Goal: Task Accomplishment & Management: Complete application form

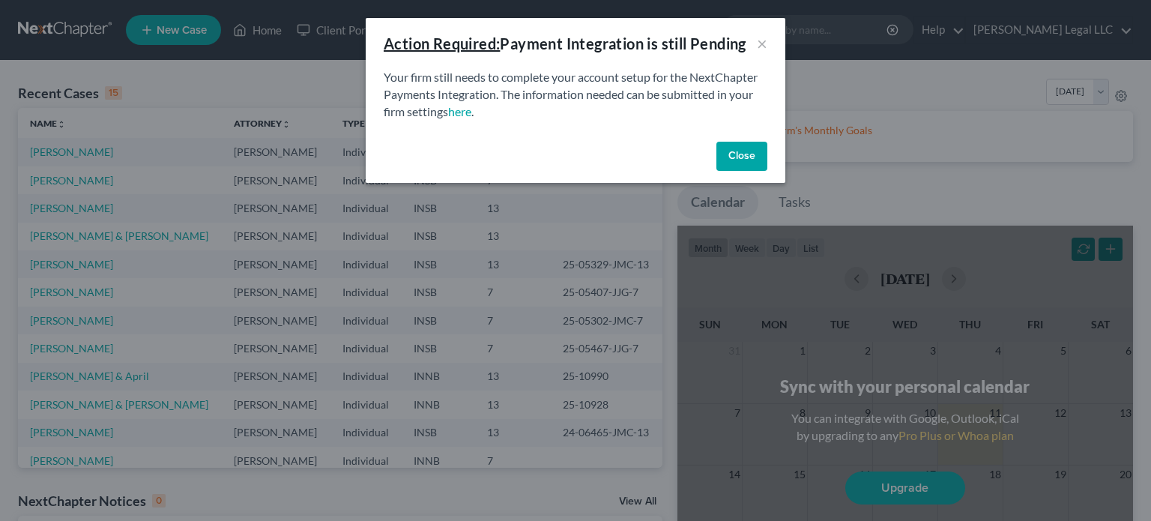
click at [747, 158] on button "Close" at bounding box center [742, 157] width 51 height 30
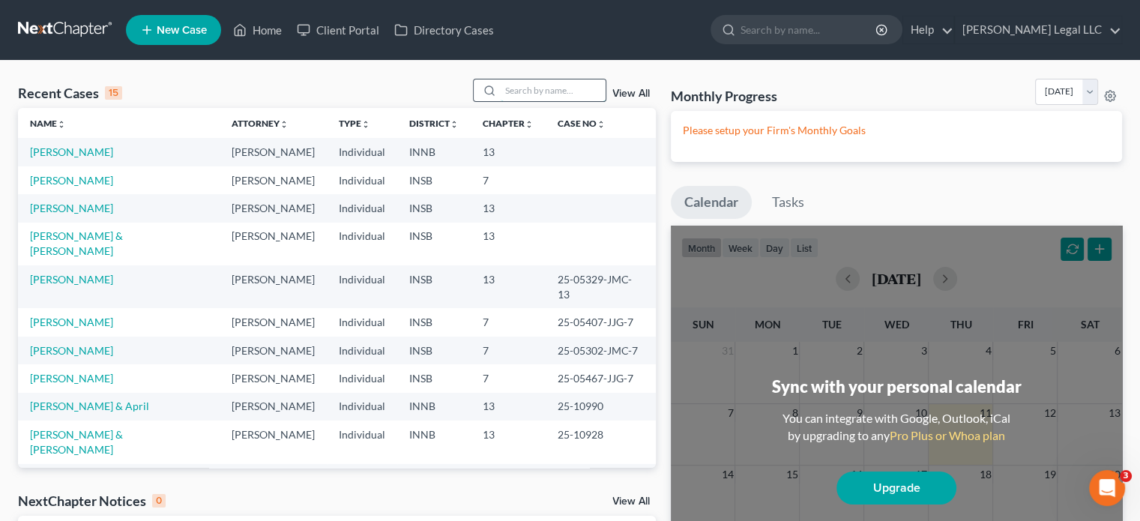
click at [506, 95] on input "search" at bounding box center [553, 90] width 105 height 22
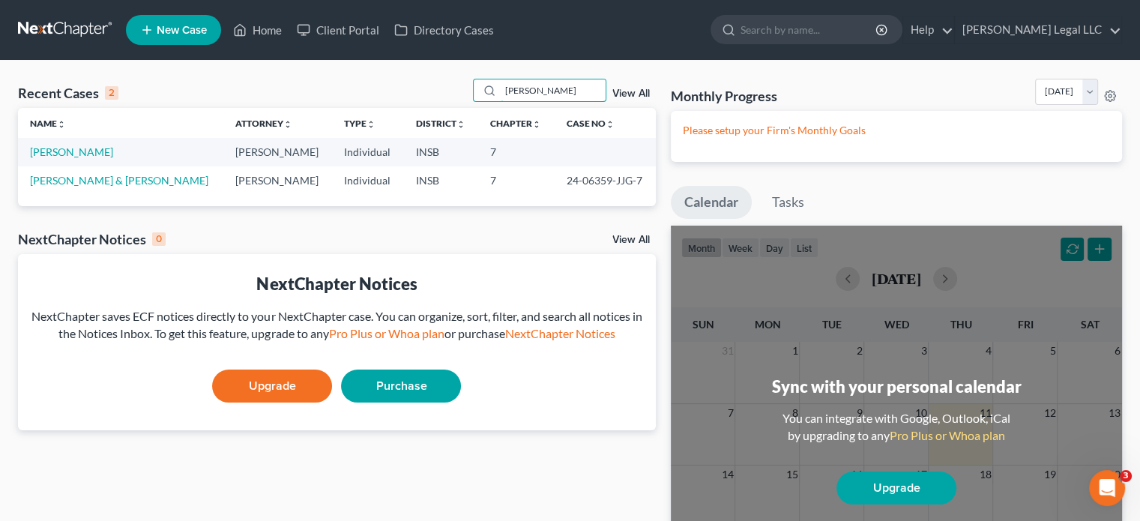
type input "kyle"
click at [191, 31] on span "New Case" at bounding box center [182, 30] width 50 height 11
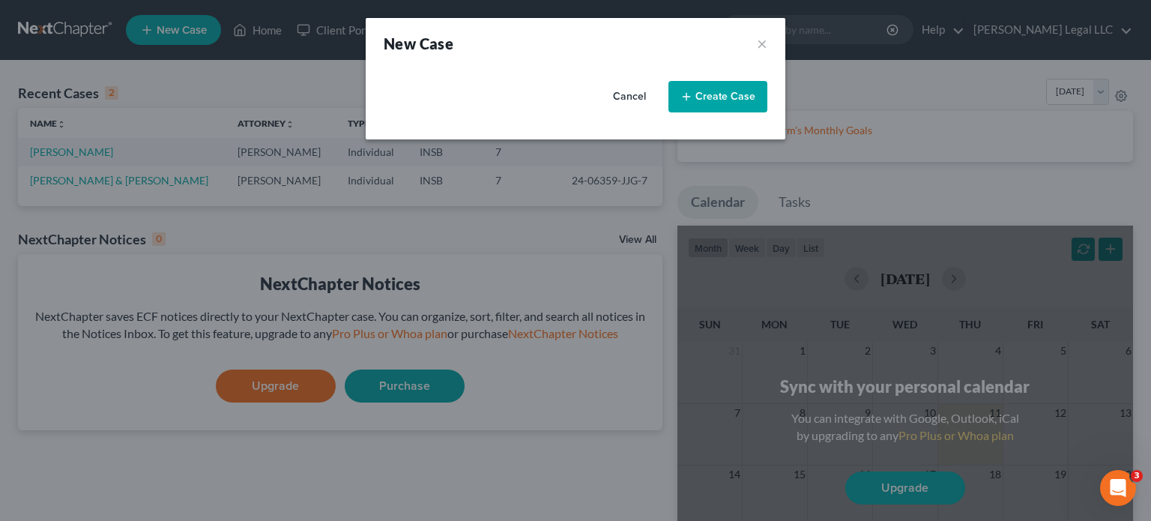
select select "28"
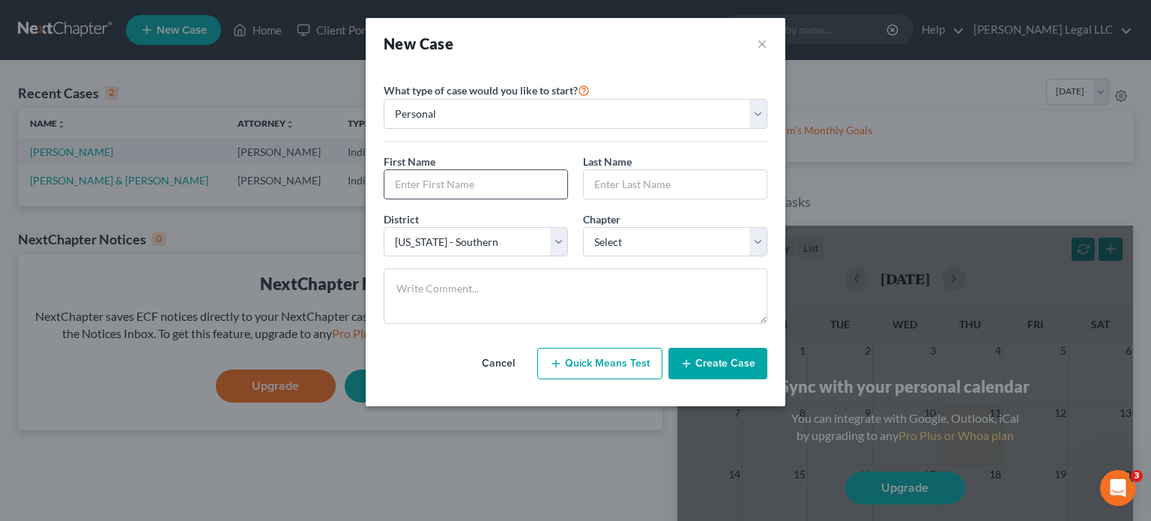
click at [465, 187] on input "text" at bounding box center [475, 184] width 183 height 28
type input "Kyle"
type input "Young"
click at [623, 242] on select "Select 7 11 12 13" at bounding box center [675, 242] width 184 height 30
select select "0"
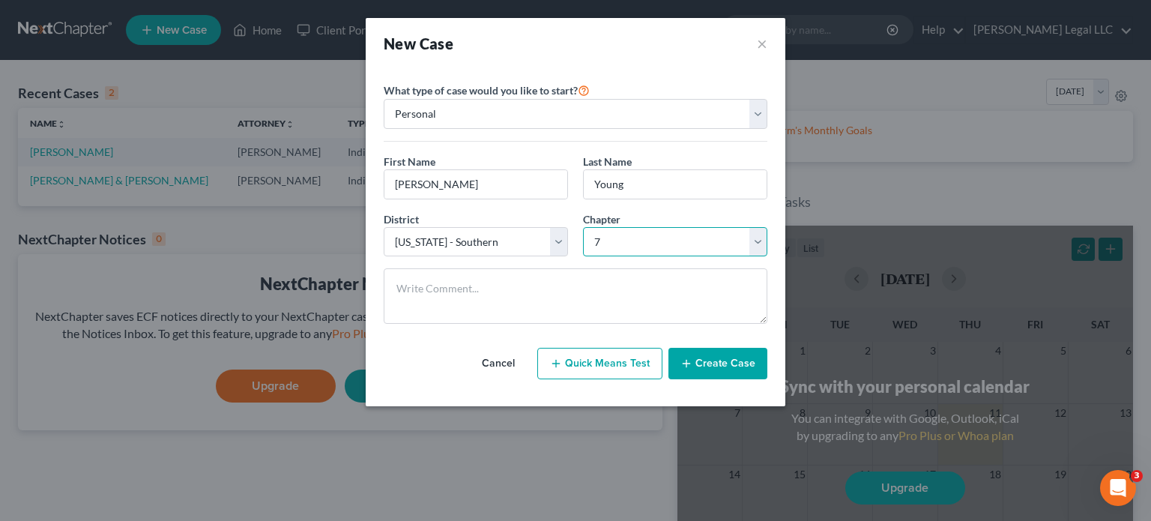
click at [583, 227] on select "Select 7 11 12 13" at bounding box center [675, 242] width 184 height 30
click at [739, 368] on button "Create Case" at bounding box center [718, 363] width 99 height 31
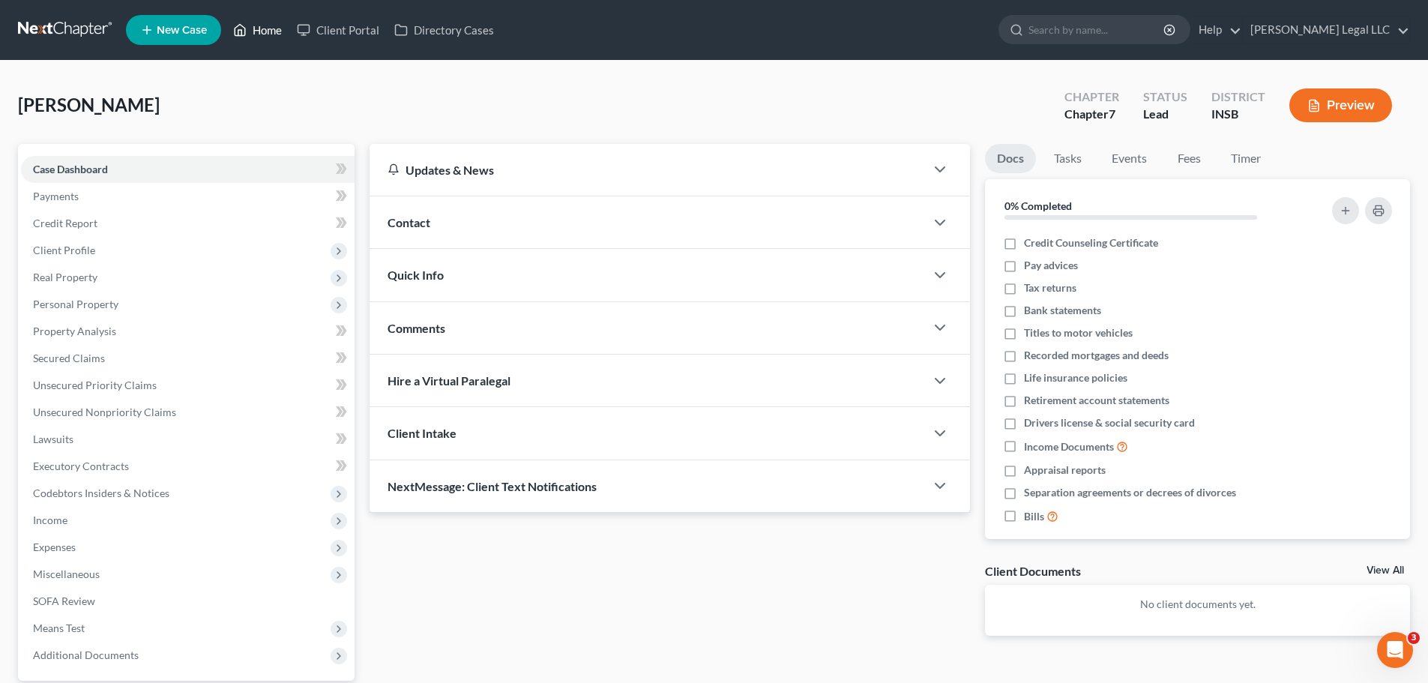
click at [254, 33] on link "Home" at bounding box center [258, 29] width 64 height 27
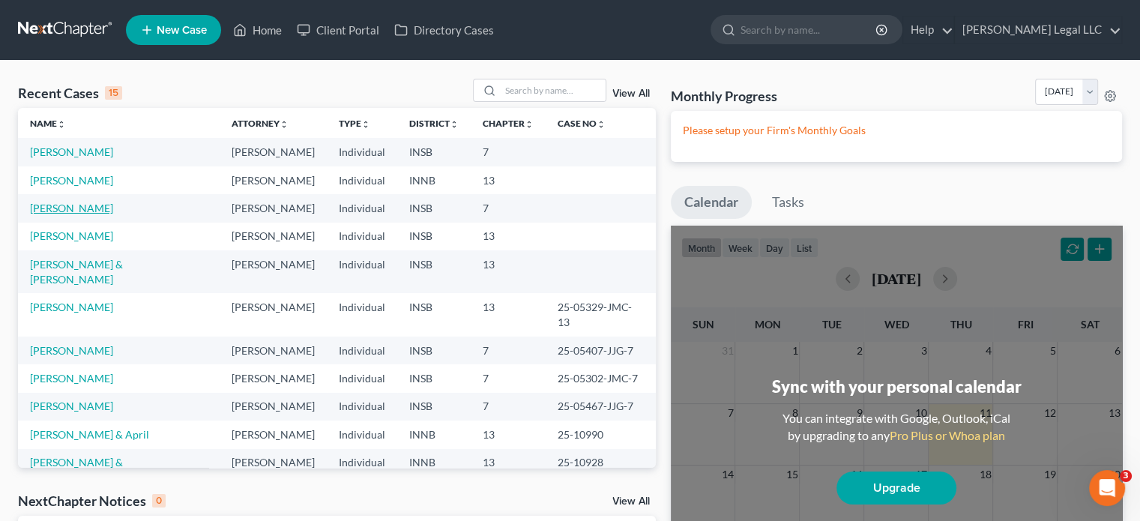
click at [70, 207] on link "[PERSON_NAME]" at bounding box center [71, 208] width 83 height 13
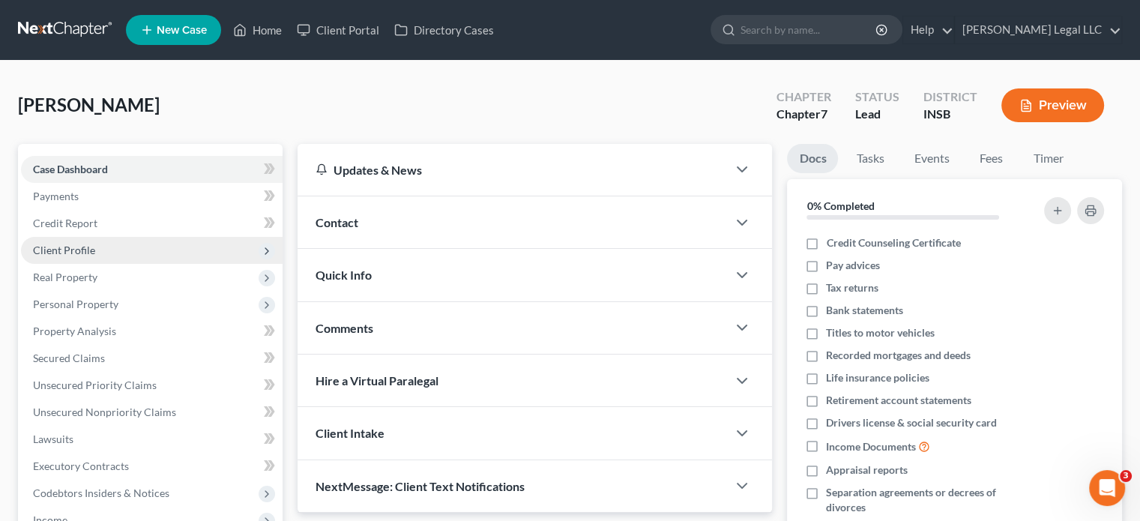
click at [93, 256] on span "Client Profile" at bounding box center [152, 250] width 262 height 27
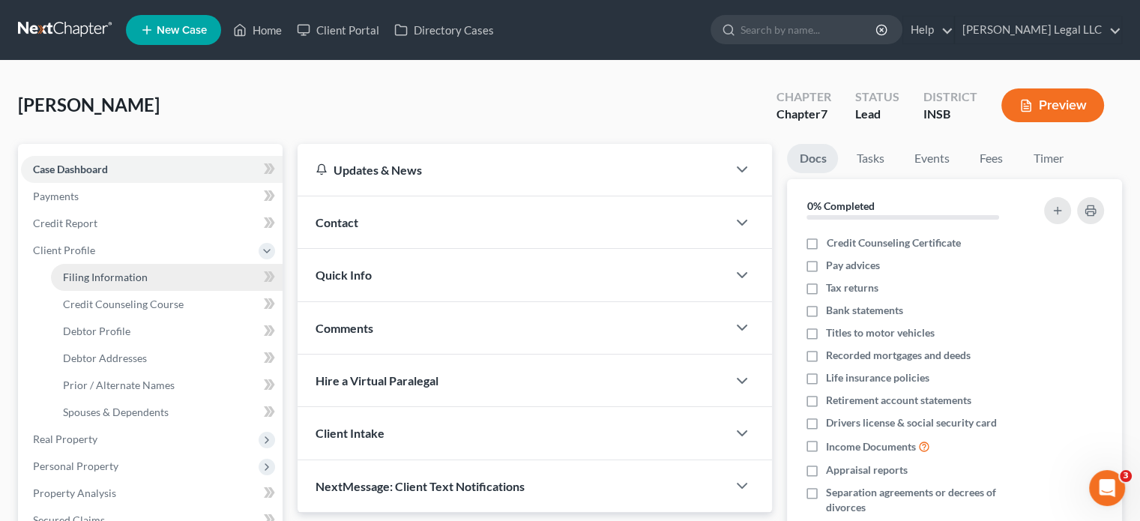
click at [115, 286] on link "Filing Information" at bounding box center [167, 277] width 232 height 27
select select "1"
select select "0"
select select "28"
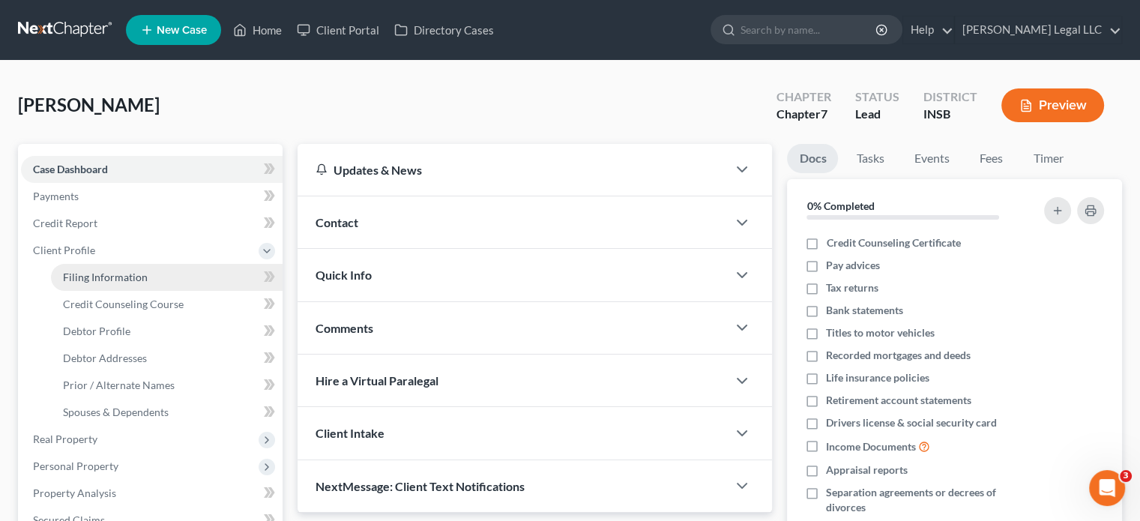
select select "15"
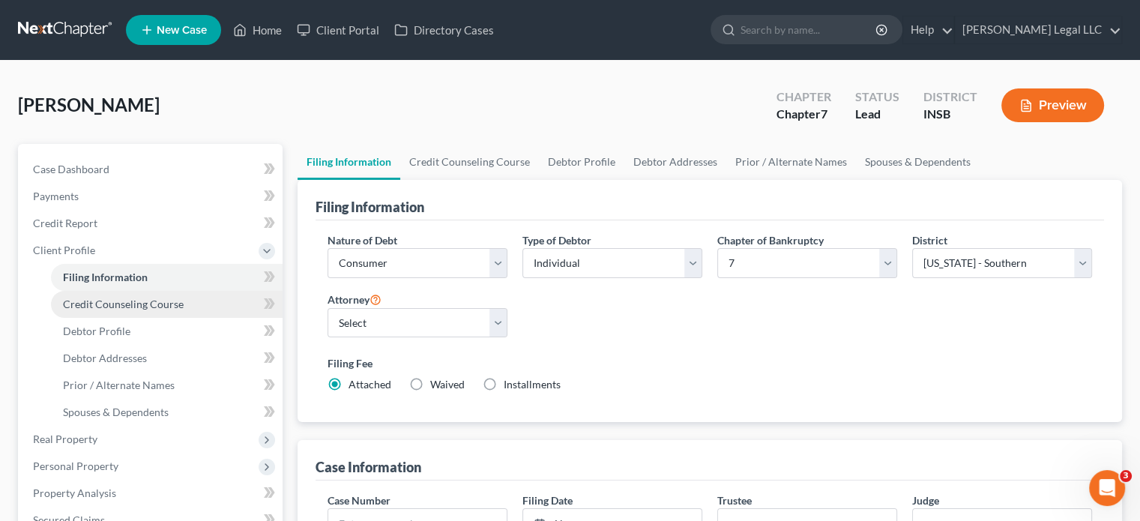
click at [99, 307] on span "Credit Counseling Course" at bounding box center [123, 304] width 121 height 13
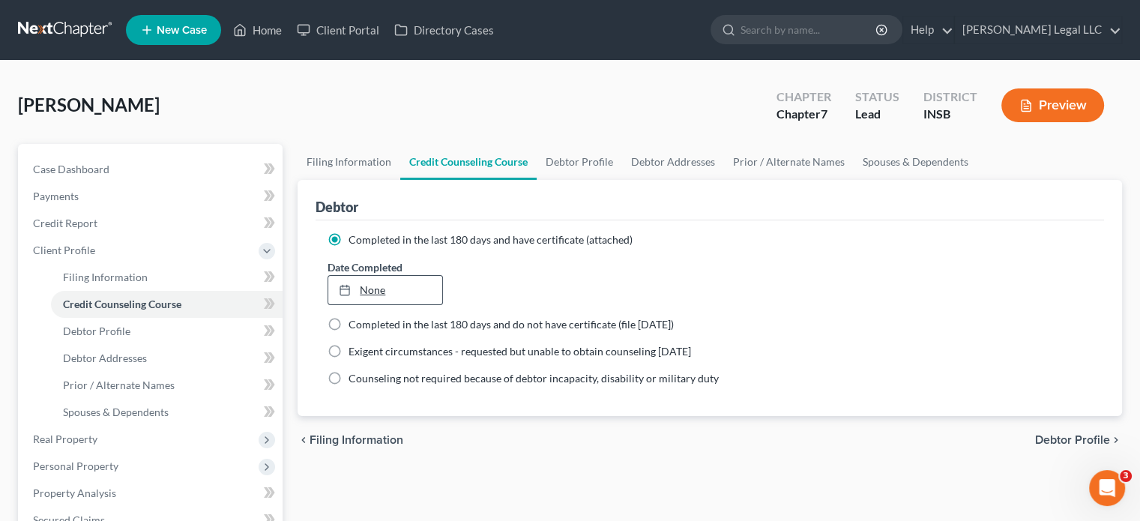
type input "9/11/2025"
click at [404, 284] on link "None" at bounding box center [384, 290] width 113 height 28
click at [90, 331] on span "Debtor Profile" at bounding box center [96, 331] width 67 height 13
select select "0"
select select "1"
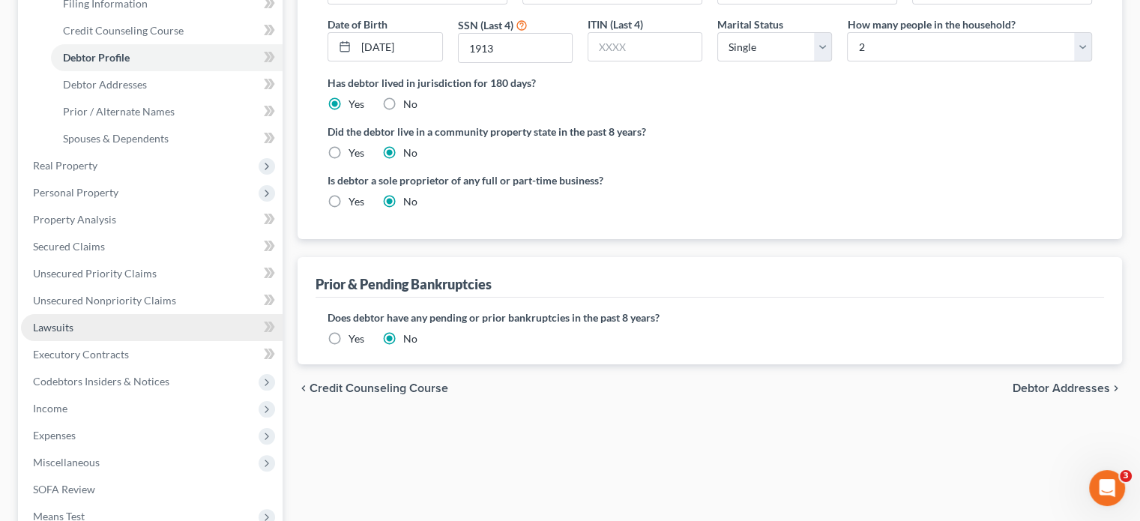
scroll to position [300, 0]
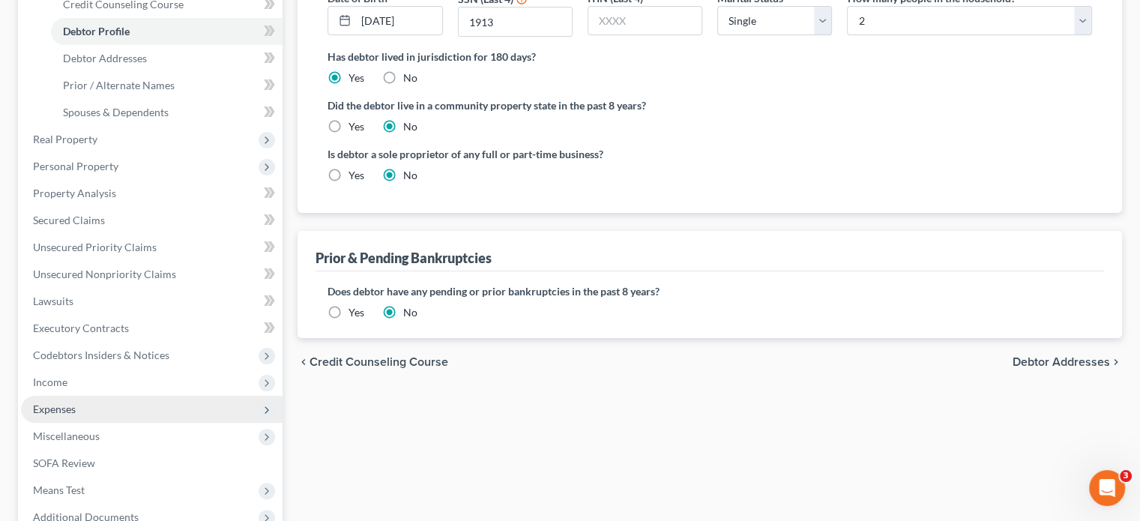
click at [59, 412] on span "Expenses" at bounding box center [54, 408] width 43 height 13
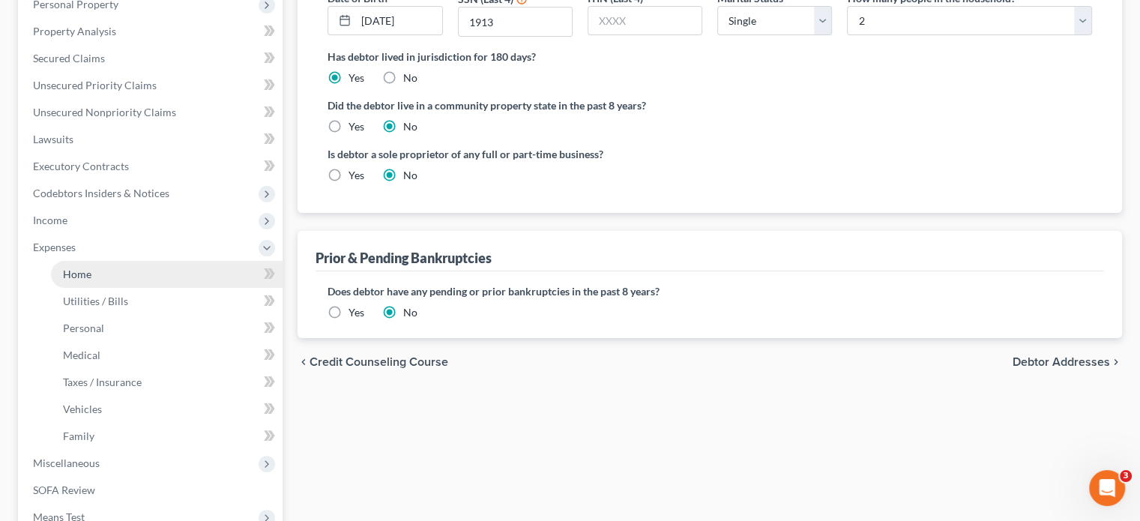
click at [104, 273] on link "Home" at bounding box center [167, 274] width 232 height 27
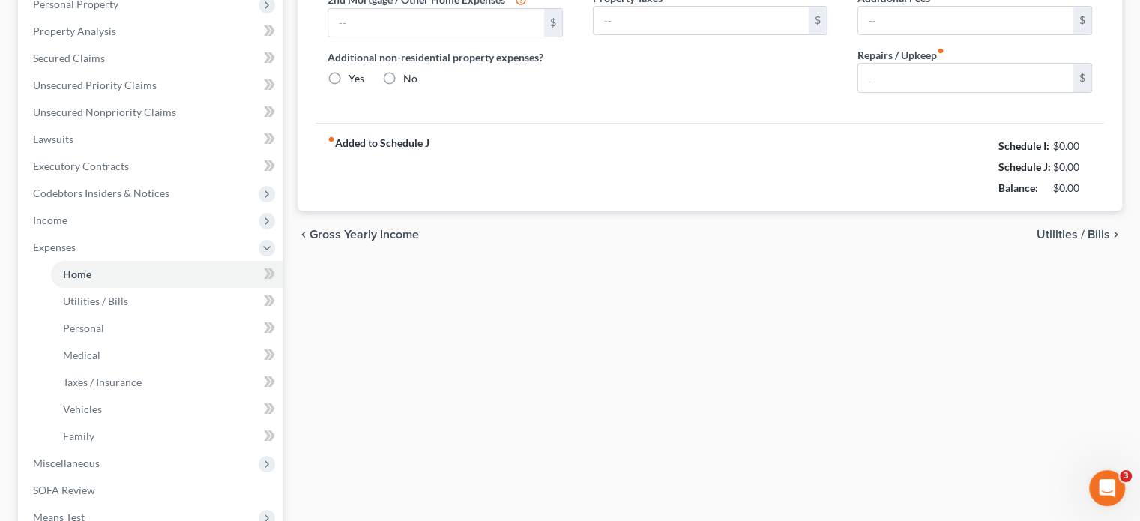
type input "700.00"
type input "0.00"
radio input "true"
type input "100.00"
type input "0.00"
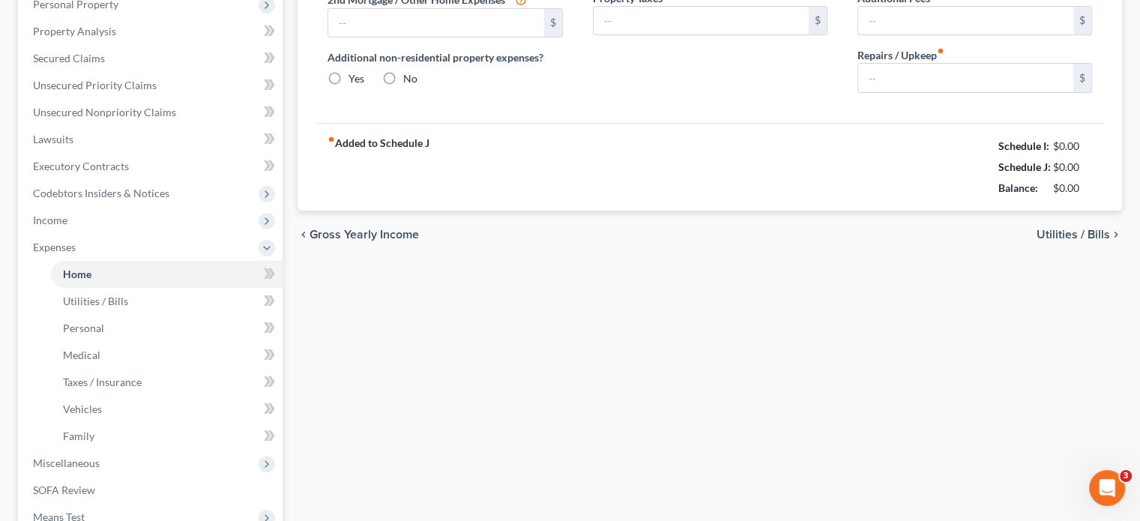
type input "0.00"
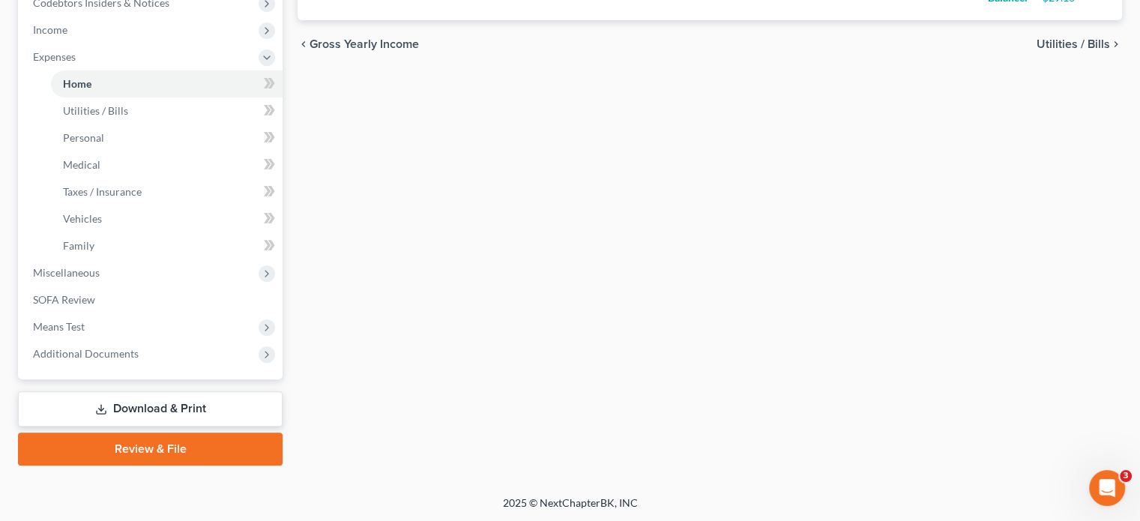
click at [204, 410] on link "Download & Print" at bounding box center [150, 408] width 265 height 35
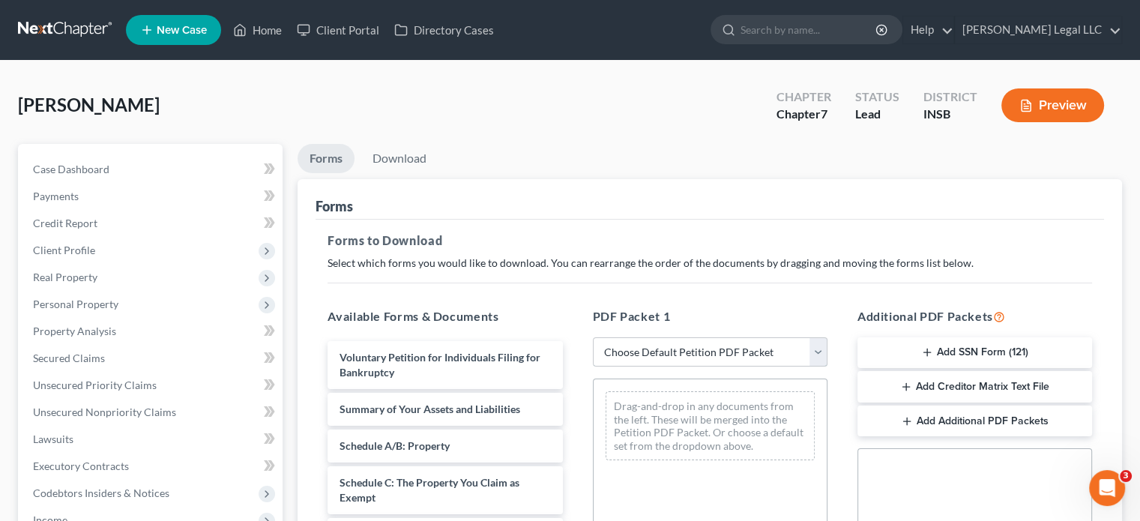
click at [664, 359] on select "Choose Default Petition PDF Packet Complete Bankruptcy Petition (all forms and …" at bounding box center [710, 352] width 235 height 30
select select "0"
click at [593, 337] on select "Choose Default Petition PDF Packet Complete Bankruptcy Petition (all forms and …" at bounding box center [710, 352] width 235 height 30
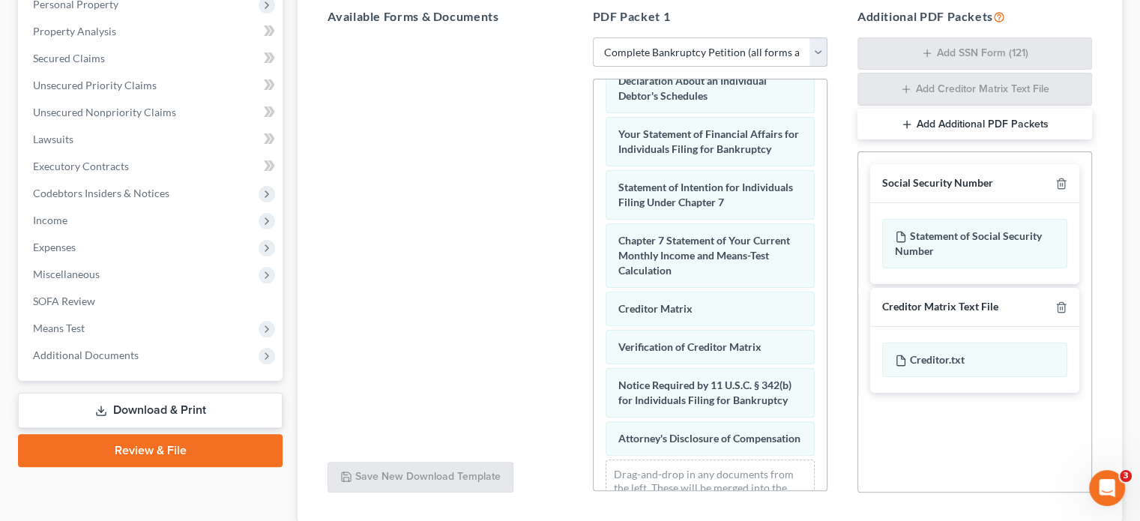
scroll to position [484, 0]
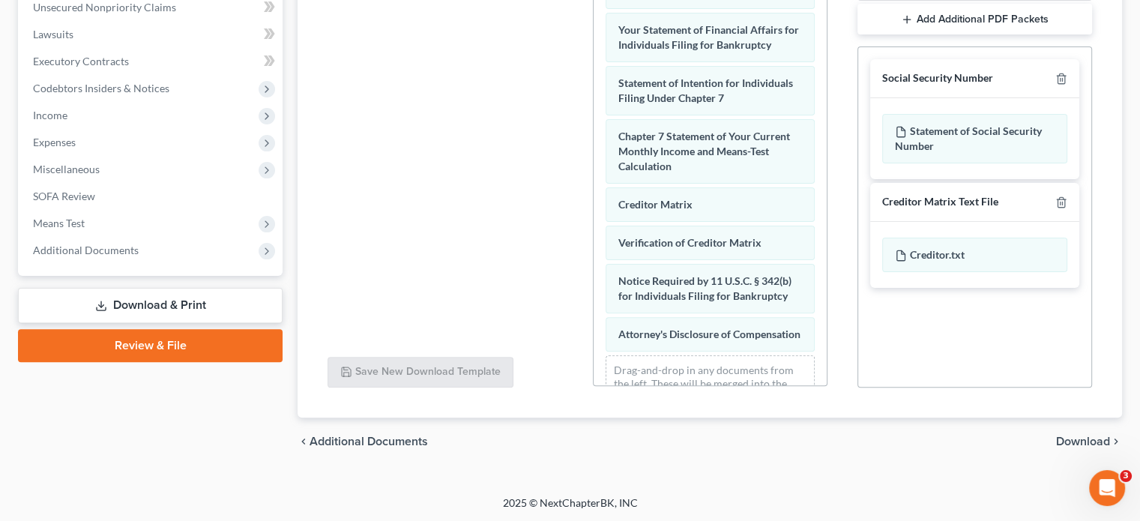
click at [1079, 443] on span "Download" at bounding box center [1083, 441] width 54 height 12
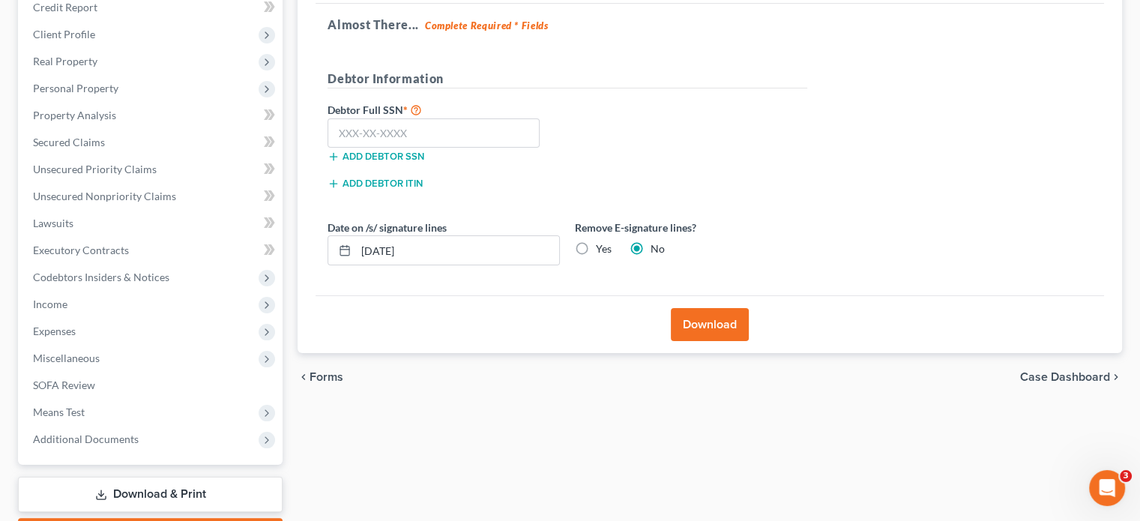
scroll to position [151, 0]
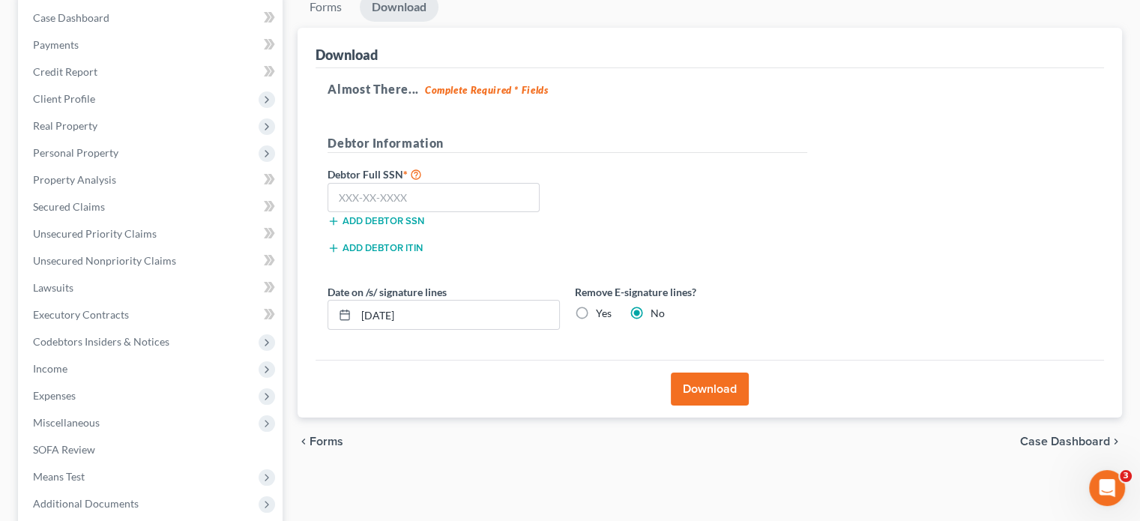
click at [596, 315] on label "Yes" at bounding box center [604, 313] width 16 height 15
click at [602, 315] on input "Yes" at bounding box center [607, 311] width 10 height 10
radio input "true"
radio input "false"
click at [714, 388] on button "Download" at bounding box center [710, 389] width 78 height 33
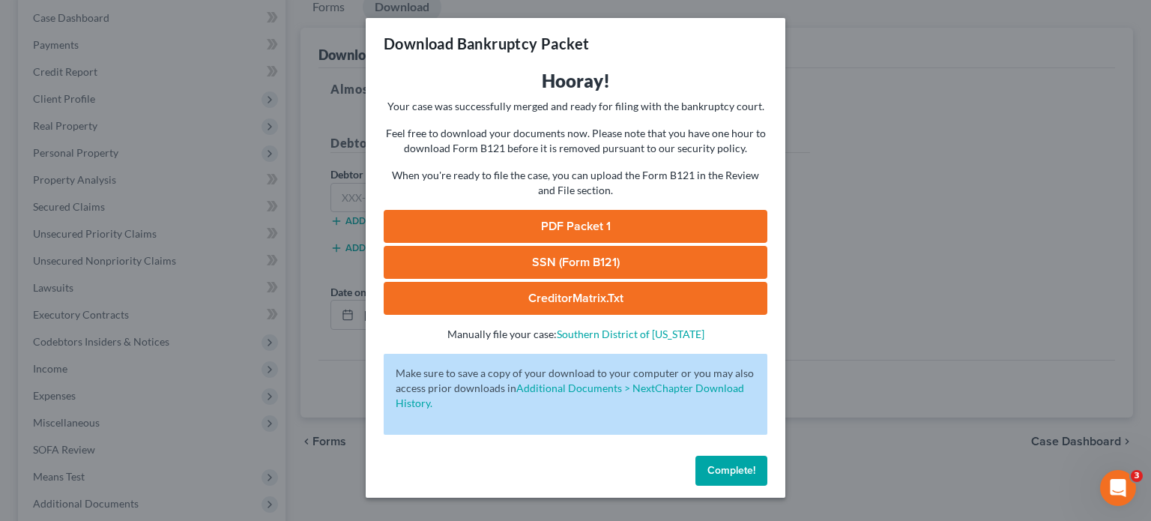
click at [629, 224] on link "PDF Packet 1" at bounding box center [576, 226] width 384 height 33
click at [738, 472] on span "Complete!" at bounding box center [732, 470] width 48 height 13
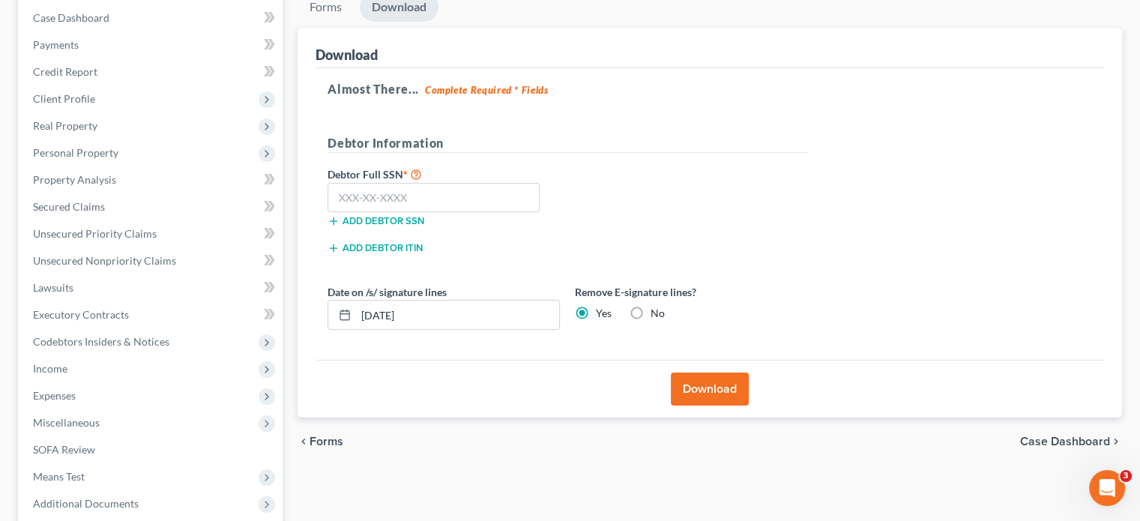
scroll to position [0, 0]
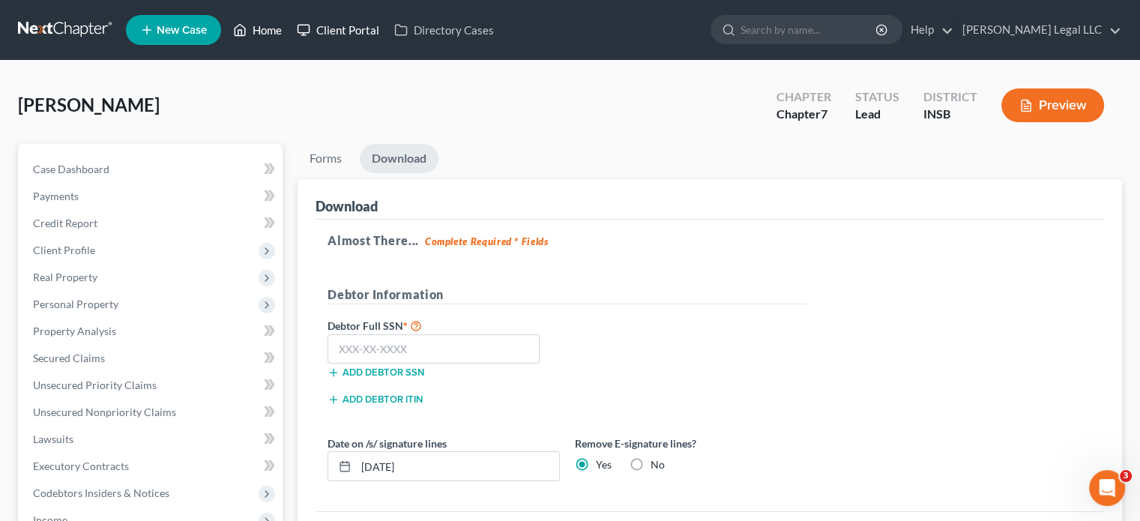
drag, startPoint x: 279, startPoint y: 34, endPoint x: 291, endPoint y: 35, distance: 12.0
click at [279, 34] on link "Home" at bounding box center [258, 29] width 64 height 27
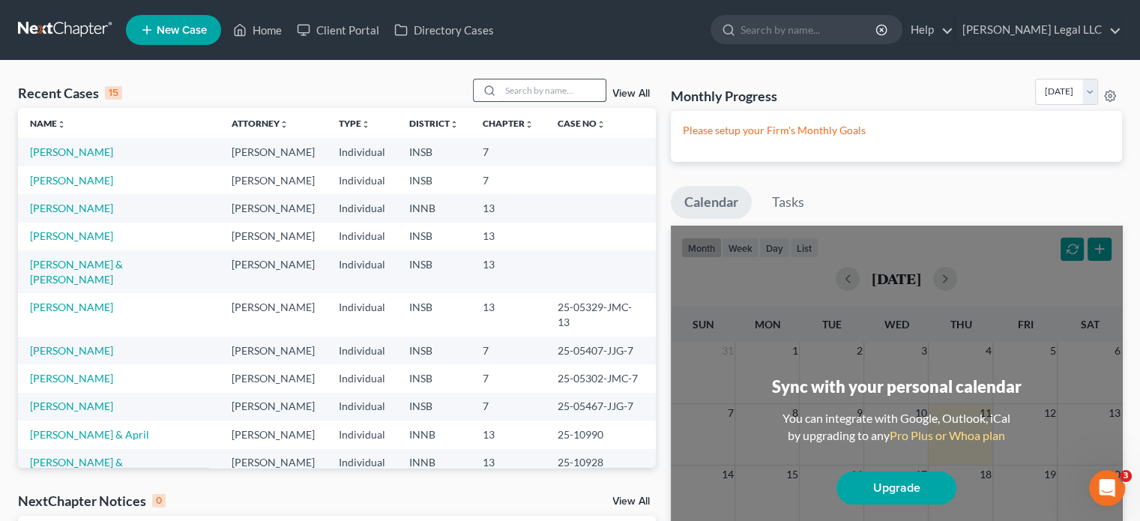
click at [541, 84] on input "search" at bounding box center [553, 90] width 105 height 22
type input "sandra"
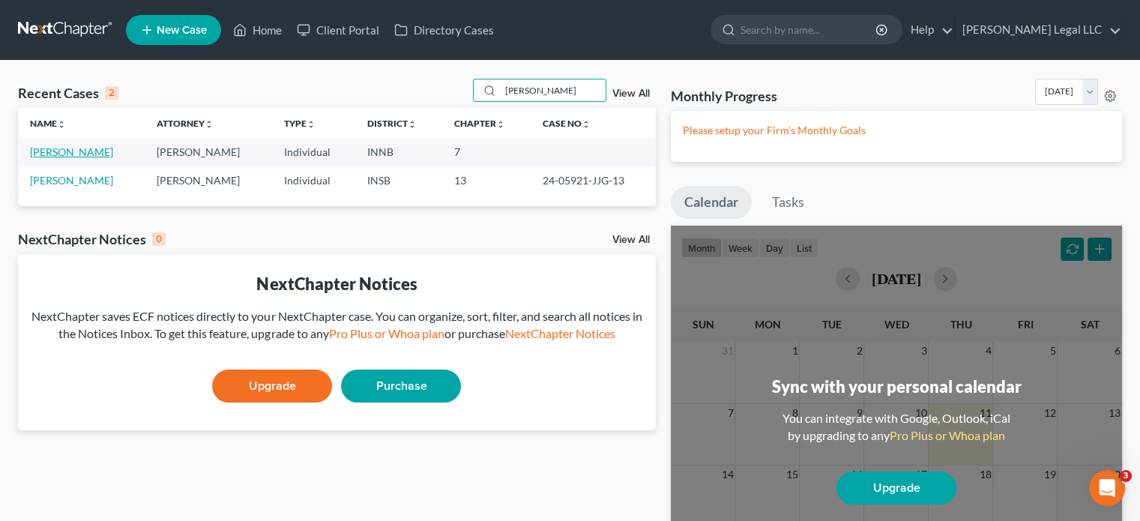
click at [61, 152] on link "[PERSON_NAME]" at bounding box center [71, 151] width 83 height 13
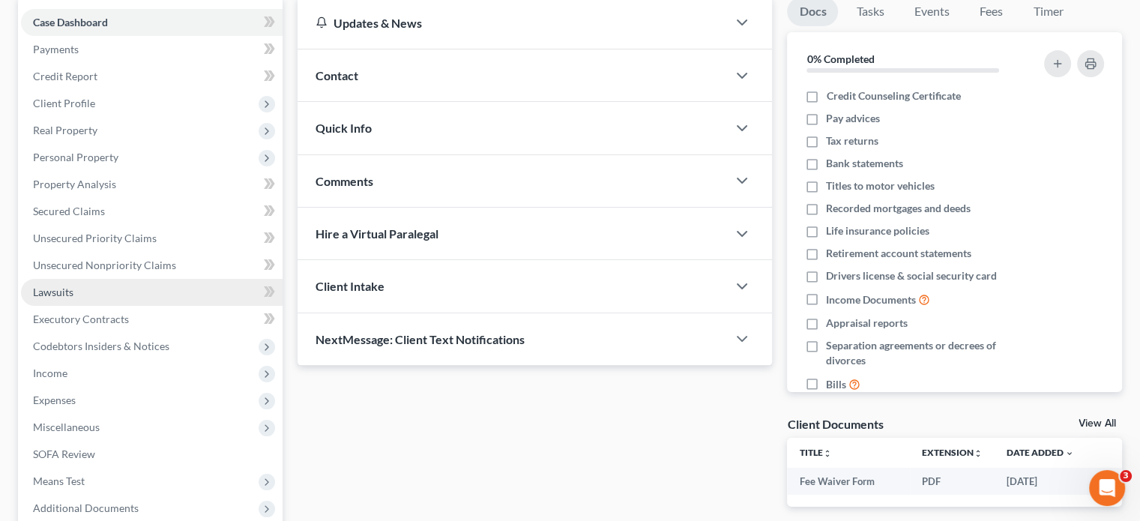
scroll to position [150, 0]
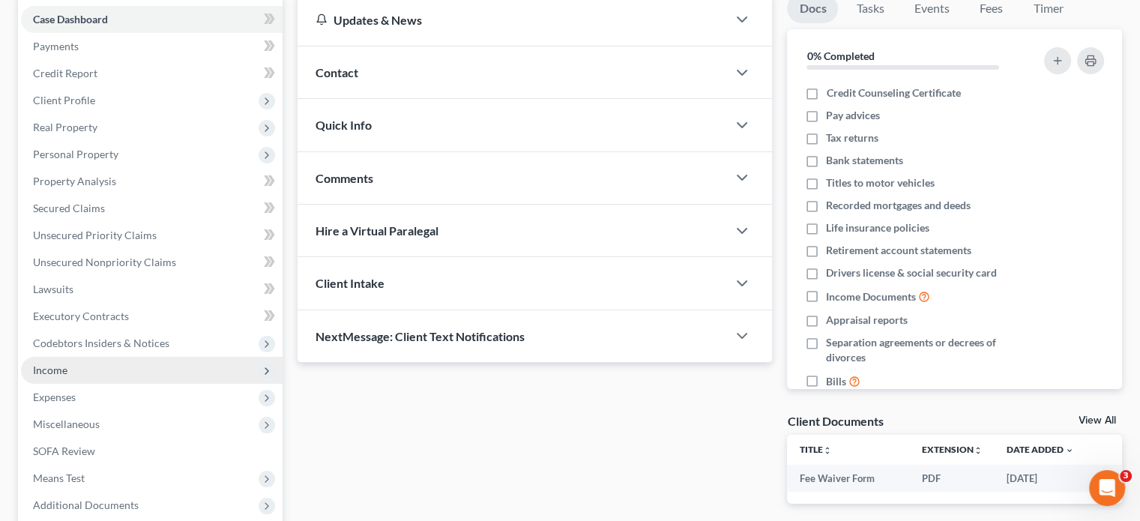
click at [57, 371] on span "Income" at bounding box center [50, 370] width 34 height 13
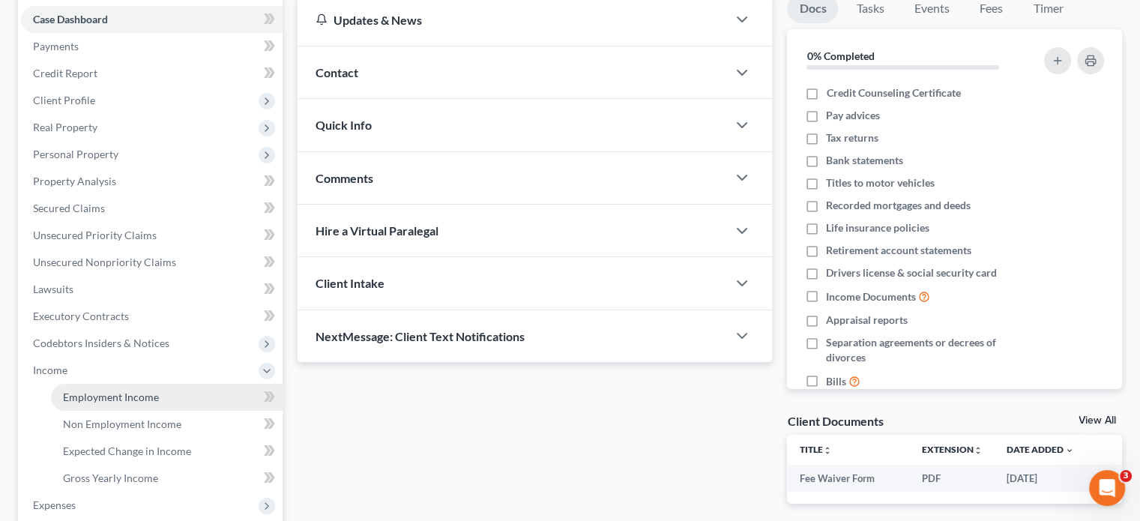
click at [81, 397] on span "Employment Income" at bounding box center [111, 396] width 96 height 13
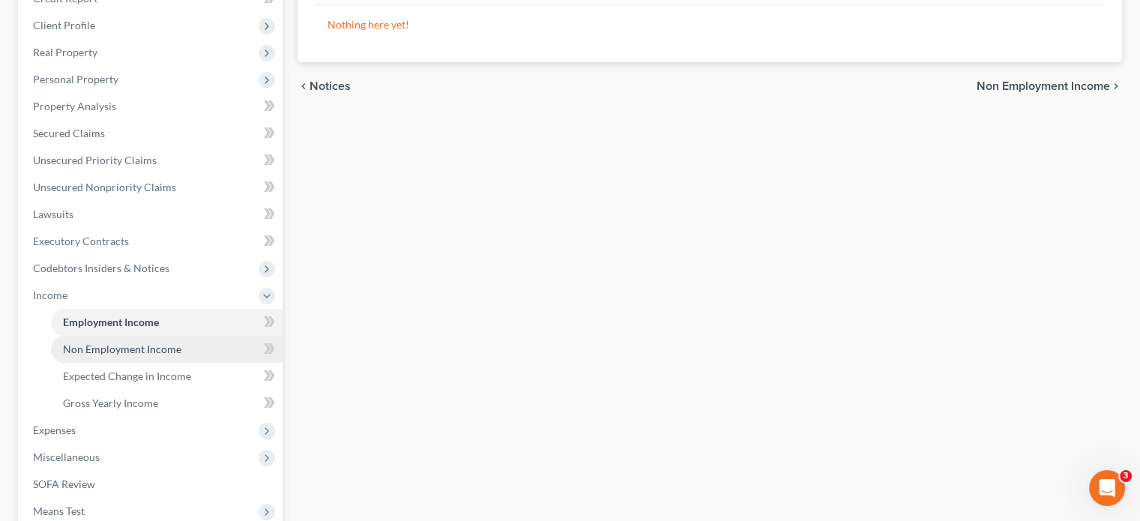
click at [87, 344] on span "Non Employment Income" at bounding box center [122, 349] width 118 height 13
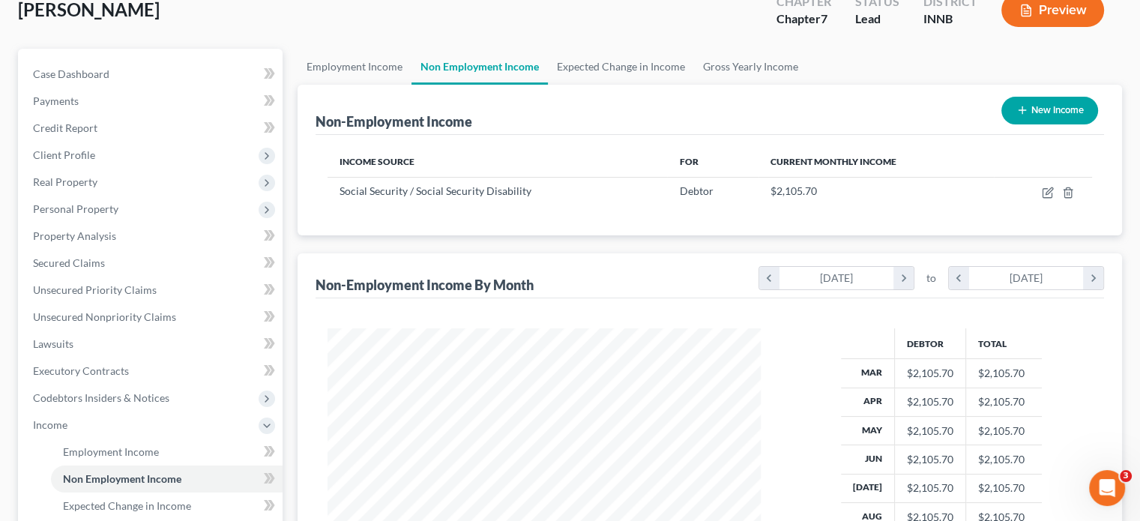
scroll to position [375, 0]
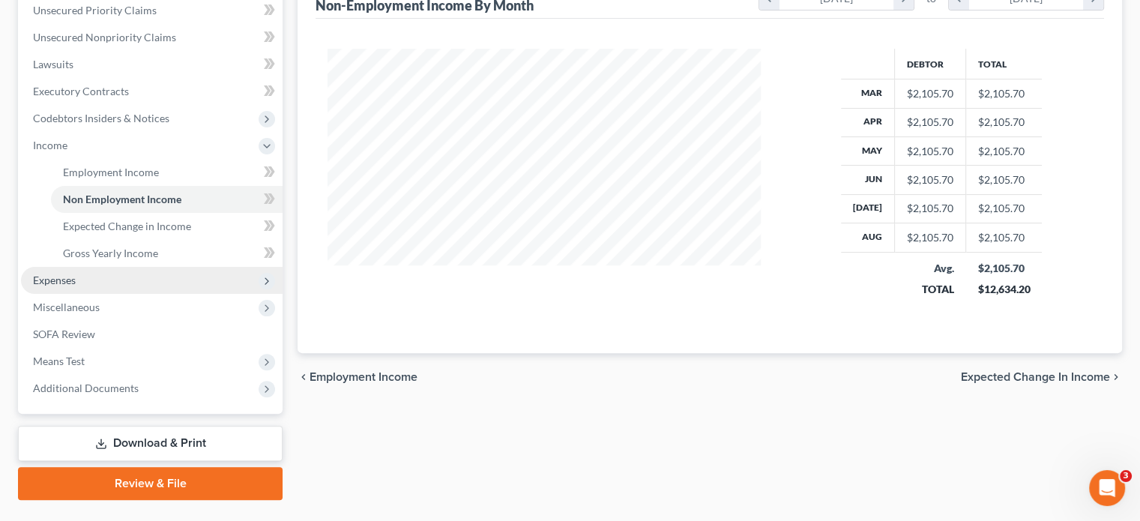
click at [70, 279] on span "Expenses" at bounding box center [54, 280] width 43 height 13
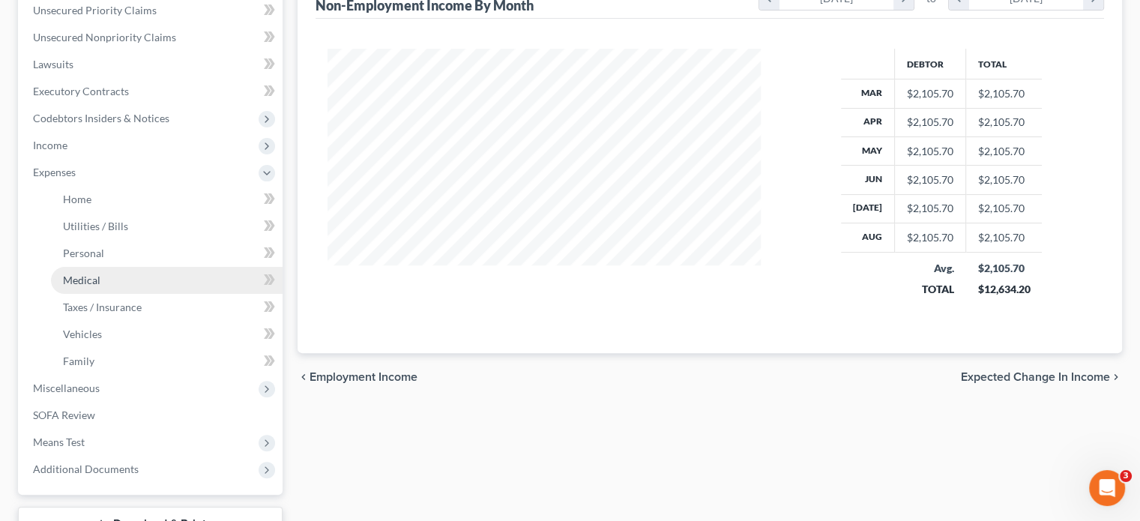
click at [76, 289] on link "Medical" at bounding box center [167, 280] width 232 height 27
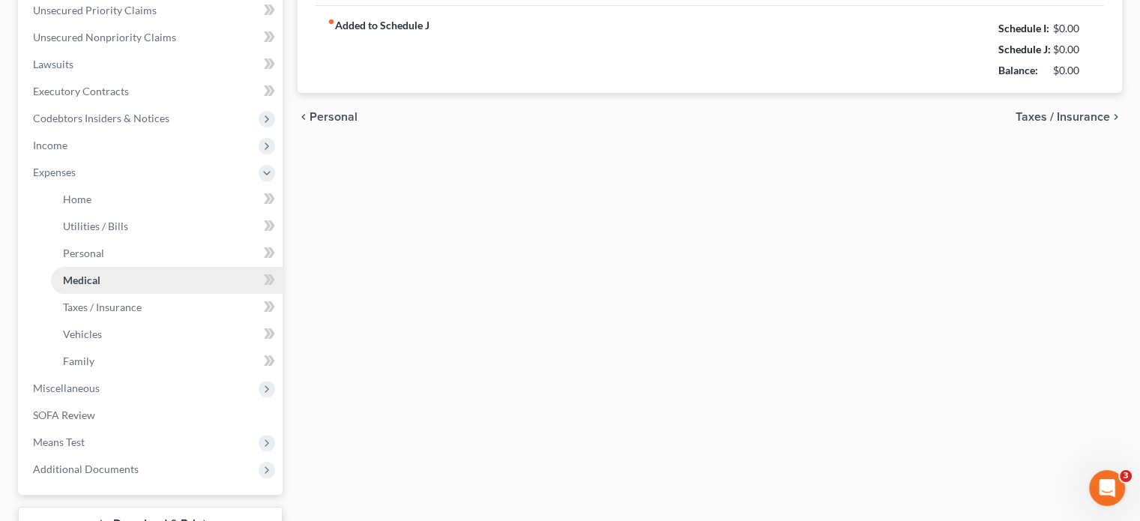
type input "100.00"
type input "0.00"
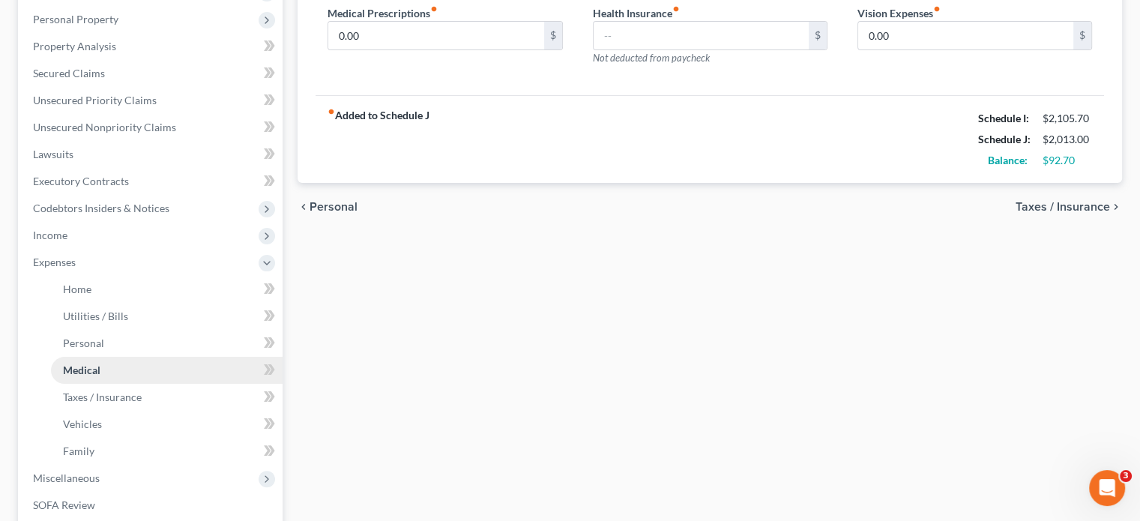
scroll to position [300, 0]
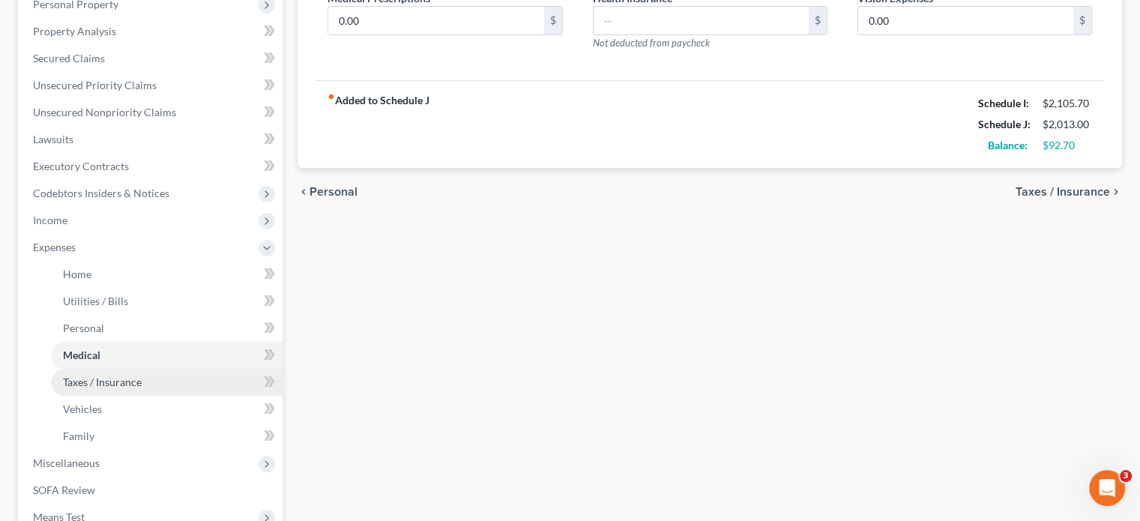
click at [93, 387] on span "Taxes / Insurance" at bounding box center [102, 382] width 79 height 13
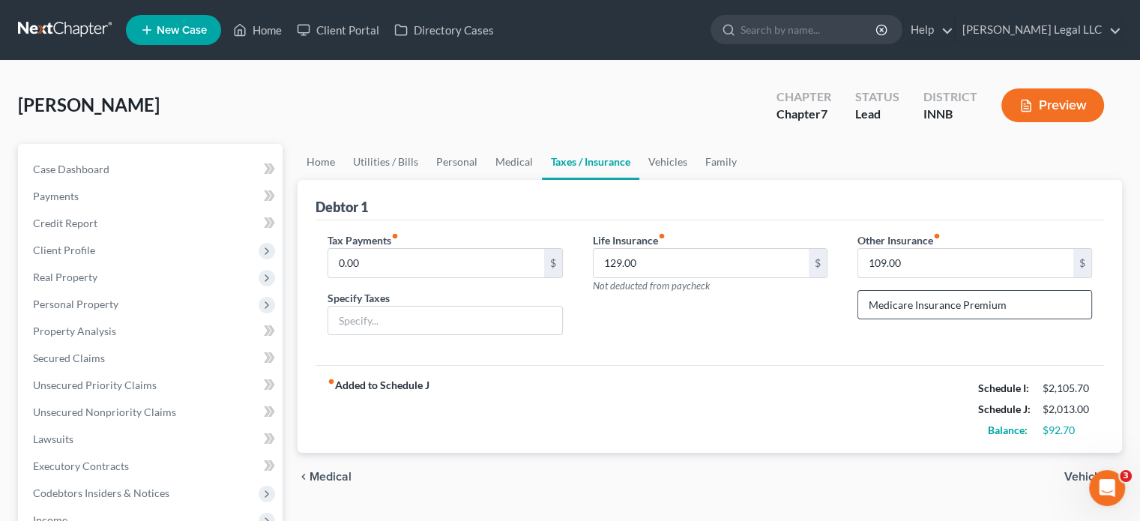
click at [1016, 308] on input "Medicare Insurance Premium" at bounding box center [974, 305] width 233 height 28
click at [1005, 303] on input "Medicare Insurance Premium- Deducted from Monthly Benefit" at bounding box center [974, 305] width 233 height 28
drag, startPoint x: 1008, startPoint y: 304, endPoint x: 712, endPoint y: 301, distance: 296.1
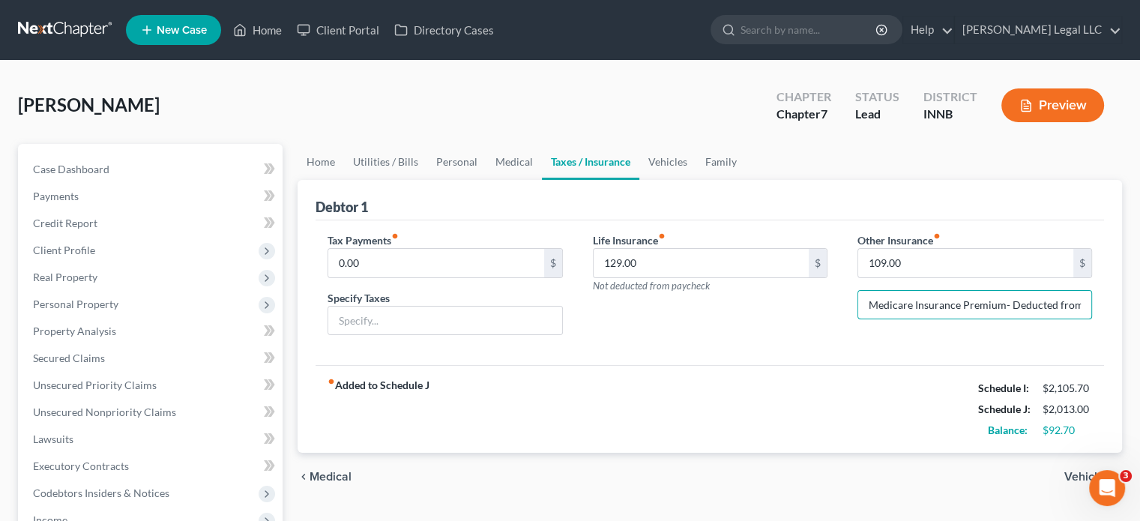
click at [712, 301] on div "Tax Payments fiber_manual_record 0.00 $ Specify Taxes Life Insurance fiber_manu…" at bounding box center [710, 289] width 794 height 115
type input "Medicare Insurance Premium- Deducted from Monthly Social Security Benefit"
click at [738, 343] on div "Life Insurance fiber_manual_record 129.00 $ Not deducted from paycheck" at bounding box center [710, 289] width 265 height 115
drag, startPoint x: 870, startPoint y: 304, endPoint x: 1087, endPoint y: 291, distance: 217.0
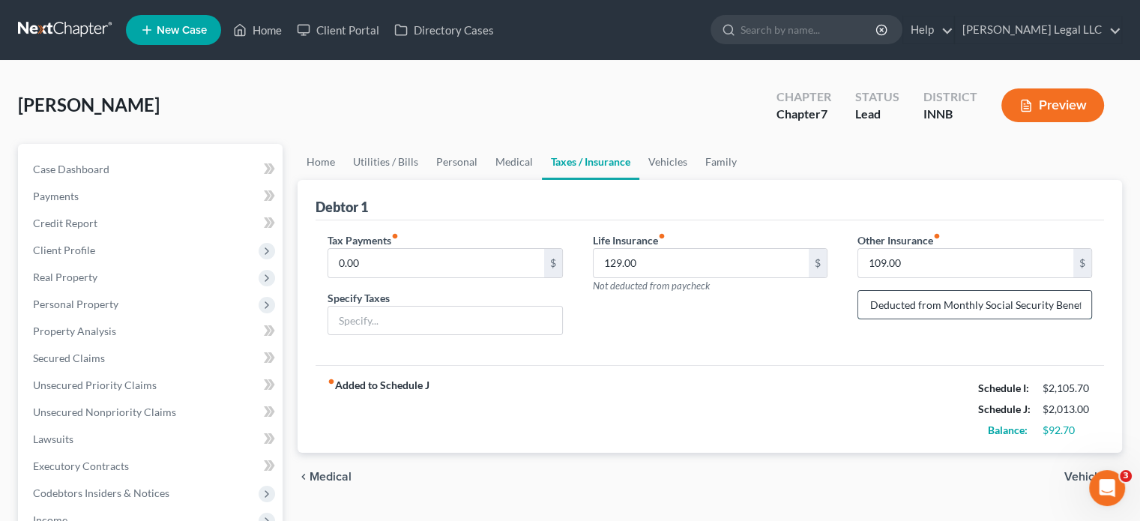
click at [1140, 293] on html "Home New Case Client Portal Directory Cases Brock Legal LLC zach@indyfinancelaw…" at bounding box center [570, 506] width 1140 height 1013
click at [922, 307] on input "Medicare Insurance Premium- Deducted from Monthly Social Security Benefit" at bounding box center [974, 305] width 233 height 28
drag, startPoint x: 870, startPoint y: 303, endPoint x: 925, endPoint y: 302, distance: 54.7
click at [925, 302] on input "Medicare Insurance Premium- Deducted from Monthly Social Security Benefit" at bounding box center [974, 305] width 233 height 28
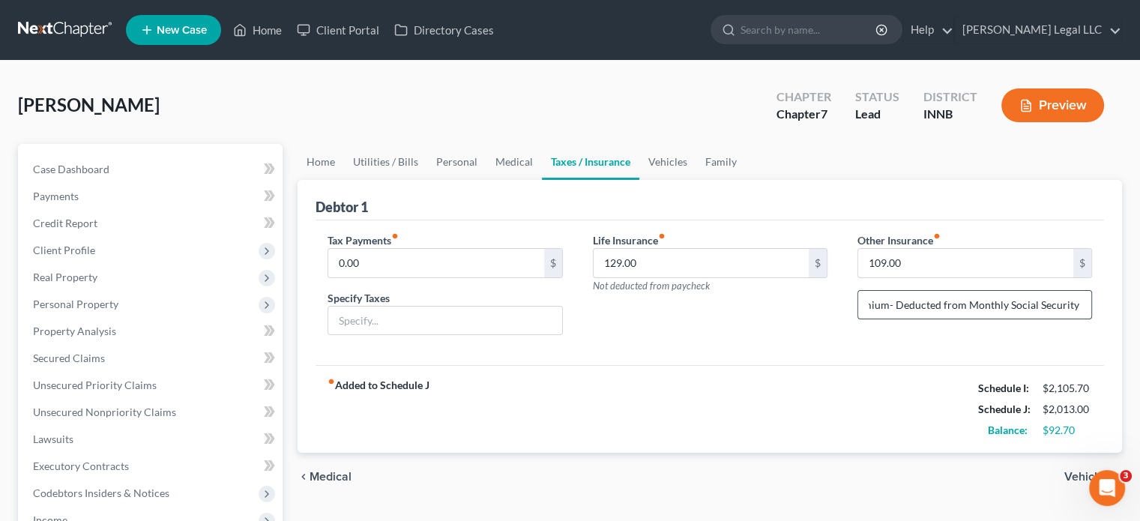
click at [902, 300] on input "Medicare Insurance Premium- Deducted from Monthly Social Security Benefit" at bounding box center [974, 305] width 233 height 28
click at [894, 301] on input "Medicare Insurance Premium- Deducted from Monthly Social Security Benefit" at bounding box center [974, 305] width 233 height 28
drag, startPoint x: 894, startPoint y: 307, endPoint x: 1150, endPoint y: 305, distance: 256.3
click at [1140, 305] on html "Home New Case Client Portal Directory Cases Brock Legal LLC zach@indyfinancelaw…" at bounding box center [570, 506] width 1140 height 1013
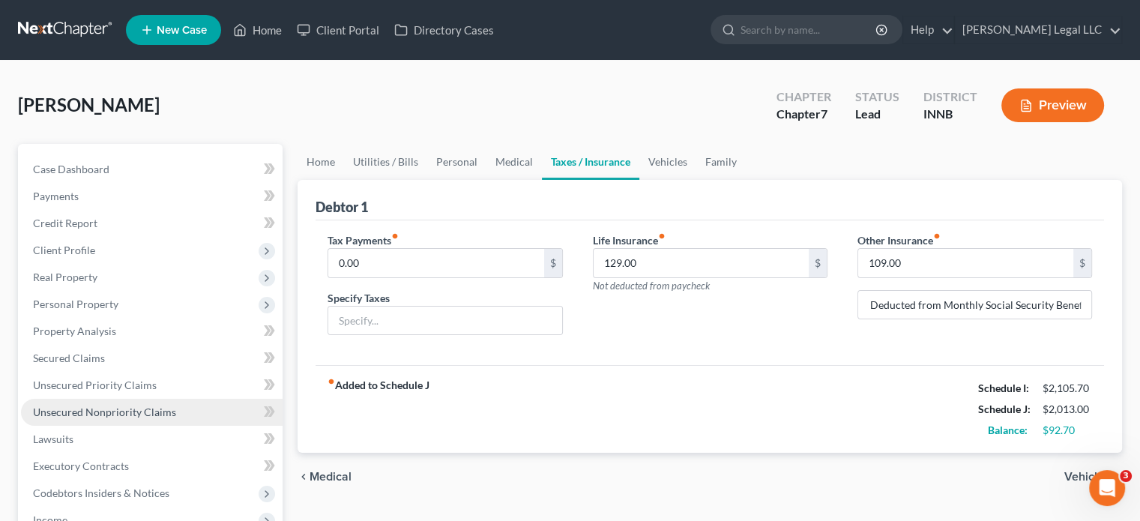
scroll to position [0, 0]
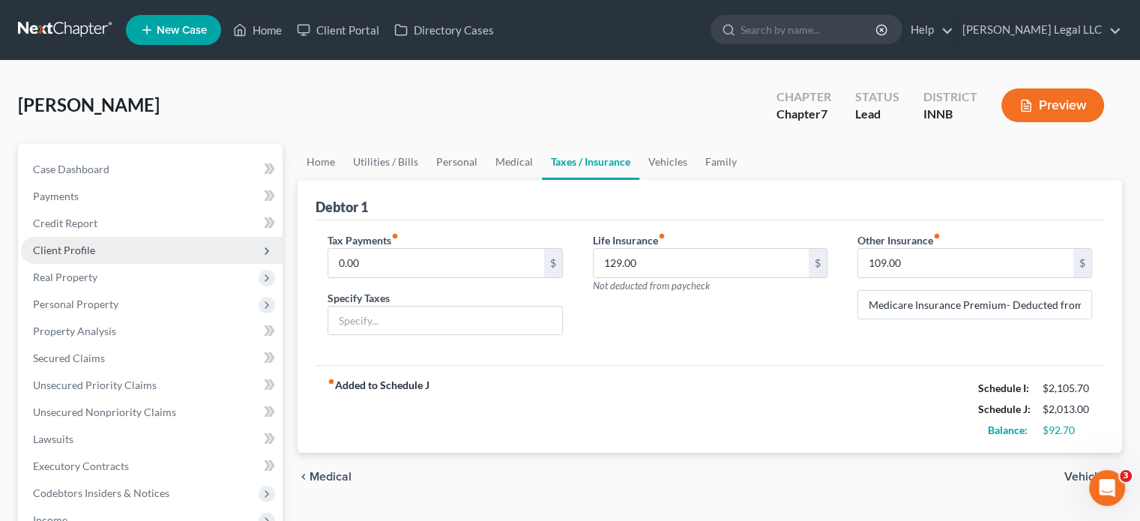
click at [85, 248] on span "Client Profile" at bounding box center [64, 250] width 62 height 13
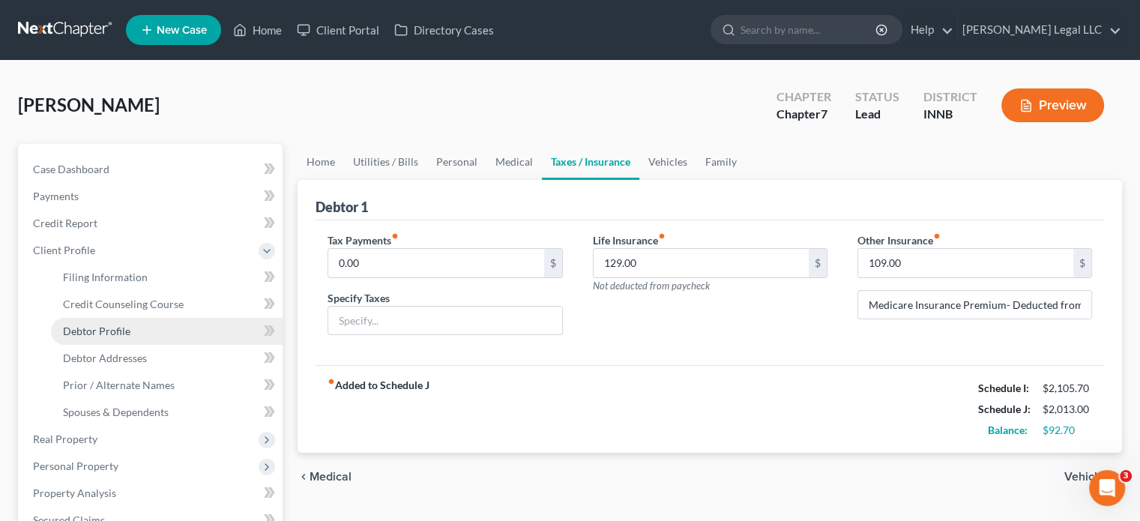
click at [87, 338] on link "Debtor Profile" at bounding box center [167, 331] width 232 height 27
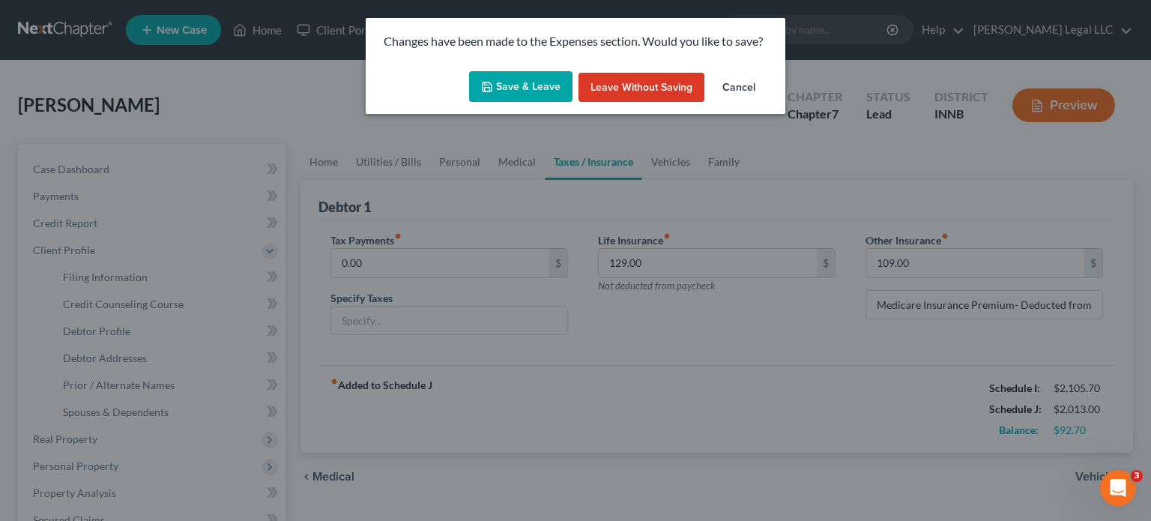
click at [752, 85] on button "Cancel" at bounding box center [739, 88] width 57 height 30
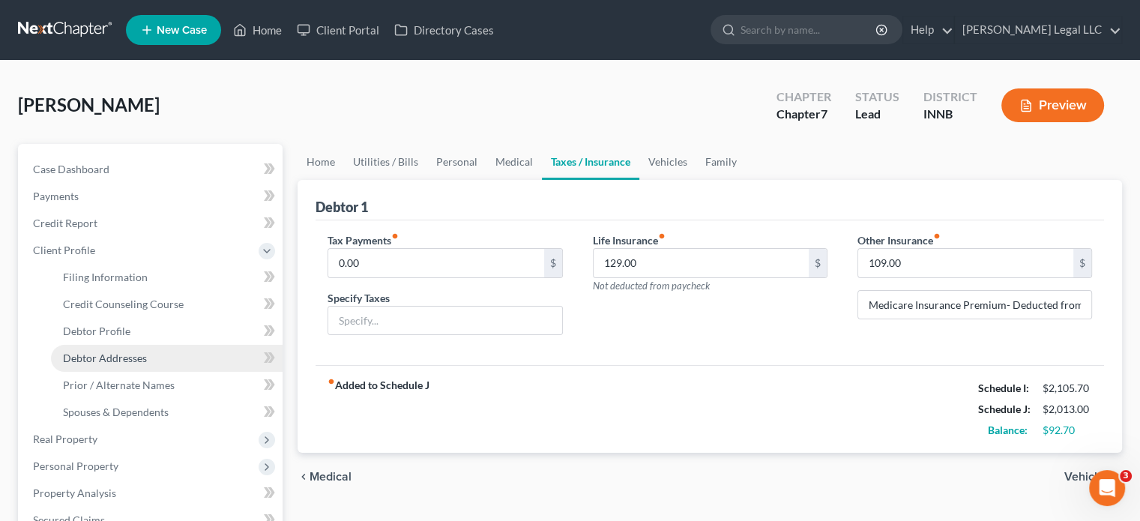
click at [94, 359] on span "Debtor Addresses" at bounding box center [105, 358] width 84 height 13
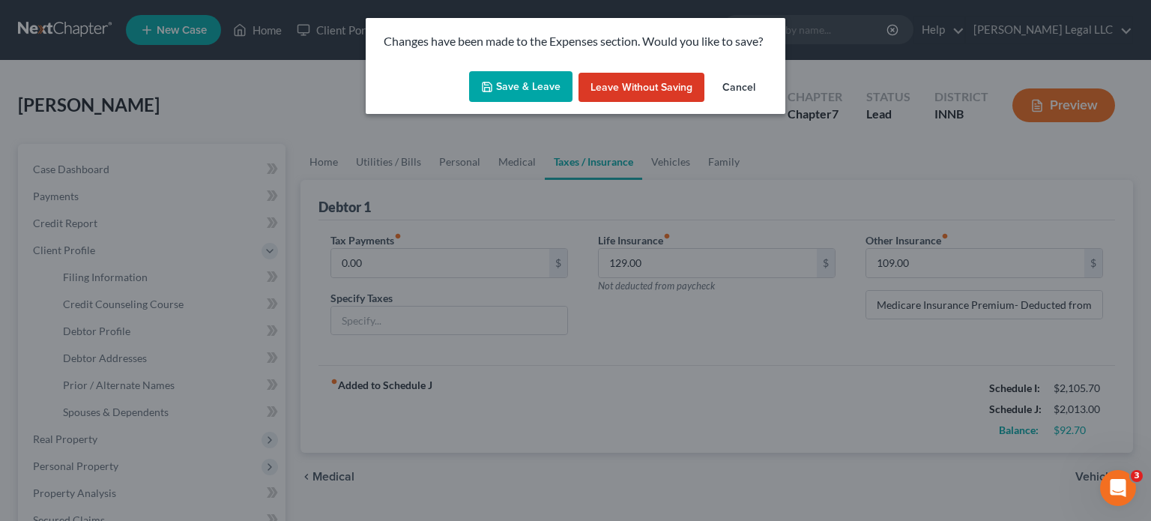
click at [511, 88] on button "Save & Leave" at bounding box center [520, 86] width 103 height 31
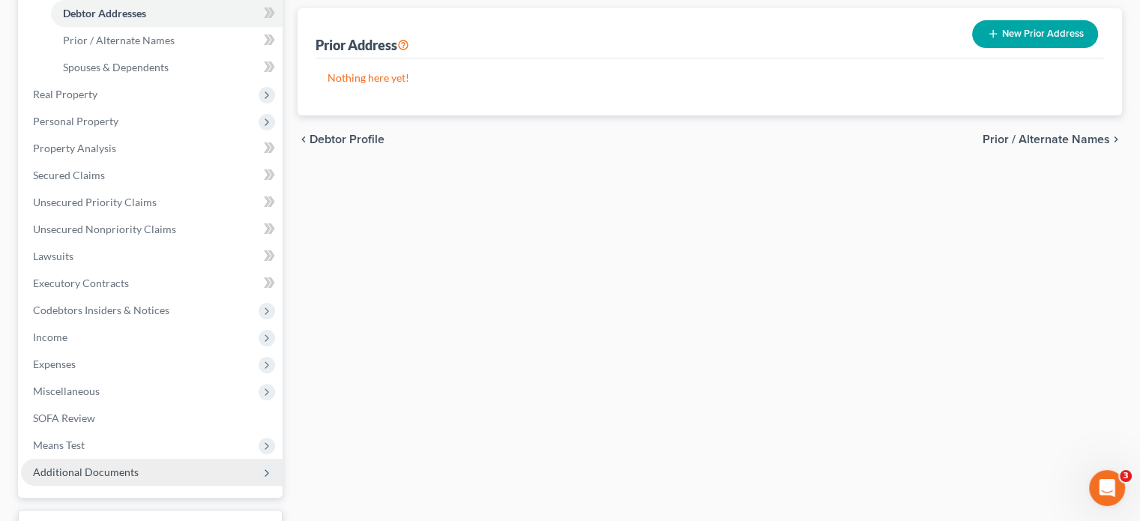
scroll to position [463, 0]
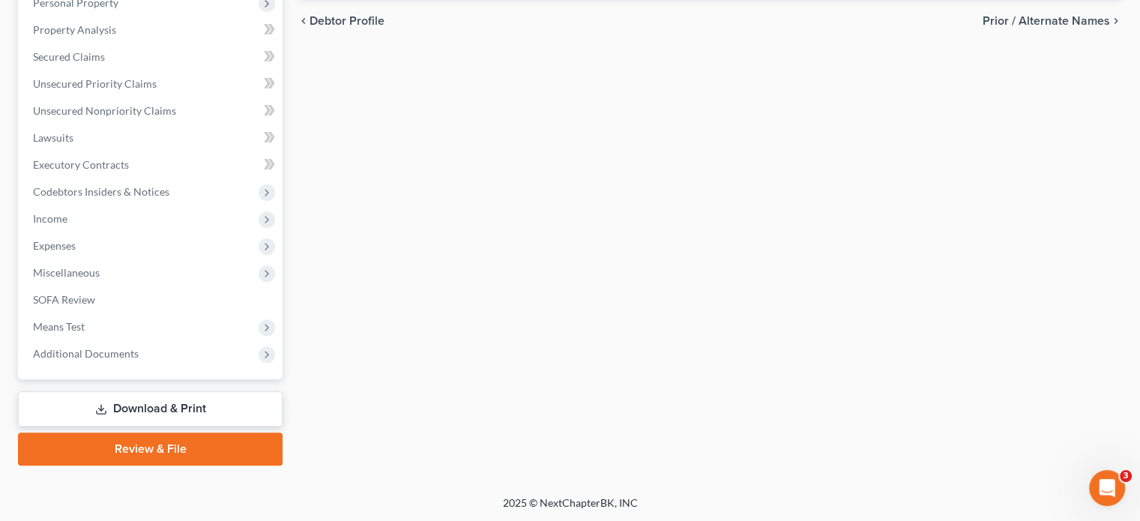
click at [157, 411] on link "Download & Print" at bounding box center [150, 408] width 265 height 35
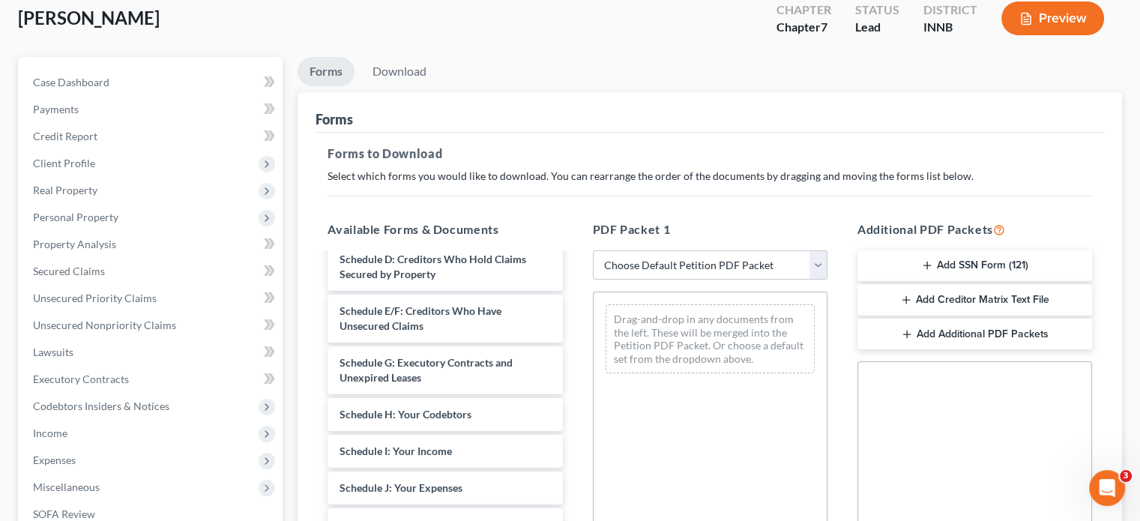
scroll to position [225, 0]
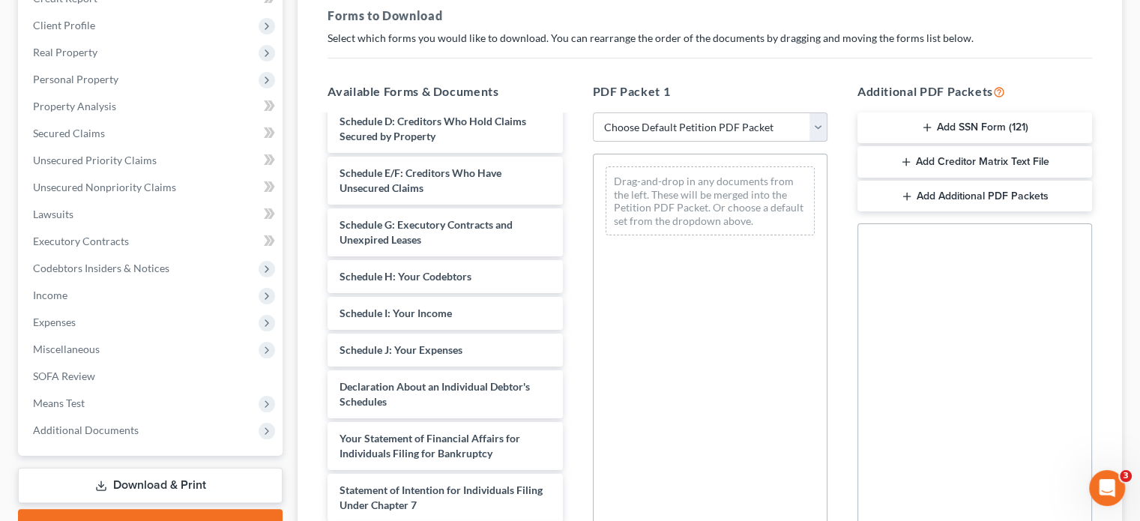
click at [962, 123] on button "Add SSN Form (121)" at bounding box center [974, 127] width 235 height 31
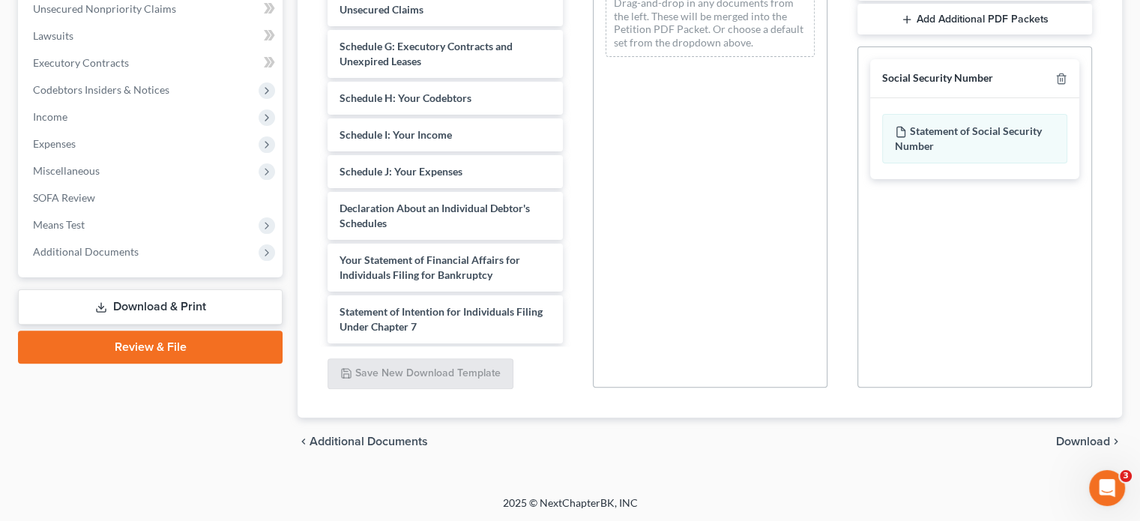
click at [1068, 437] on span "Download" at bounding box center [1083, 441] width 54 height 12
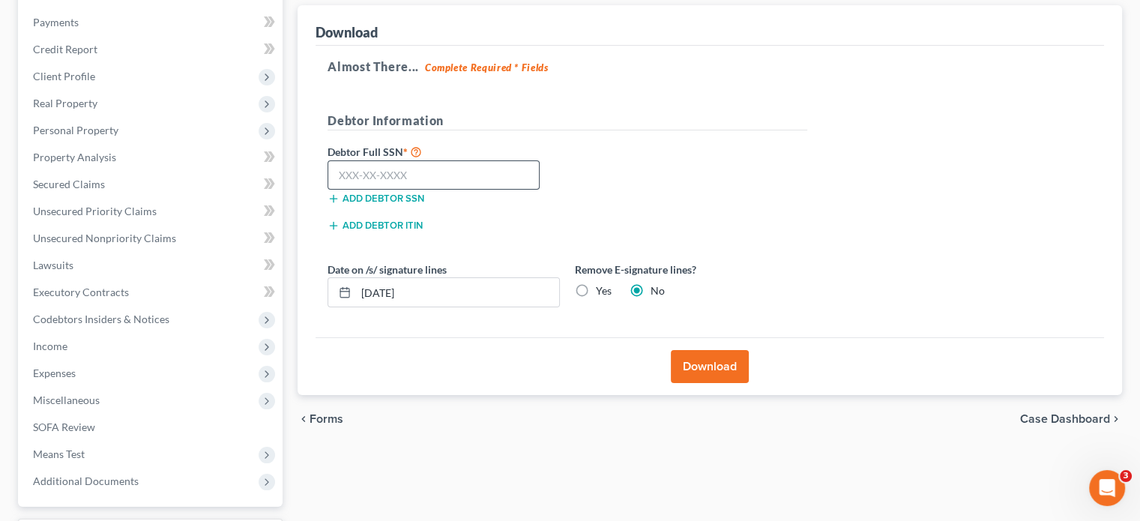
scroll to position [151, 0]
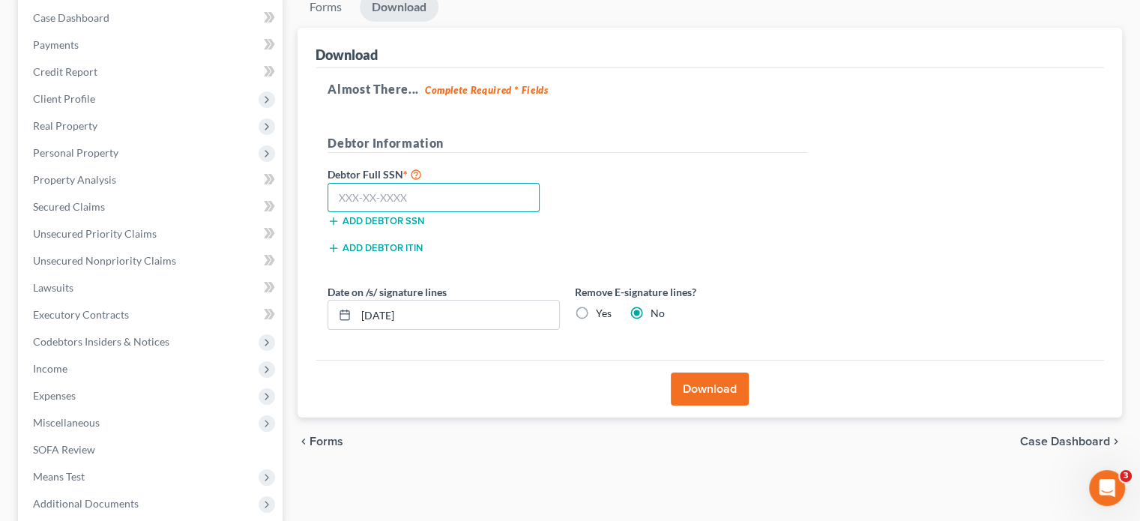
click at [425, 203] on input "text" at bounding box center [434, 198] width 212 height 30
click at [390, 194] on input "303" at bounding box center [434, 198] width 212 height 30
type input "303-06-4050"
click at [596, 311] on label "Yes" at bounding box center [604, 313] width 16 height 15
click at [602, 311] on input "Yes" at bounding box center [607, 311] width 10 height 10
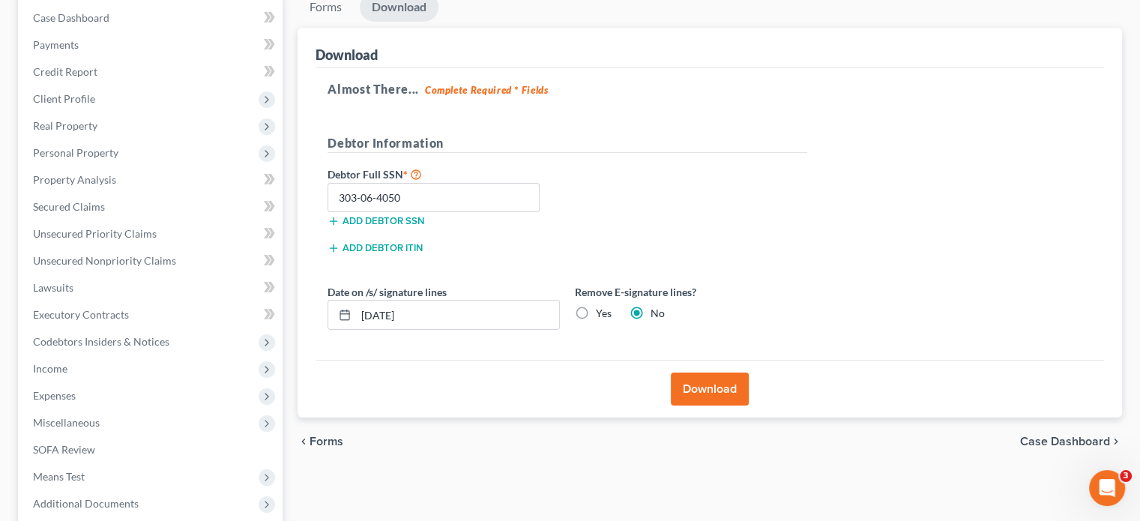
radio input "true"
radio input "false"
click at [700, 385] on button "Download" at bounding box center [710, 389] width 78 height 33
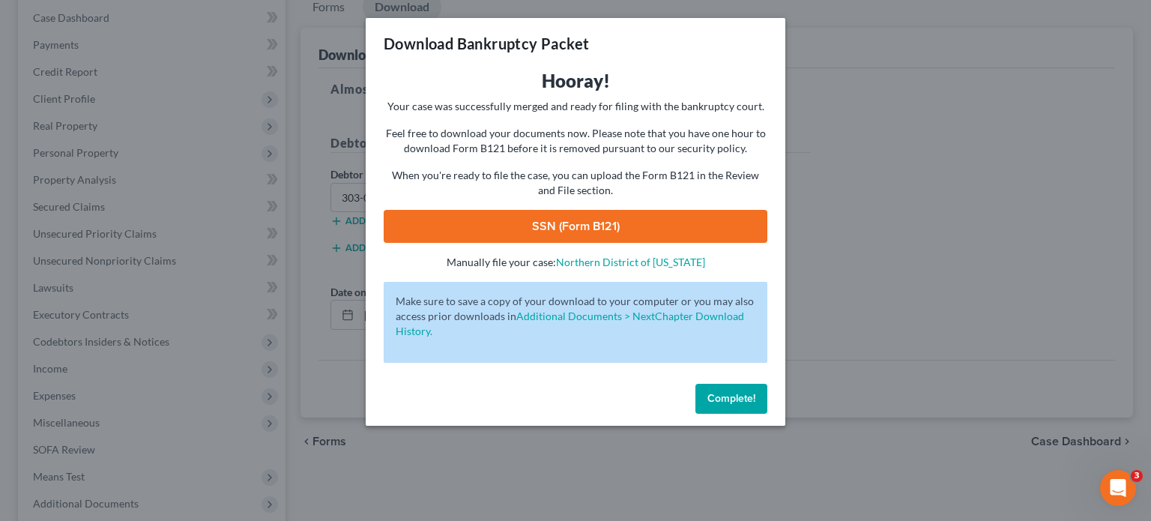
click at [617, 227] on link "SSN (Form B121)" at bounding box center [576, 226] width 384 height 33
click at [726, 392] on span "Complete!" at bounding box center [732, 398] width 48 height 13
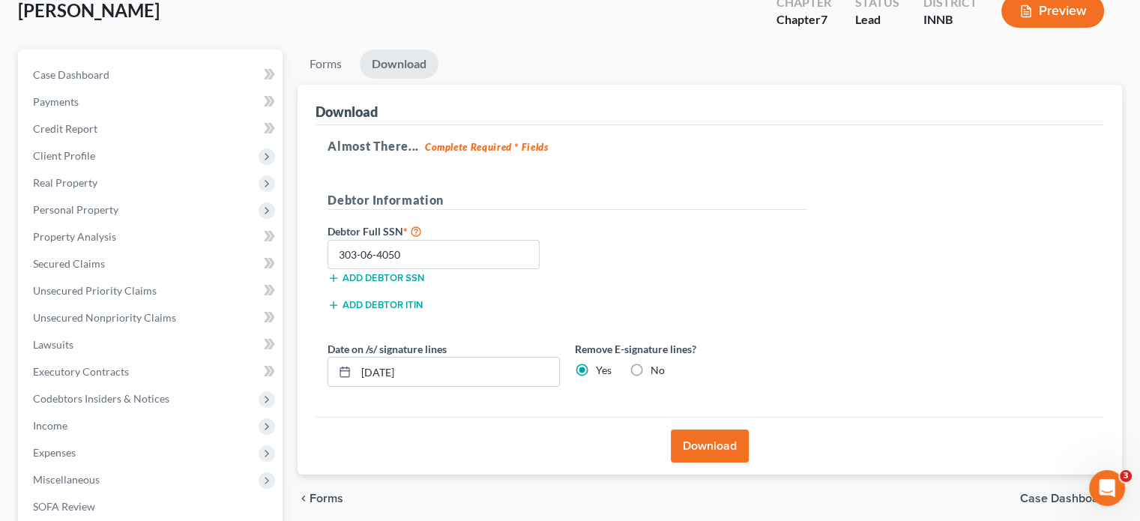
scroll to position [301, 0]
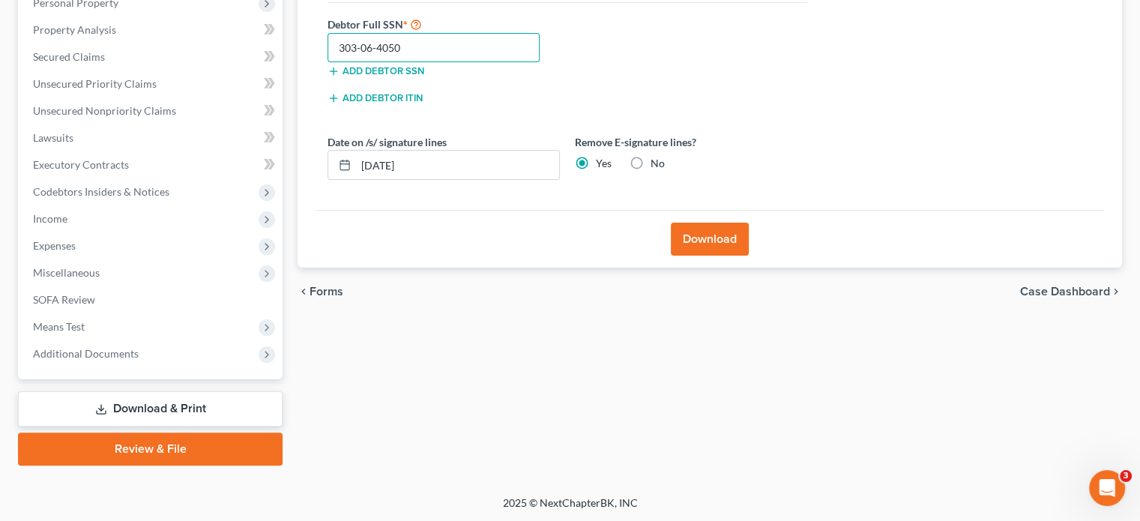
click at [435, 48] on input "303-06-4050" at bounding box center [434, 48] width 212 height 30
click at [427, 49] on input "303-06-4050" at bounding box center [434, 48] width 212 height 30
click at [388, 47] on input "303-06-4050" at bounding box center [434, 48] width 212 height 30
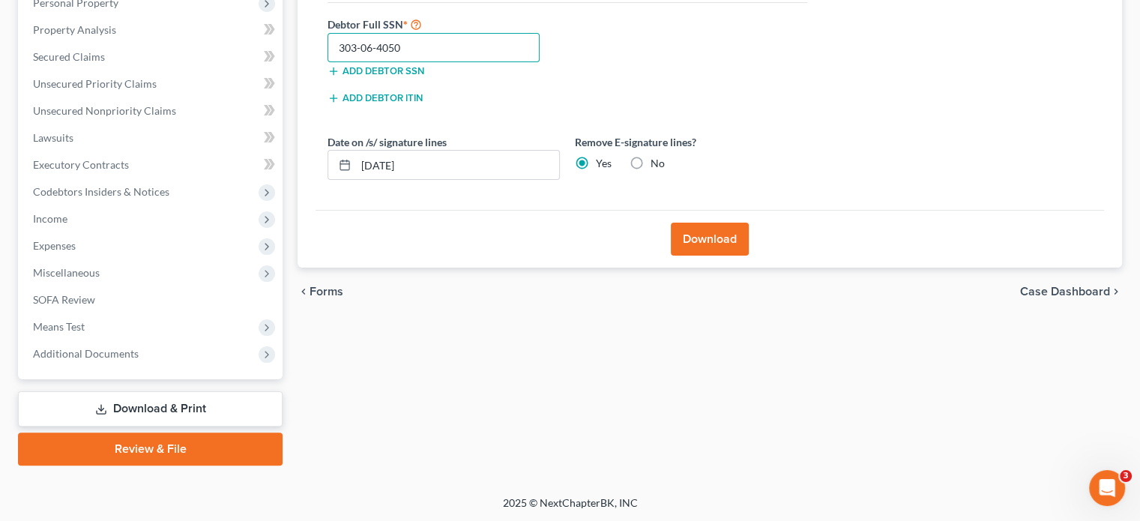
click at [412, 48] on input "303-06-4050" at bounding box center [434, 48] width 212 height 30
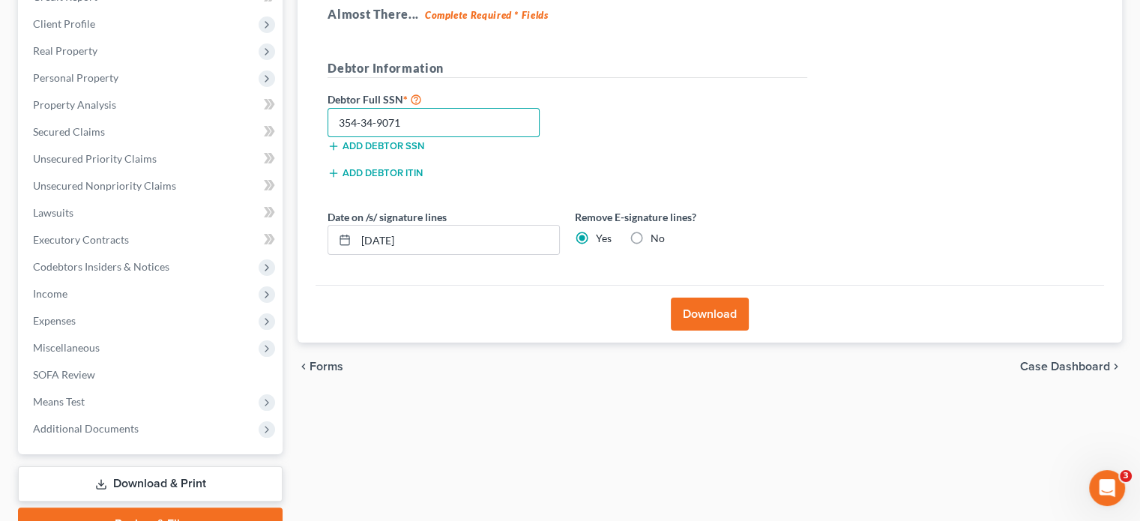
type input "354-34-9071"
click at [709, 310] on button "Download" at bounding box center [710, 314] width 78 height 33
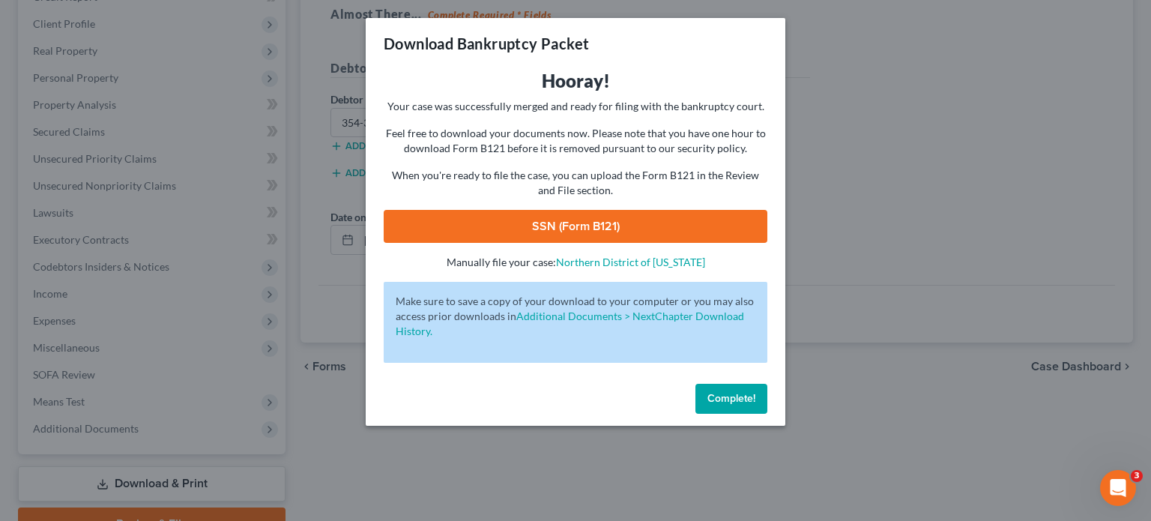
click at [522, 230] on link "SSN (Form B121)" at bounding box center [576, 226] width 384 height 33
click at [723, 407] on button "Complete!" at bounding box center [732, 399] width 72 height 30
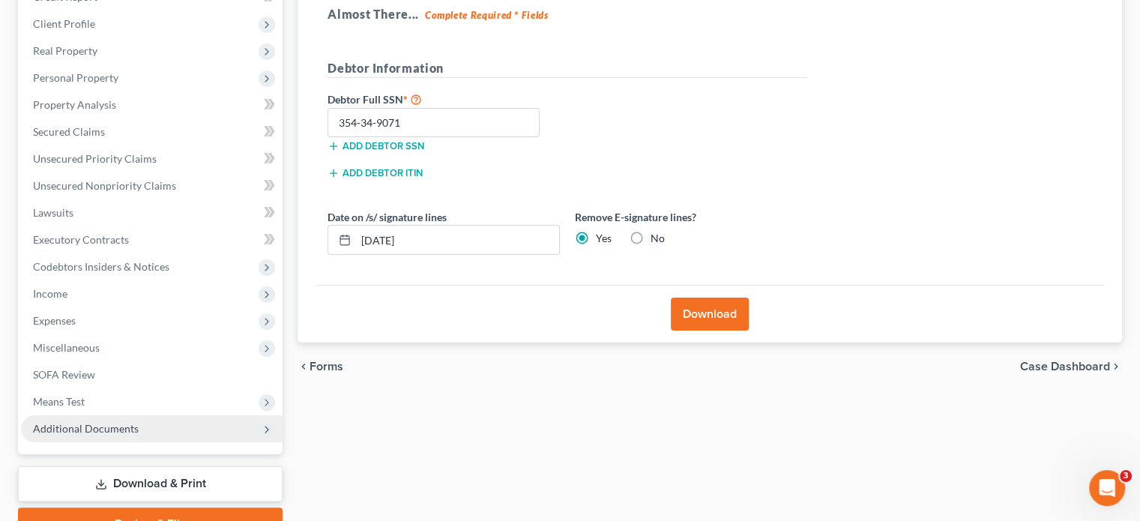
click at [121, 420] on span "Additional Documents" at bounding box center [152, 428] width 262 height 27
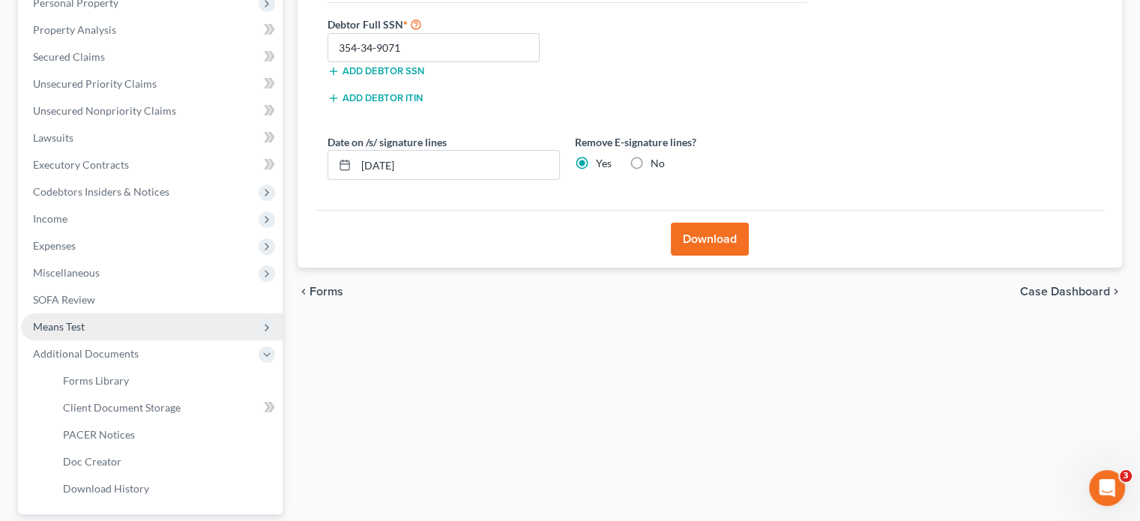
scroll to position [303, 0]
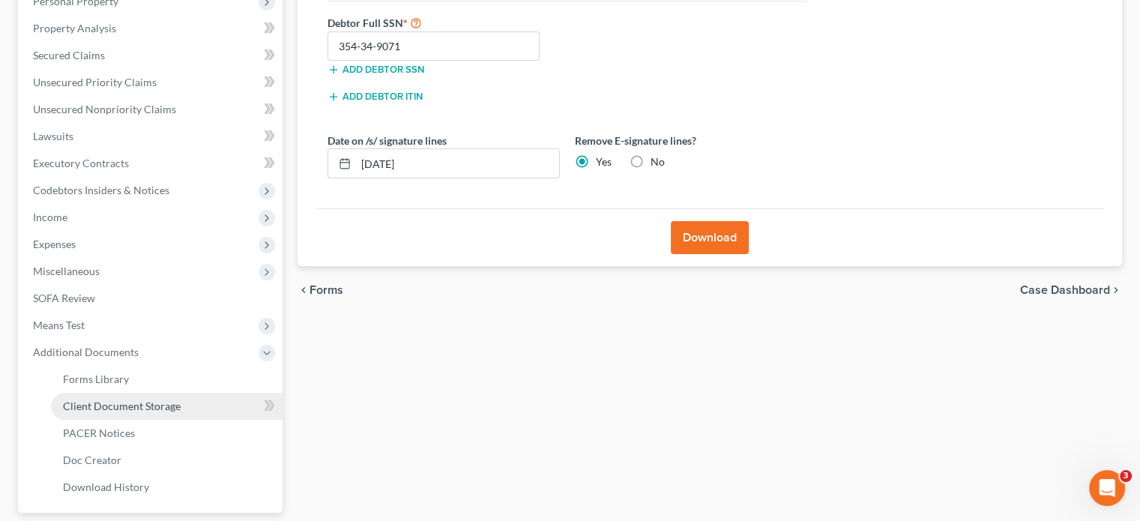
click at [148, 408] on span "Client Document Storage" at bounding box center [122, 405] width 118 height 13
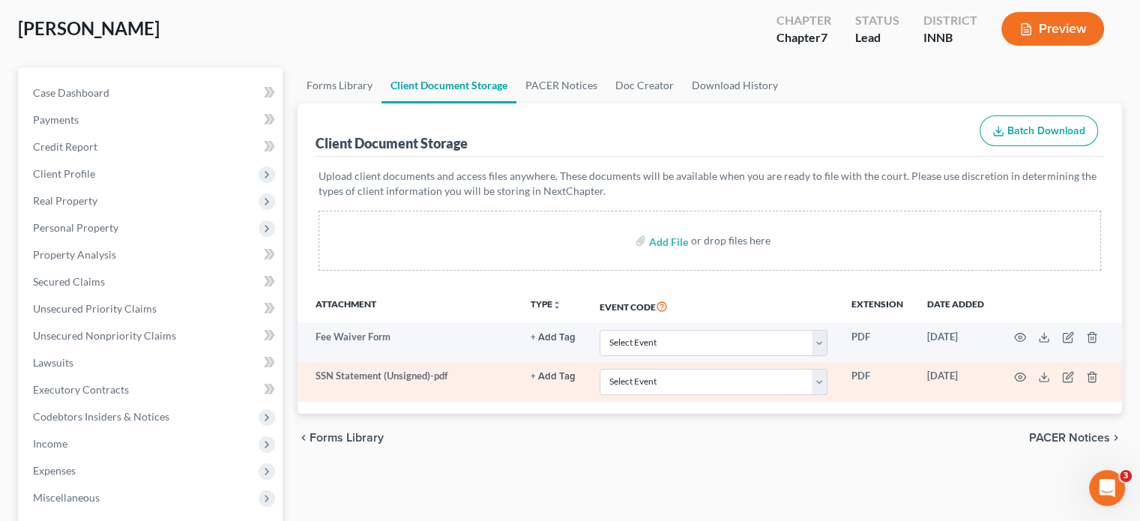
scroll to position [150, 0]
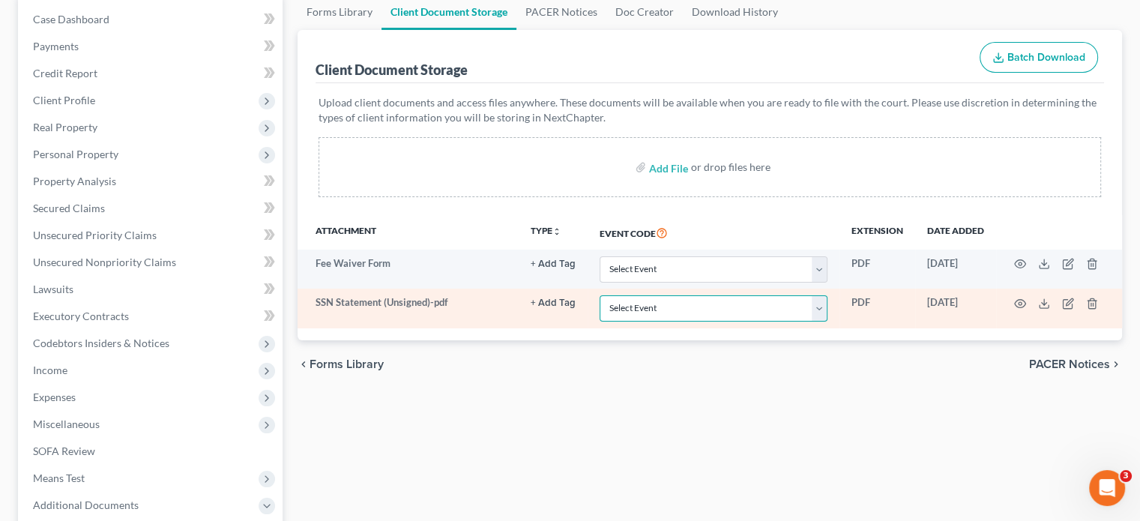
click at [634, 317] on select "Select Event Certificate of Credit Counseling Chapter 13 Calculation of Disposa…" at bounding box center [714, 308] width 228 height 26
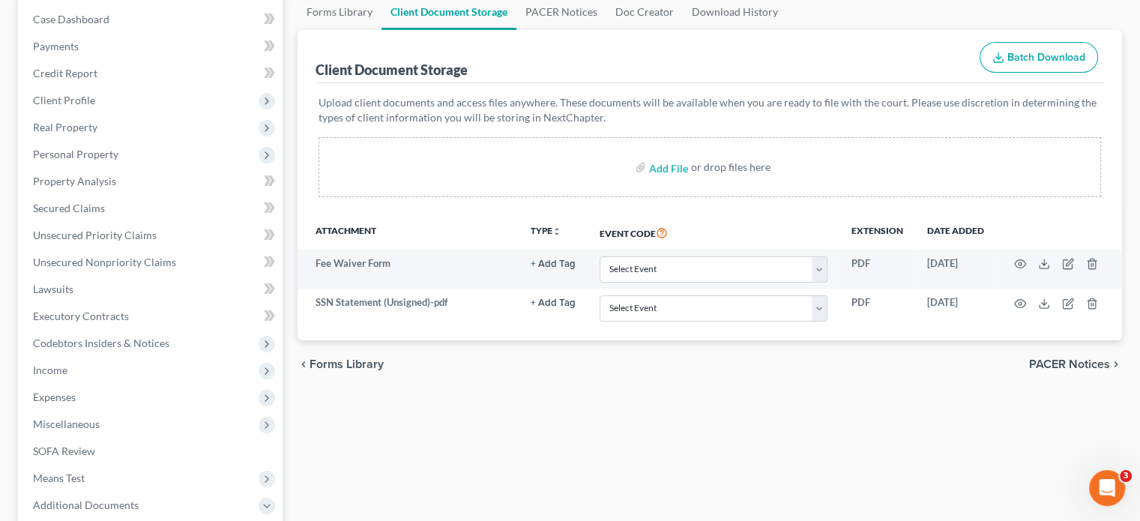
click at [503, 425] on div "Forms Library Client Document Storage PACER Notices Doc Creator Download Histor…" at bounding box center [709, 373] width 839 height 758
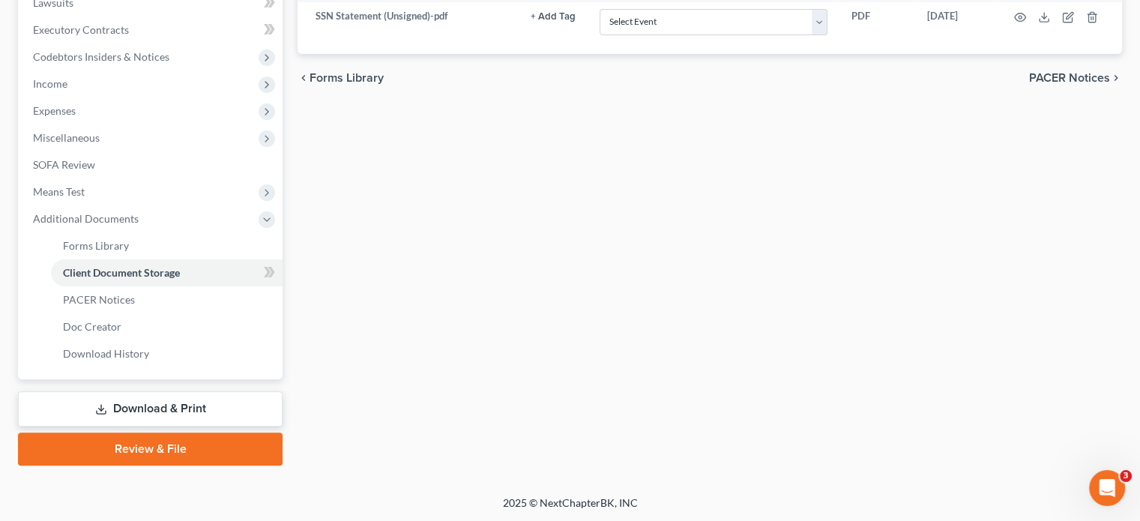
click at [127, 394] on link "Download & Print" at bounding box center [150, 408] width 265 height 35
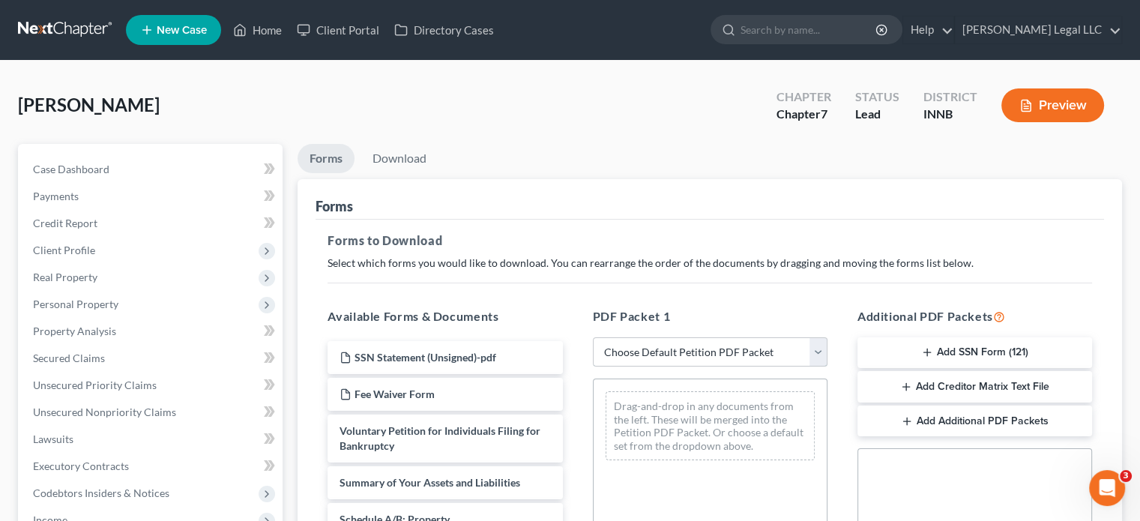
click at [642, 358] on select "Choose Default Petition PDF Packet Complete Bankruptcy Petition (all forms and …" at bounding box center [710, 352] width 235 height 30
select select "0"
click at [593, 337] on select "Choose Default Petition PDF Packet Complete Bankruptcy Petition (all forms and …" at bounding box center [710, 352] width 235 height 30
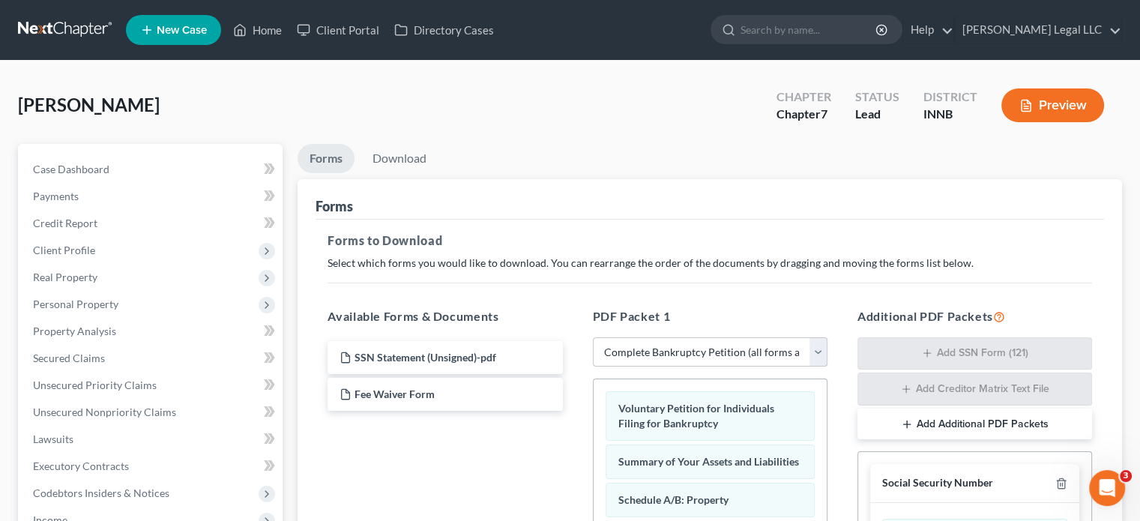
click at [659, 346] on select "Choose Default Petition PDF Packet Complete Bankruptcy Petition (all forms and …" at bounding box center [710, 352] width 235 height 30
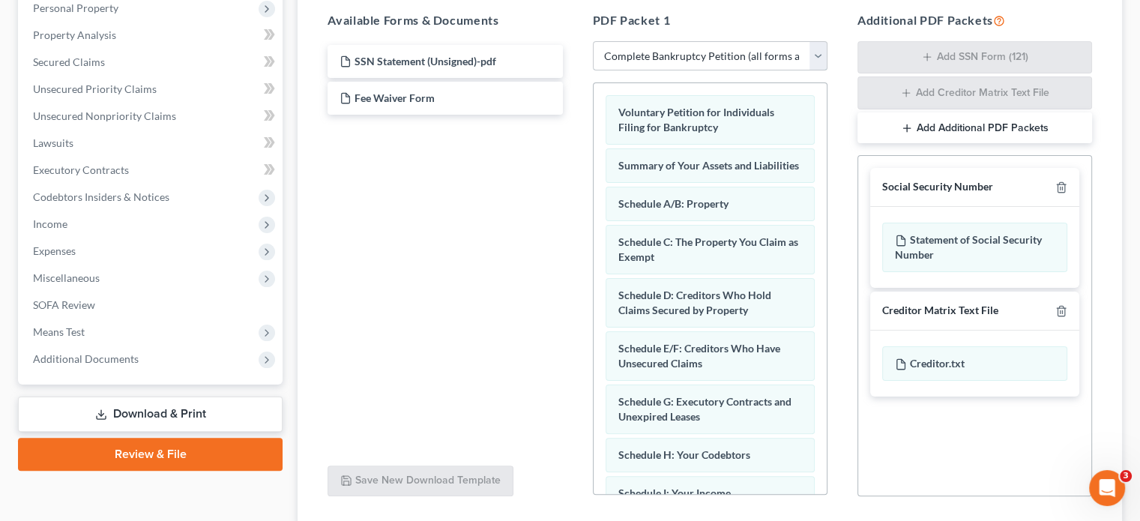
scroll to position [300, 0]
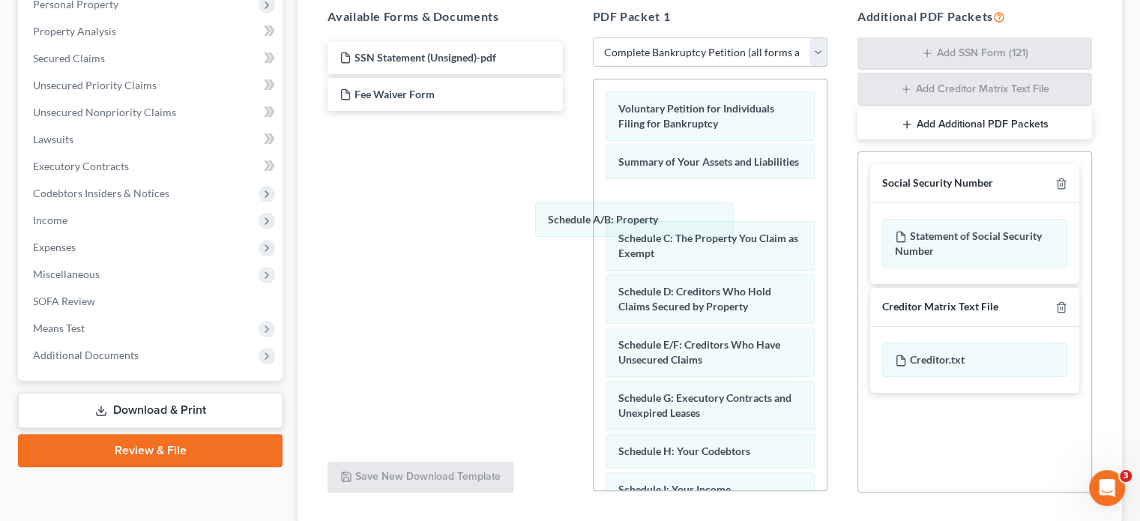
drag, startPoint x: 680, startPoint y: 215, endPoint x: 443, endPoint y: 195, distance: 237.7
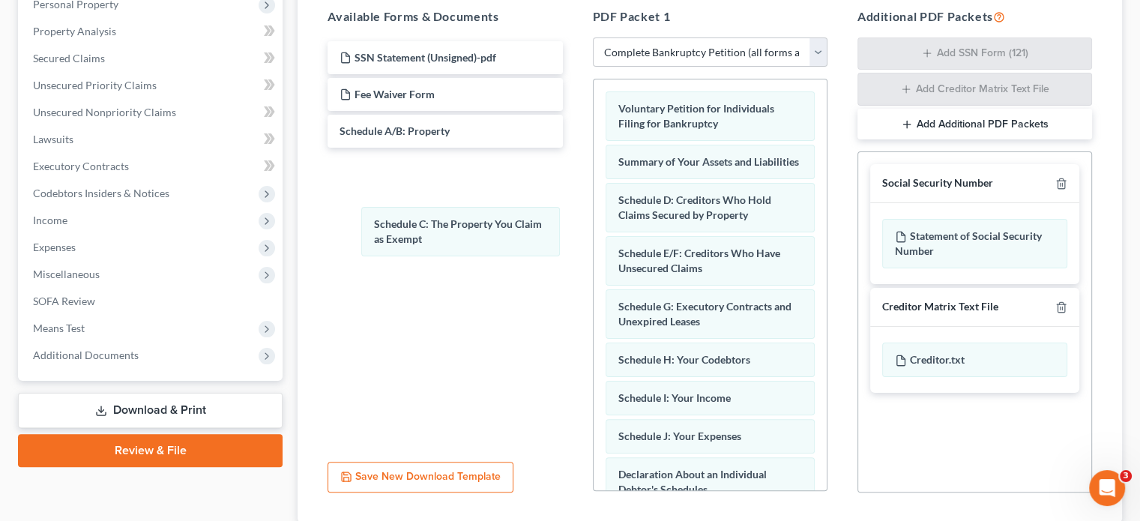
drag, startPoint x: 693, startPoint y: 215, endPoint x: 468, endPoint y: 226, distance: 225.1
click at [594, 223] on div "Schedule C: The Property You Claim as Exempt Voluntary Petition for Individuals…" at bounding box center [710, 506] width 233 height 854
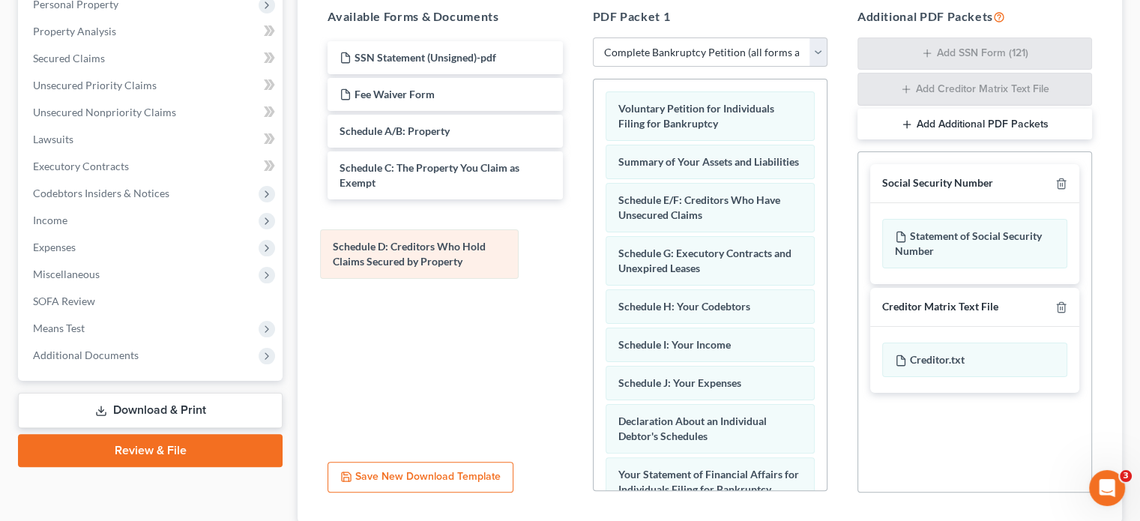
drag, startPoint x: 673, startPoint y: 215, endPoint x: 393, endPoint y: 246, distance: 281.2
click at [594, 247] on div "Schedule D: Creditors Who Hold Claims Secured by Property Voluntary Petition fo…" at bounding box center [710, 479] width 233 height 801
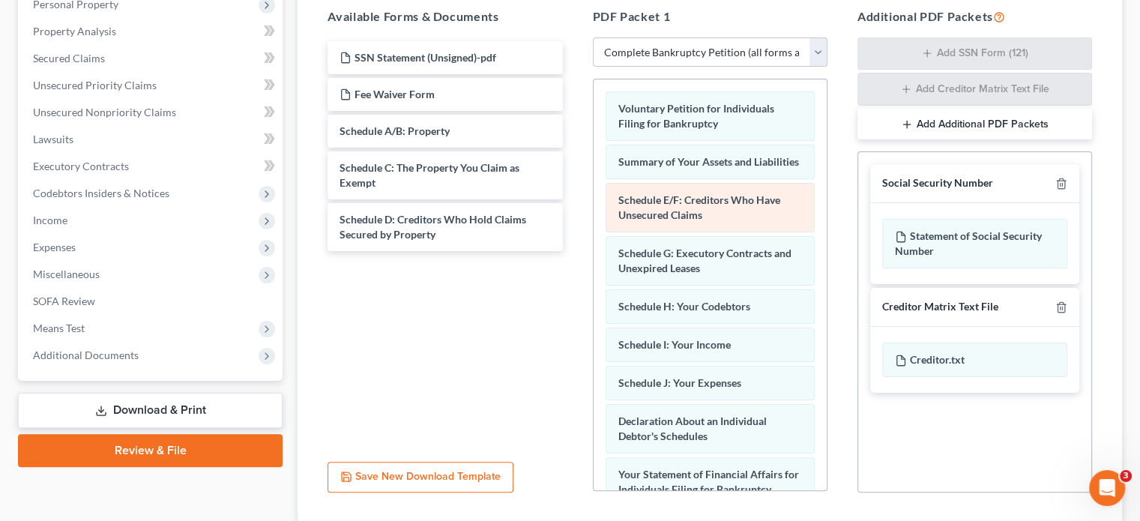
click at [594, 280] on div "Voluntary Petition for Individuals Filing for Bankruptcy Summary of Your Assets…" at bounding box center [710, 479] width 233 height 801
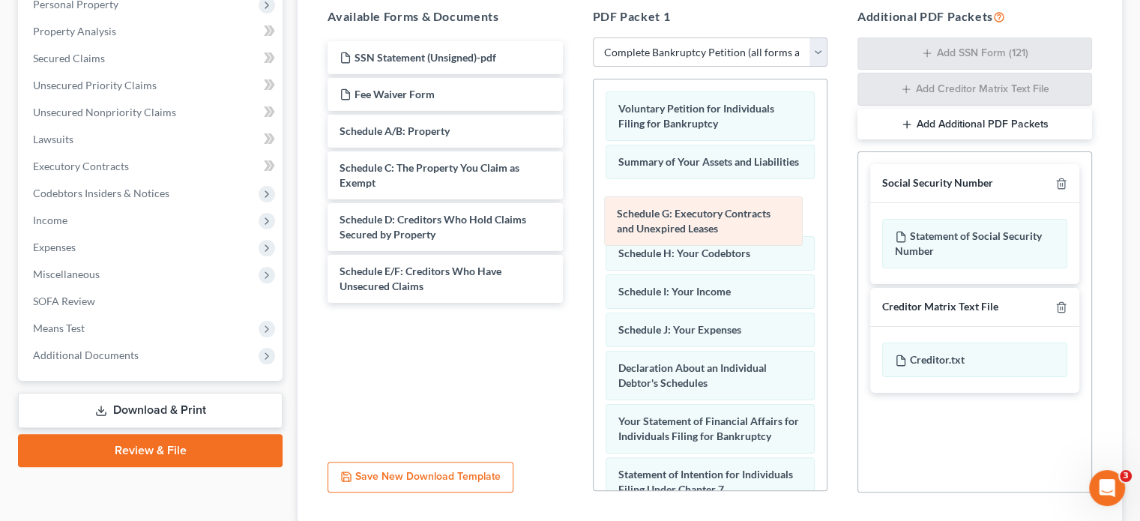
drag, startPoint x: 681, startPoint y: 212, endPoint x: 300, endPoint y: 319, distance: 395.3
click at [594, 327] on div "Schedule G: Executory Contracts and Unexpired Leases Voluntary Petition for Ind…" at bounding box center [710, 453] width 233 height 748
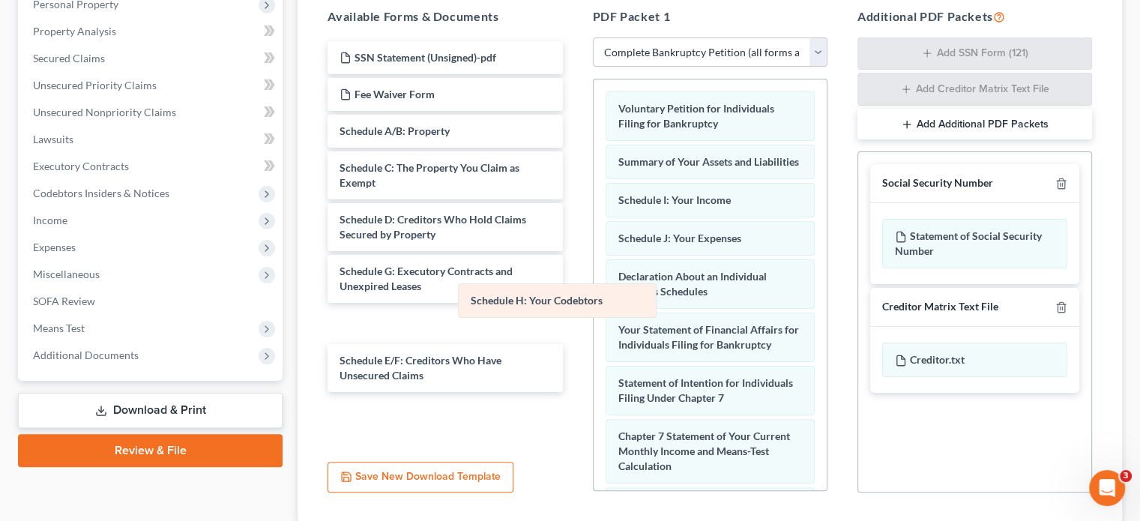
drag, startPoint x: 675, startPoint y: 212, endPoint x: 411, endPoint y: 334, distance: 289.7
click at [594, 337] on div "Schedule H: Your Codebtors Voluntary Petition for Individuals Filing for Bankru…" at bounding box center [710, 407] width 233 height 657
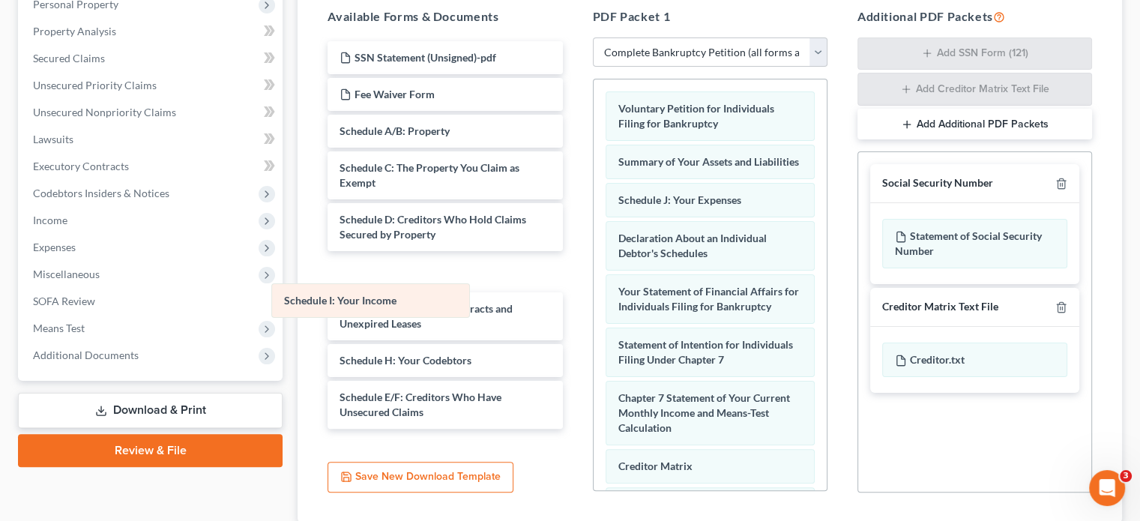
drag, startPoint x: 719, startPoint y: 215, endPoint x: 374, endPoint y: 300, distance: 355.0
click at [594, 314] on div "Schedule I: Your Income Voluntary Petition for Individuals Filing for Bankruptc…" at bounding box center [710, 388] width 233 height 618
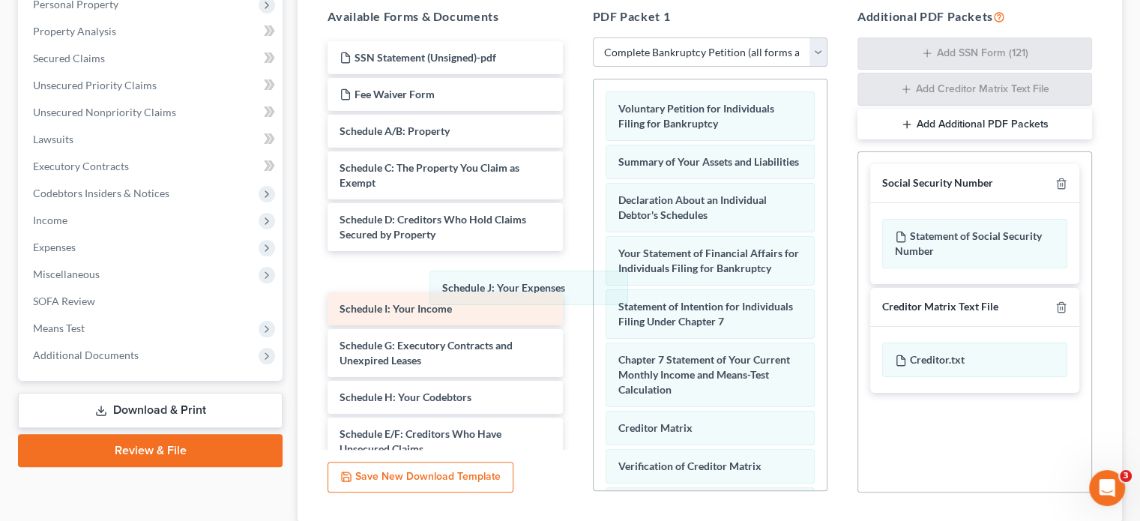
drag, startPoint x: 681, startPoint y: 209, endPoint x: 487, endPoint y: 272, distance: 203.4
click at [594, 321] on div "Schedule J: Your Expenses Voluntary Petition for Individuals Filing for Bankrup…" at bounding box center [710, 369] width 233 height 580
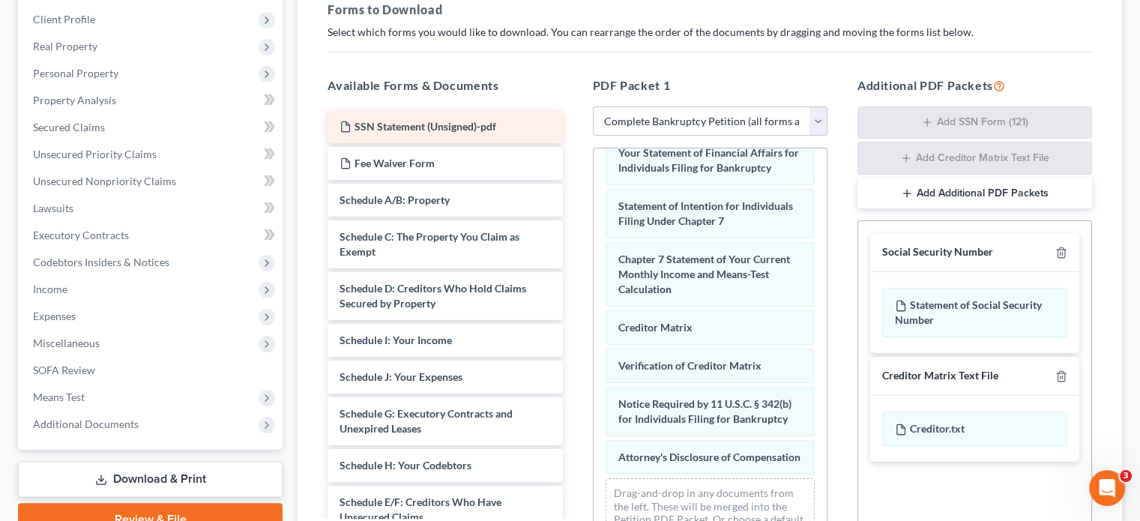
scroll to position [225, 0]
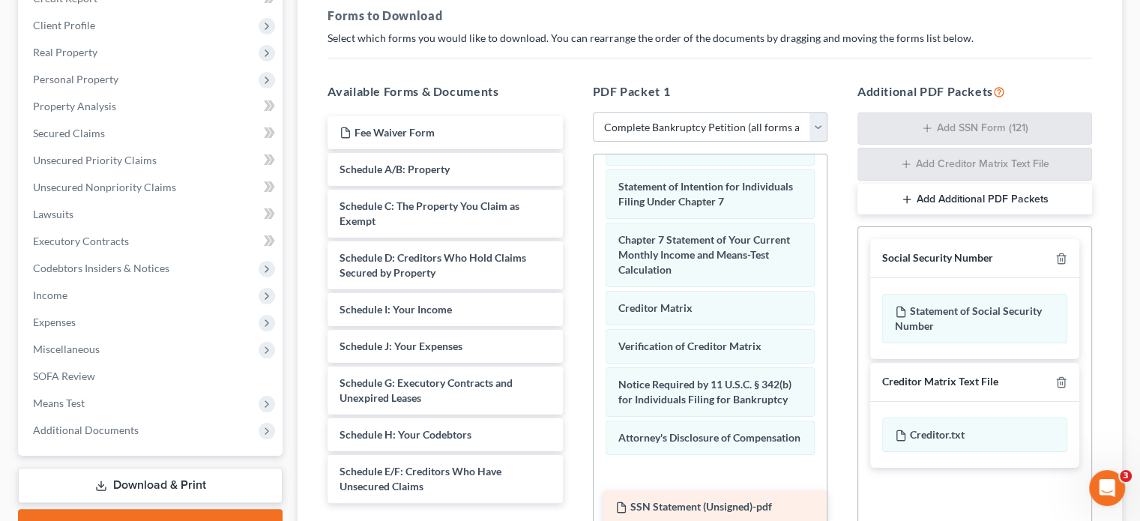
drag, startPoint x: 408, startPoint y: 132, endPoint x: 685, endPoint y: 494, distance: 456.0
click at [574, 497] on div "SSN Statement (Unsigned)-pdf SSN Statement (Unsigned)-pdf Fee Waiver Form Sched…" at bounding box center [445, 309] width 259 height 387
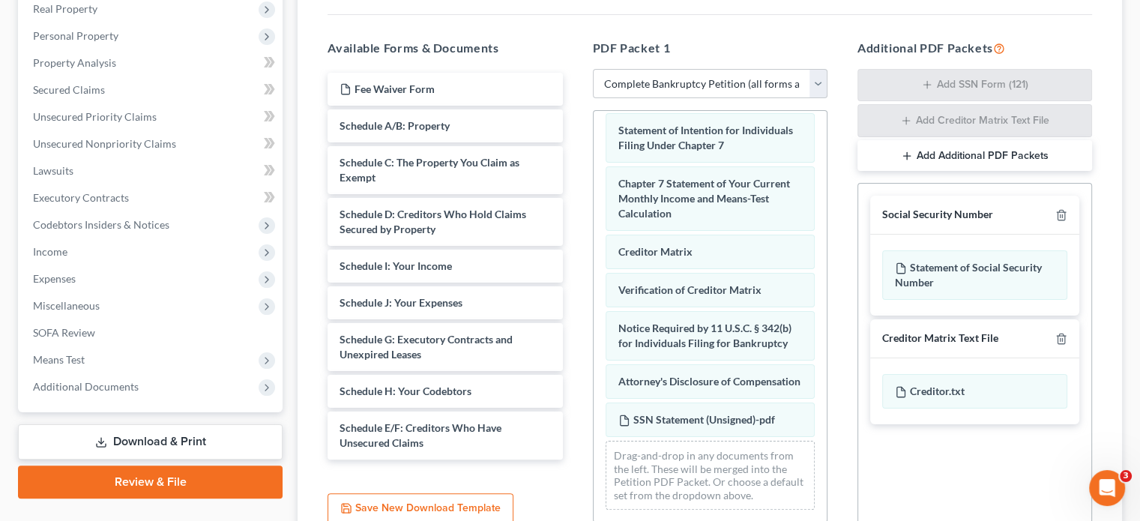
scroll to position [405, 0]
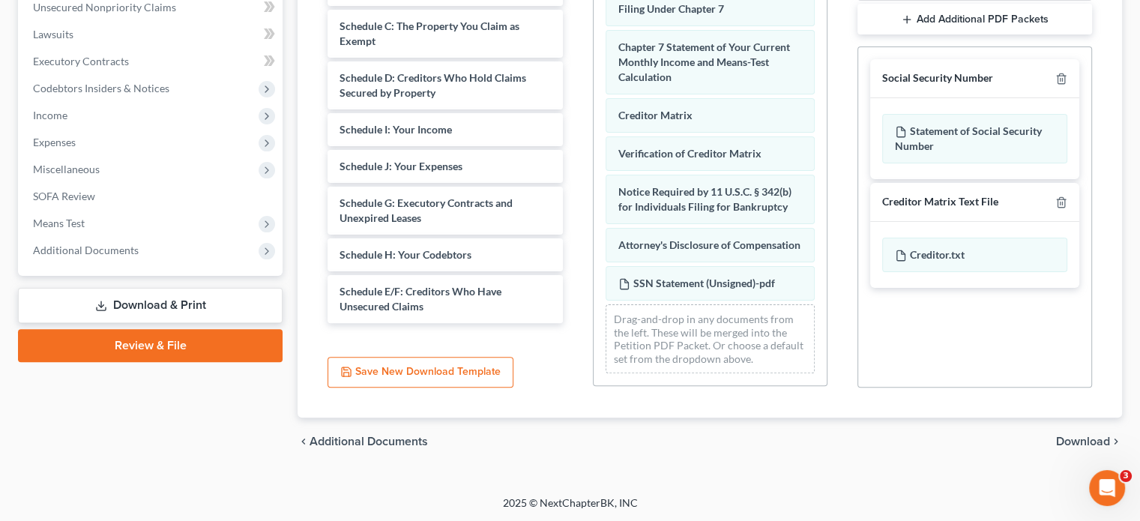
click at [1097, 435] on span "Download" at bounding box center [1083, 441] width 54 height 12
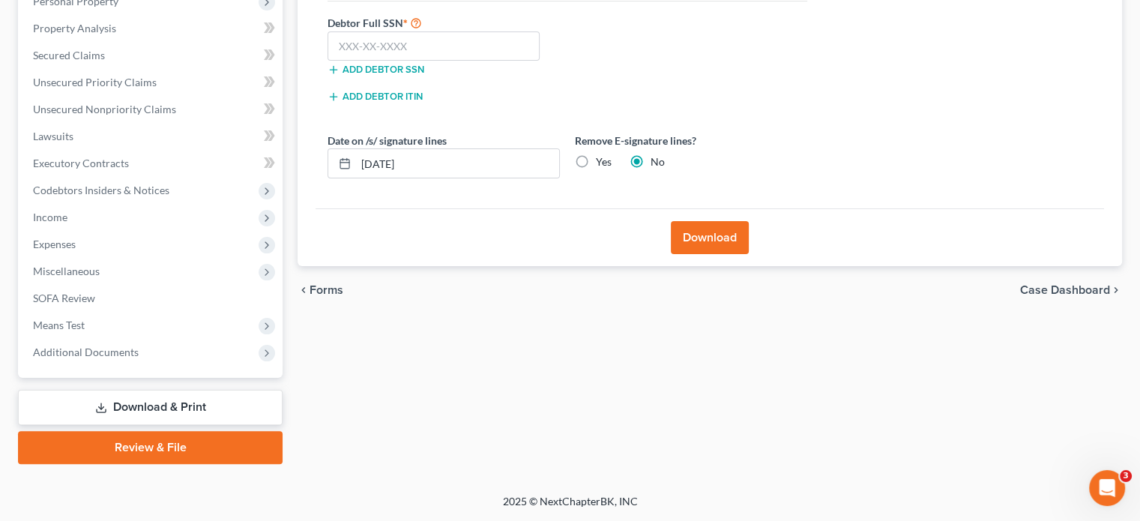
scroll to position [301, 0]
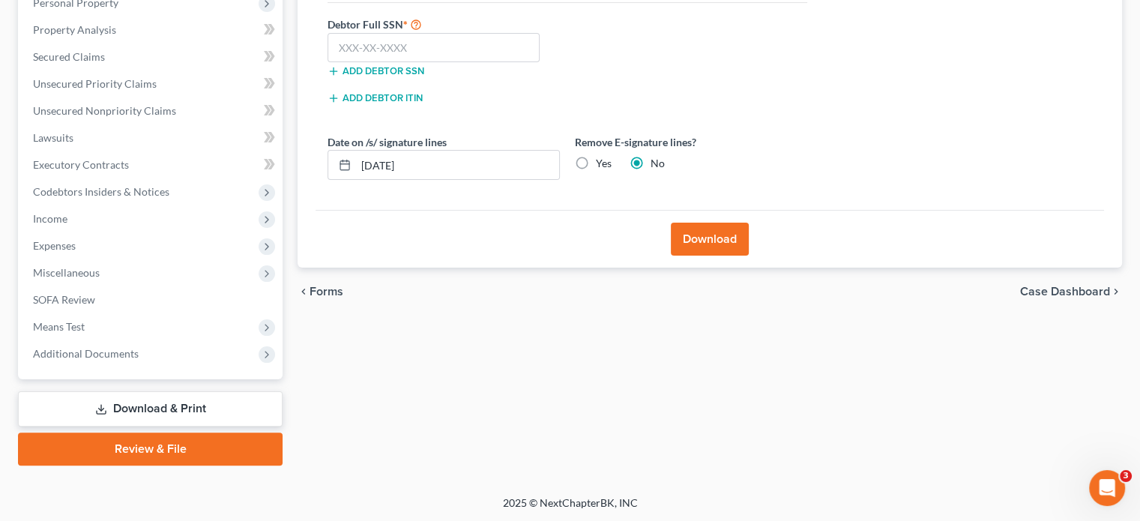
click at [596, 161] on label "Yes" at bounding box center [604, 163] width 16 height 15
click at [602, 161] on input "Yes" at bounding box center [607, 161] width 10 height 10
radio input "true"
radio input "false"
click at [576, 216] on div "Download" at bounding box center [710, 239] width 788 height 58
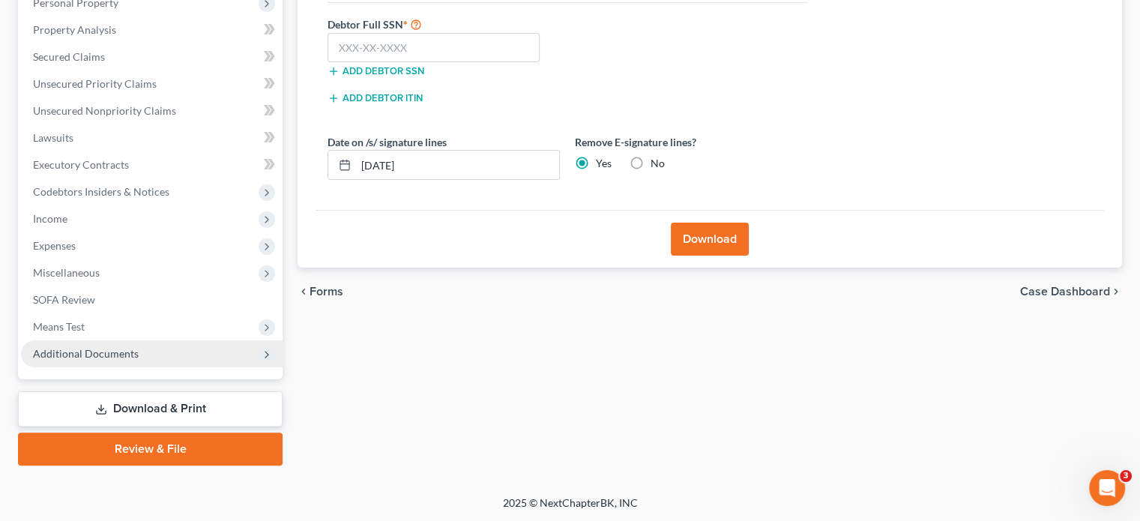
click at [102, 354] on span "Additional Documents" at bounding box center [86, 353] width 106 height 13
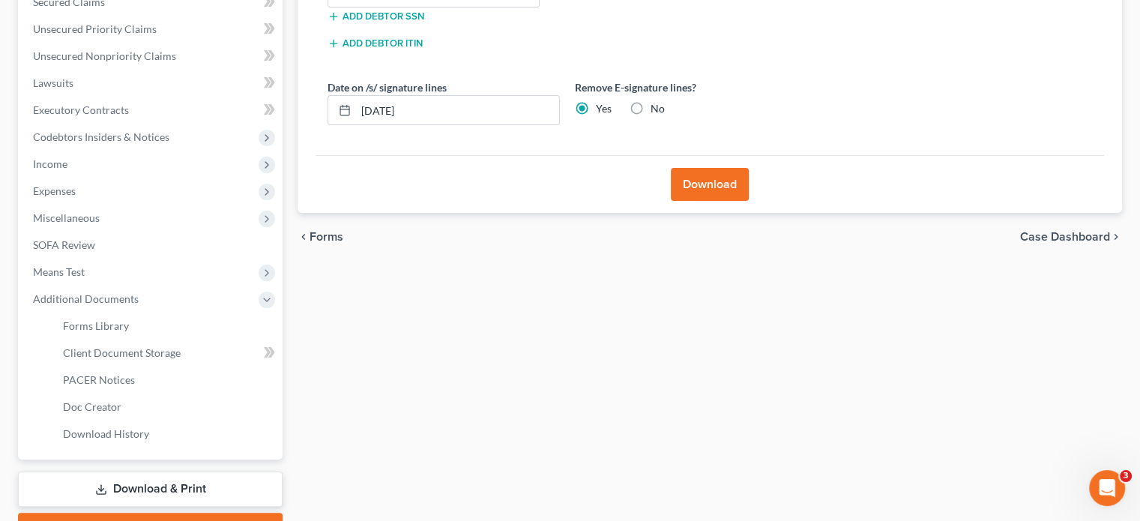
scroll to position [436, 0]
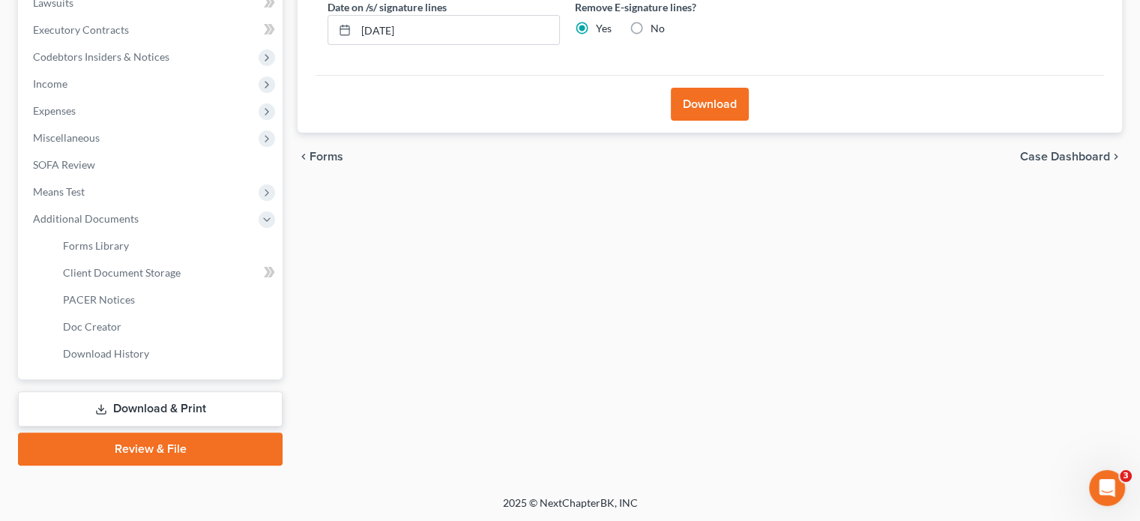
click at [122, 397] on link "Download & Print" at bounding box center [150, 408] width 265 height 35
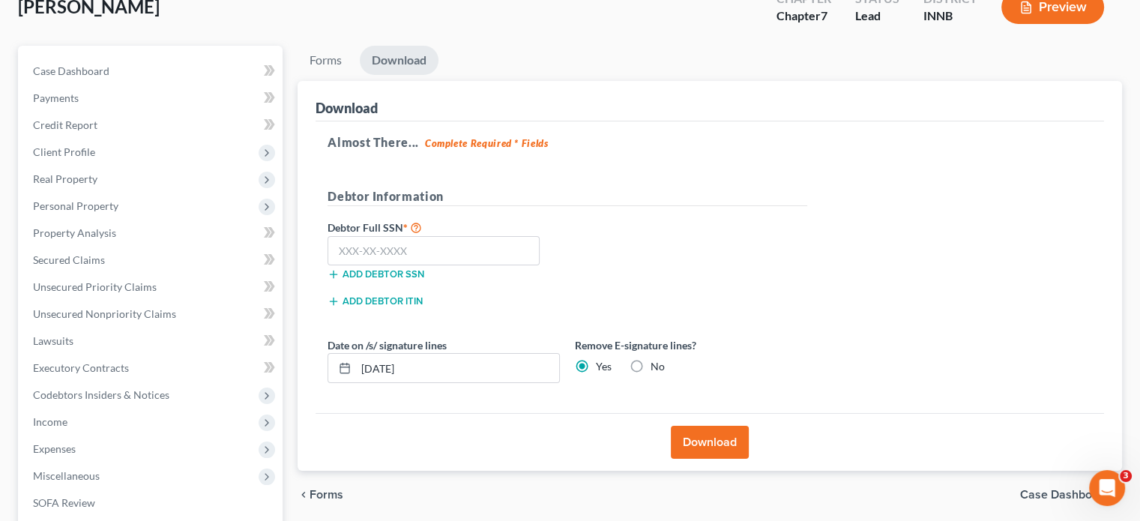
scroll to position [61, 0]
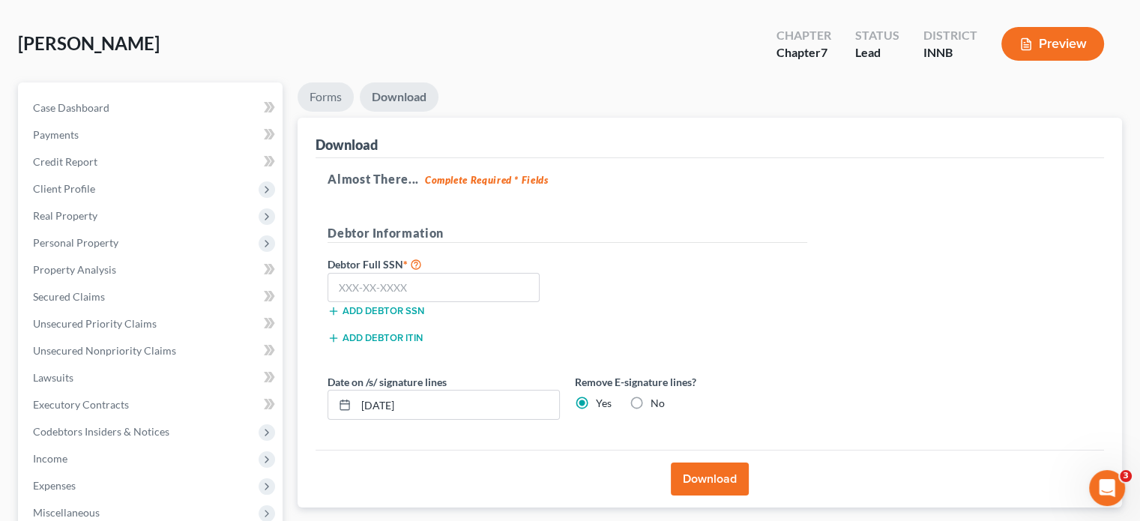
click at [333, 88] on link "Forms" at bounding box center [326, 96] width 56 height 29
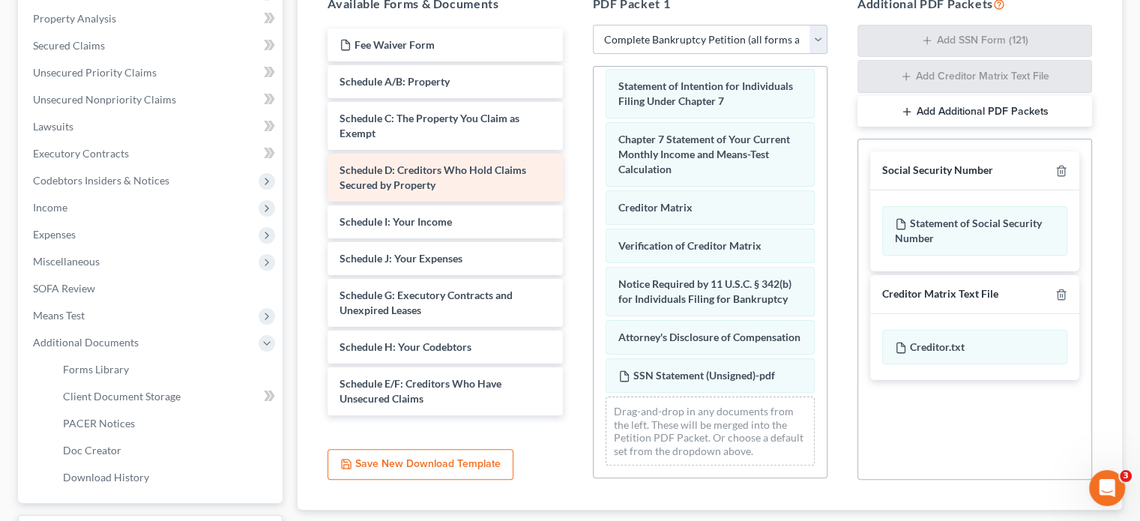
scroll to position [286, 0]
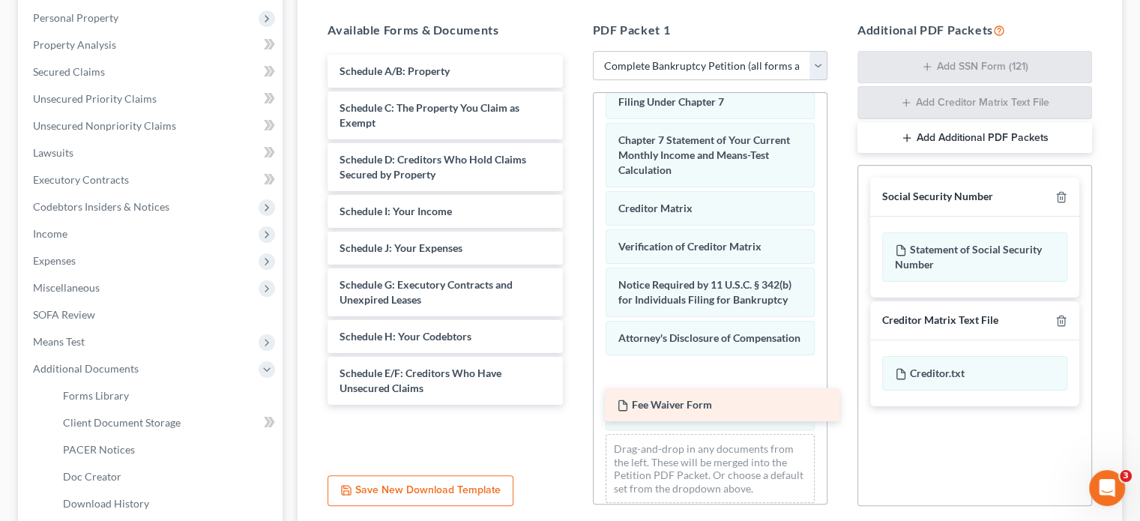
drag, startPoint x: 408, startPoint y: 71, endPoint x: 684, endPoint y: 404, distance: 432.2
click at [574, 405] on div "Fee Waiver Form Fee Waiver Form Schedule A/B: Property Schedule C: The Property…" at bounding box center [445, 230] width 259 height 350
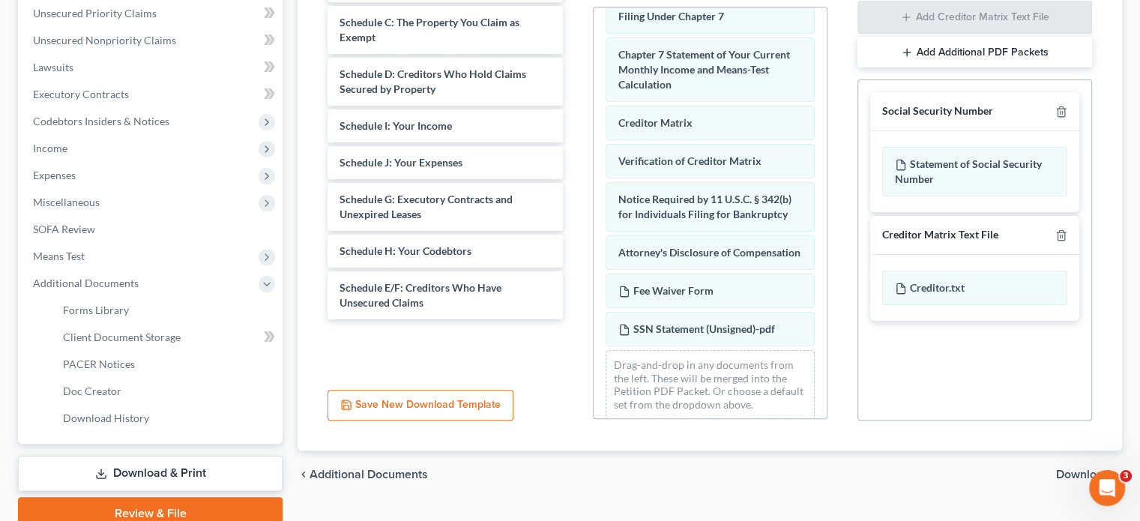
scroll to position [436, 0]
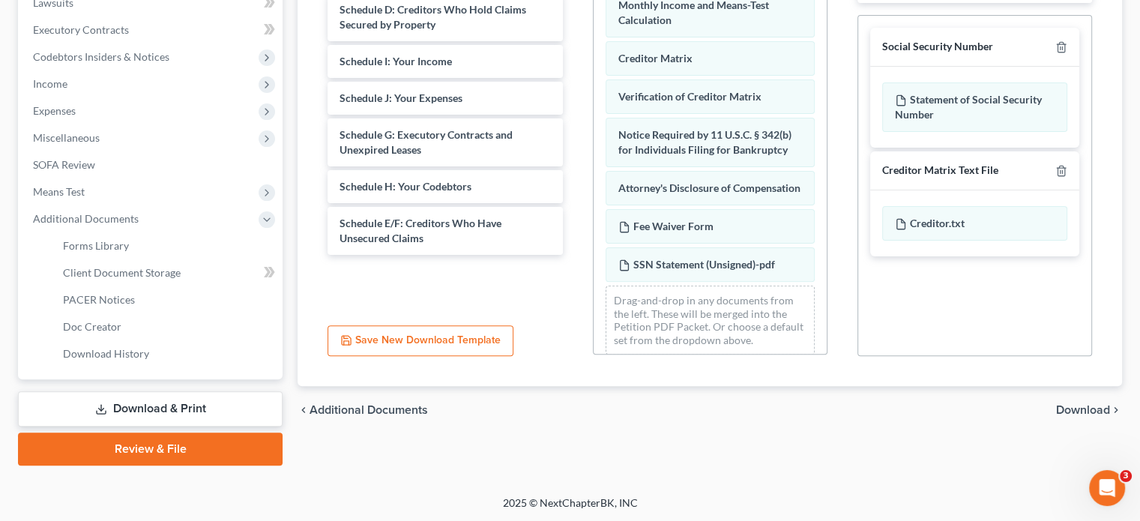
click at [1076, 410] on span "Download" at bounding box center [1083, 410] width 54 height 12
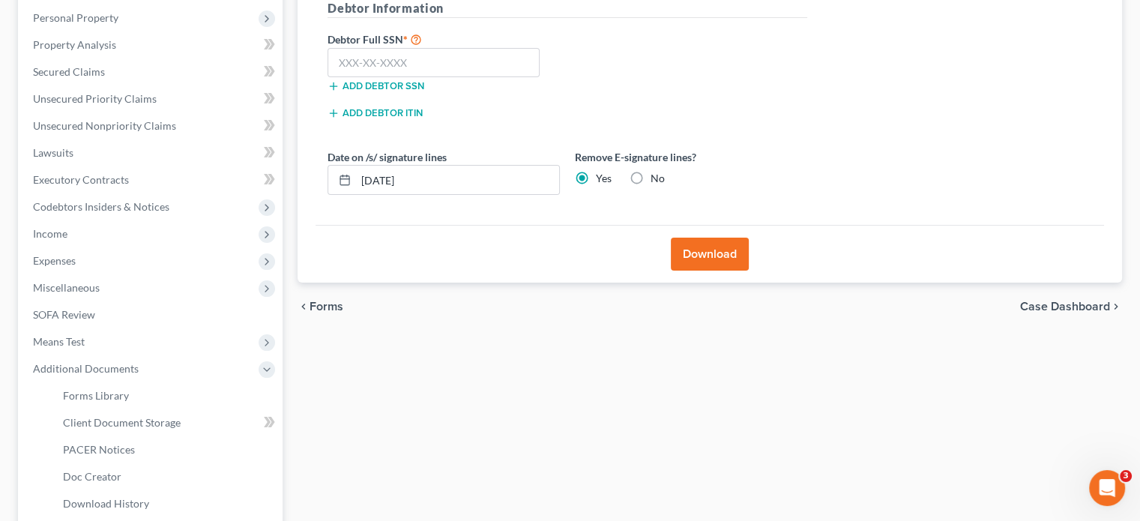
scroll to position [211, 0]
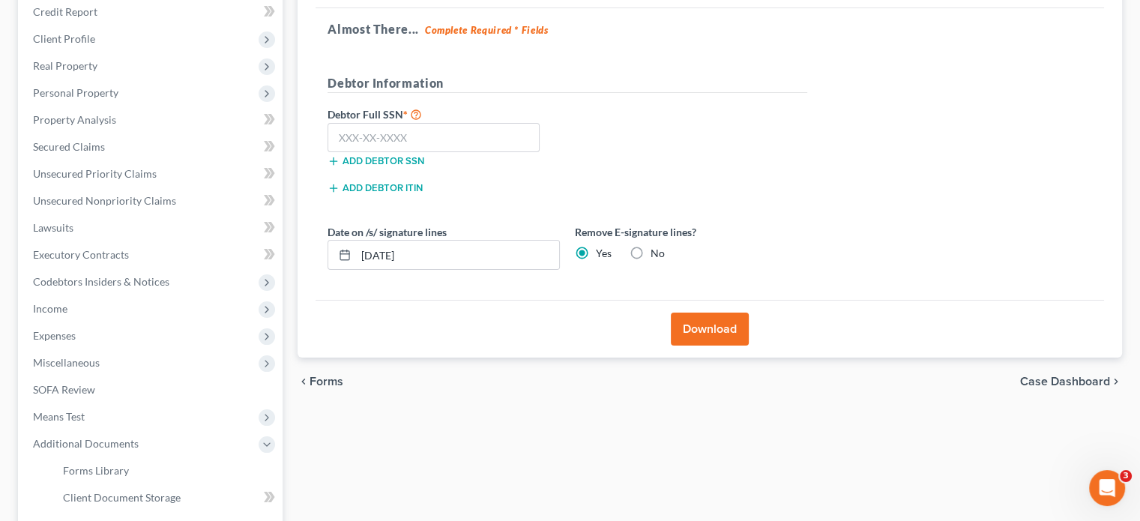
click at [688, 324] on button "Download" at bounding box center [710, 329] width 78 height 33
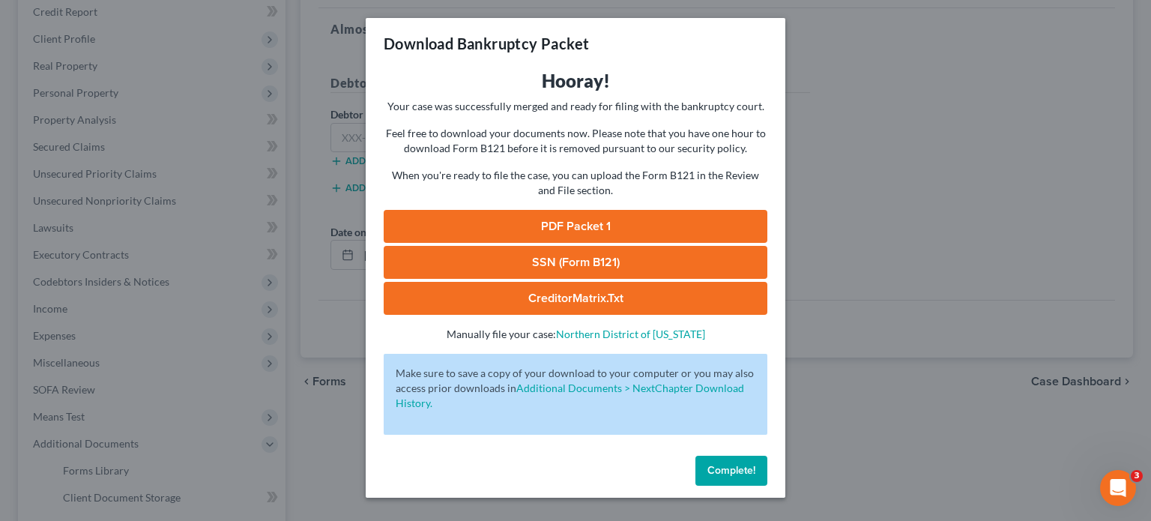
click at [478, 215] on link "PDF Packet 1" at bounding box center [576, 226] width 384 height 33
click at [702, 470] on button "Complete!" at bounding box center [732, 471] width 72 height 30
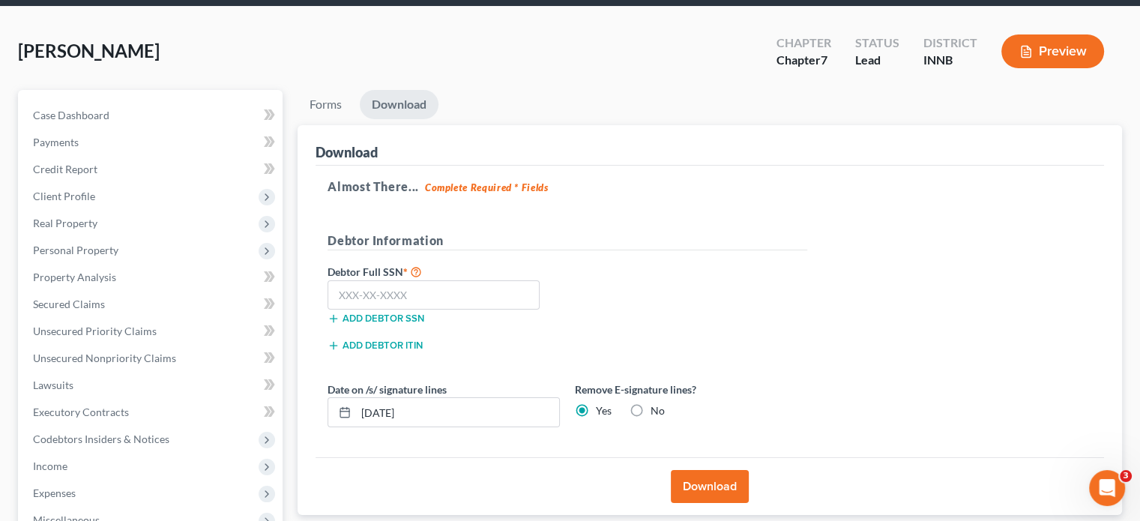
scroll to position [0, 0]
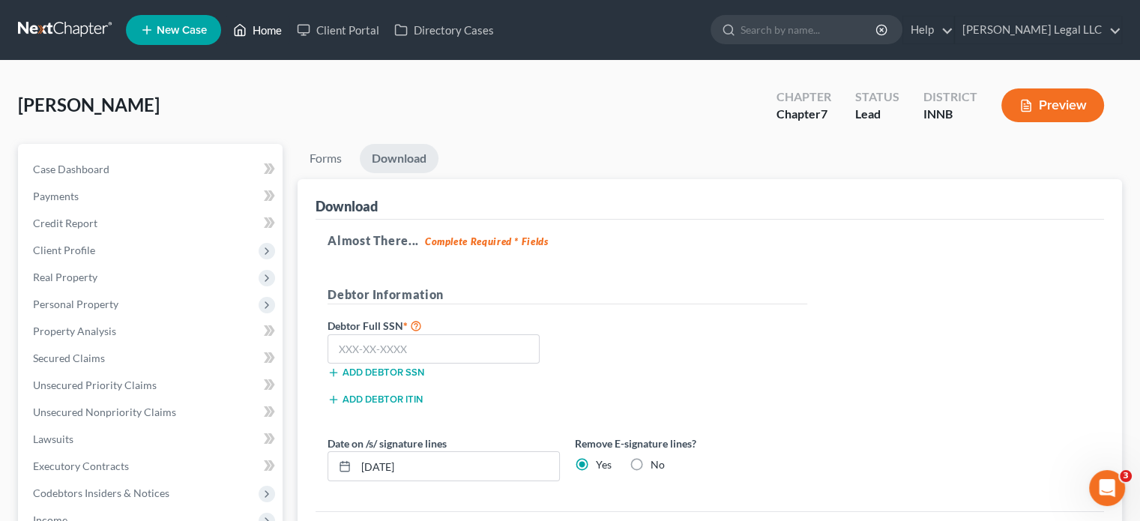
click at [246, 43] on link "Home" at bounding box center [258, 29] width 64 height 27
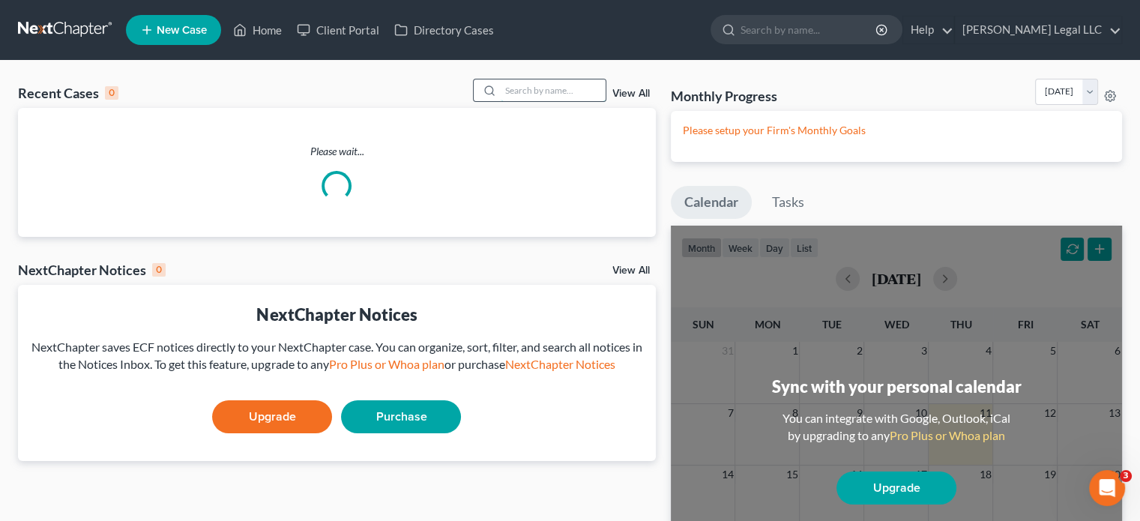
click at [592, 91] on input "search" at bounding box center [553, 90] width 105 height 22
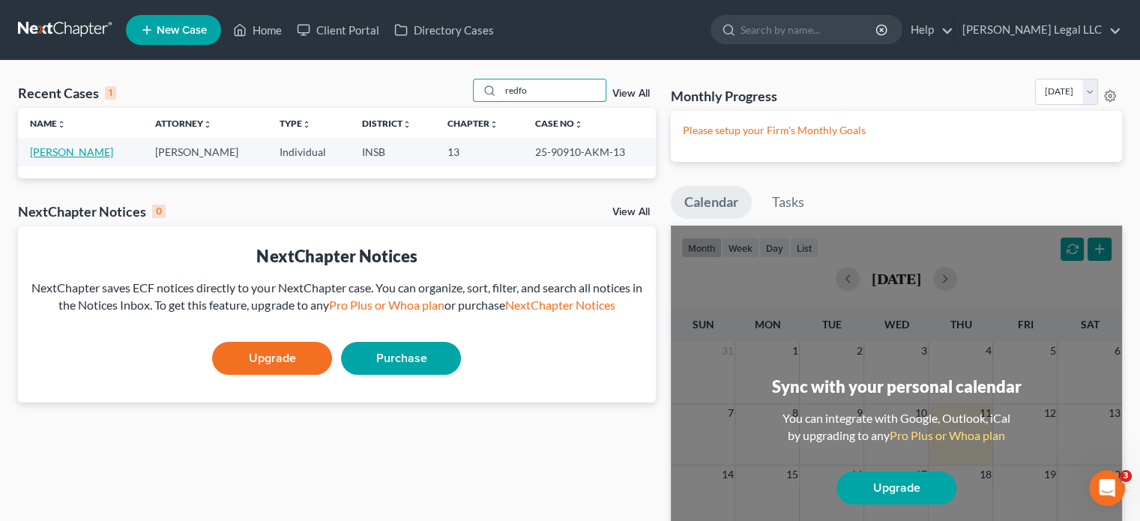
type input "redfo"
click at [82, 148] on link "[PERSON_NAME]" at bounding box center [71, 151] width 83 height 13
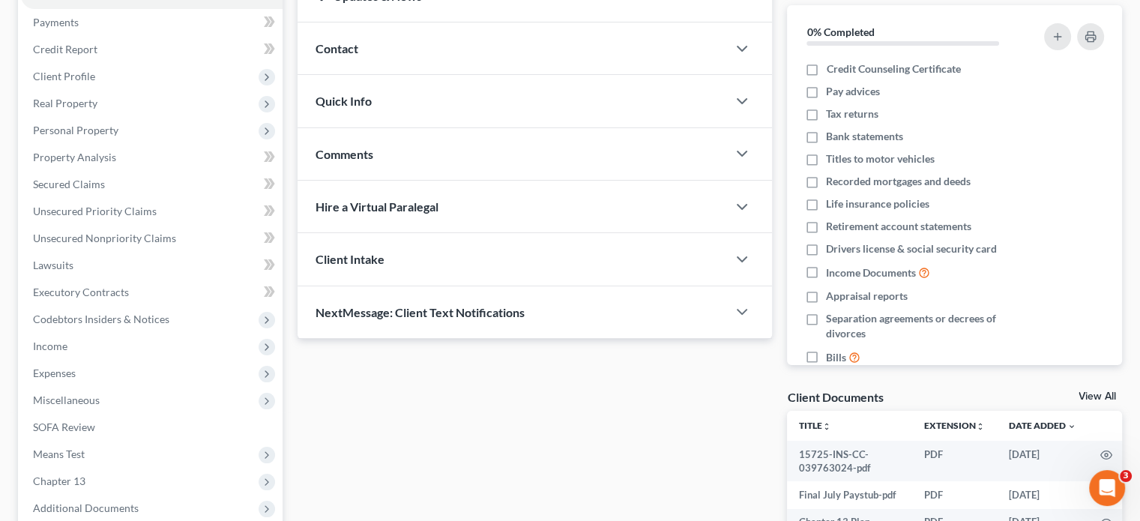
scroll to position [375, 0]
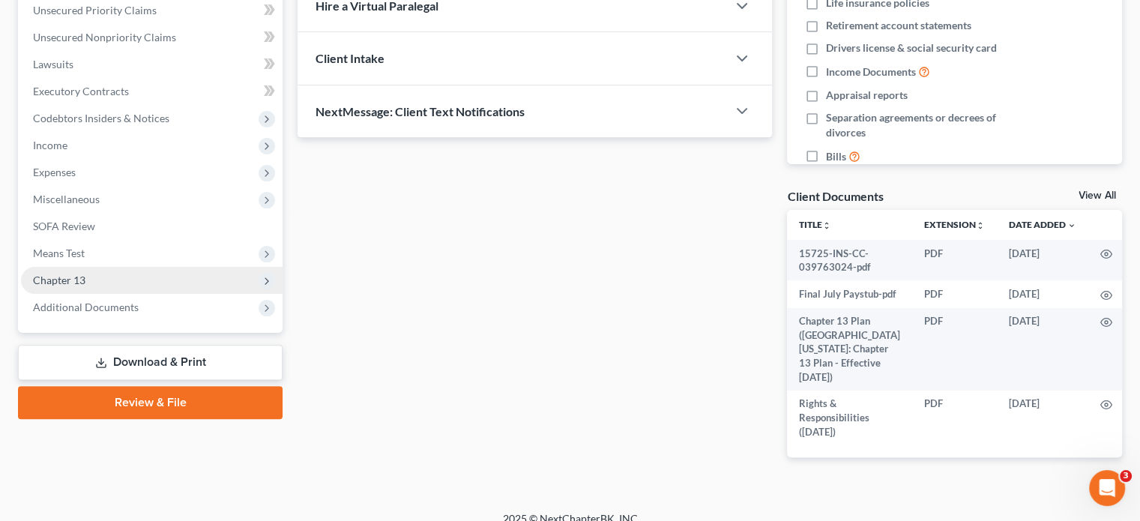
click at [67, 277] on span "Chapter 13" at bounding box center [59, 280] width 52 height 13
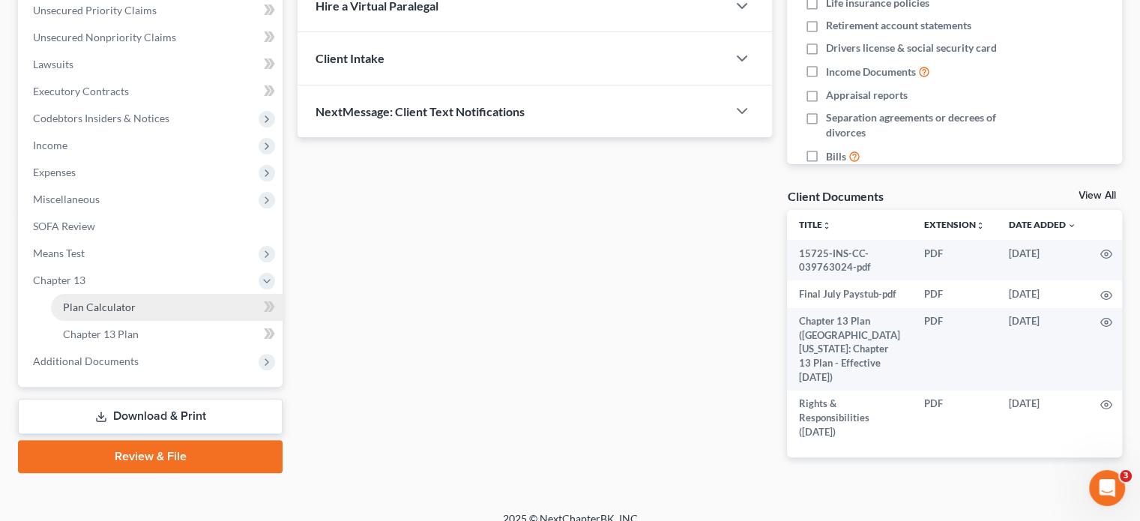
click at [94, 306] on span "Plan Calculator" at bounding box center [99, 307] width 73 height 13
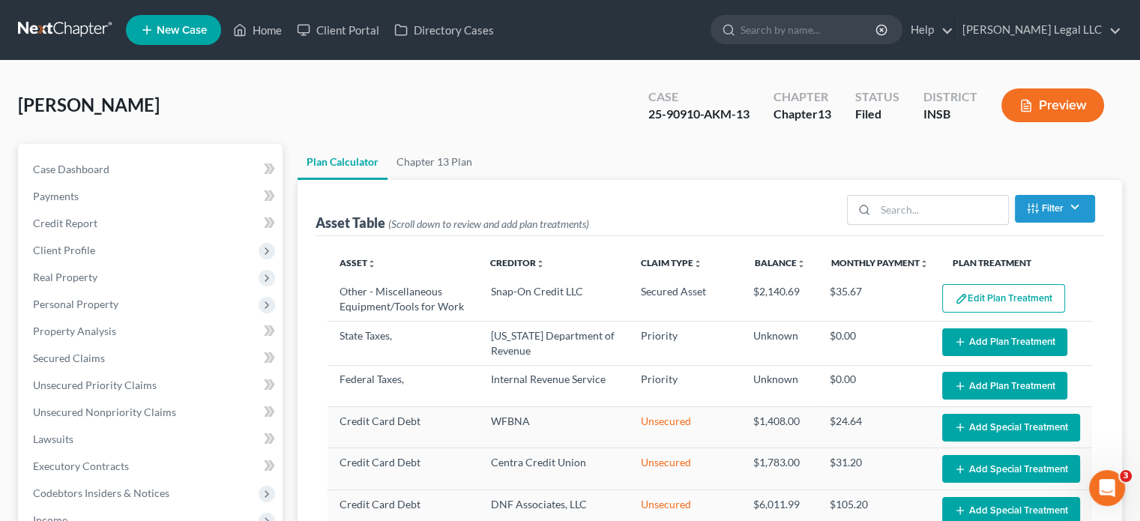
select select "59"
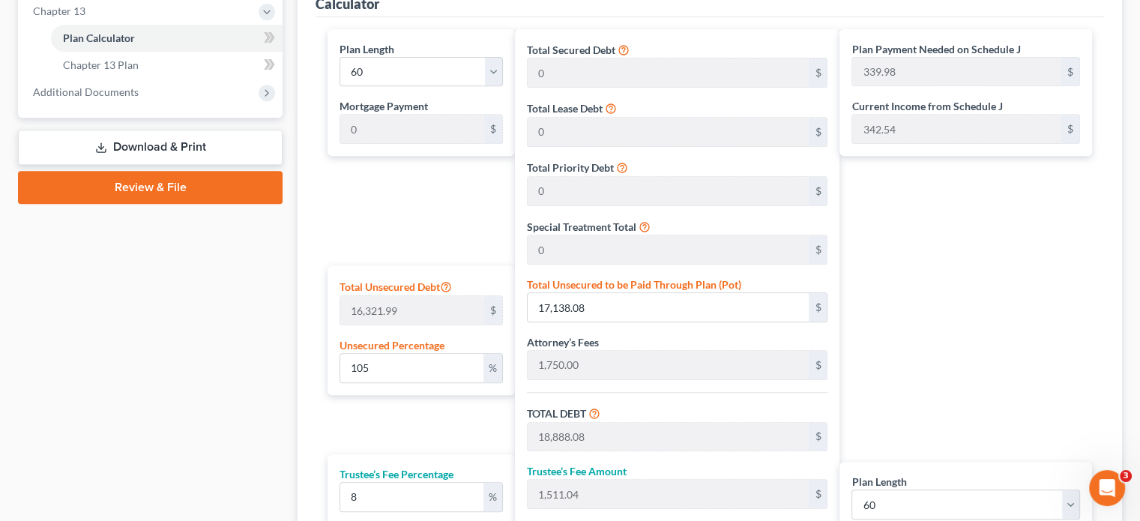
scroll to position [881, 0]
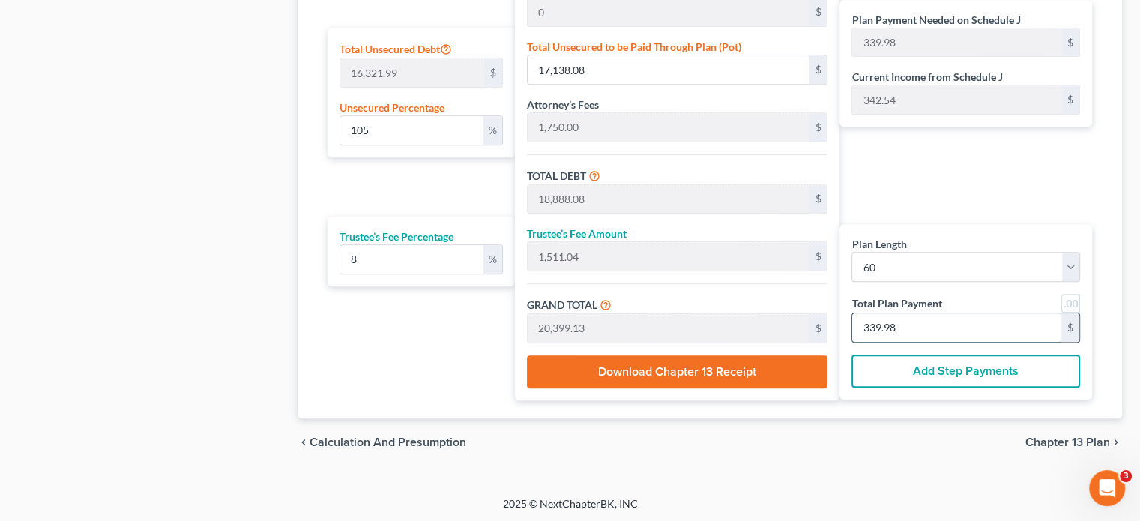
click at [946, 334] on input "339.98" at bounding box center [956, 327] width 209 height 28
type input "0"
type input "166.66"
type input "13.33"
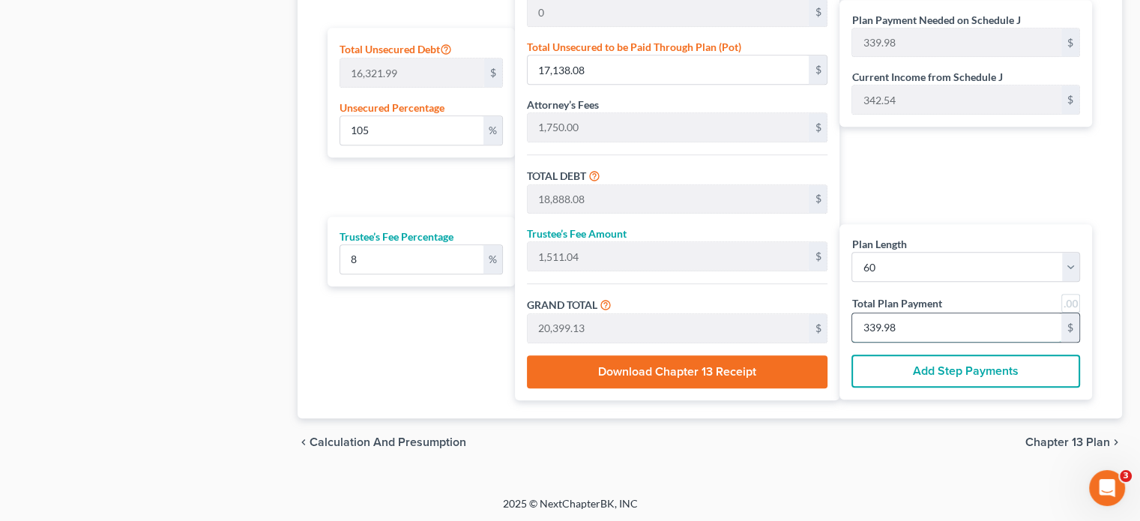
type input "180.00"
type input "3"
type input "0.85"
type input "138.88"
type input "1,888.88"
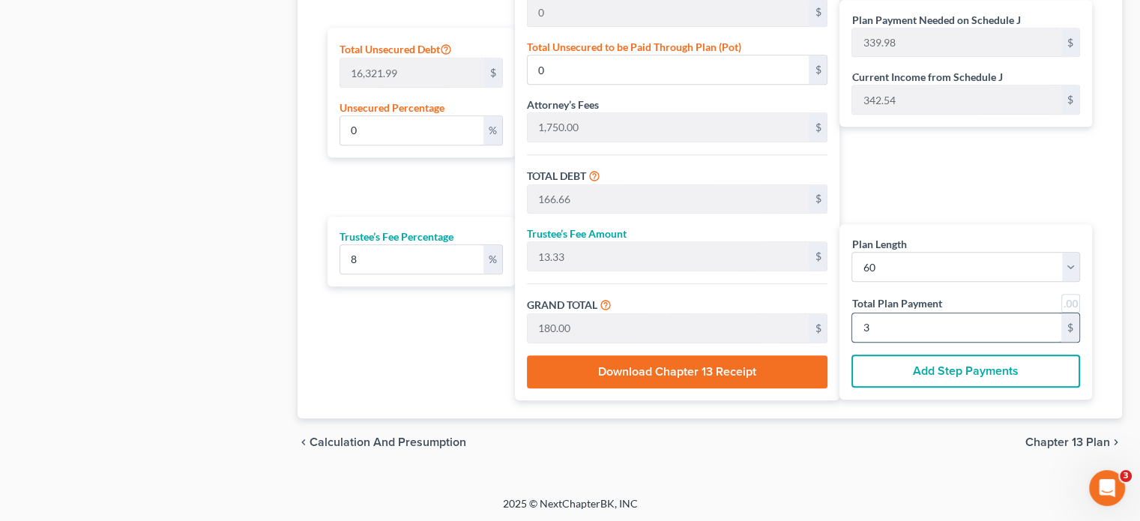
type input "151.11"
type input "2,040.00"
type input "34"
type input "105.00"
type input "17,138.88"
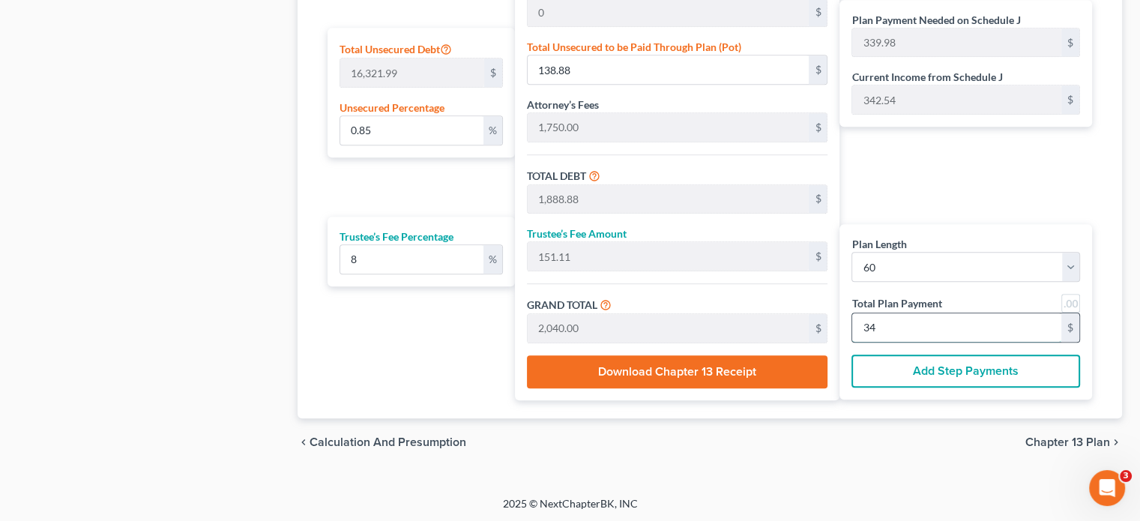
type input "18,888.88"
type input "1,511.11"
type input "20,400.00"
type input "340"
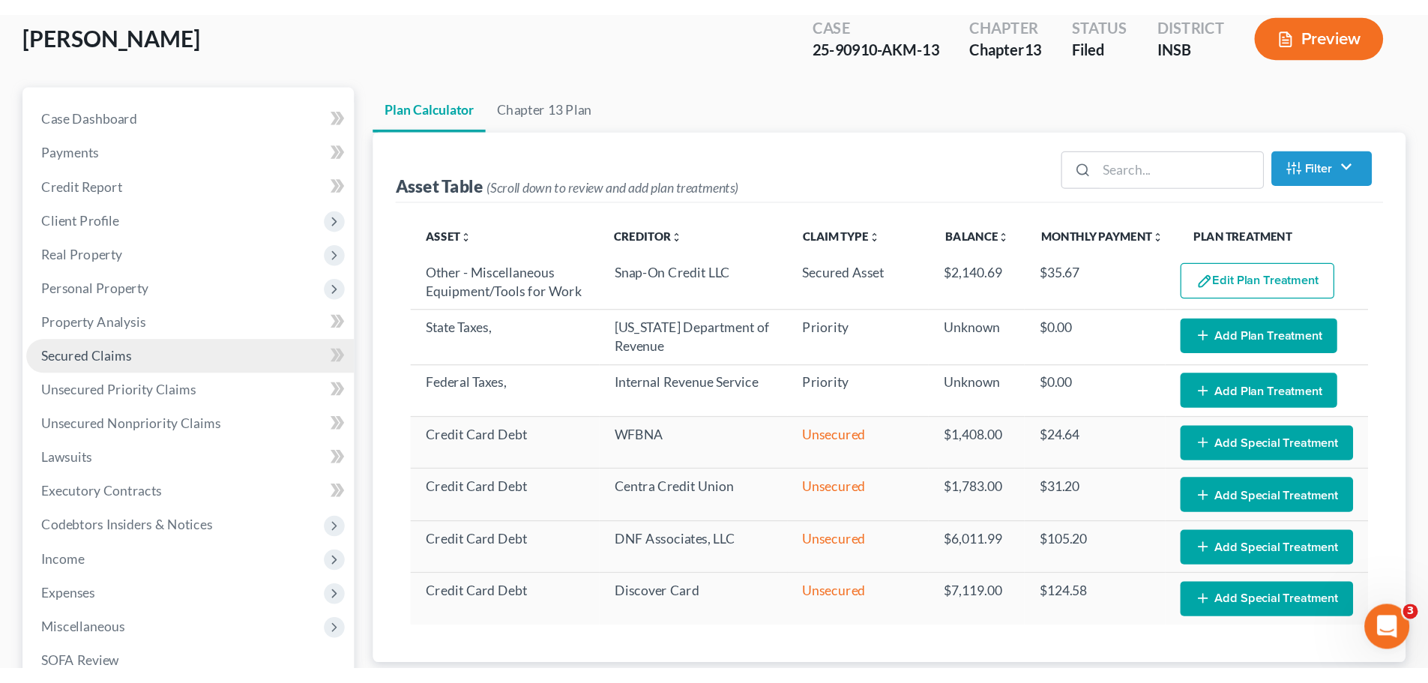
scroll to position [150, 0]
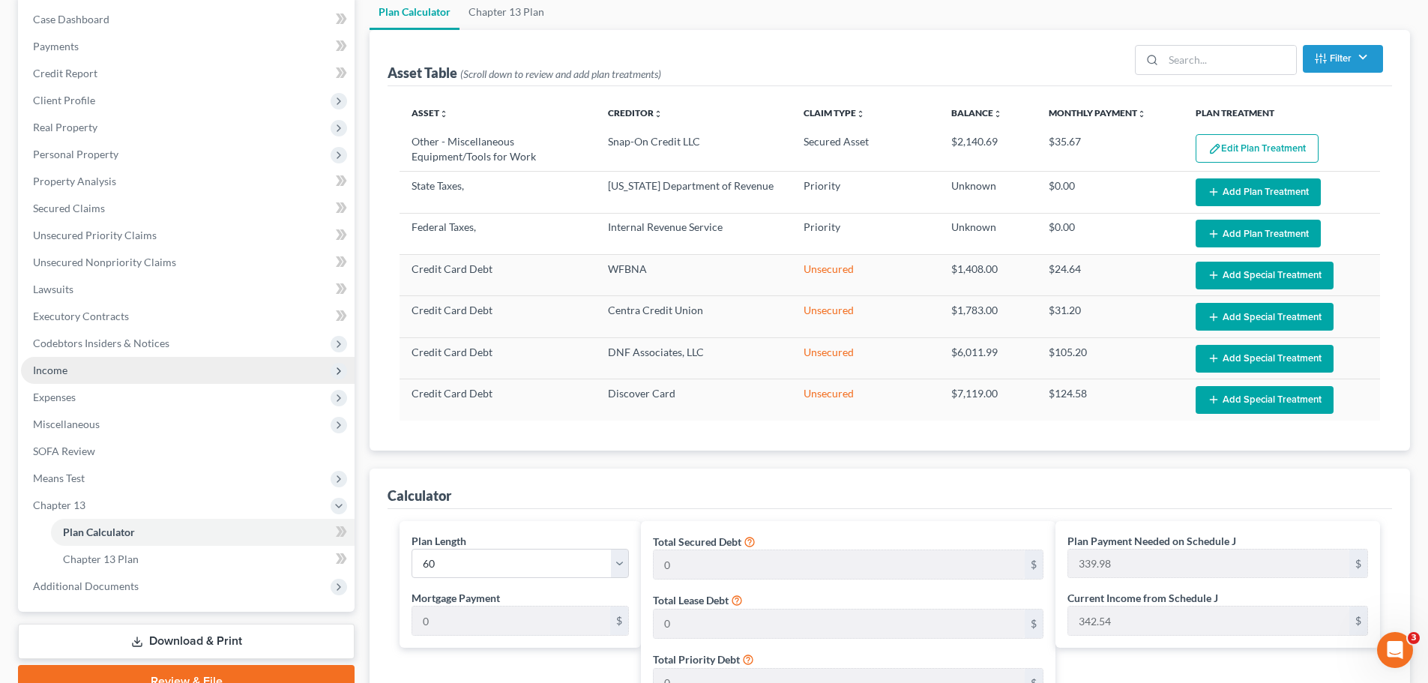
click at [67, 370] on span "Income" at bounding box center [188, 370] width 334 height 27
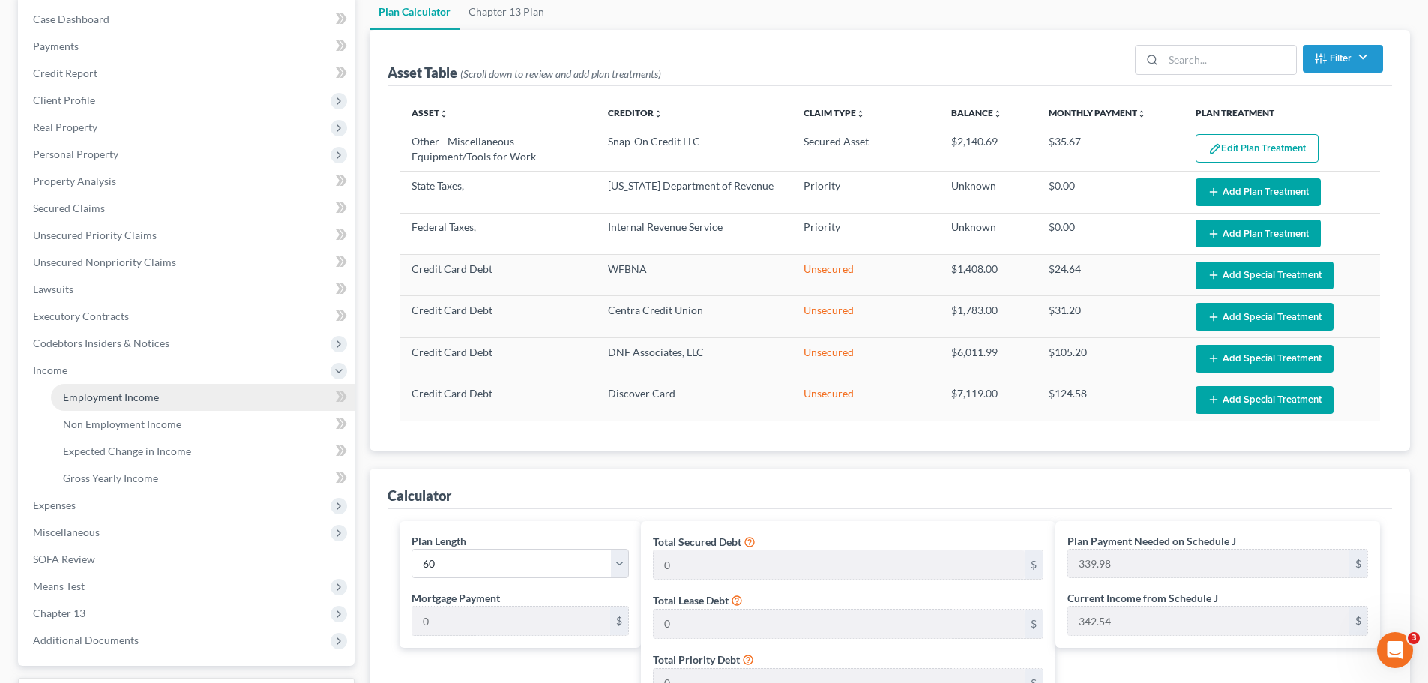
click at [88, 398] on span "Employment Income" at bounding box center [111, 396] width 96 height 13
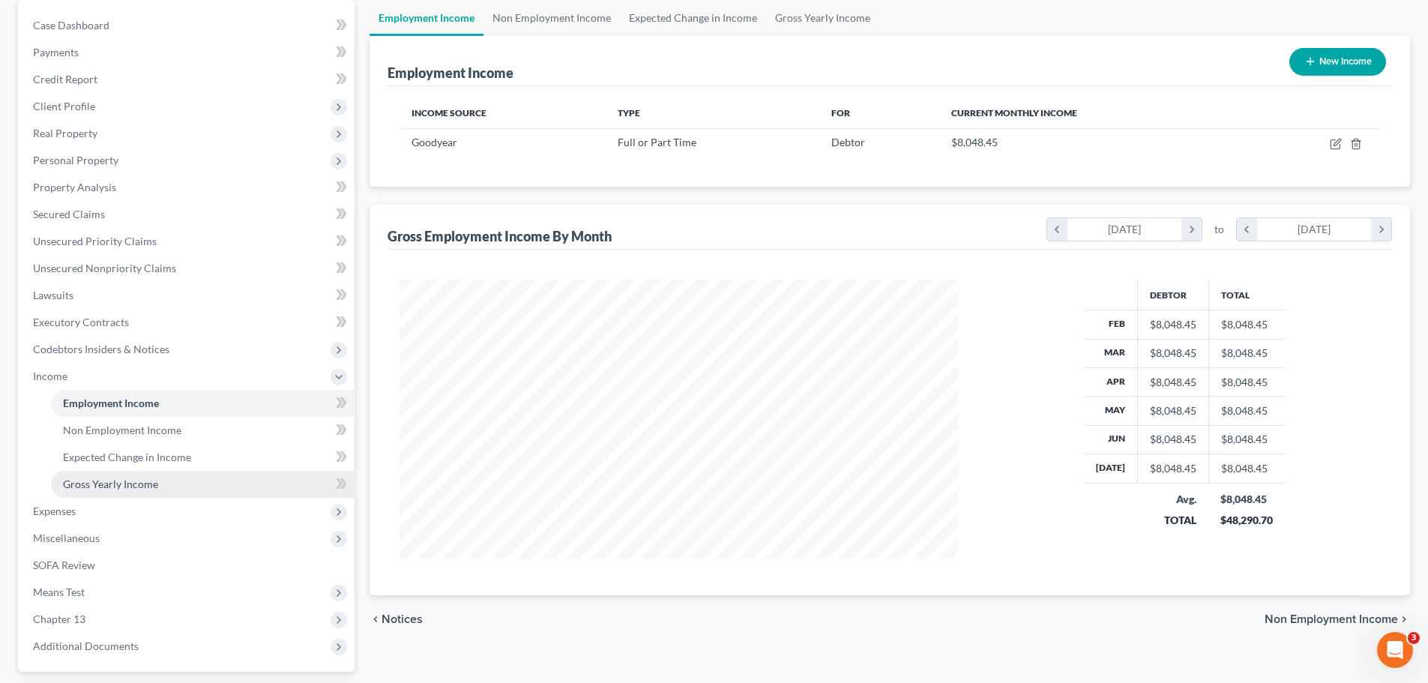
scroll to position [150, 0]
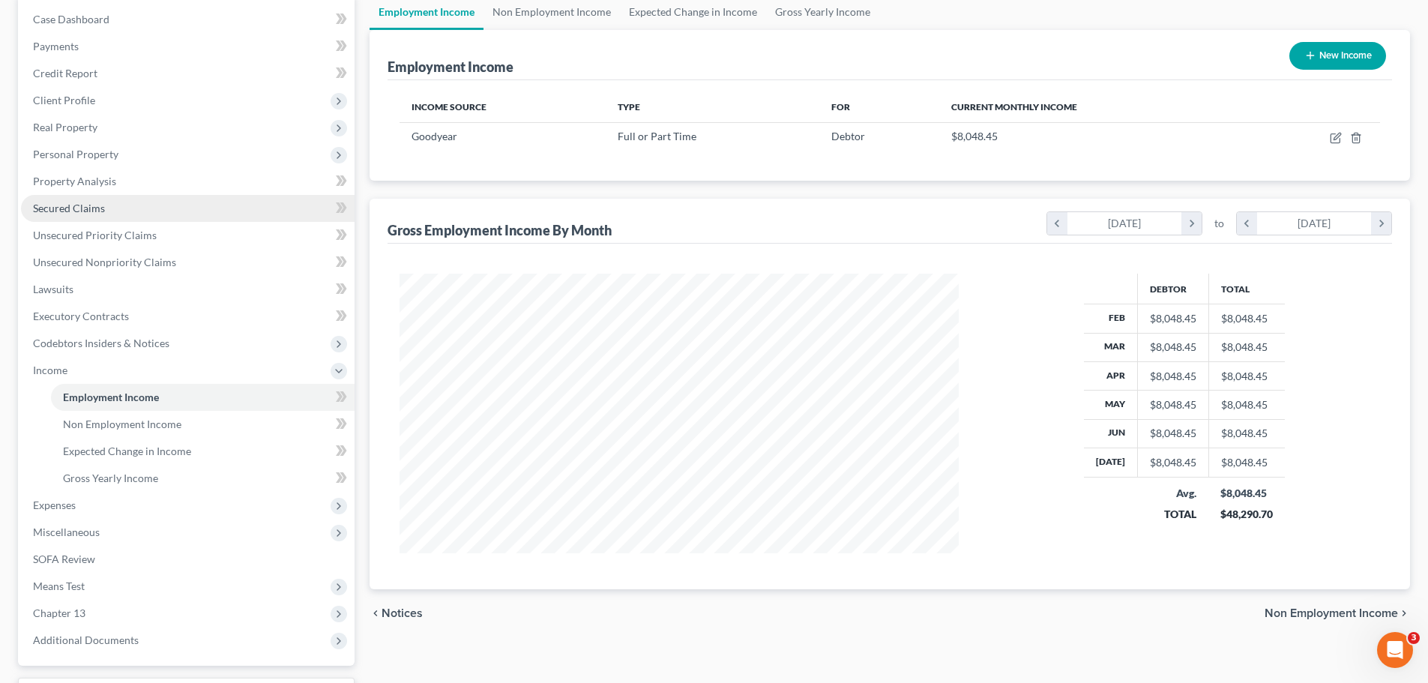
click at [67, 211] on span "Secured Claims" at bounding box center [69, 208] width 72 height 13
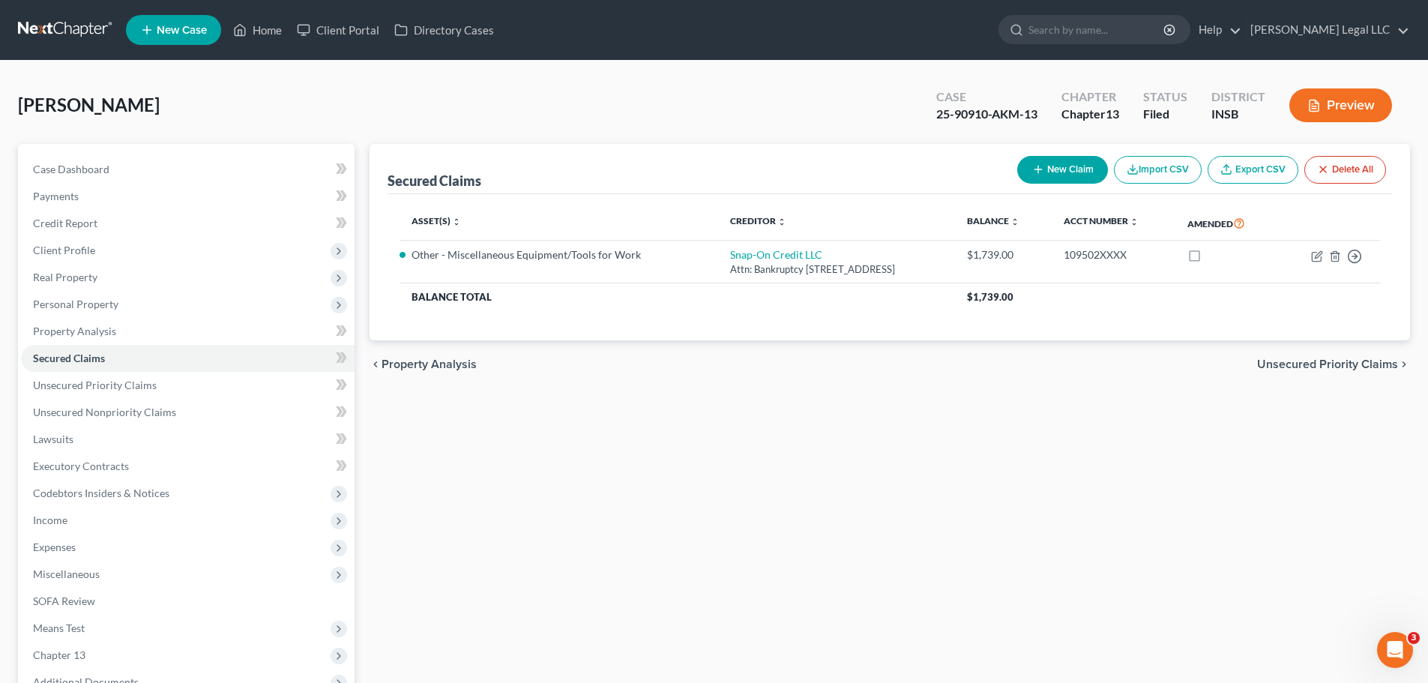
click at [657, 495] on div "Secured Claims New Claim Import CSV Export CSV Delete All Asset(s) expand_more …" at bounding box center [889, 469] width 1055 height 650
click at [974, 450] on div "Secured Claims New Claim Import CSV Export CSV Delete All Asset(s) expand_more …" at bounding box center [889, 469] width 1055 height 650
click at [968, 481] on div "Secured Claims New Claim Import CSV Export CSV Delete All Asset(s) expand_more …" at bounding box center [889, 469] width 1055 height 650
click at [570, 443] on div "Secured Claims New Claim Import CSV Export CSV Delete All Asset(s) expand_more …" at bounding box center [889, 469] width 1055 height 650
click at [519, 371] on div "chevron_left Property Analysis Unsecured Priority Claims chevron_right" at bounding box center [890, 364] width 1040 height 48
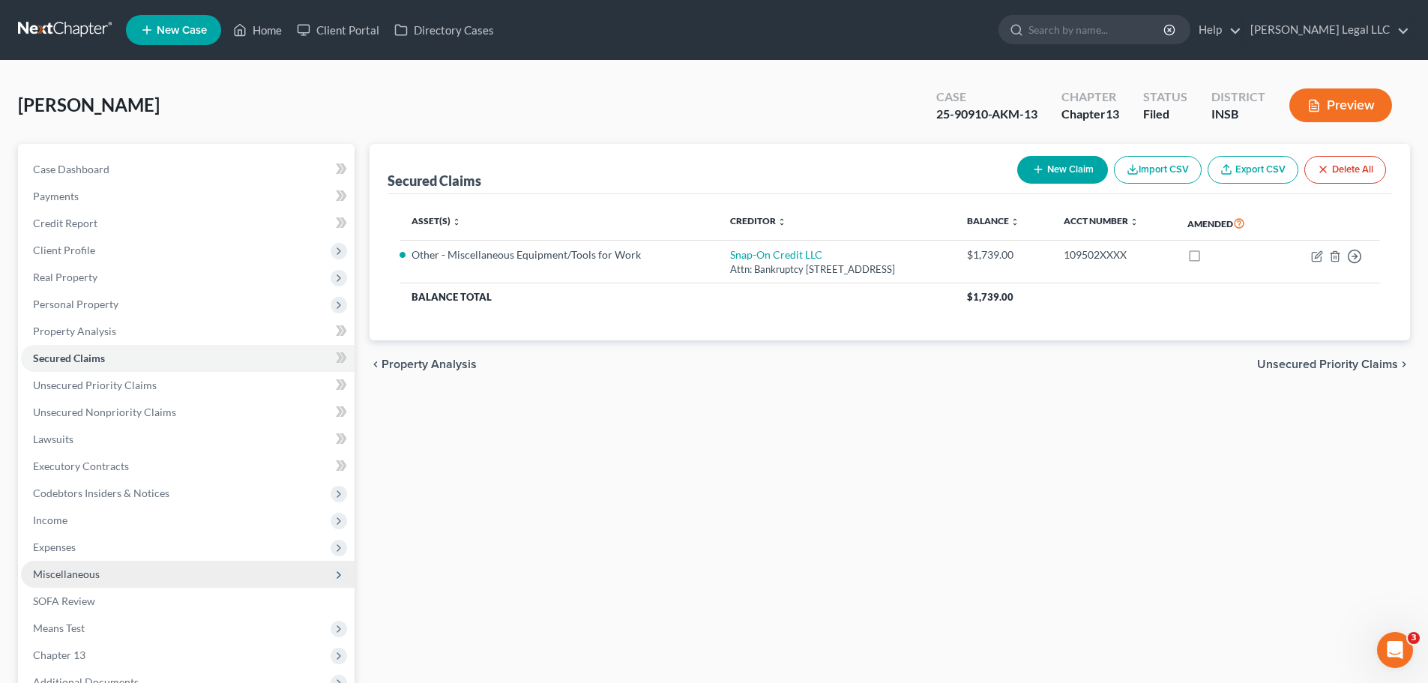
click at [63, 520] on span "Miscellaneous" at bounding box center [188, 574] width 334 height 27
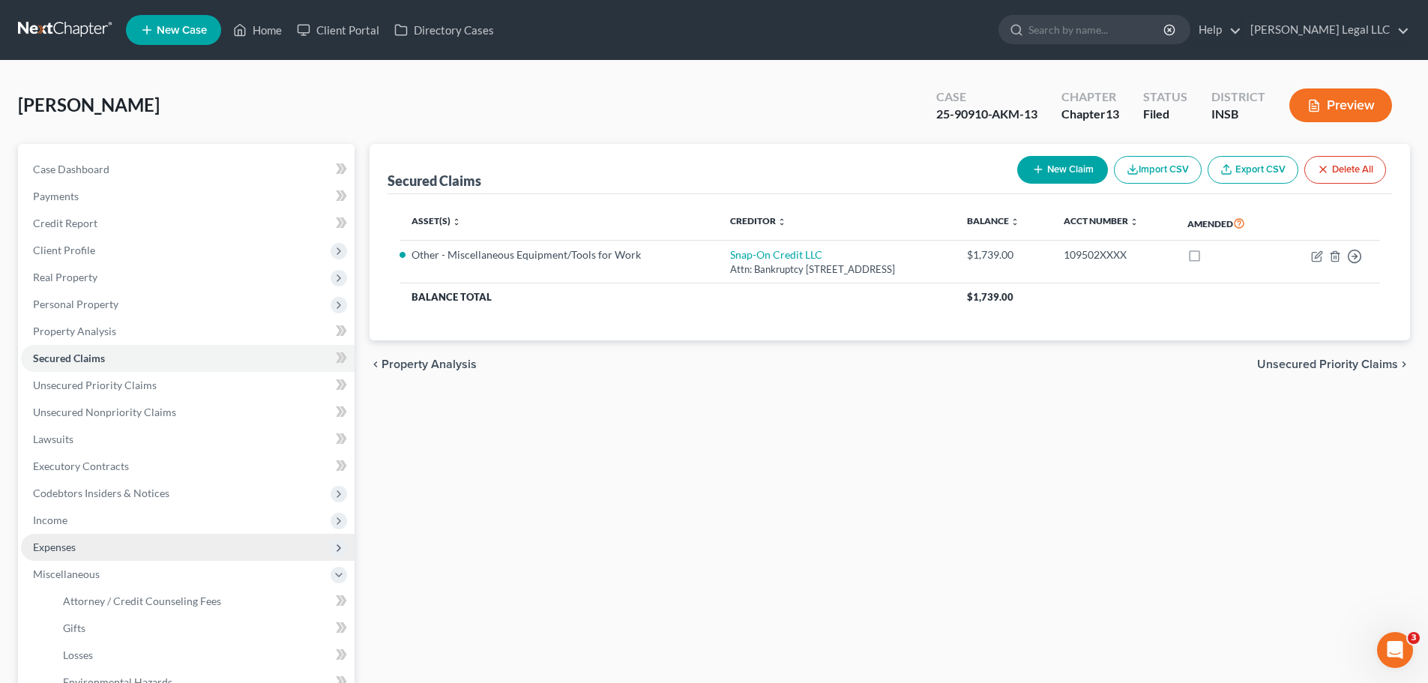
click at [72, 520] on span "Expenses" at bounding box center [54, 546] width 43 height 13
drag, startPoint x: 935, startPoint y: 115, endPoint x: 986, endPoint y: 115, distance: 51.0
click at [986, 115] on div "25-90910-AKM-13" at bounding box center [986, 114] width 101 height 17
copy div "25-90910"
click at [528, 404] on div "Secured Claims New Claim Import CSV Export CSV Delete All Asset(s) expand_more …" at bounding box center [889, 563] width 1055 height 839
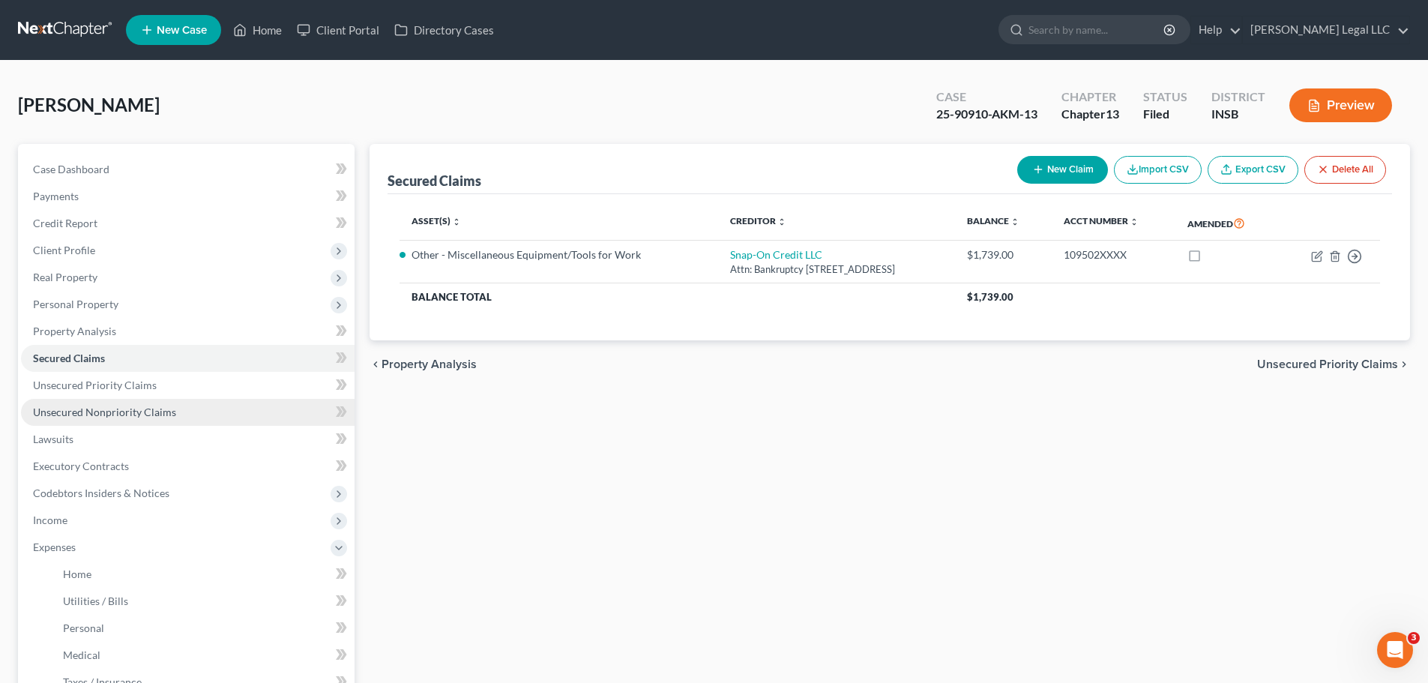
click at [70, 409] on span "Unsecured Nonpriority Claims" at bounding box center [104, 411] width 143 height 13
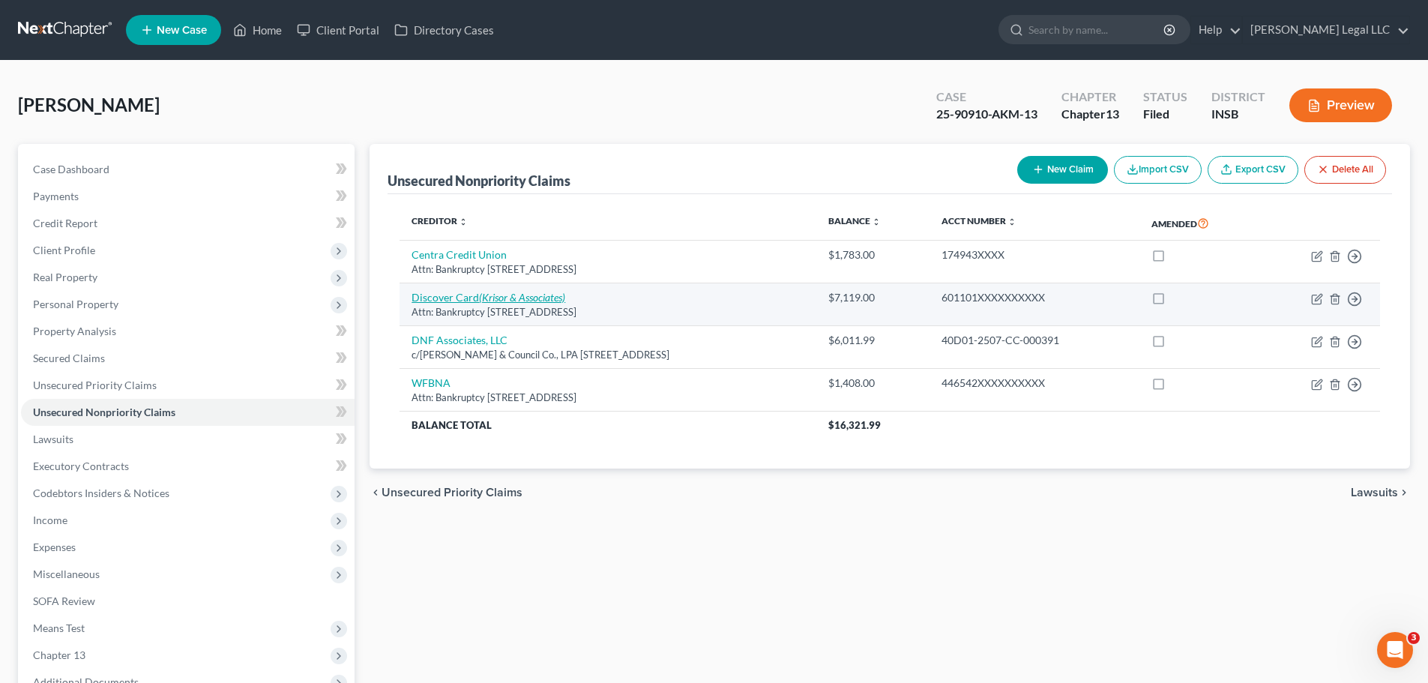
click at [542, 297] on icon "(Krisor & Associates)" at bounding box center [522, 297] width 86 height 13
select select "46"
select select "2"
select select "0"
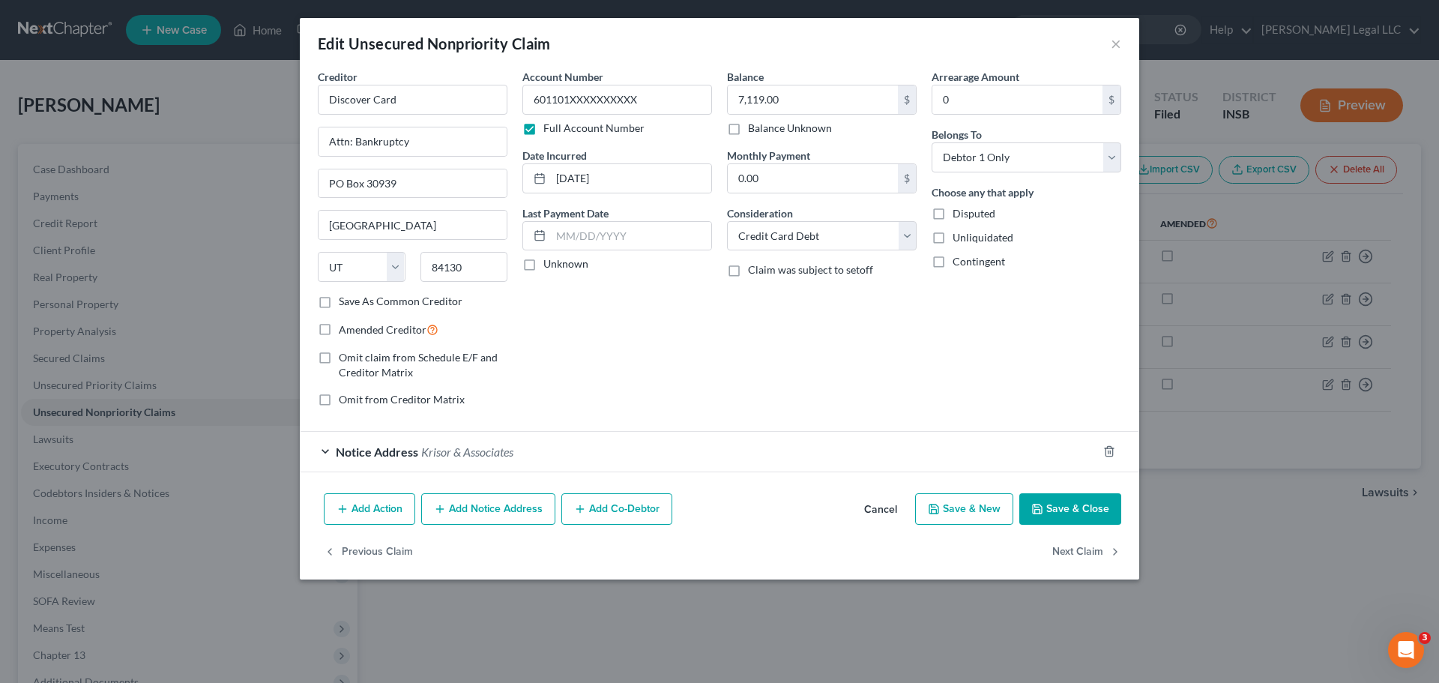
drag, startPoint x: 868, startPoint y: 503, endPoint x: 875, endPoint y: 479, distance: 25.1
click at [869, 503] on button "Cancel" at bounding box center [880, 510] width 57 height 30
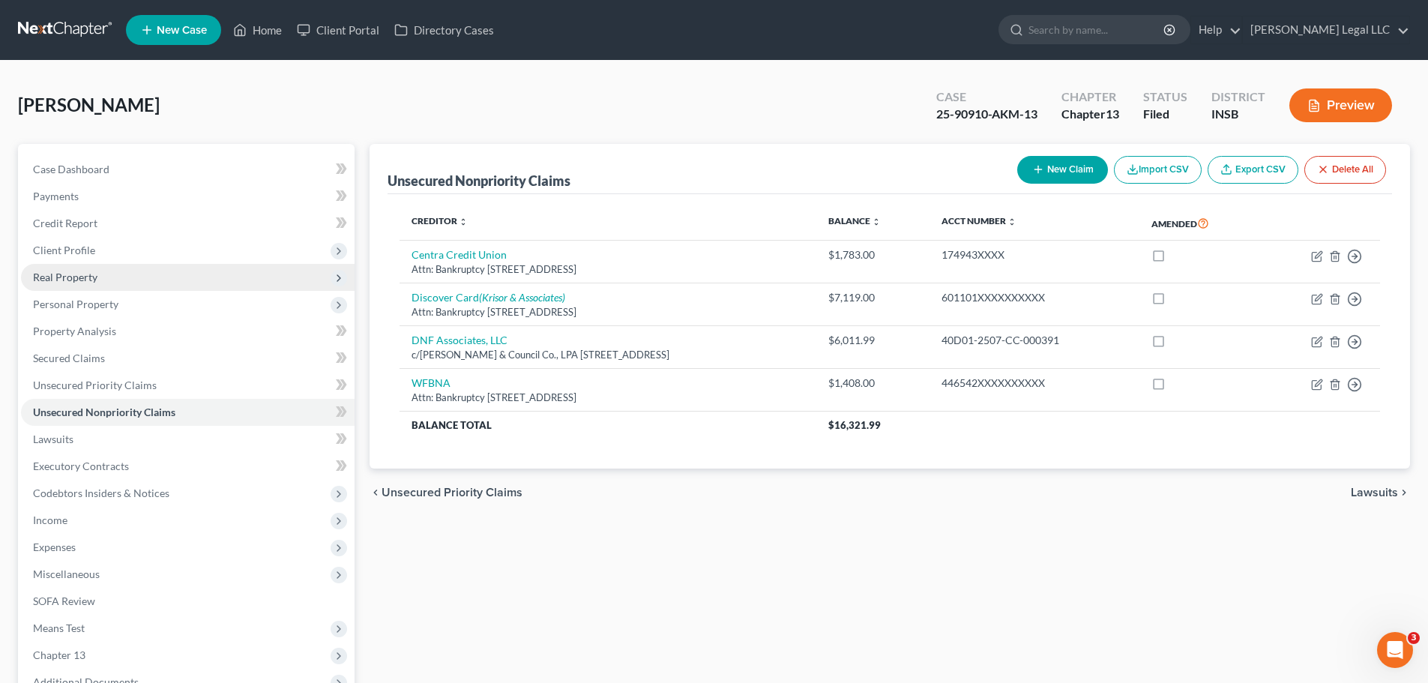
click at [86, 283] on span "Real Property" at bounding box center [188, 277] width 334 height 27
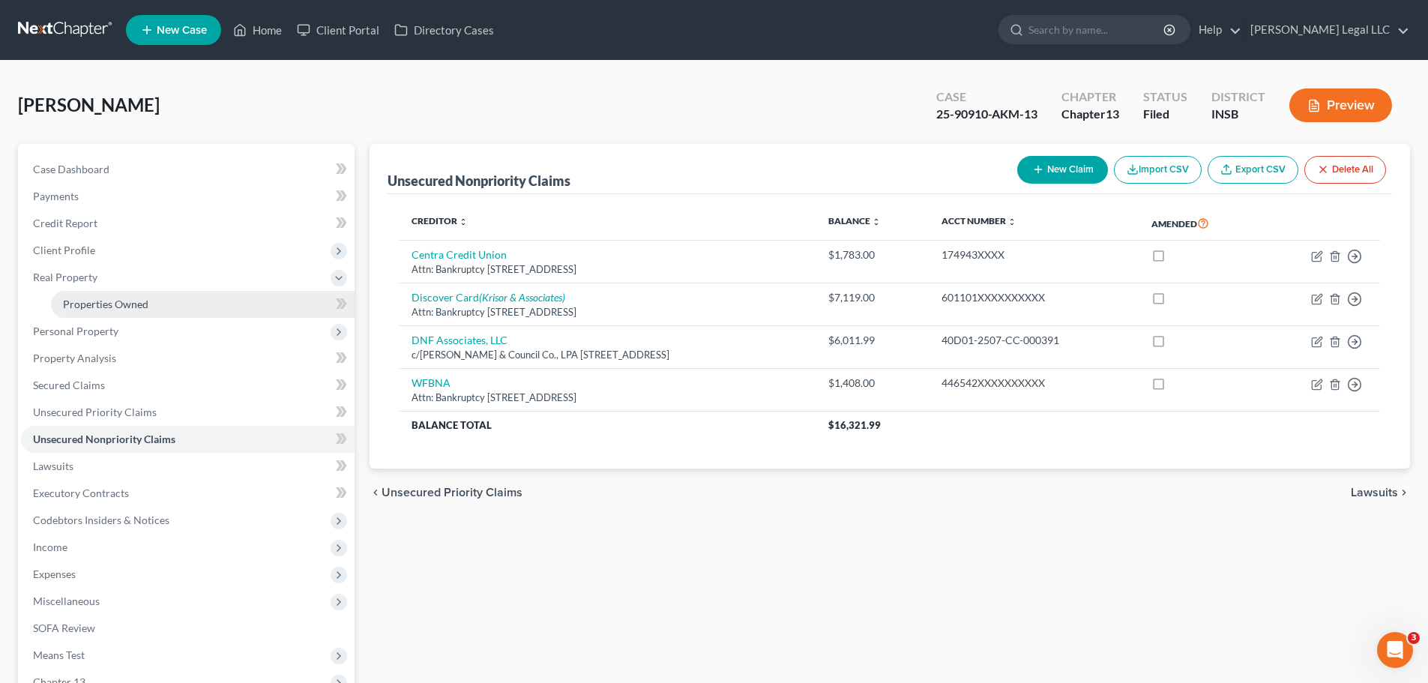
click at [107, 305] on span "Properties Owned" at bounding box center [105, 304] width 85 height 13
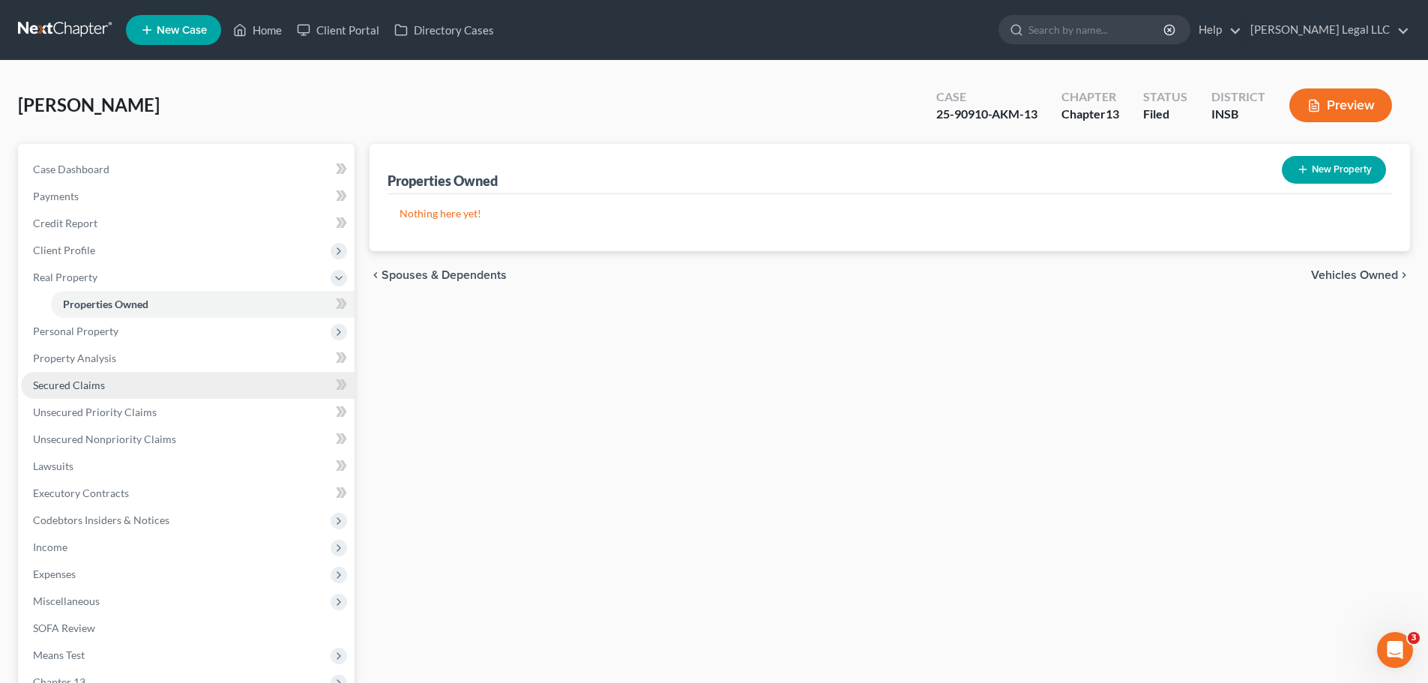
click at [75, 393] on link "Secured Claims" at bounding box center [188, 385] width 334 height 27
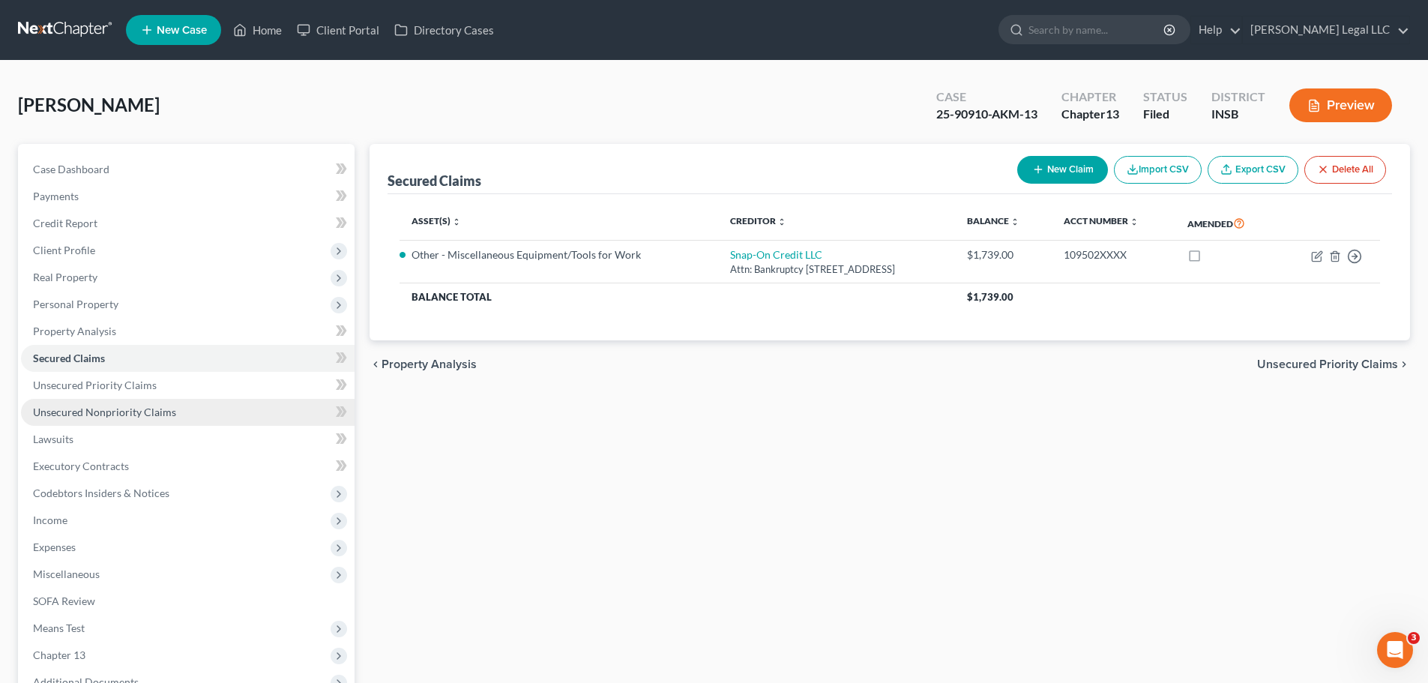
click at [67, 410] on span "Unsecured Nonpriority Claims" at bounding box center [104, 411] width 143 height 13
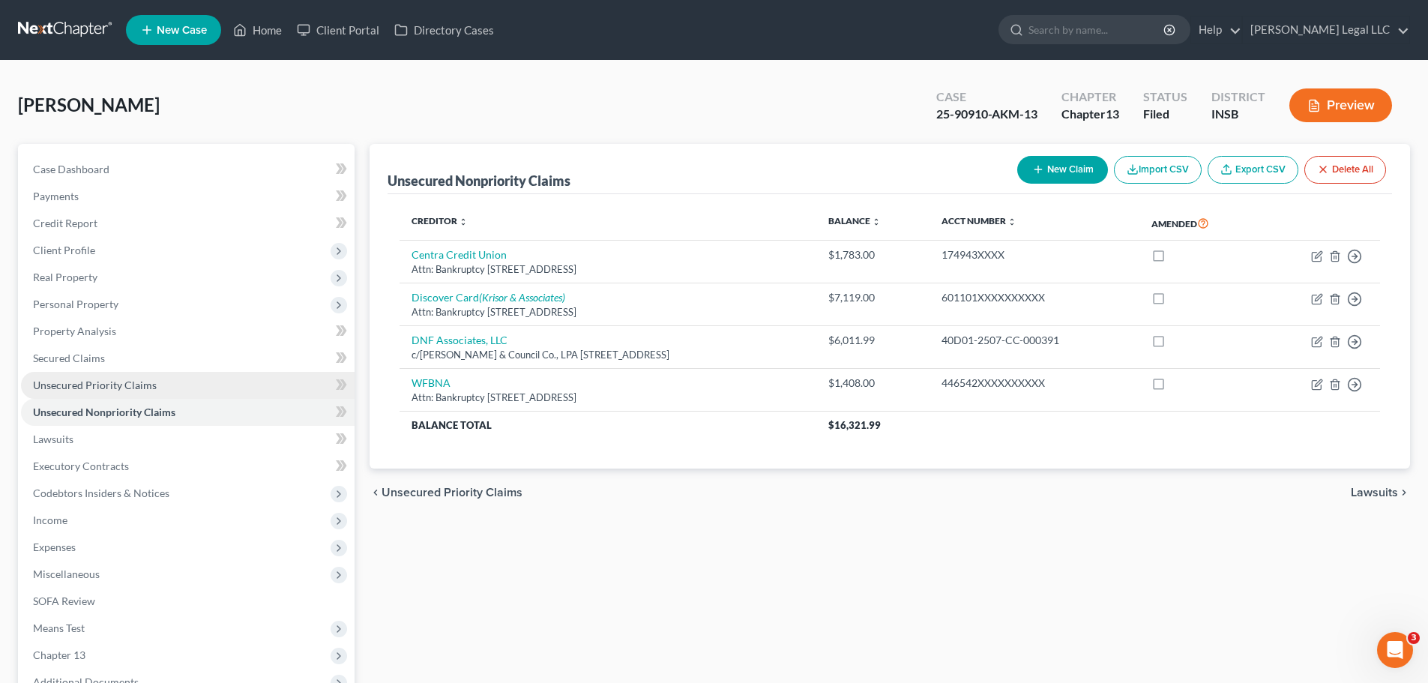
click at [73, 390] on span "Unsecured Priority Claims" at bounding box center [95, 384] width 124 height 13
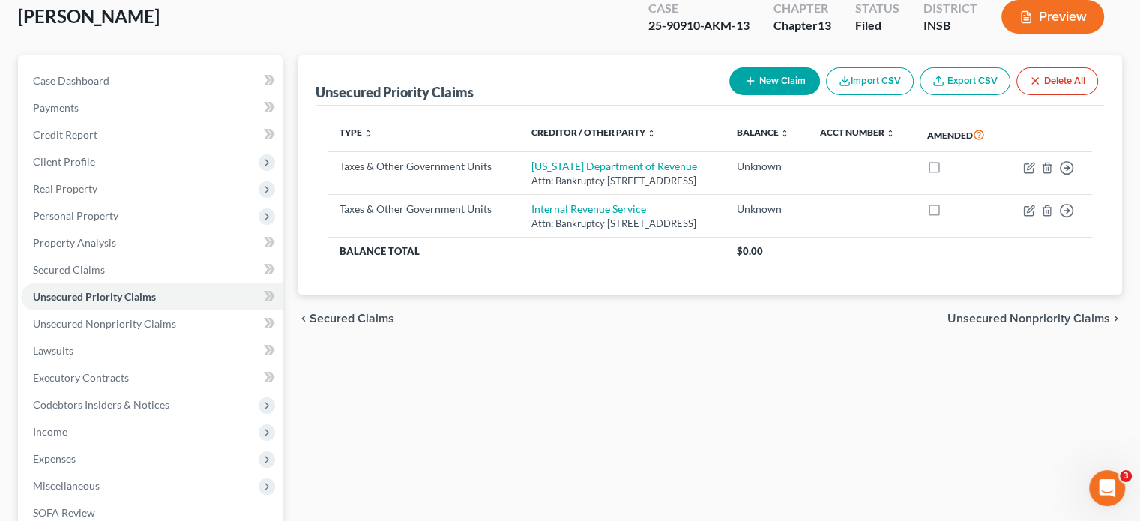
scroll to position [225, 0]
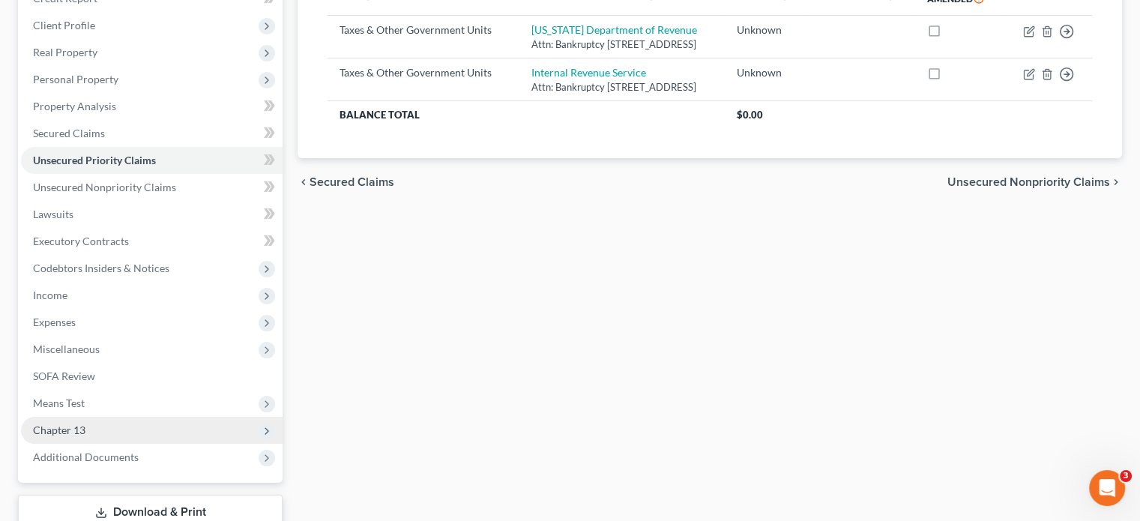
click at [93, 429] on span "Chapter 13" at bounding box center [152, 430] width 262 height 27
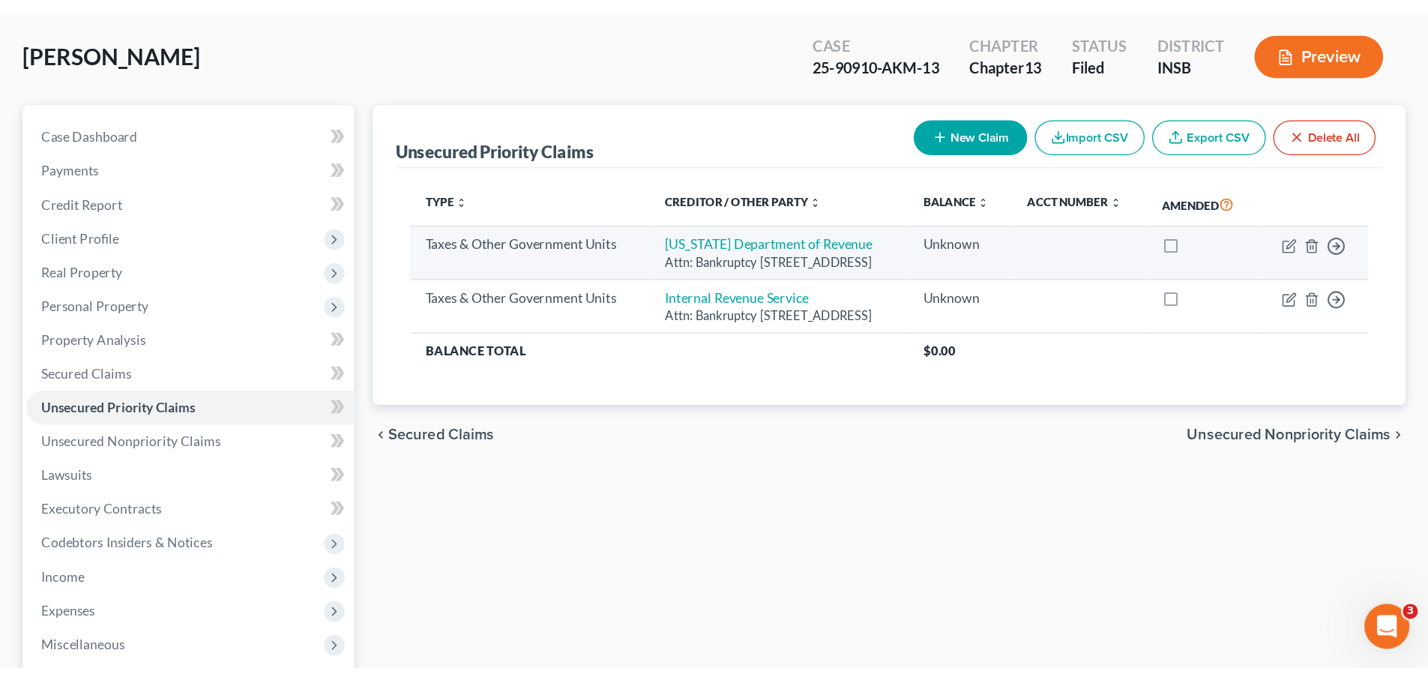
scroll to position [0, 0]
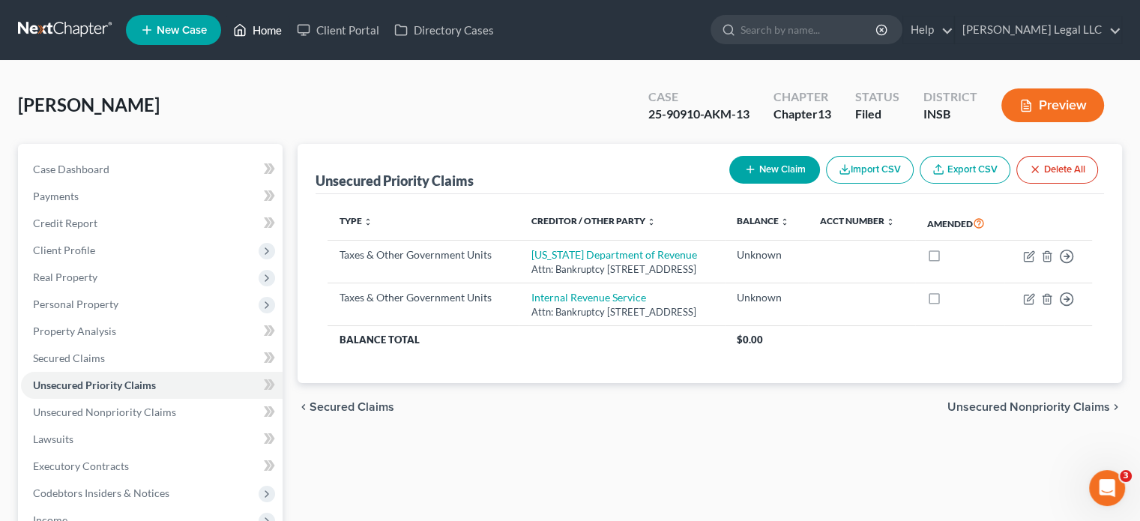
click at [256, 34] on link "Home" at bounding box center [258, 29] width 64 height 27
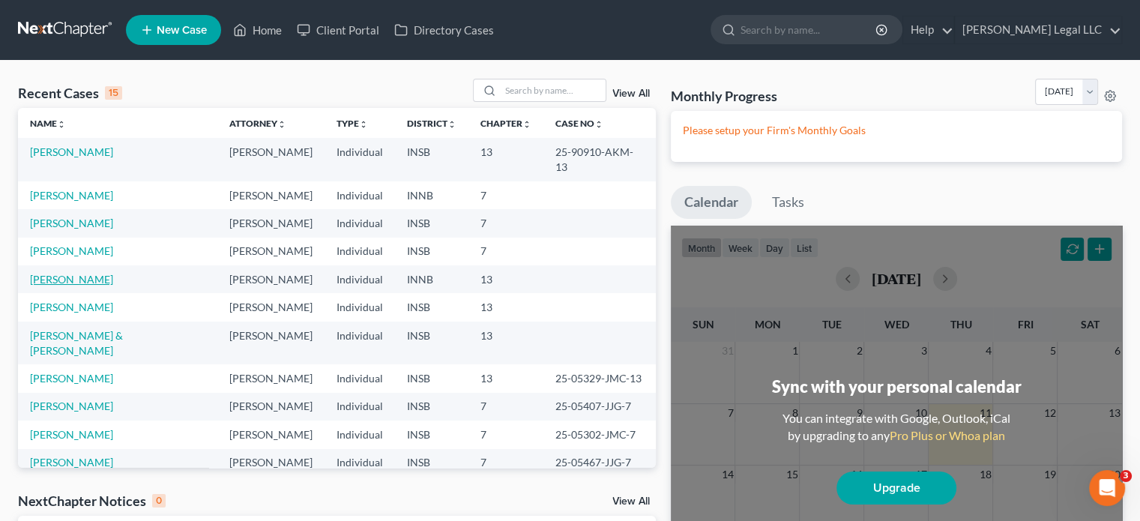
click at [52, 273] on link "[PERSON_NAME]" at bounding box center [71, 279] width 83 height 13
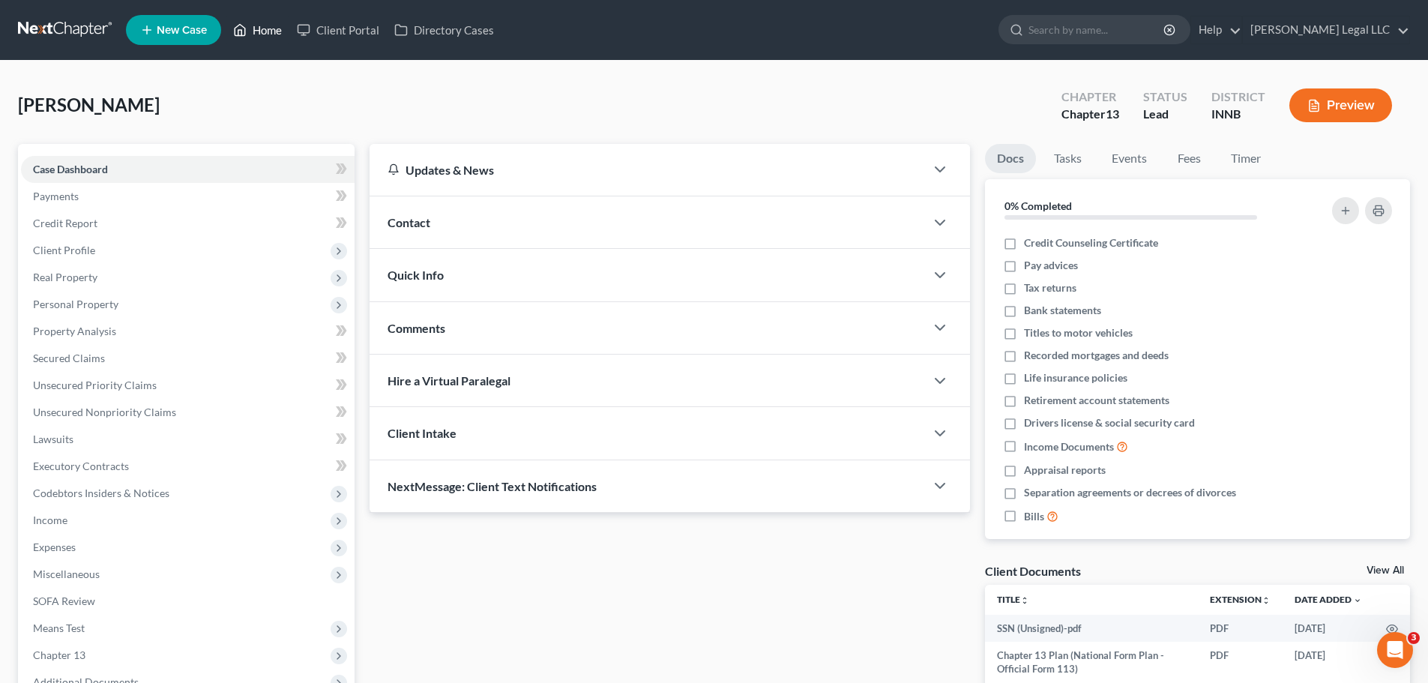
click at [274, 28] on link "Home" at bounding box center [258, 29] width 64 height 27
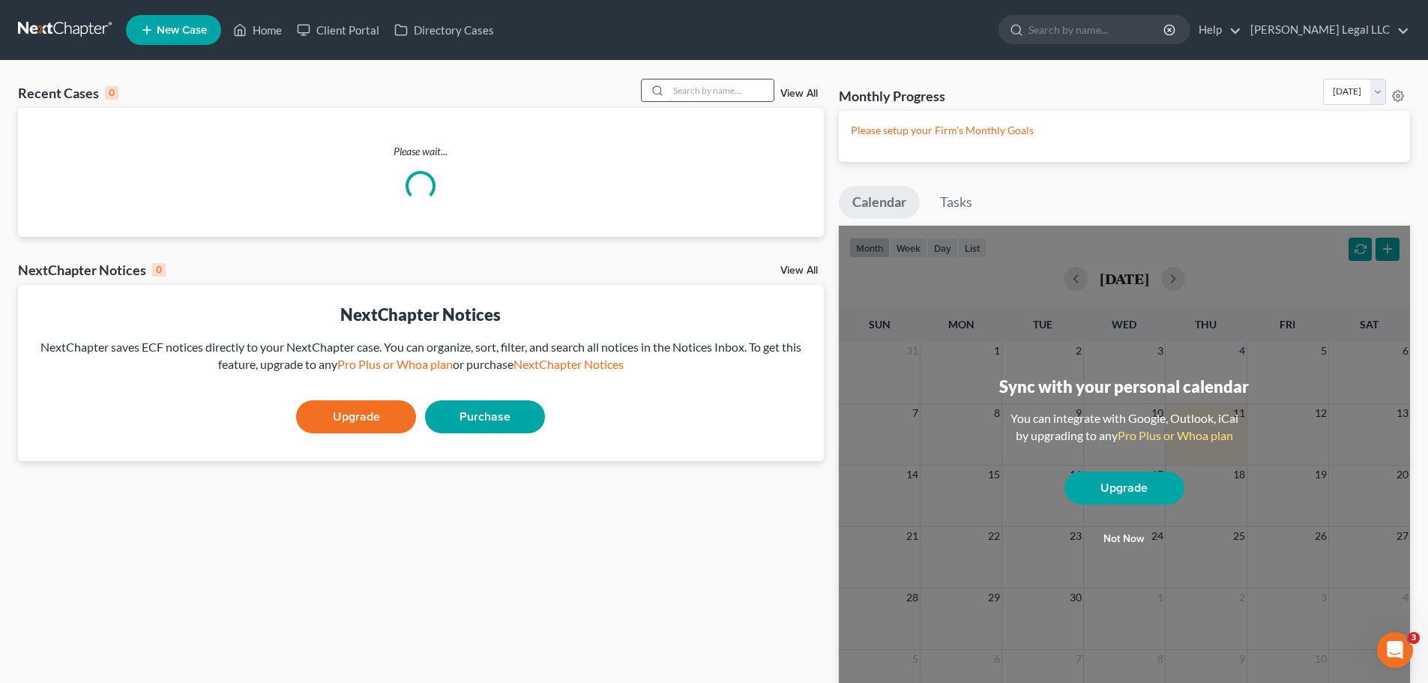
click at [712, 93] on input "search" at bounding box center [721, 90] width 105 height 22
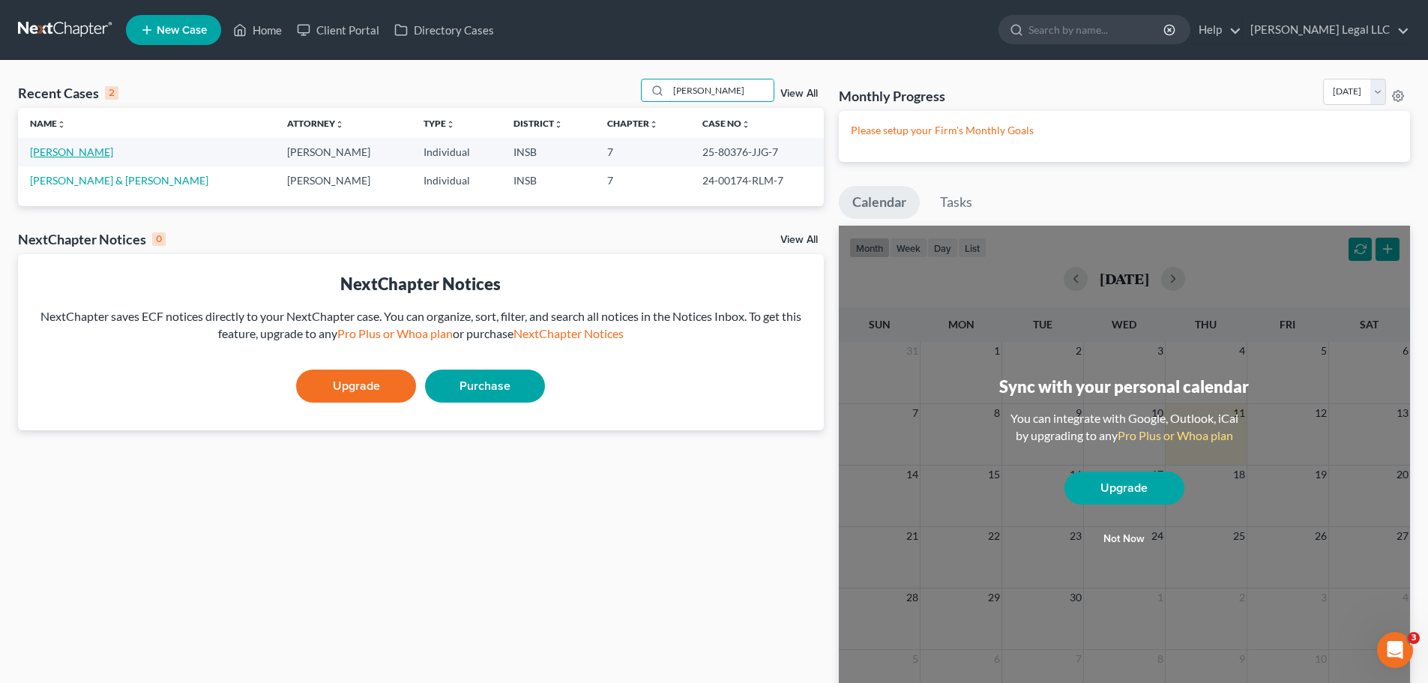
type input "linda"
click at [78, 156] on link "[PERSON_NAME]" at bounding box center [71, 151] width 83 height 13
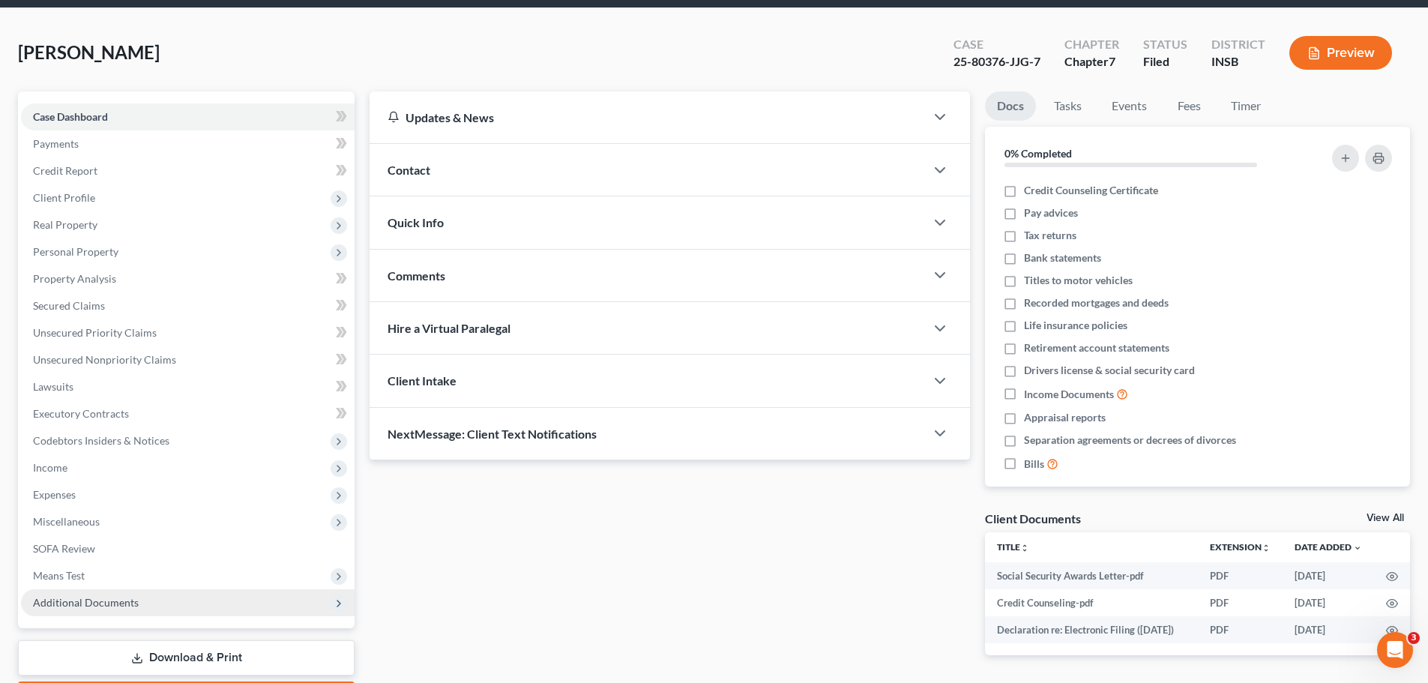
scroll to position [141, 0]
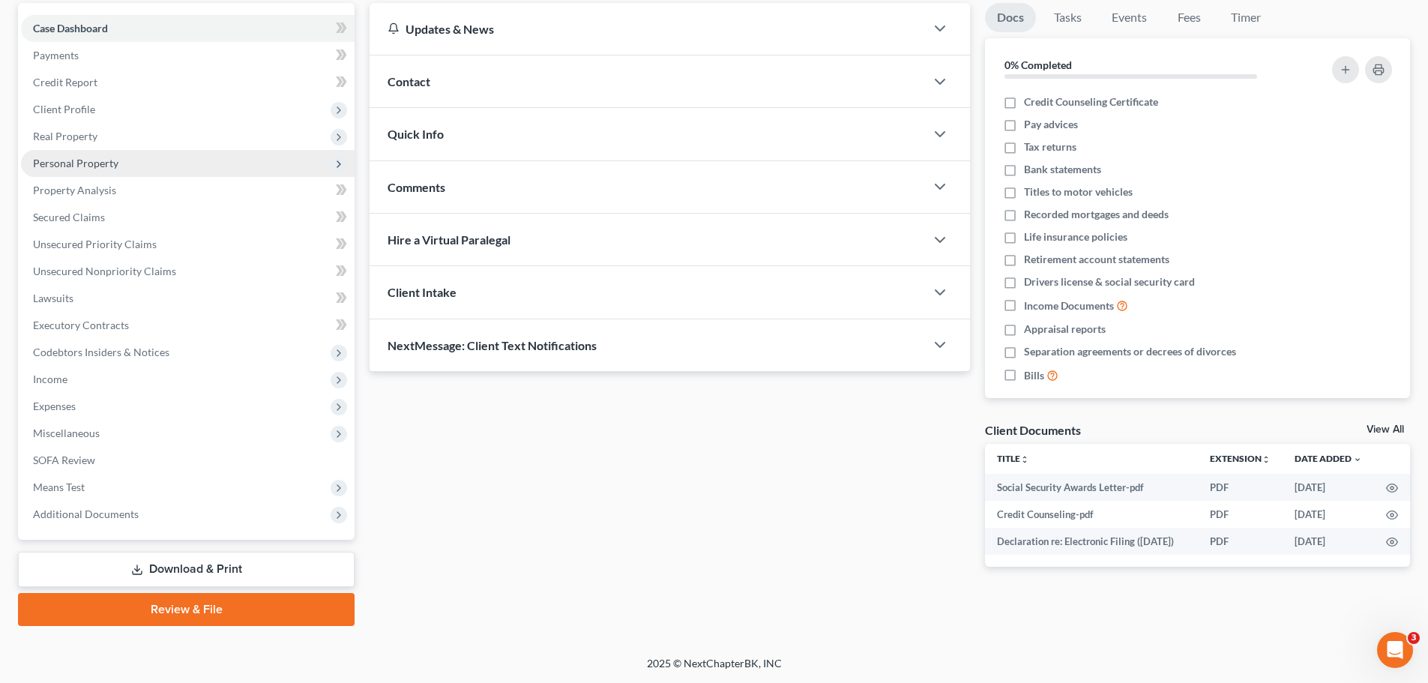
drag, startPoint x: 49, startPoint y: 111, endPoint x: 62, endPoint y: 151, distance: 42.4
click at [49, 111] on span "Client Profile" at bounding box center [64, 109] width 62 height 13
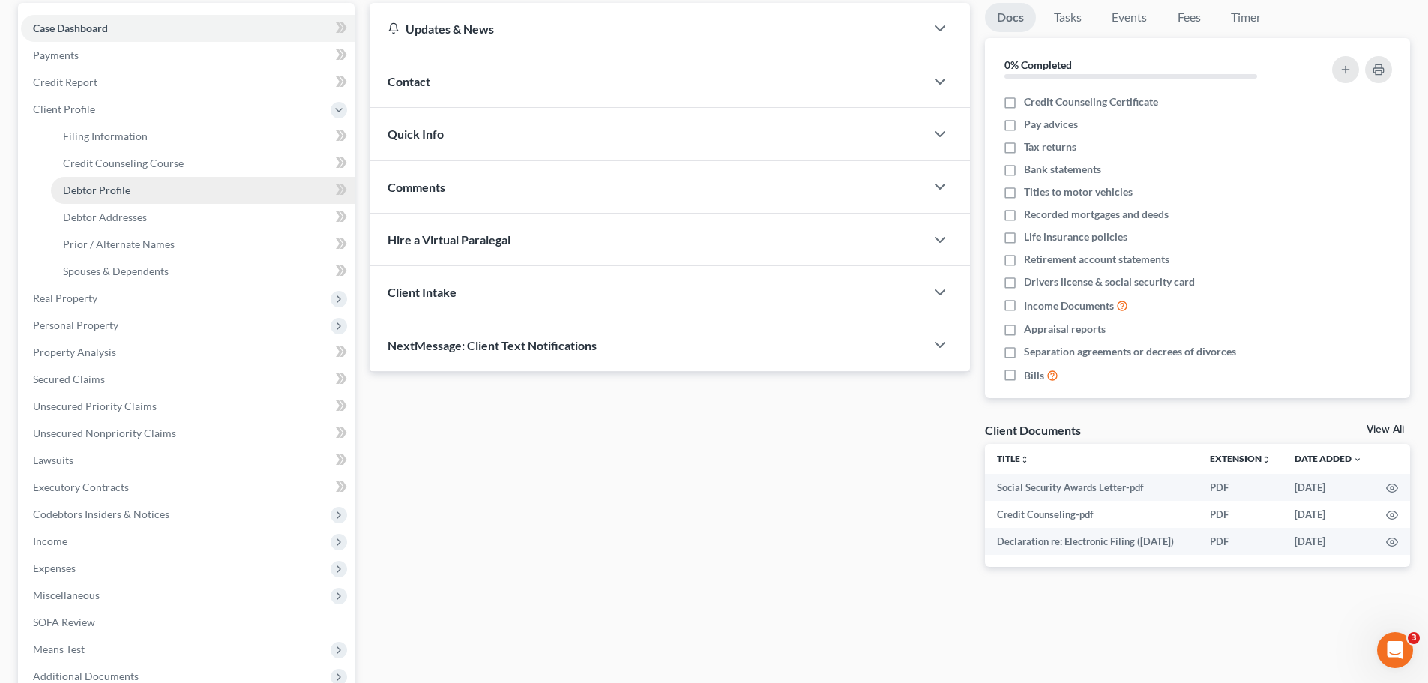
click at [88, 187] on span "Debtor Profile" at bounding box center [96, 190] width 67 height 13
select select "0"
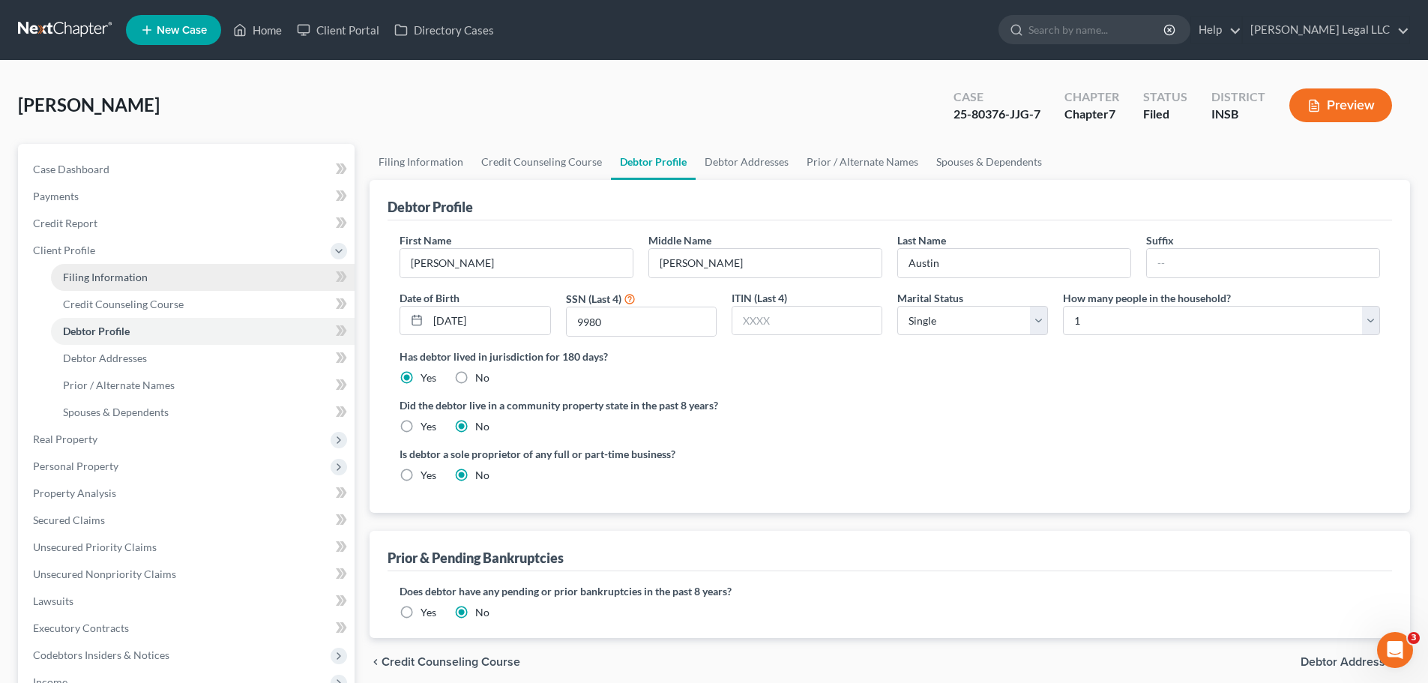
click at [96, 280] on span "Filing Information" at bounding box center [105, 277] width 85 height 13
select select "1"
select select "0"
select select "28"
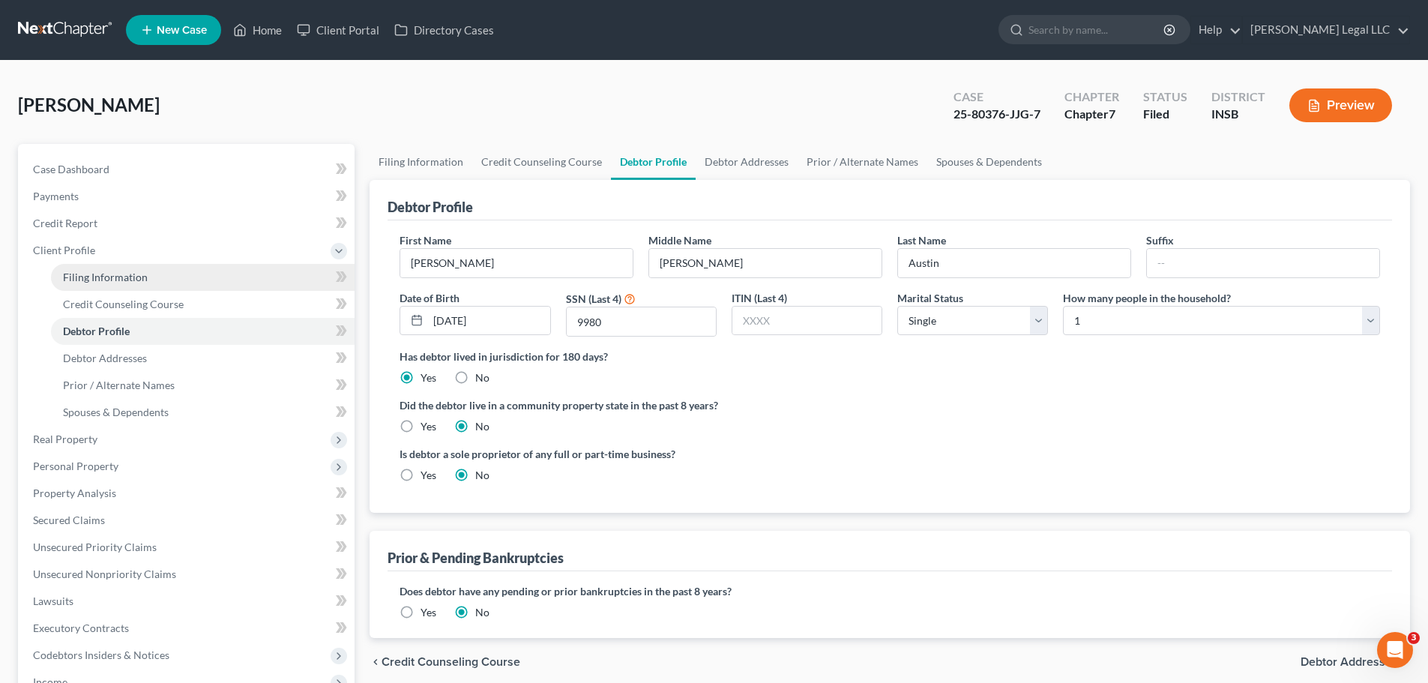
select select "0"
select select "15"
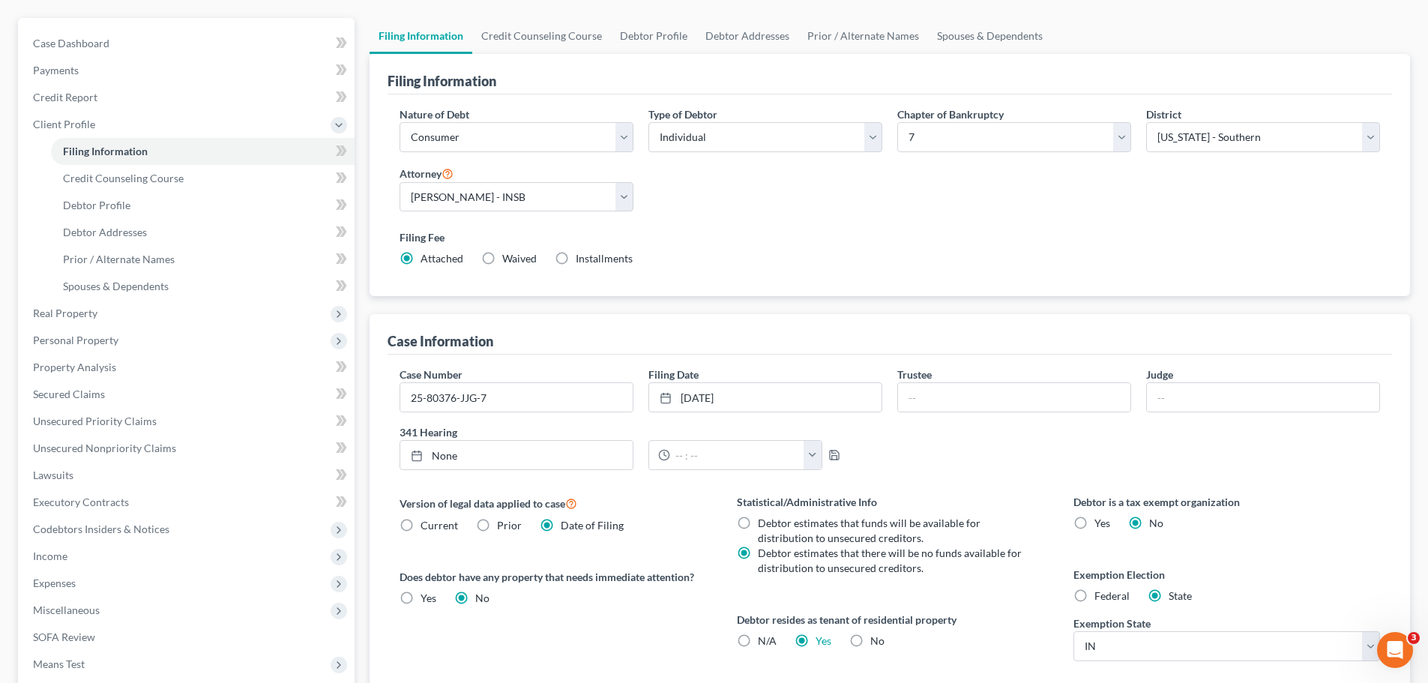
scroll to position [305, 0]
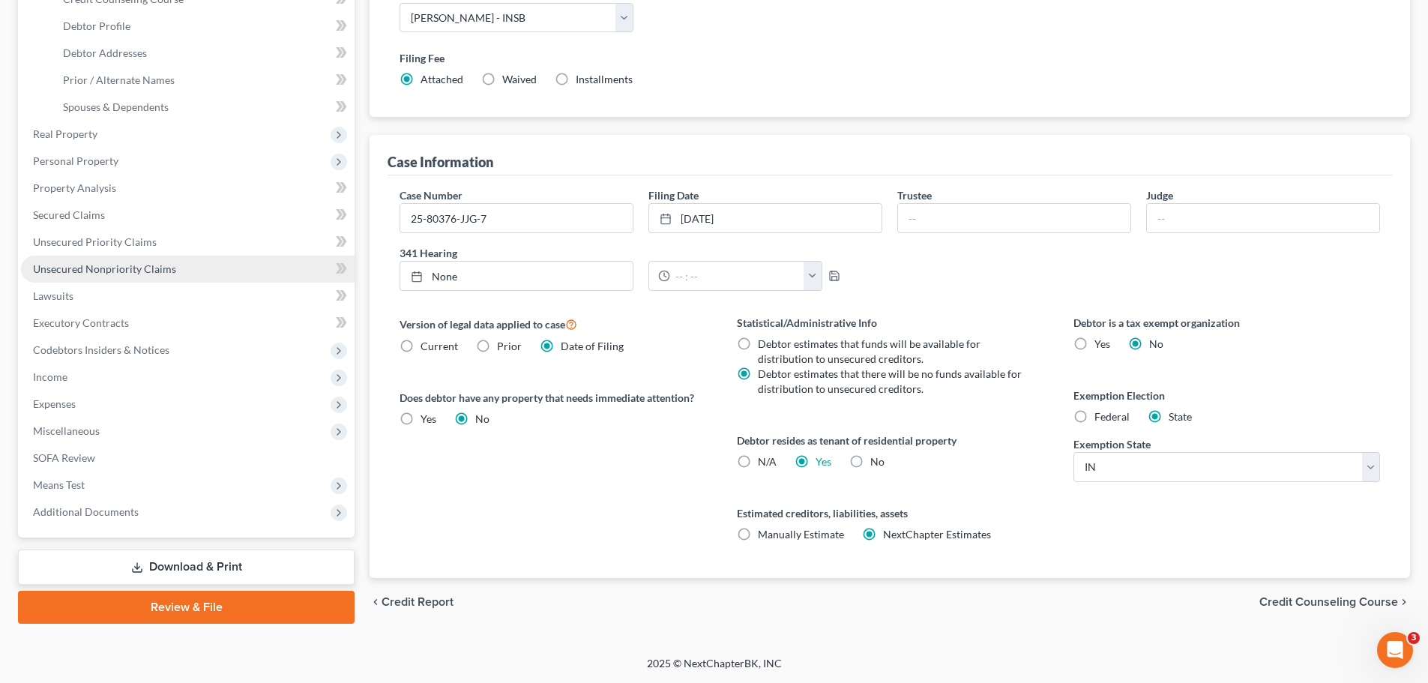
click at [94, 262] on span "Unsecured Nonpriority Claims" at bounding box center [104, 268] width 143 height 13
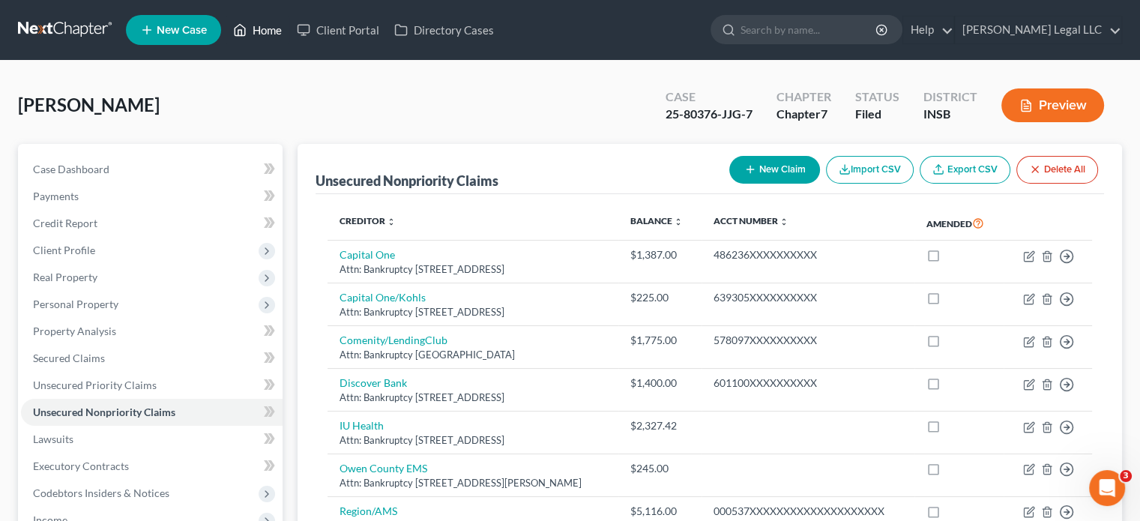
click at [271, 24] on link "Home" at bounding box center [258, 29] width 64 height 27
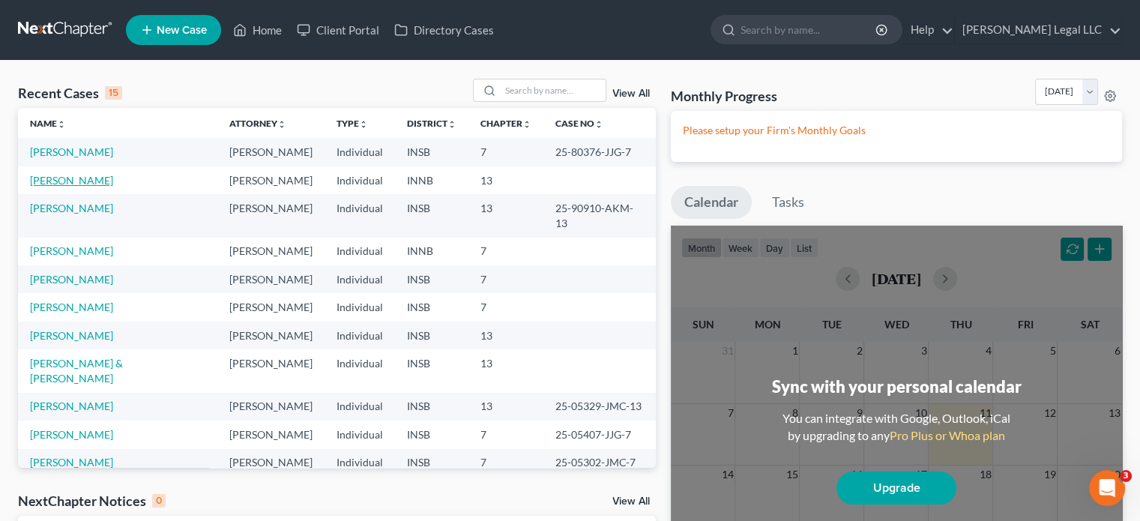
click at [61, 178] on link "[PERSON_NAME]" at bounding box center [71, 180] width 83 height 13
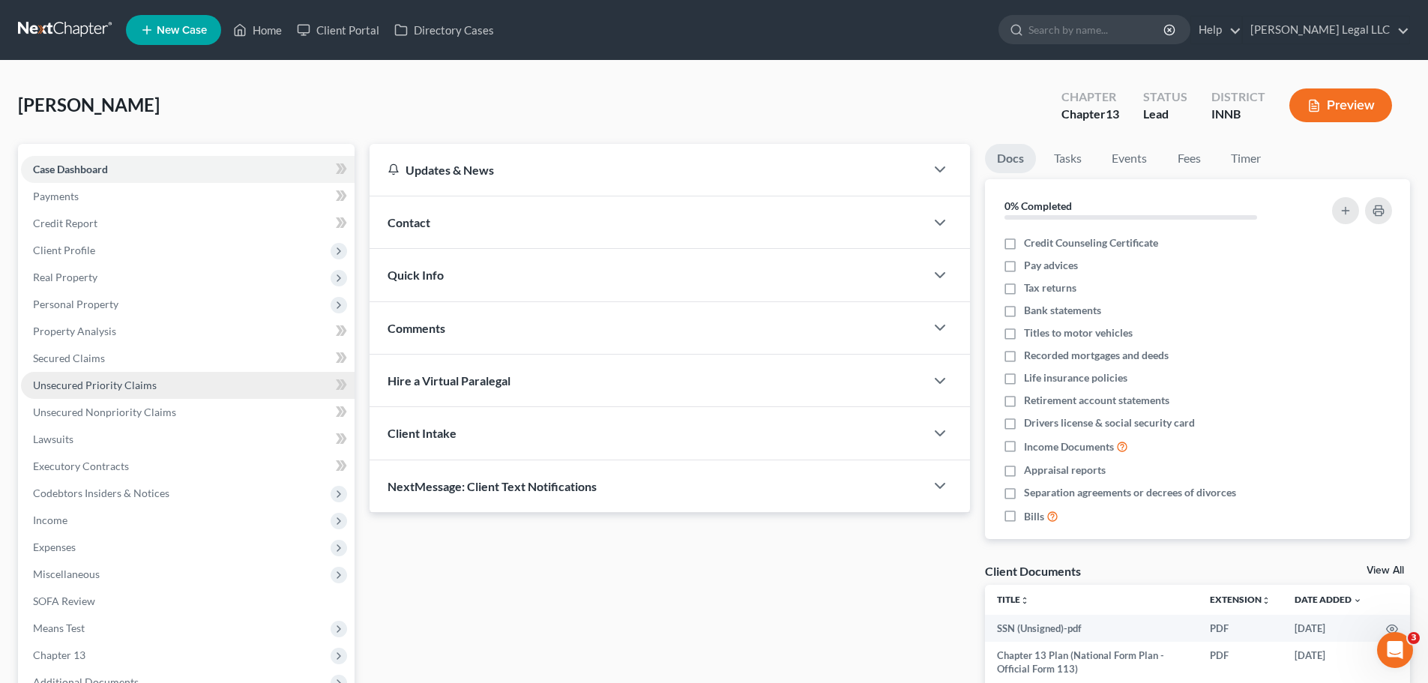
click at [134, 387] on span "Unsecured Priority Claims" at bounding box center [95, 384] width 124 height 13
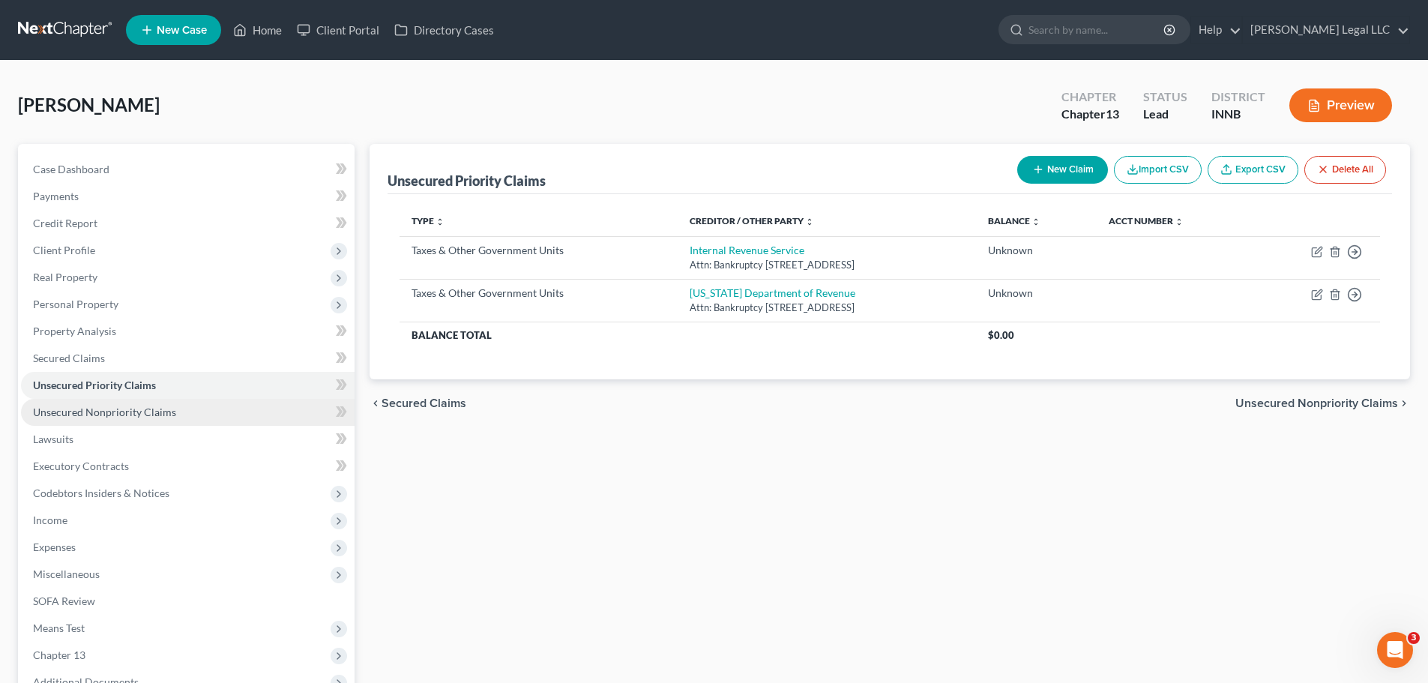
click at [131, 416] on span "Unsecured Nonpriority Claims" at bounding box center [104, 411] width 143 height 13
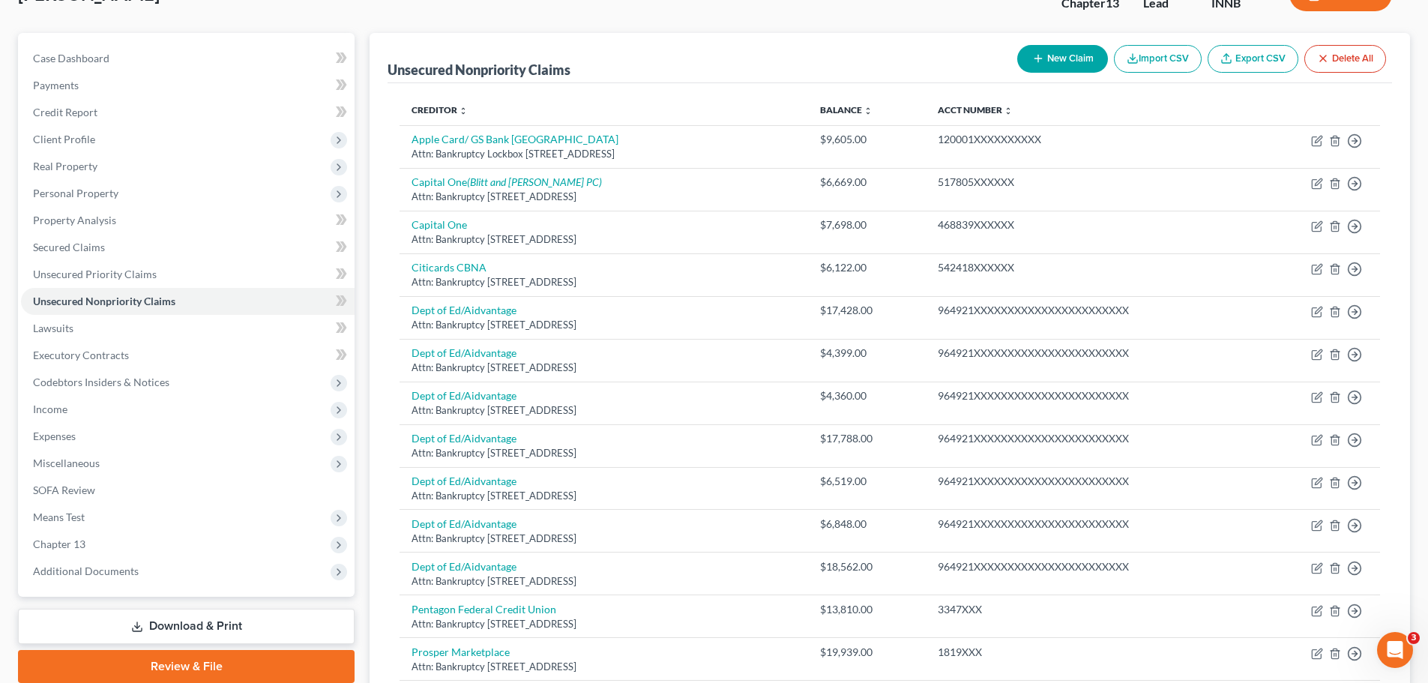
scroll to position [300, 0]
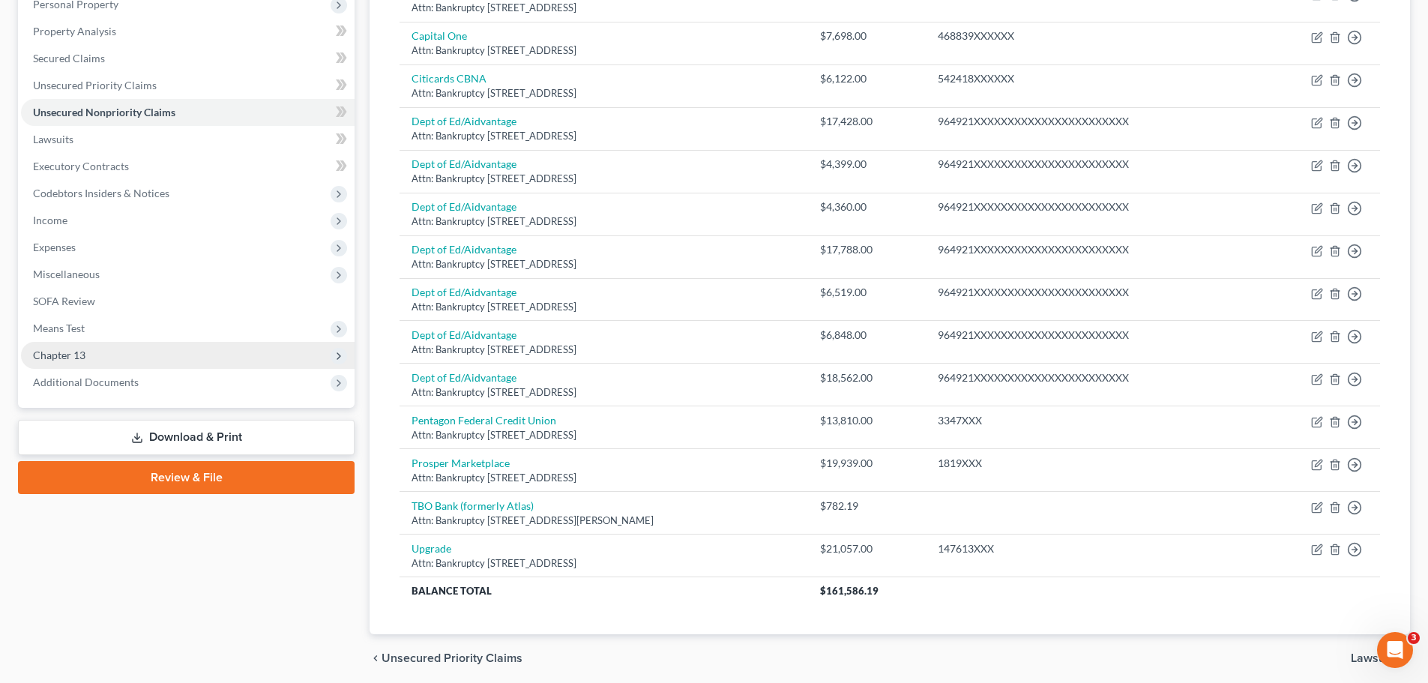
click at [57, 352] on span "Chapter 13" at bounding box center [59, 355] width 52 height 13
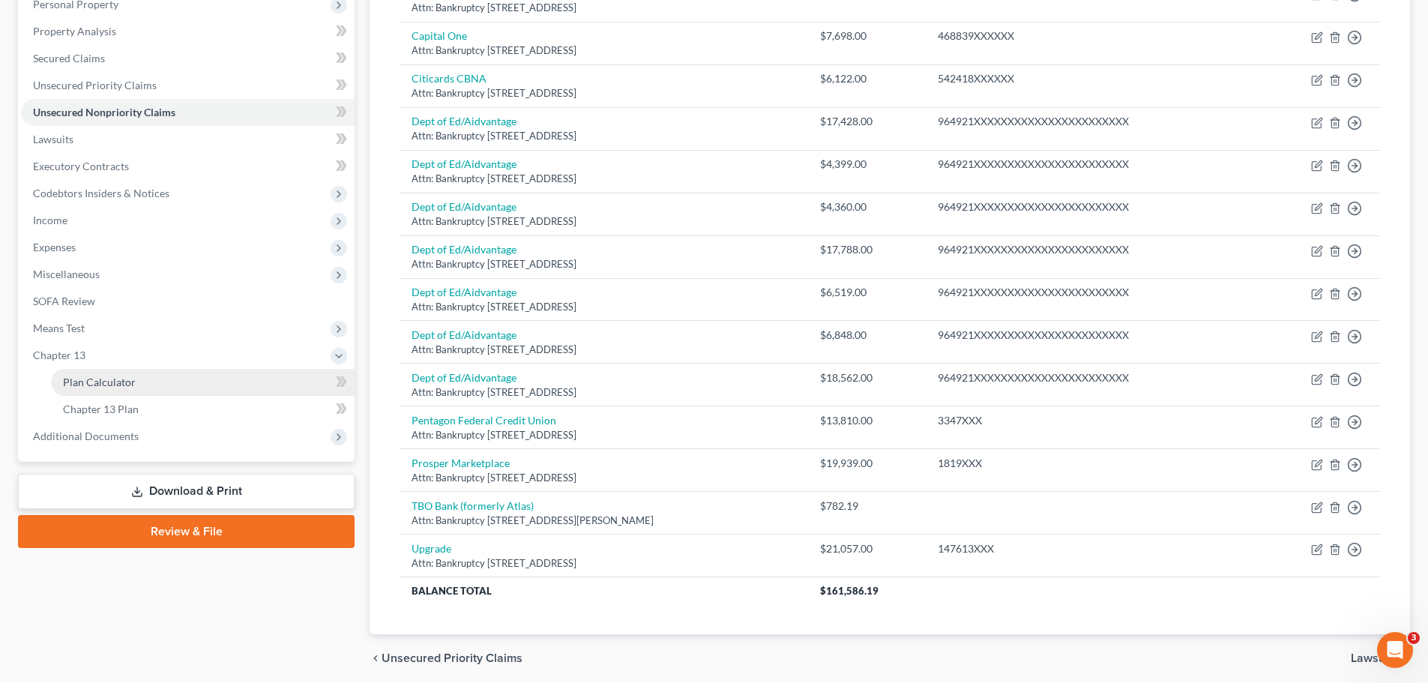
click at [74, 378] on span "Plan Calculator" at bounding box center [99, 382] width 73 height 13
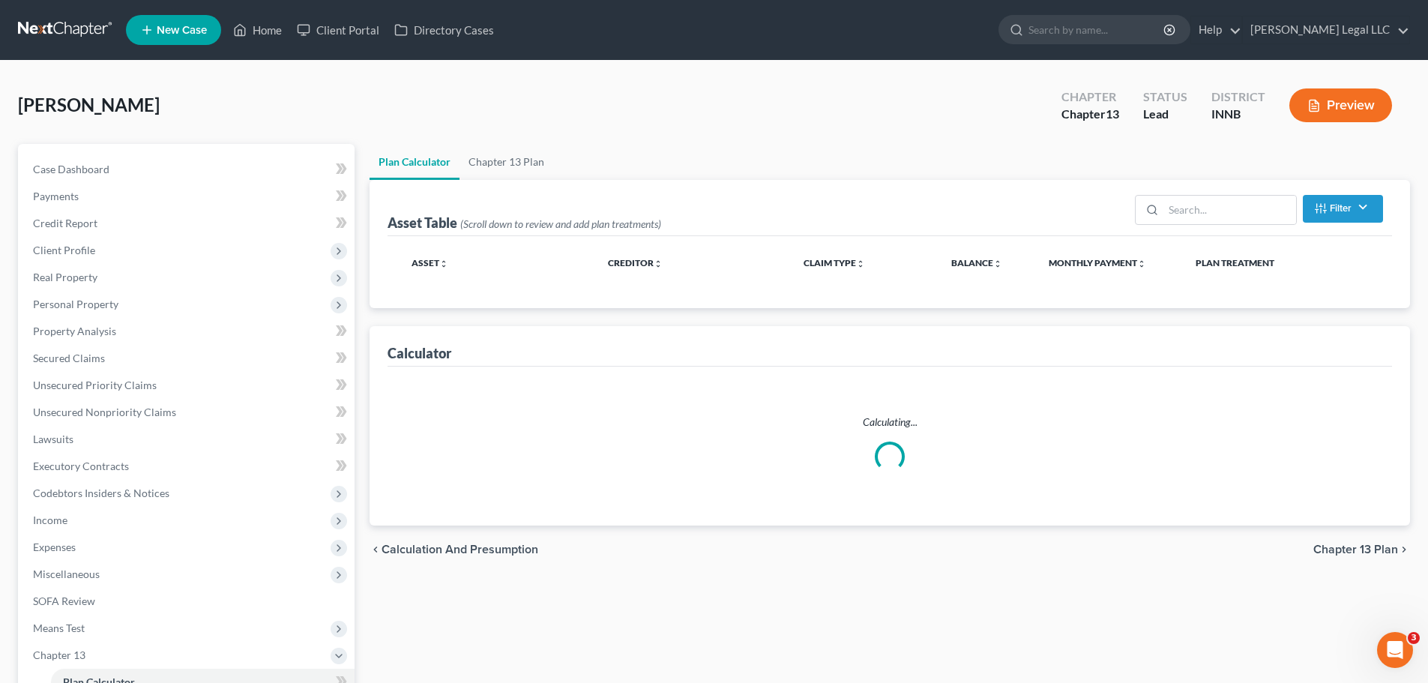
select select "59"
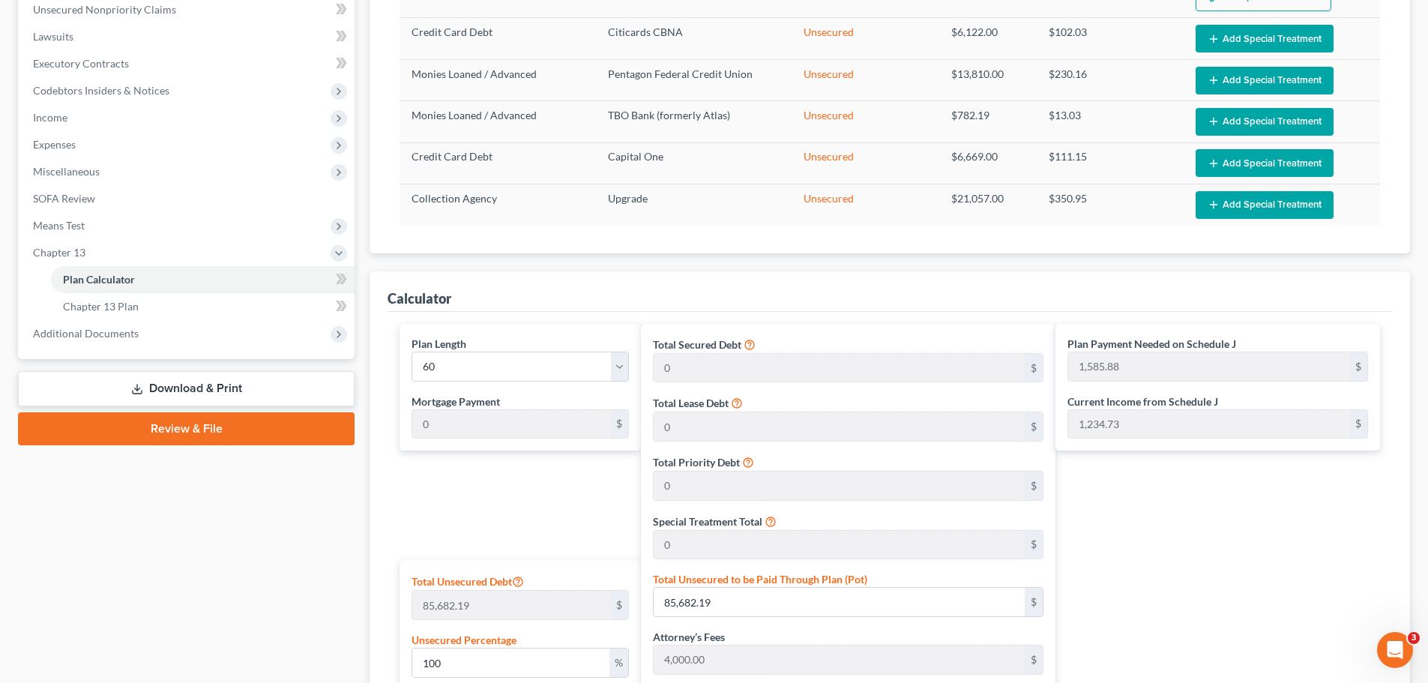
scroll to position [625, 0]
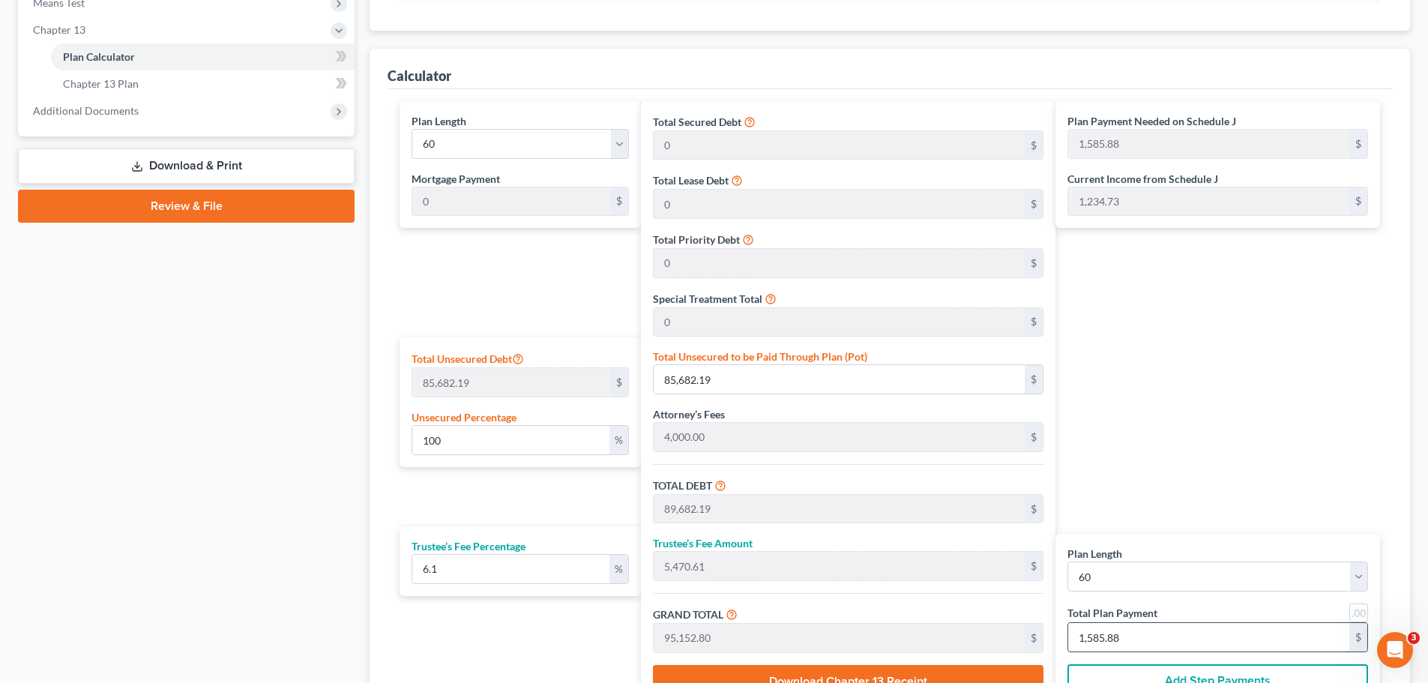
click at [1124, 520] on input "1,585.88" at bounding box center [1208, 637] width 281 height 28
type input "1"
type input "0"
type input "56.55"
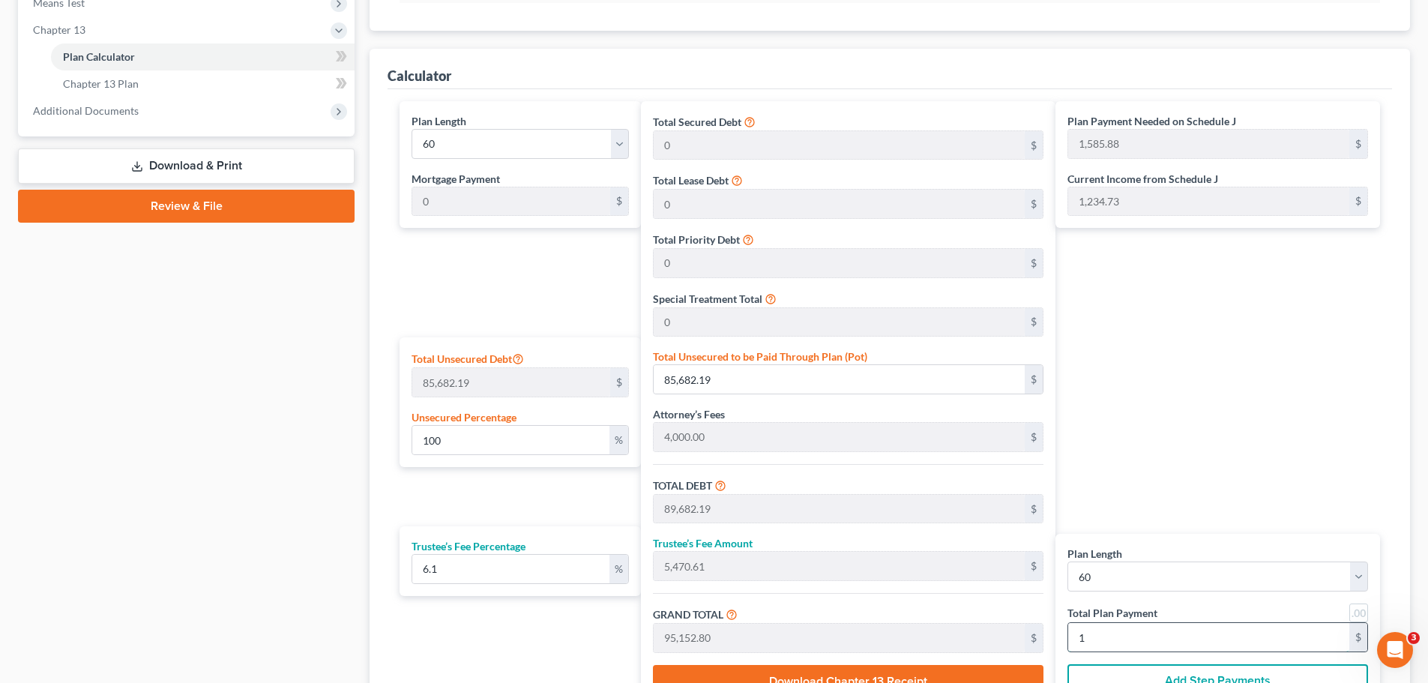
type input "3.44"
type input "60.00"
type input "622.05"
type input "37.94"
type input "660.00"
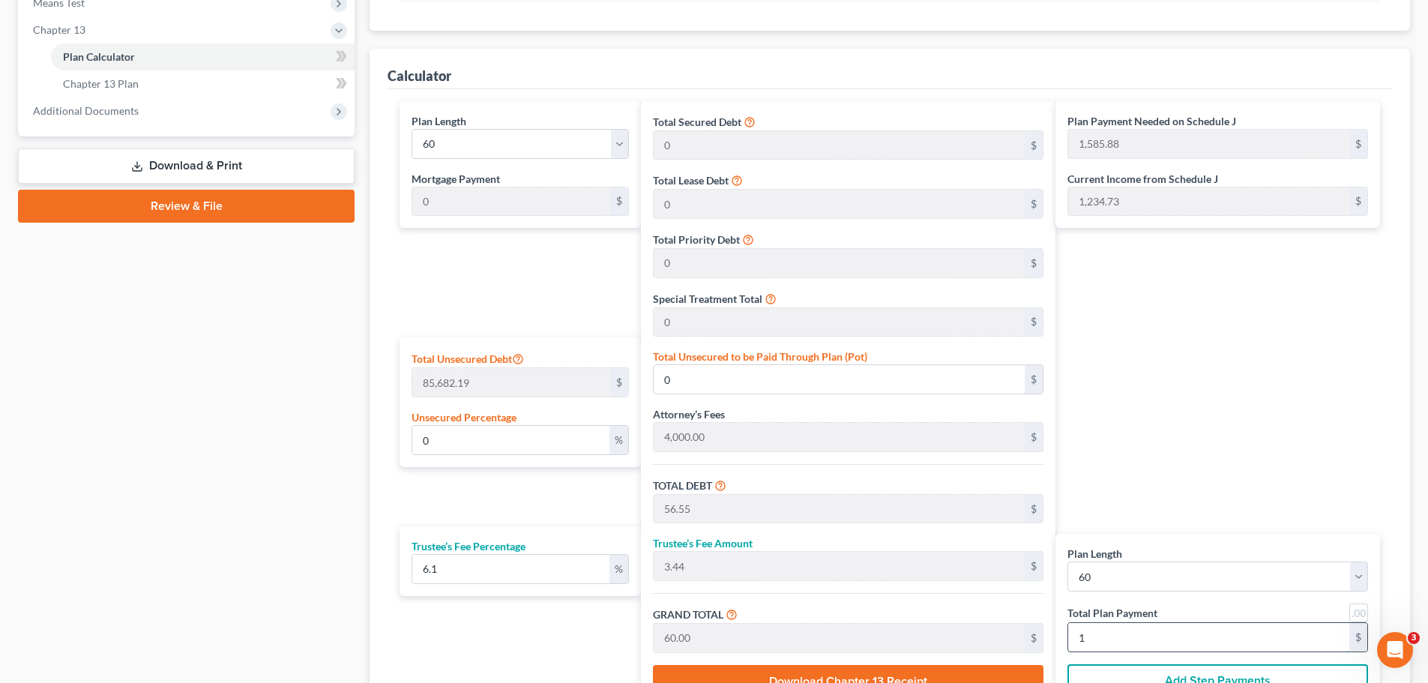
type input "11"
type input "3.12"
type input "2,672.95"
type input "6,672.95"
type input "407.04"
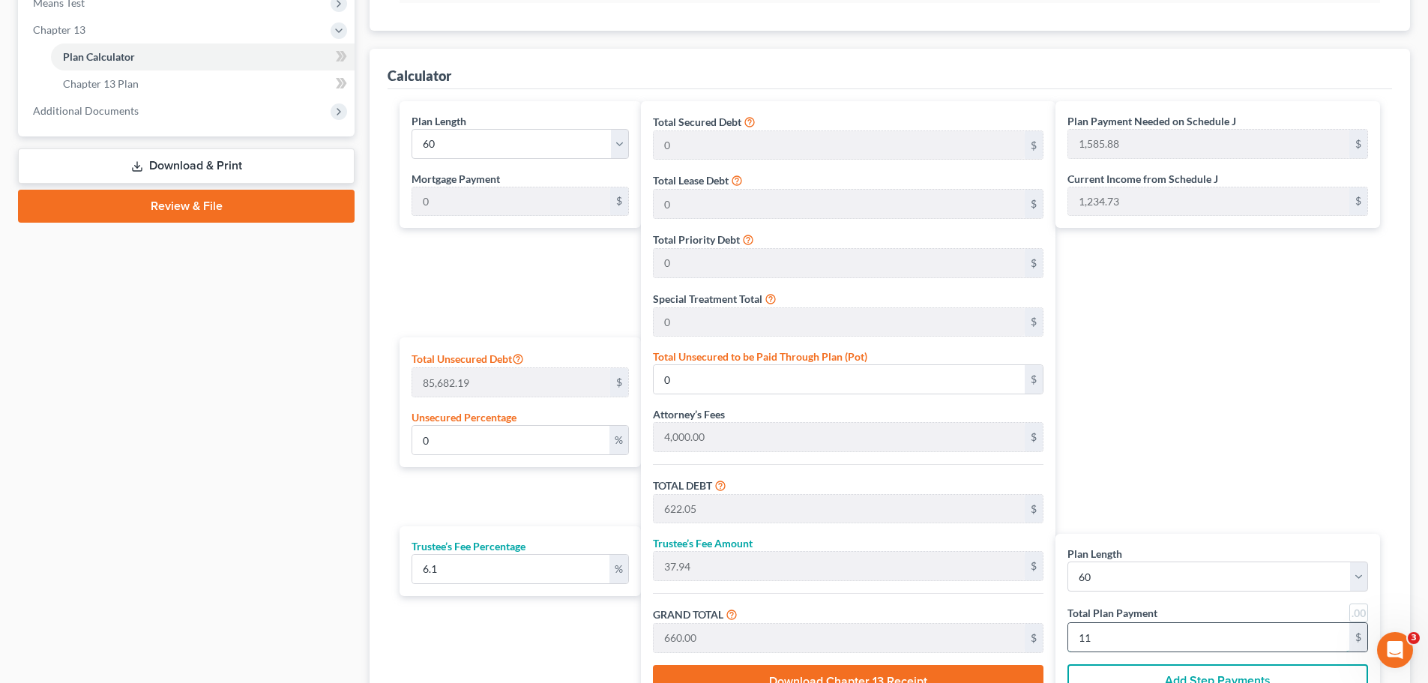
type input "7,080.00"
type input "118"
type input "73.21"
type input "62,729.50"
type input "66,729.50"
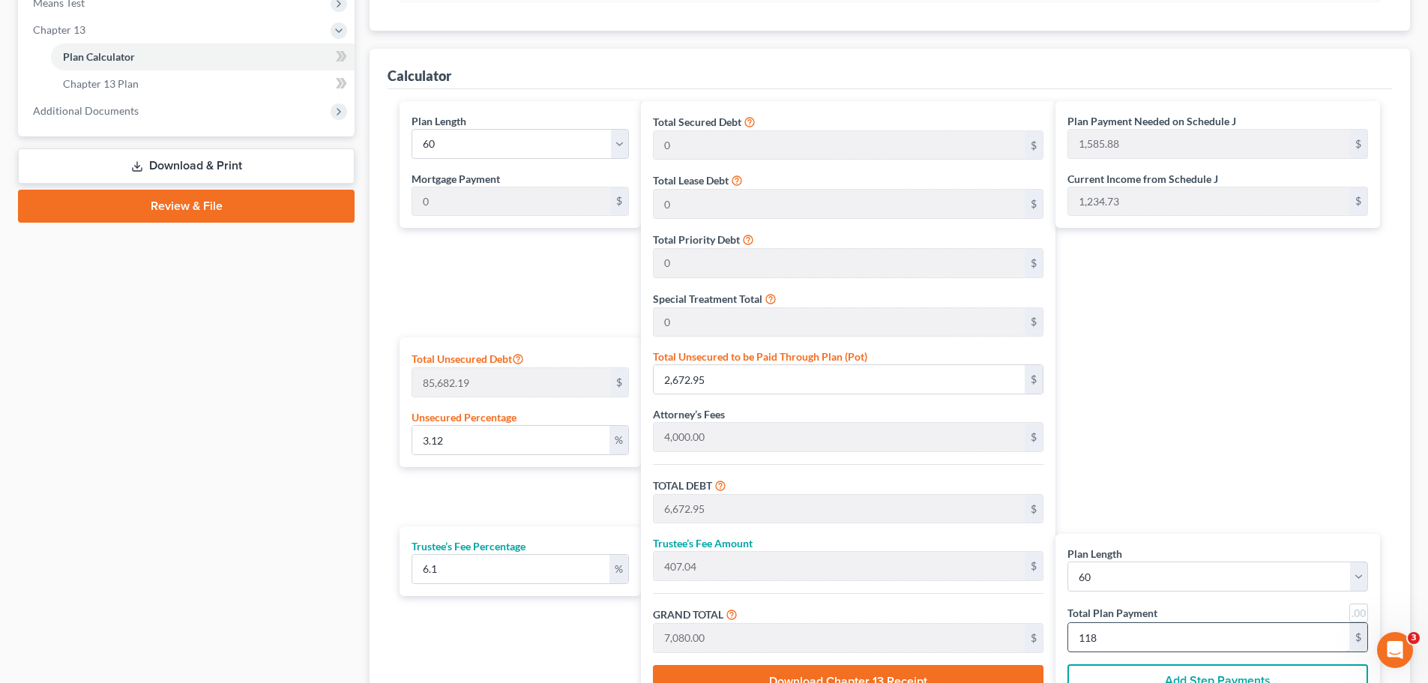
type input "4,070.49"
type input "70,800.00"
click at [1150, 520] on input "1,180" at bounding box center [1208, 637] width 281 height 28
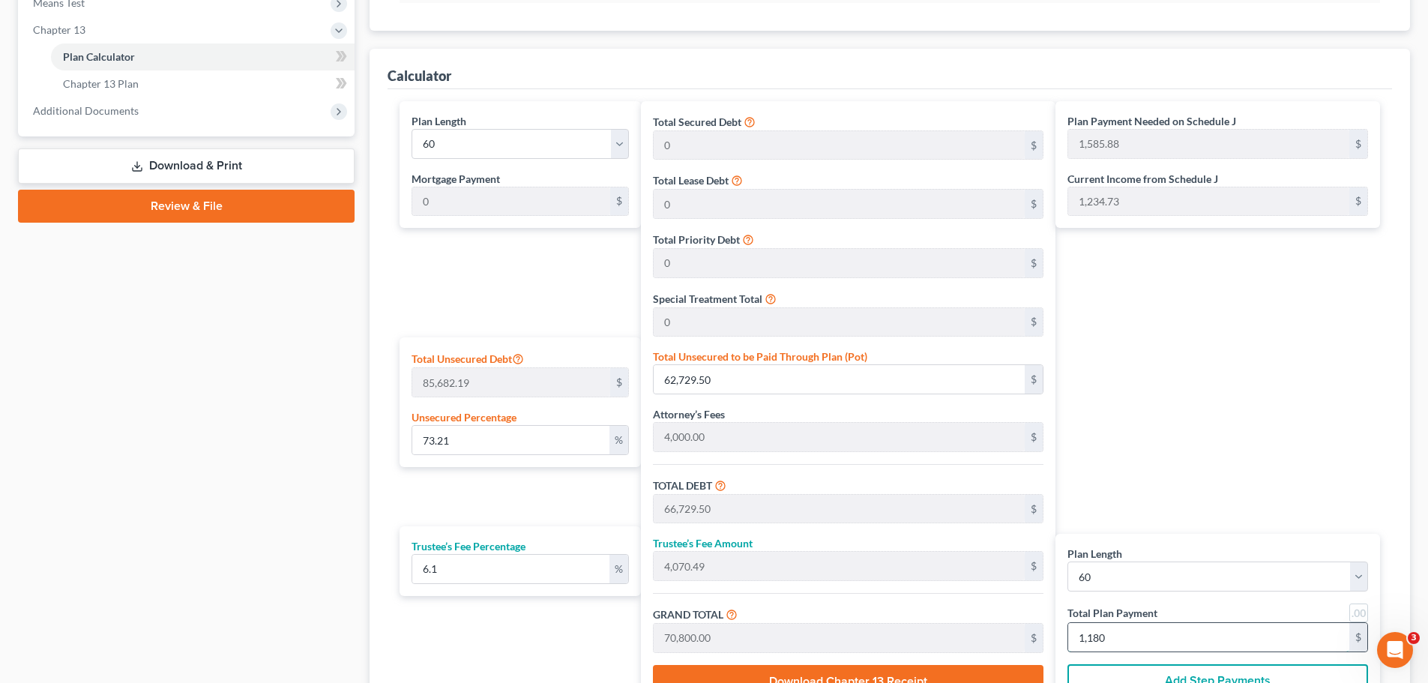
type input "1"
type input "0"
type input "678.60"
type input "41.39"
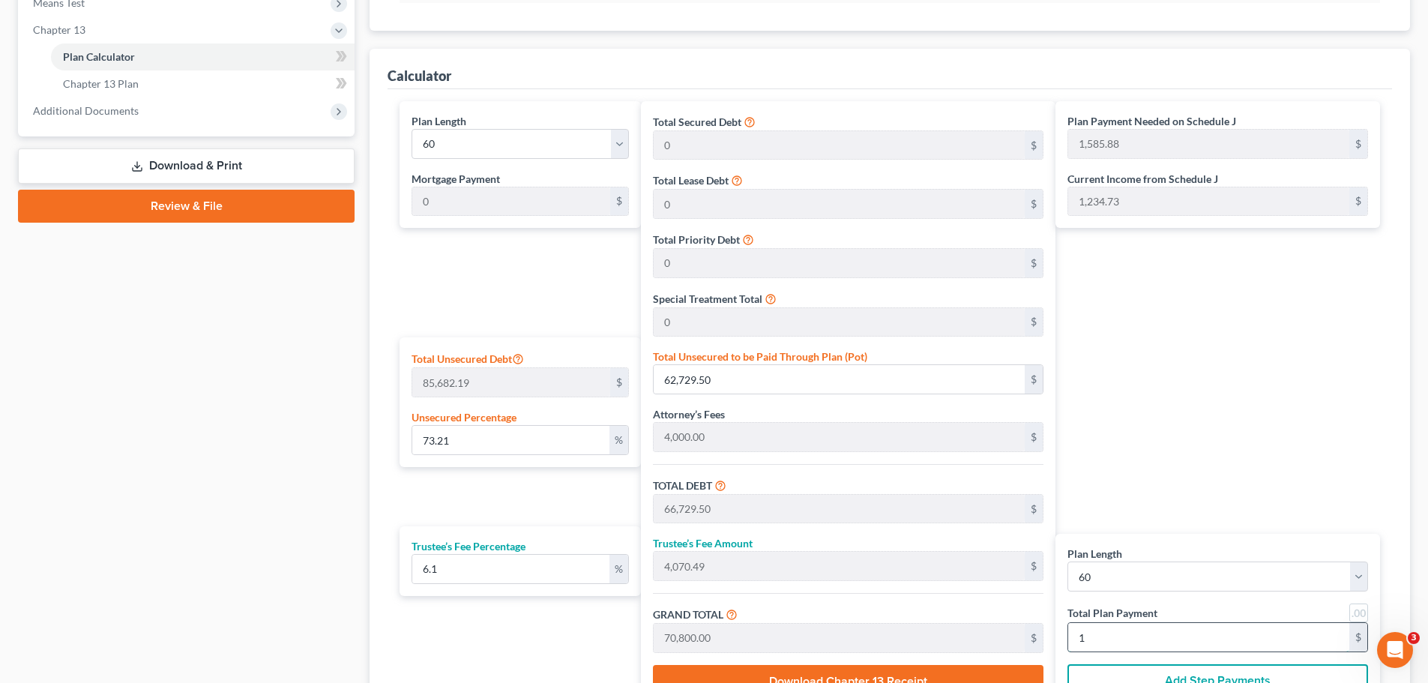
type input "720.00"
type input "12"
type input "3.32"
type input "2,842.60"
type input "6,842.60"
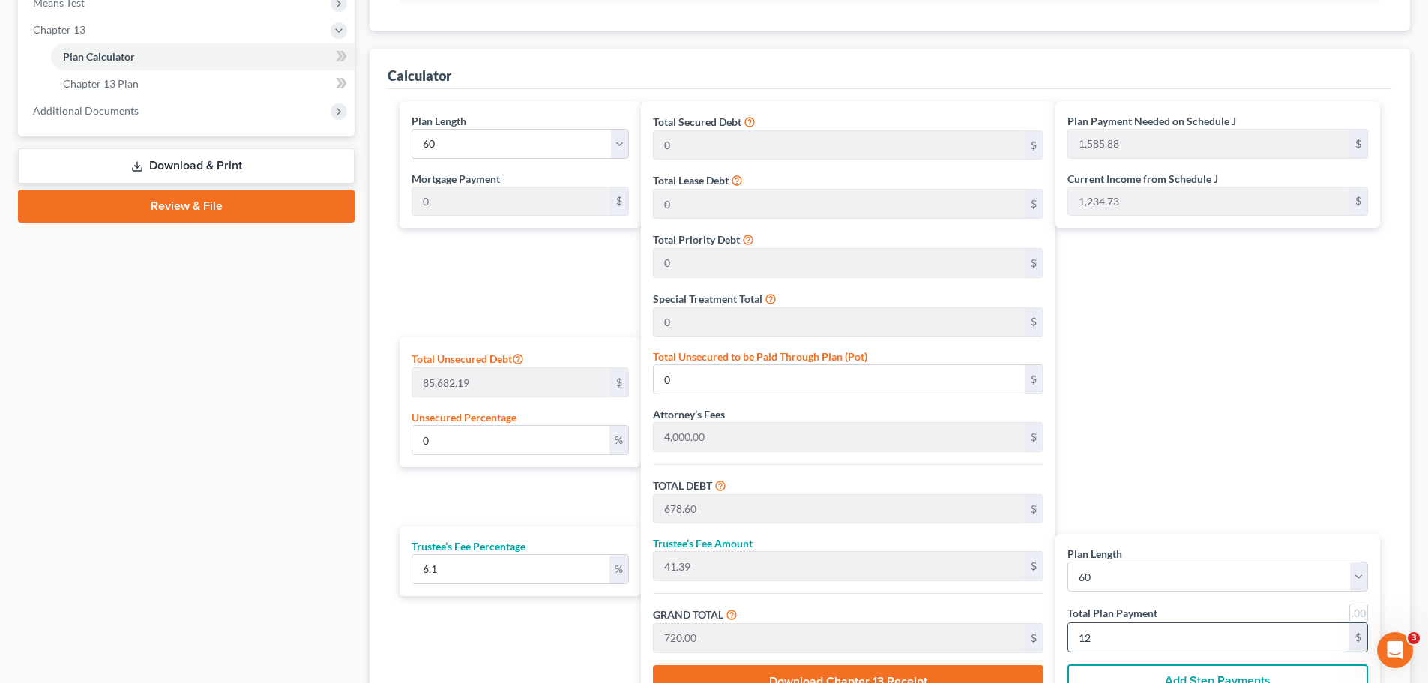
type input "417.39"
type input "7,260.00"
type input "121"
type input "75.52"
type input "64,708.76"
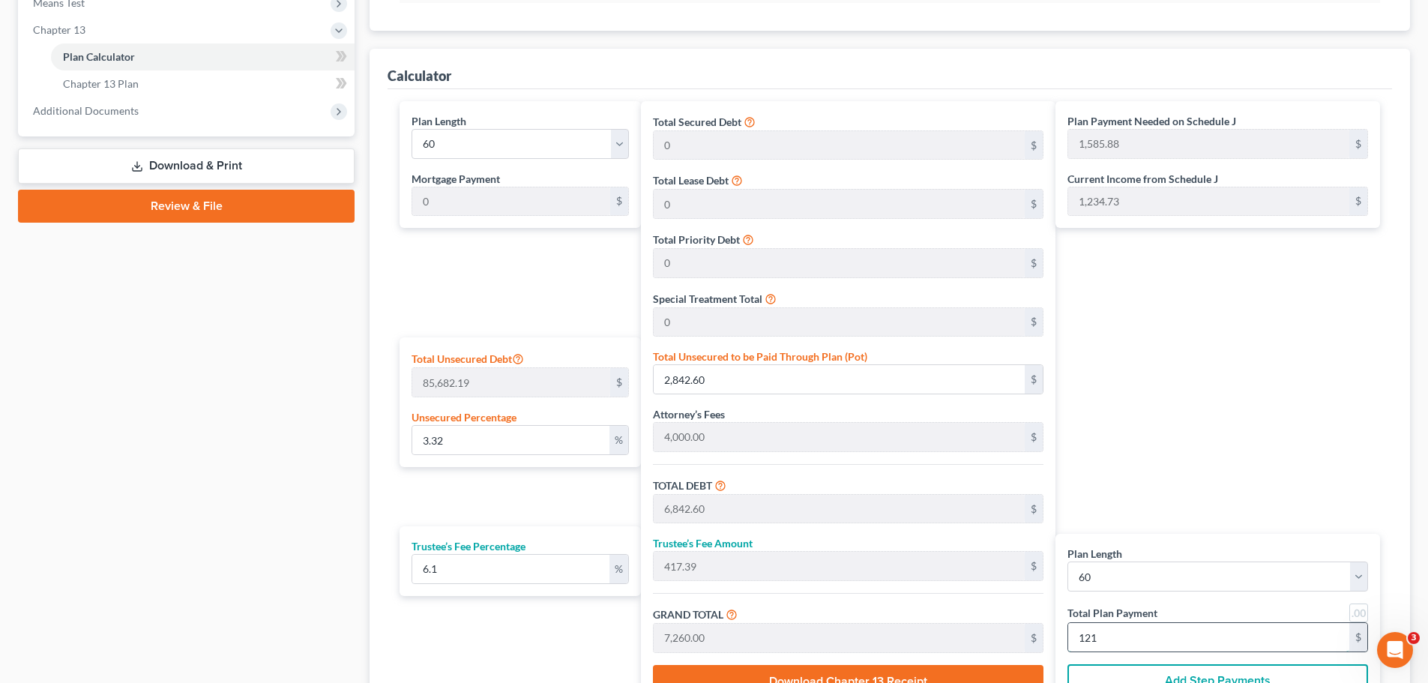
type input "68,708.76"
type input "4,191.23"
type input "72,900.00"
type input "1,215"
drag, startPoint x: 179, startPoint y: 441, endPoint x: 184, endPoint y: 423, distance: 18.7
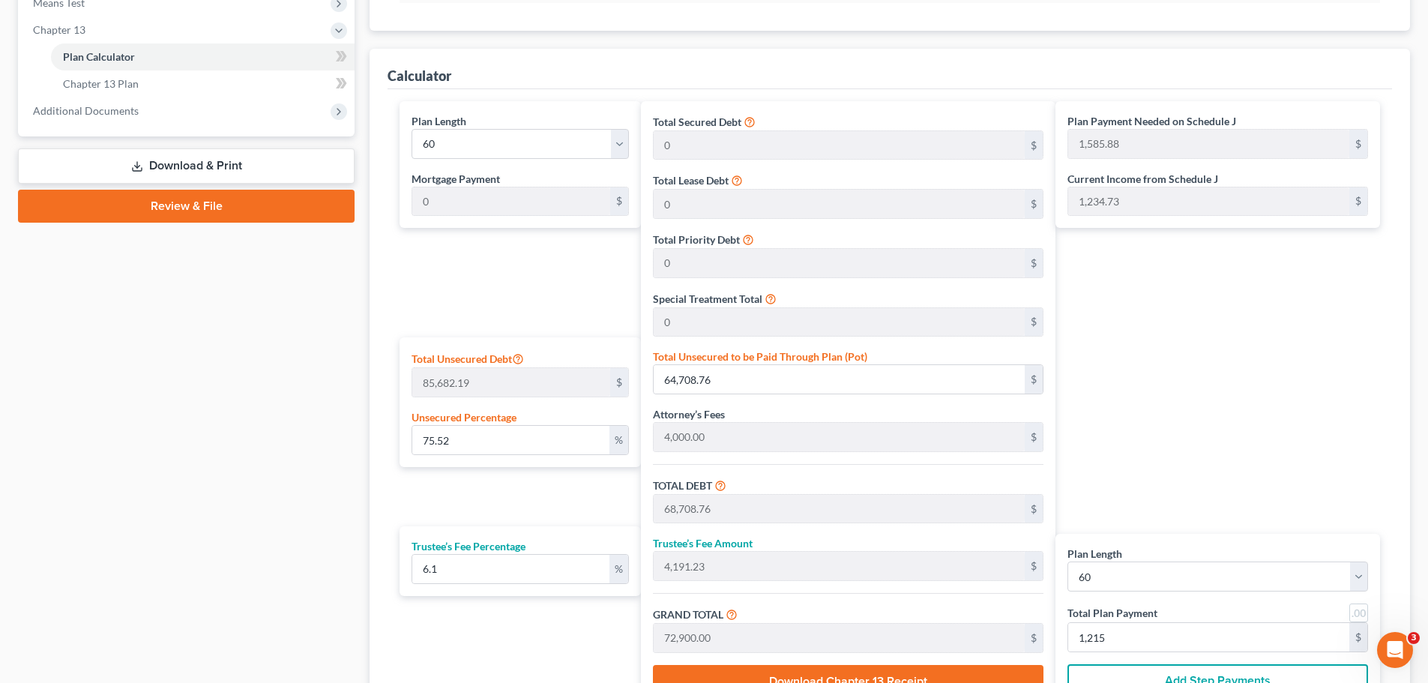
click at [180, 441] on div "Case Dashboard Payments Invoices Payments Payments Credit Report Client Profile" at bounding box center [186, 147] width 352 height 1257
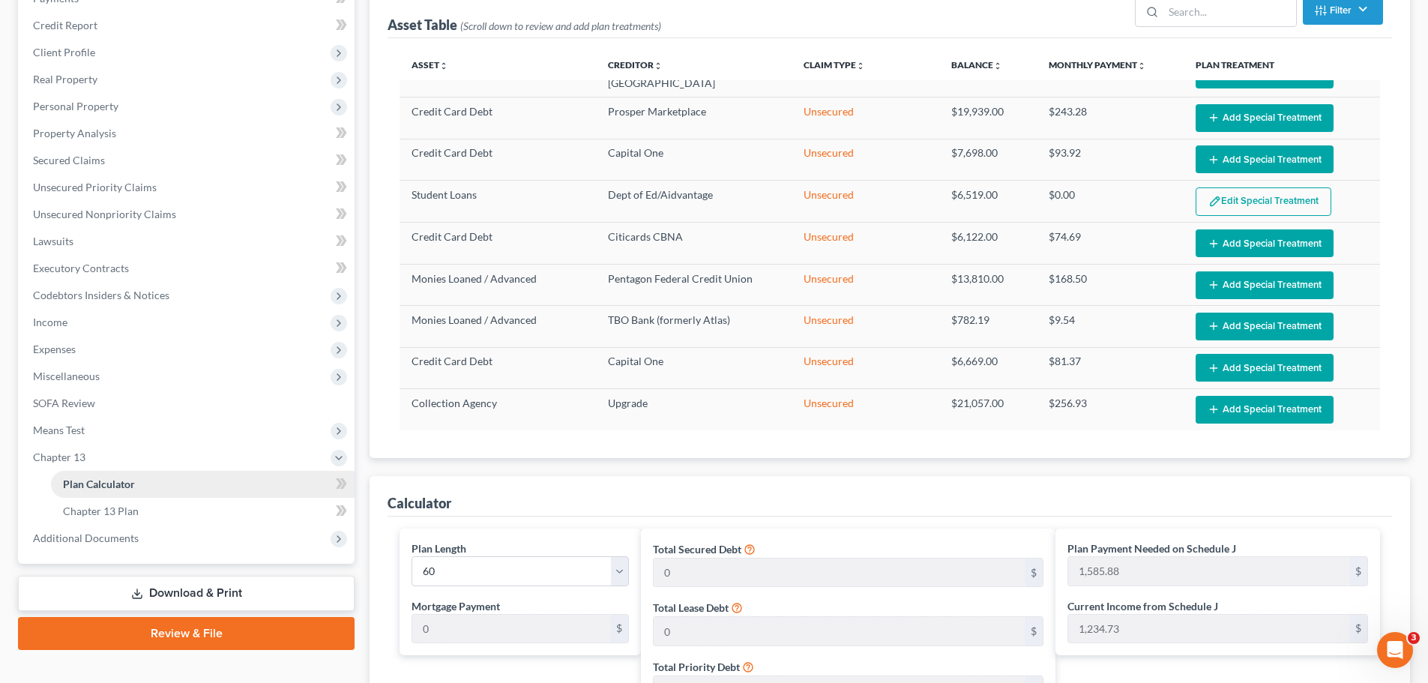
scroll to position [100, 0]
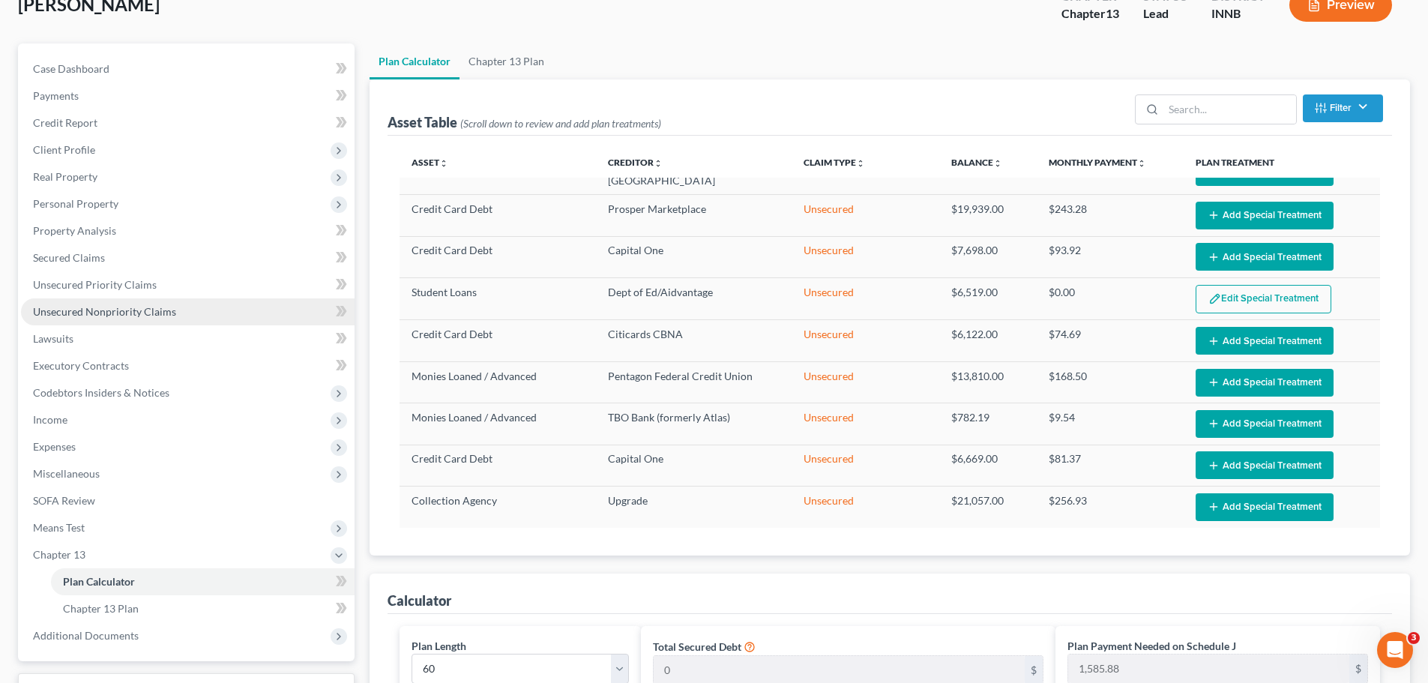
drag, startPoint x: 121, startPoint y: 313, endPoint x: 105, endPoint y: 322, distance: 18.8
click at [121, 313] on span "Unsecured Nonpriority Claims" at bounding box center [104, 311] width 143 height 13
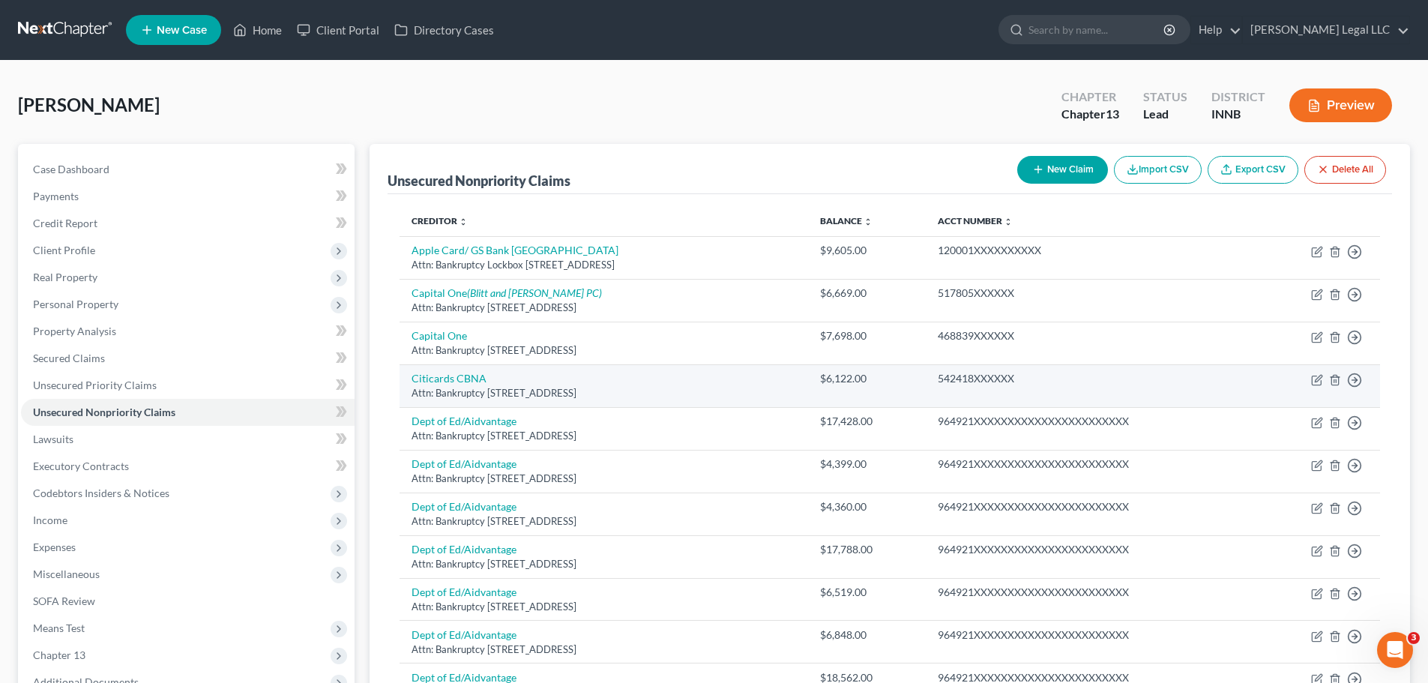
scroll to position [356, 0]
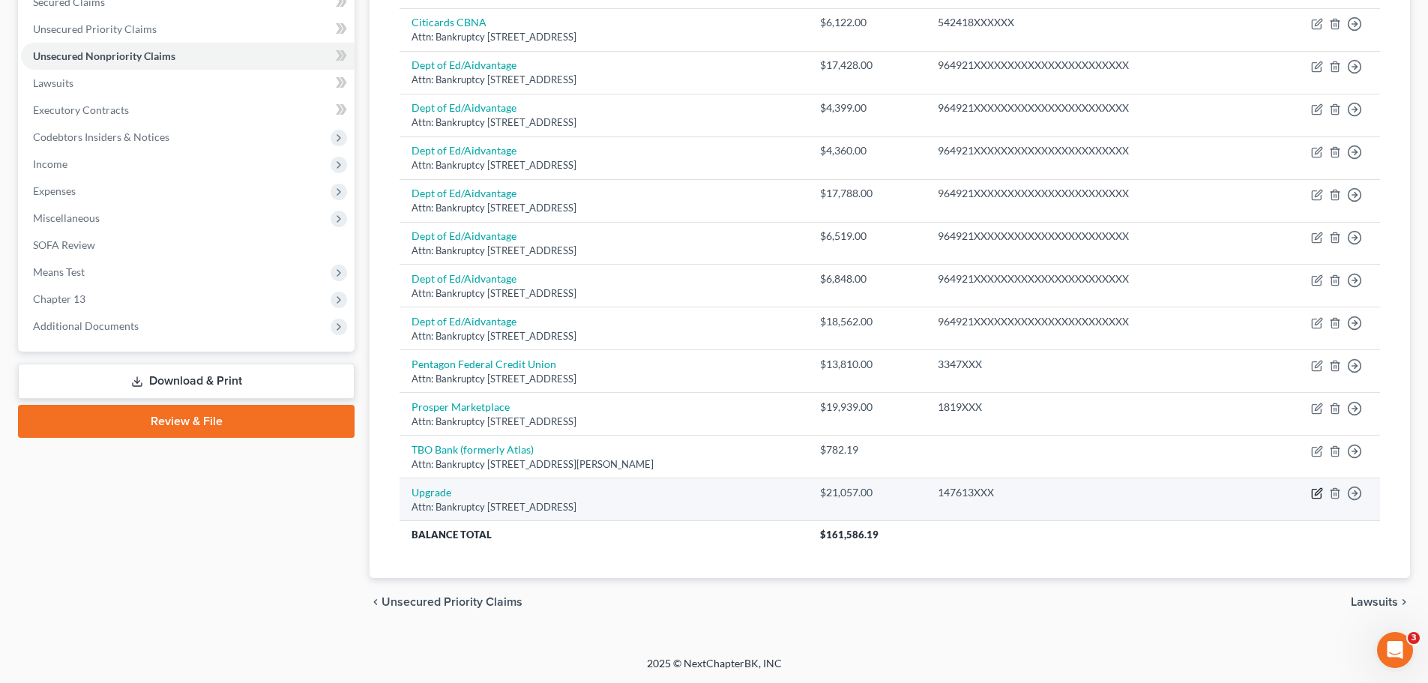
click at [1150, 495] on icon "button" at bounding box center [1318, 492] width 7 height 7
select select "3"
select select "1"
select select "0"
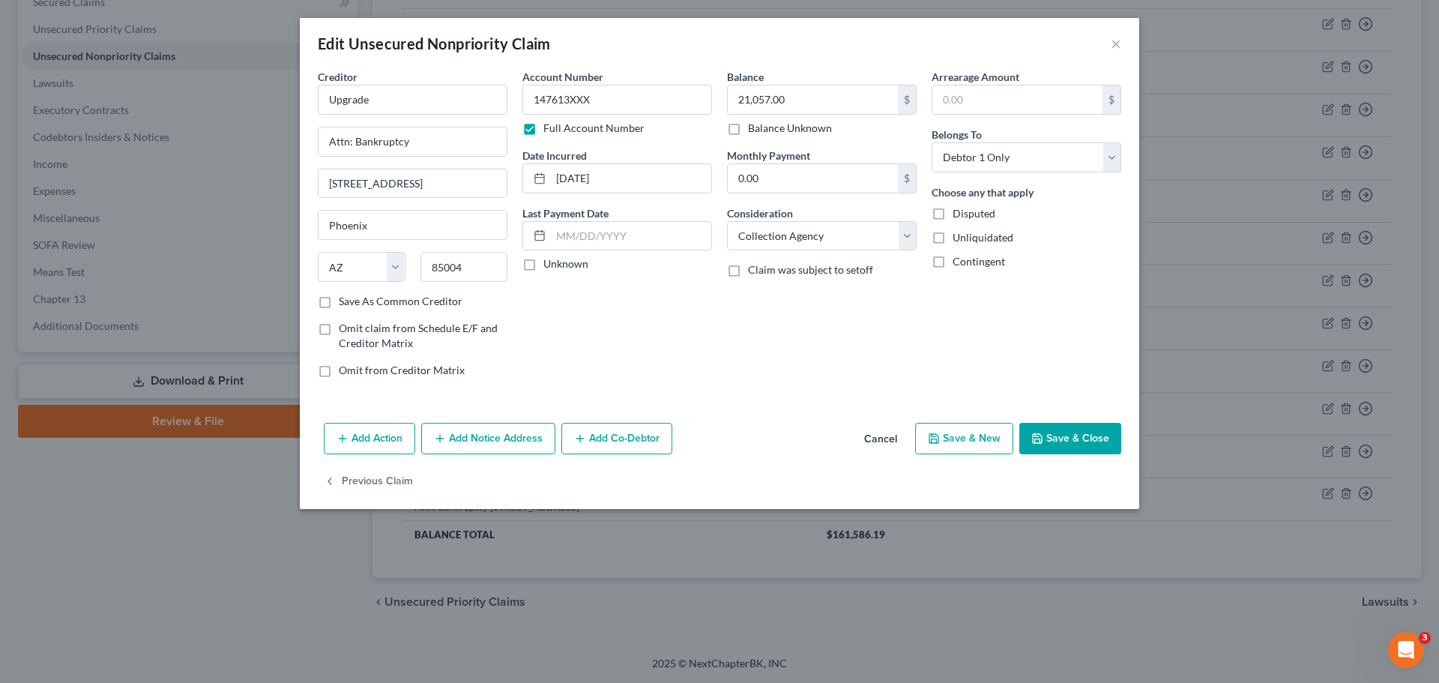
click at [748, 131] on label "Balance Unknown" at bounding box center [790, 128] width 84 height 15
click at [754, 130] on input "Balance Unknown" at bounding box center [759, 126] width 10 height 10
checkbox input "true"
type input "0.00"
click at [1055, 428] on button "Save & Close" at bounding box center [1070, 438] width 102 height 31
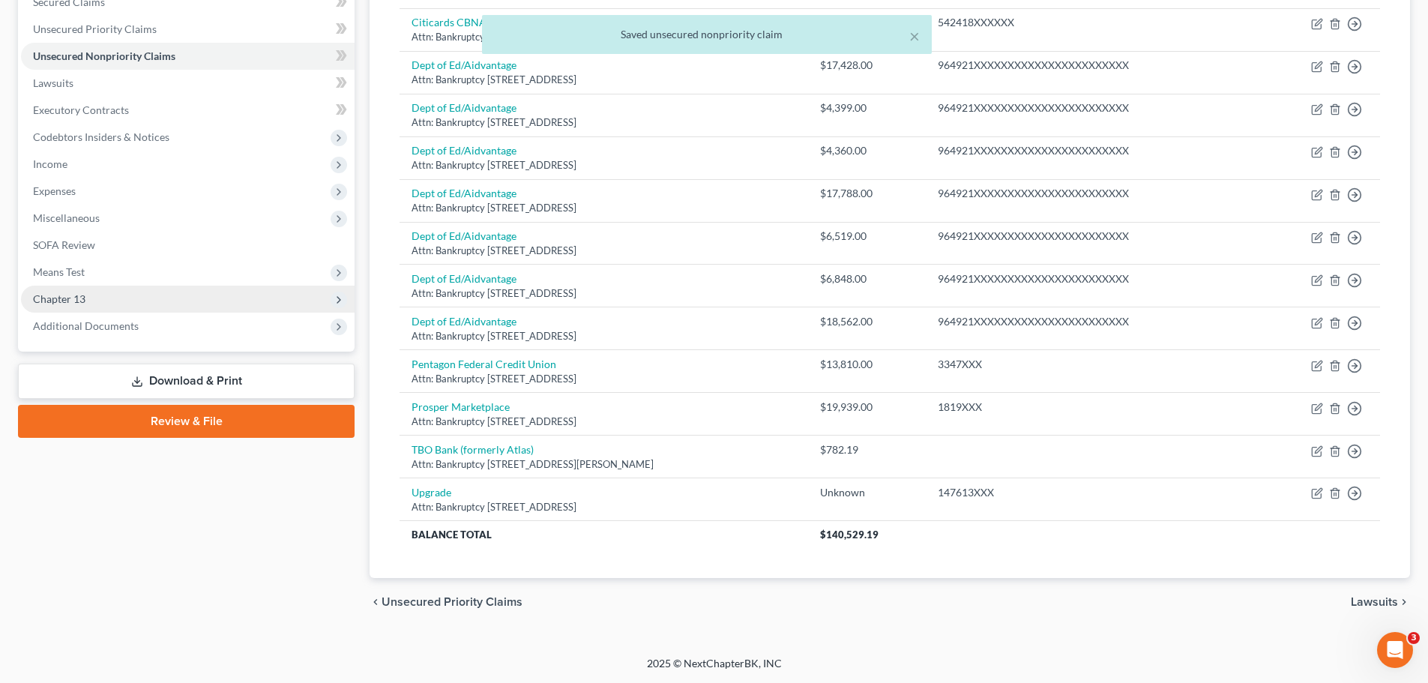
click at [82, 300] on span "Chapter 13" at bounding box center [59, 298] width 52 height 13
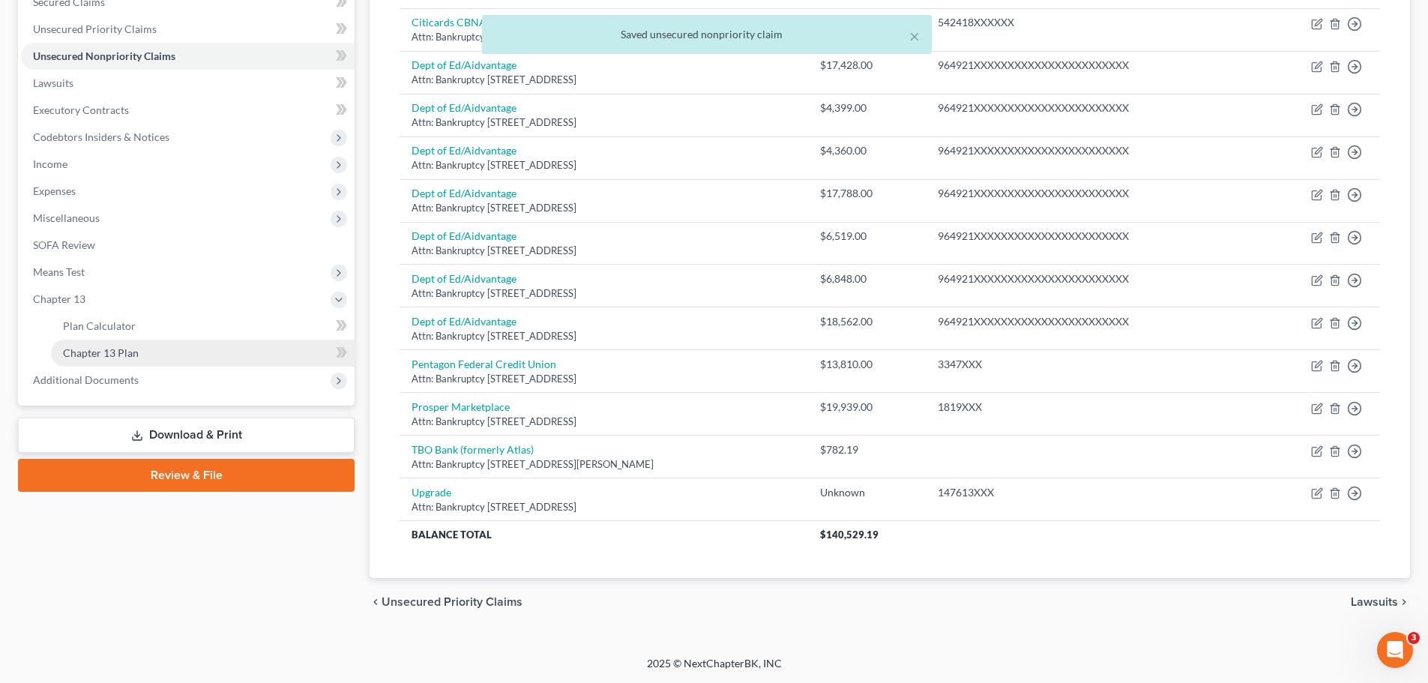
click at [154, 359] on link "Chapter 13 Plan" at bounding box center [203, 353] width 304 height 27
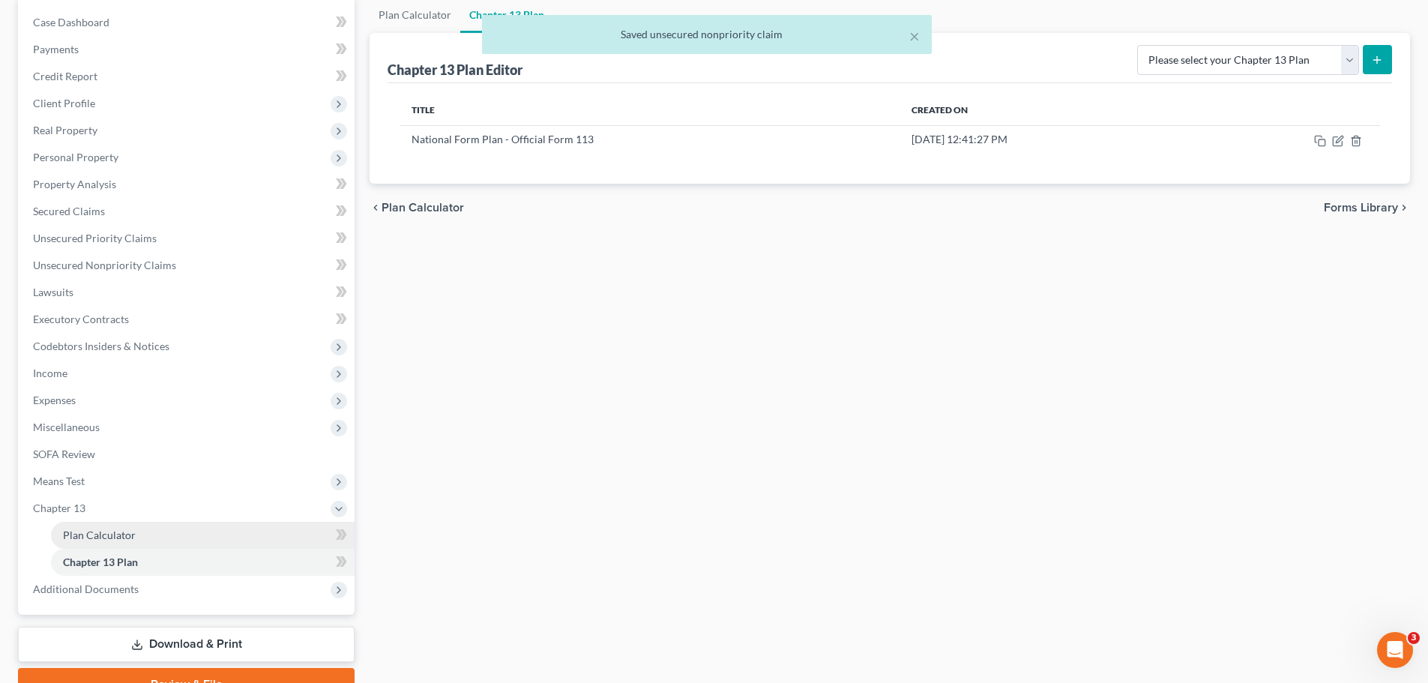
click at [113, 520] on span "Plan Calculator" at bounding box center [99, 534] width 73 height 13
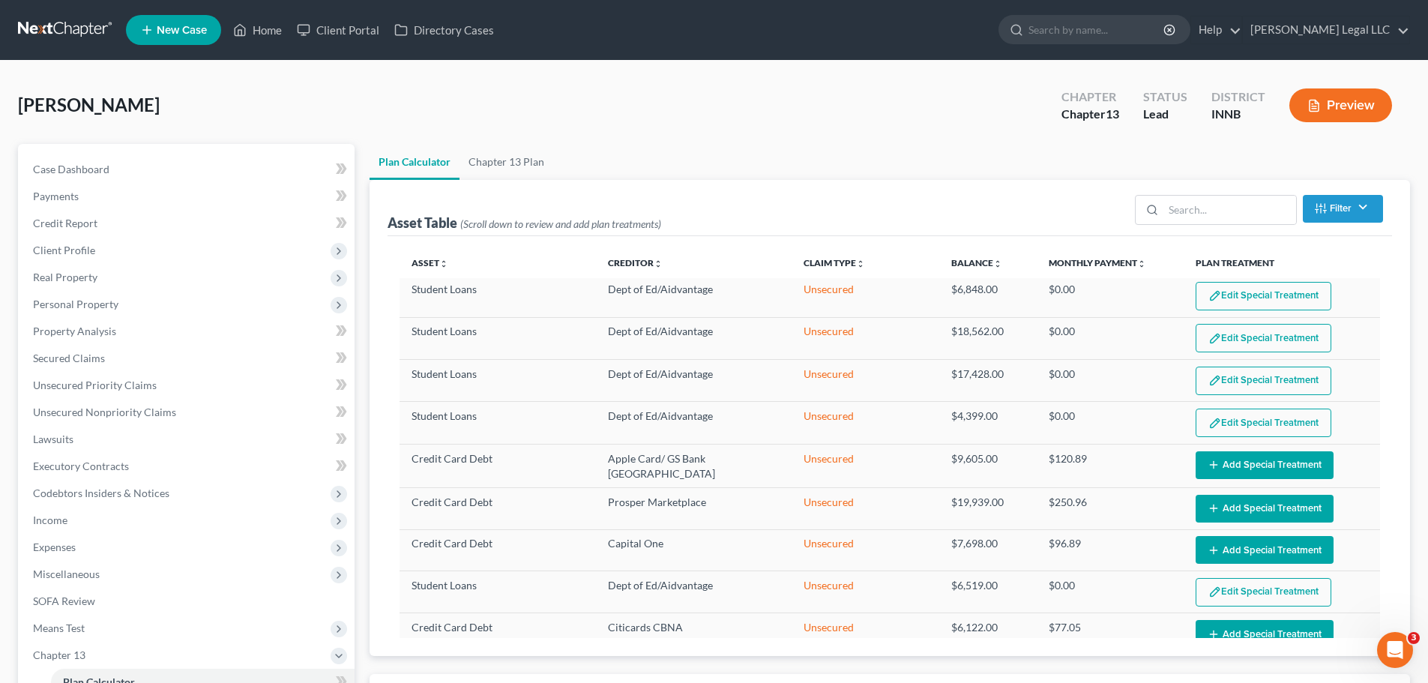
scroll to position [447, 0]
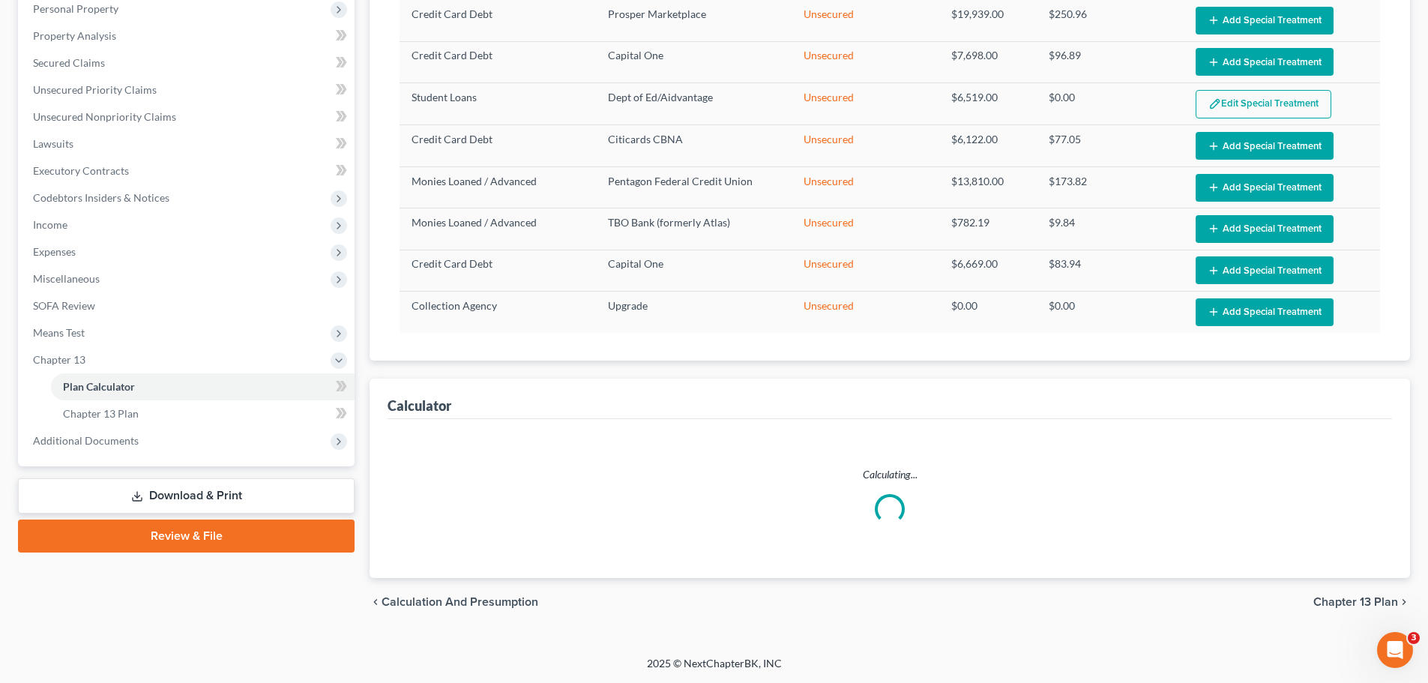
select select "59"
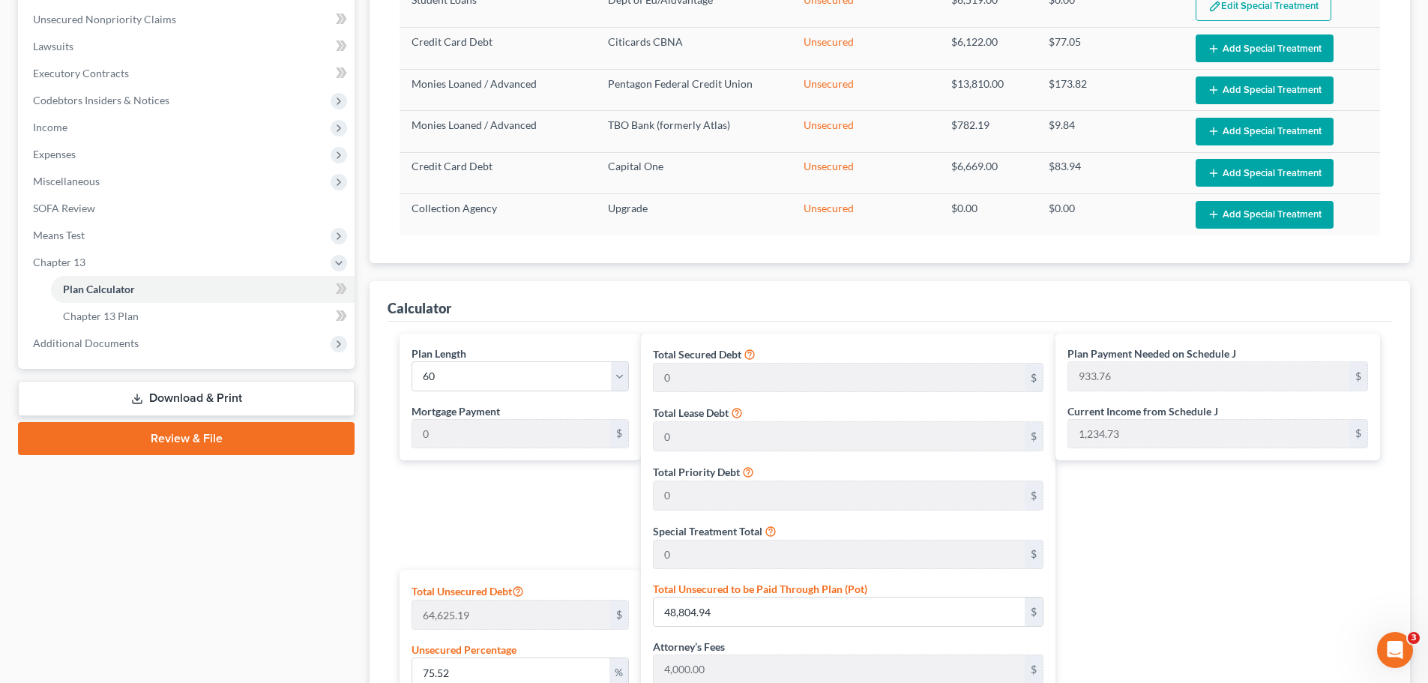
scroll to position [670, 0]
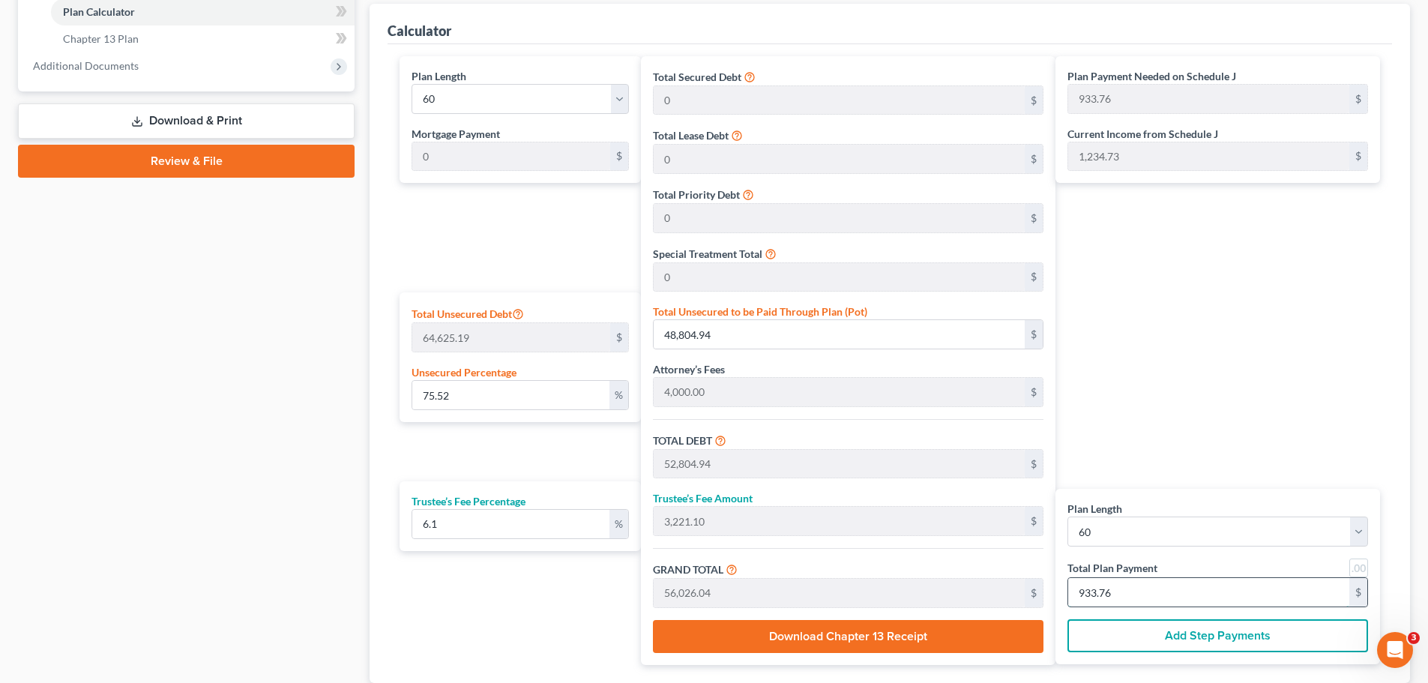
click at [1105, 520] on input "933.76" at bounding box center [1208, 592] width 281 height 28
type input "12"
type input "0"
type input "678.60"
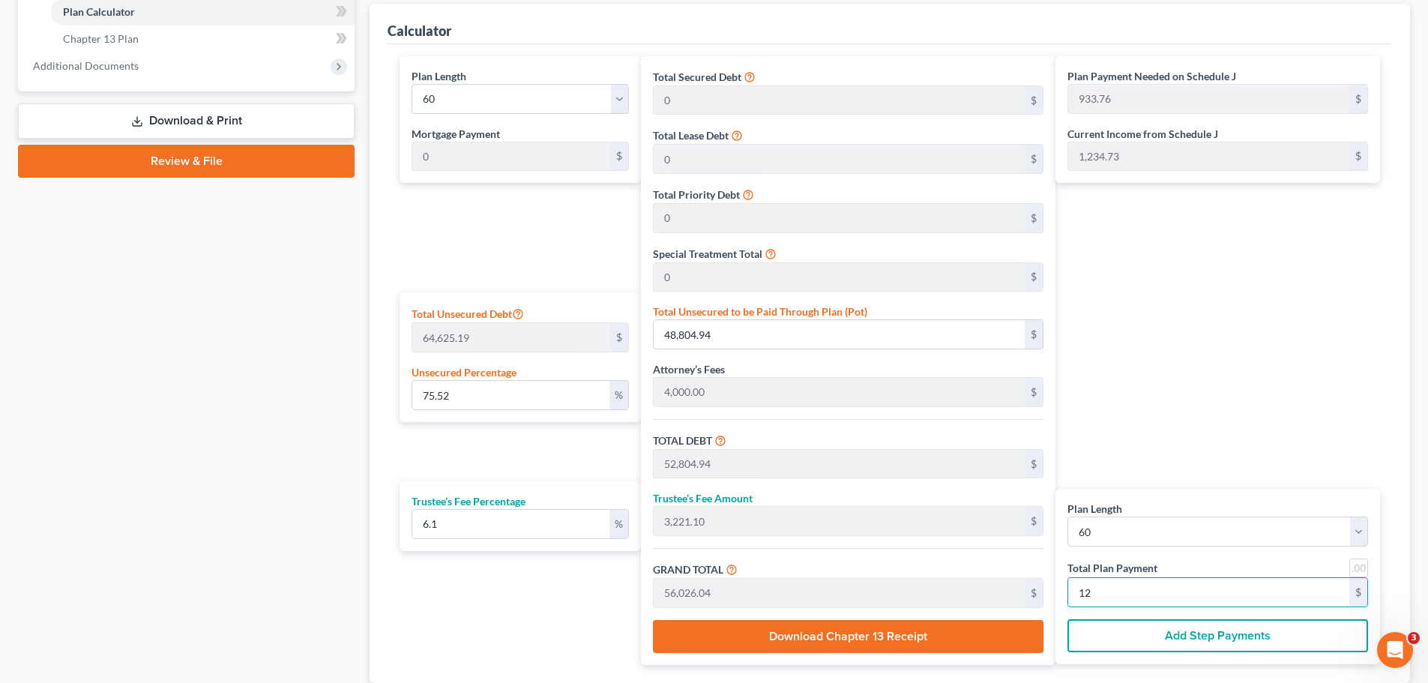
type input "41.39"
type input "720.00"
type input "4.40"
type input "2,842.60"
type input "6,842.60"
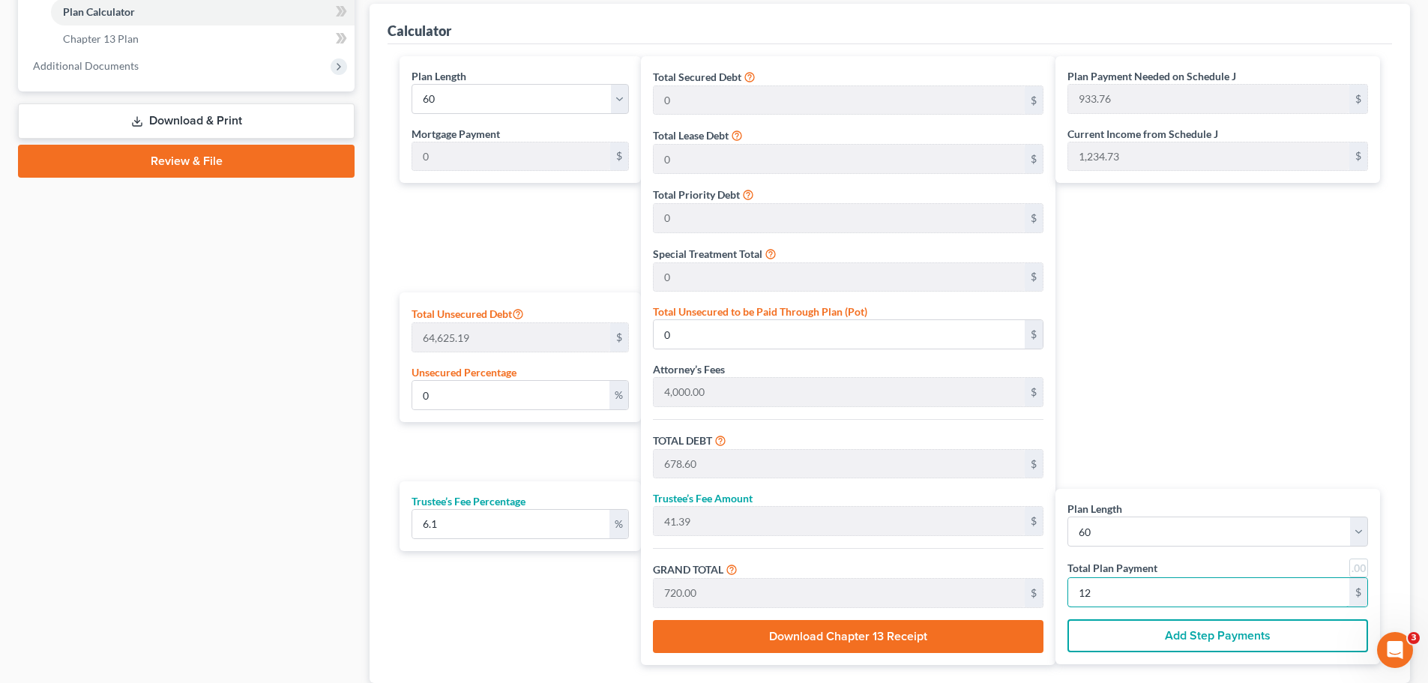
type input "417.39"
type input "7,260.00"
type input "121"
type input "100.13"
type input "64,708.76"
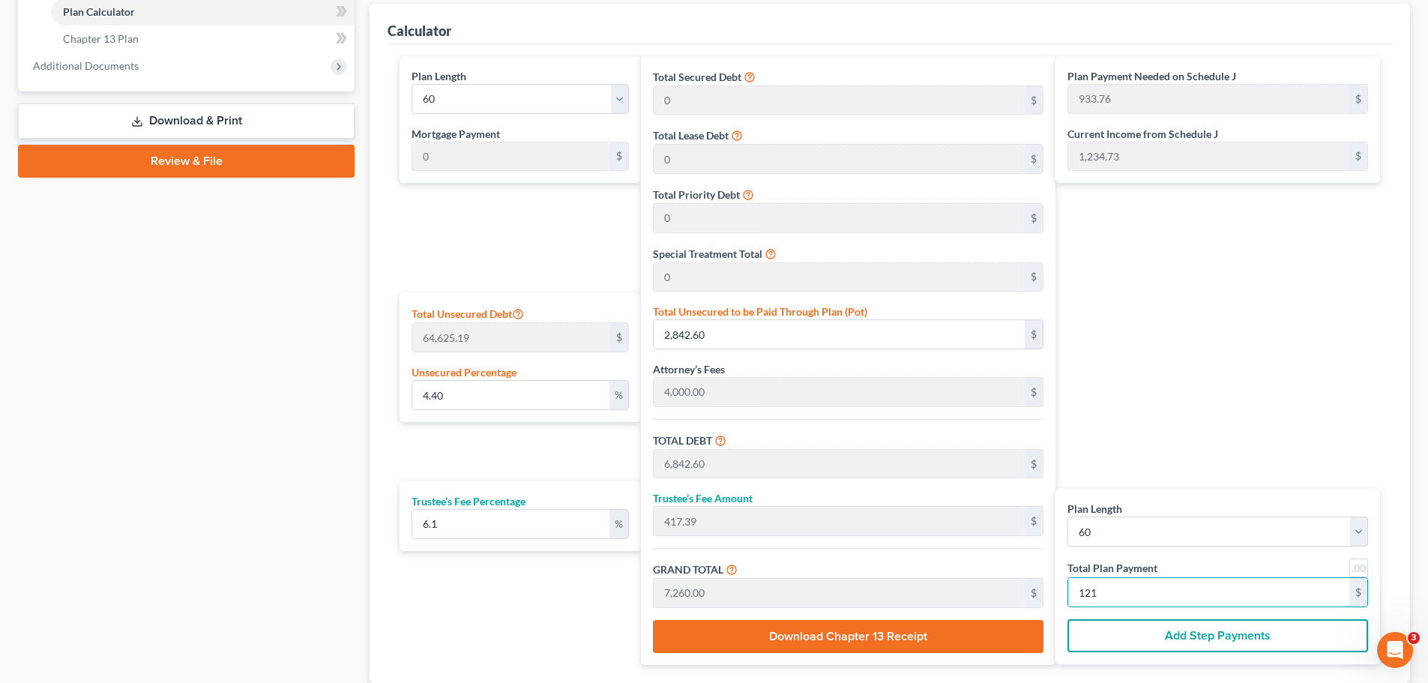
type input "68,708.76"
type input "4,191.23"
type input "72,900.00"
type input "1,215"
click at [1146, 363] on div "Plan Payment Needed on Schedule J 933.76 $ Current Income from Schedule J 1,234…" at bounding box center [1221, 360] width 332 height 609
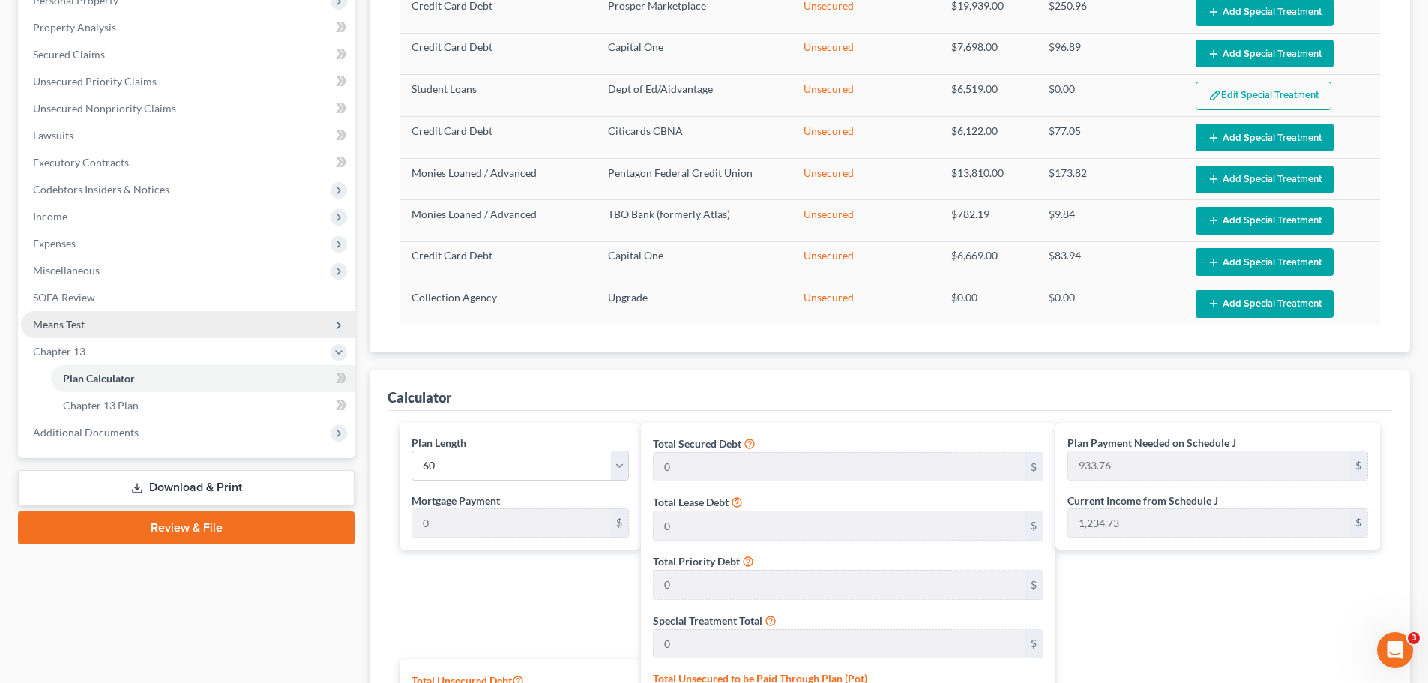
scroll to position [250, 0]
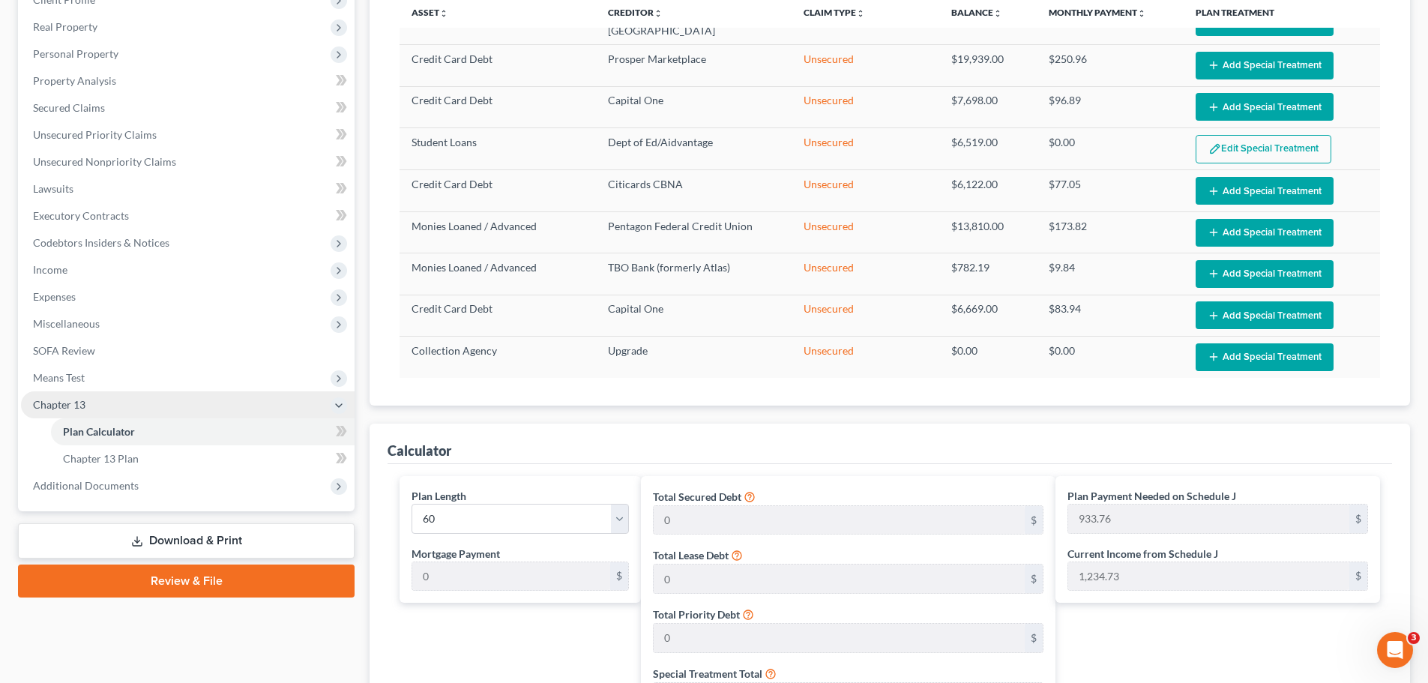
click at [51, 411] on span "Chapter 13" at bounding box center [188, 404] width 334 height 27
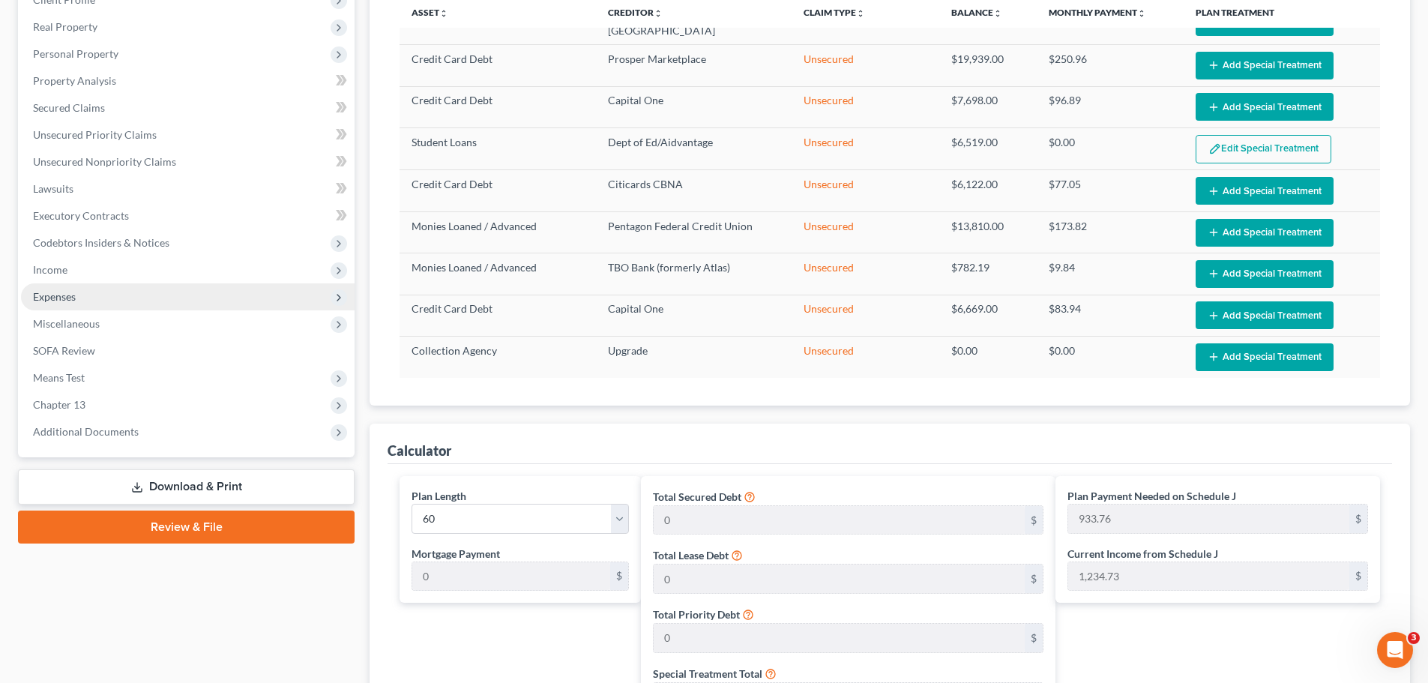
click at [58, 307] on span "Expenses" at bounding box center [188, 296] width 334 height 27
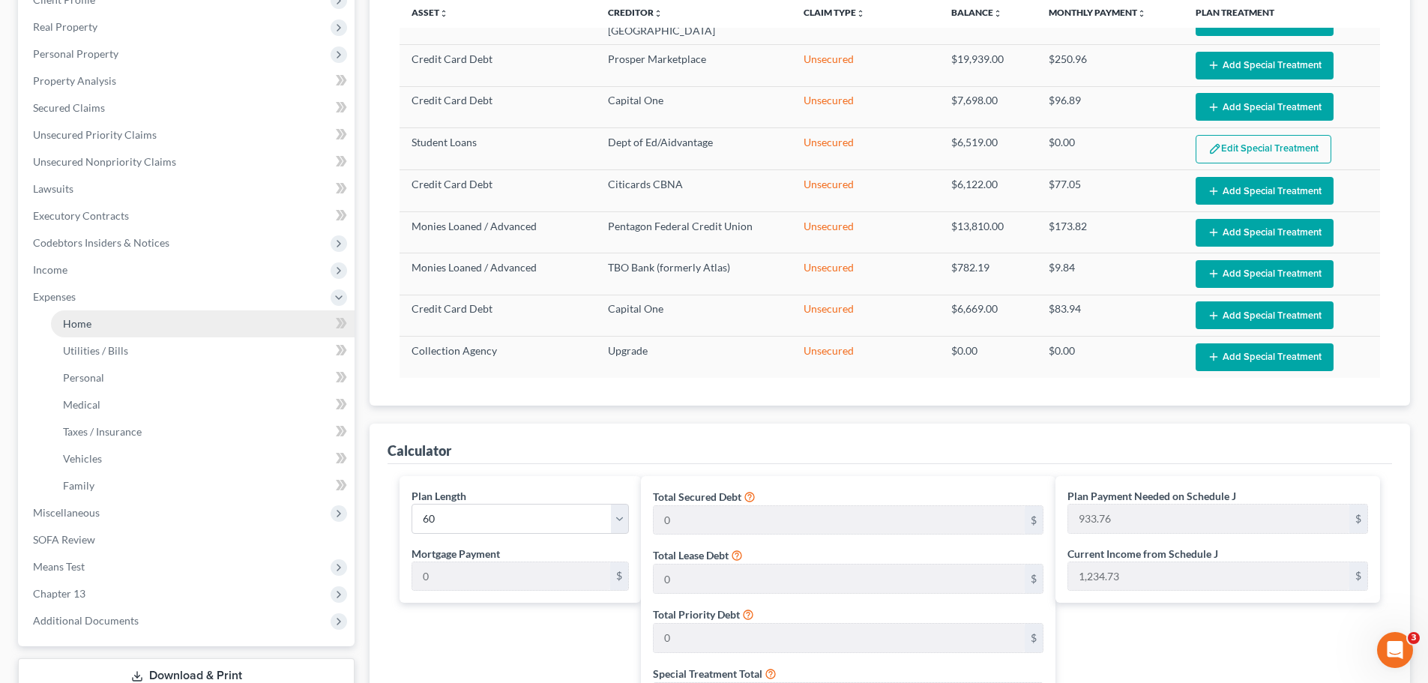
click at [68, 318] on span "Home" at bounding box center [77, 323] width 28 height 13
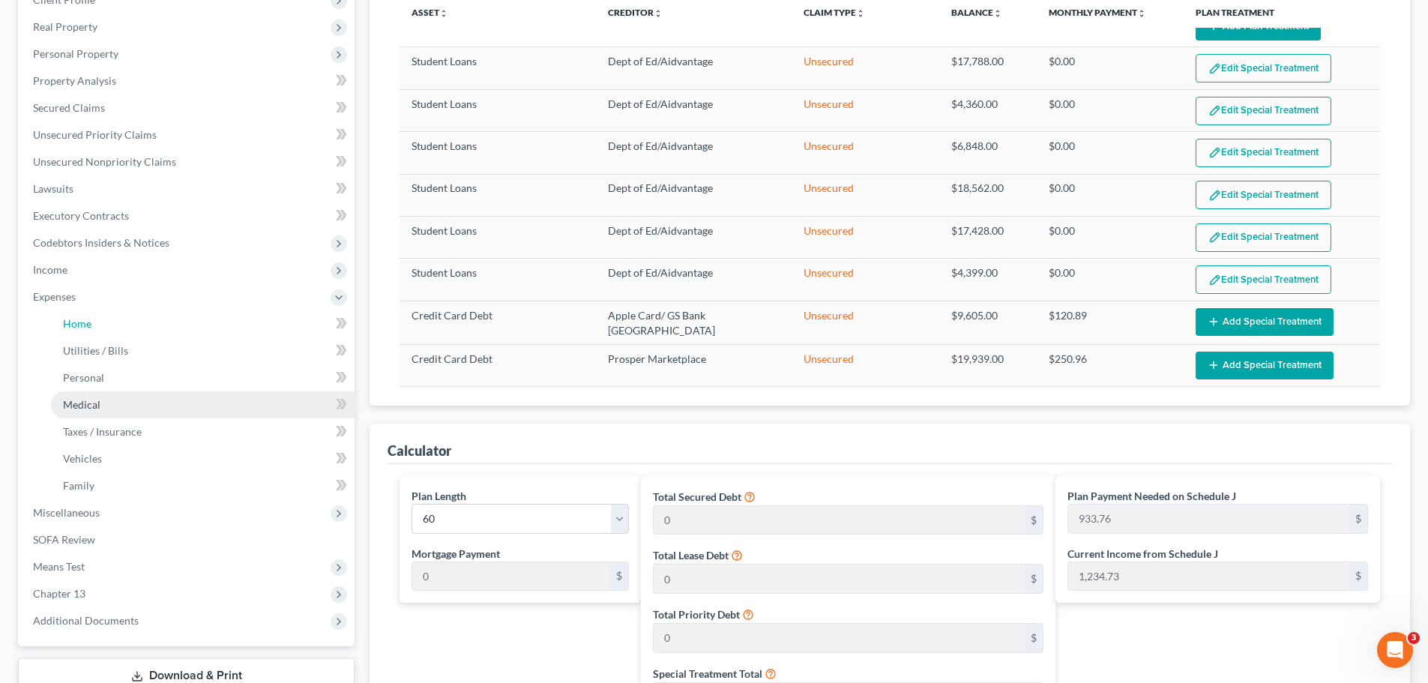
scroll to position [0, 0]
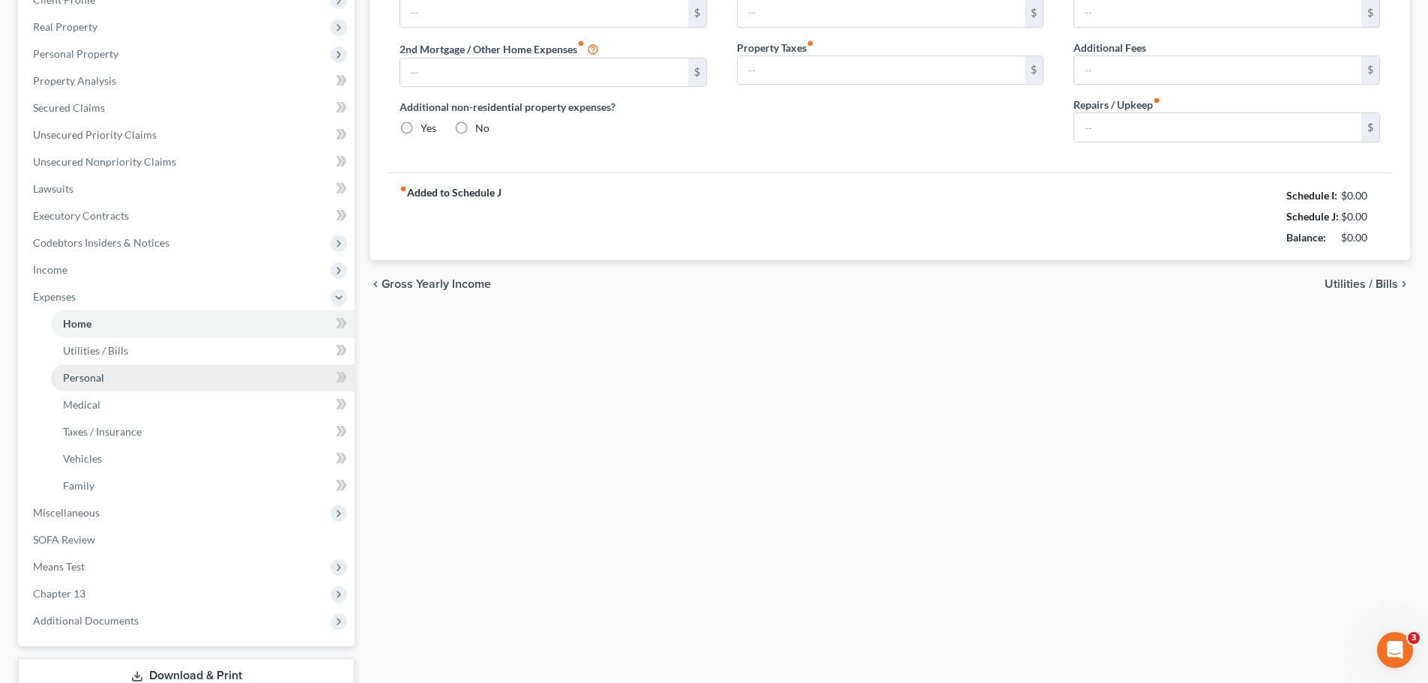
scroll to position [65, 0]
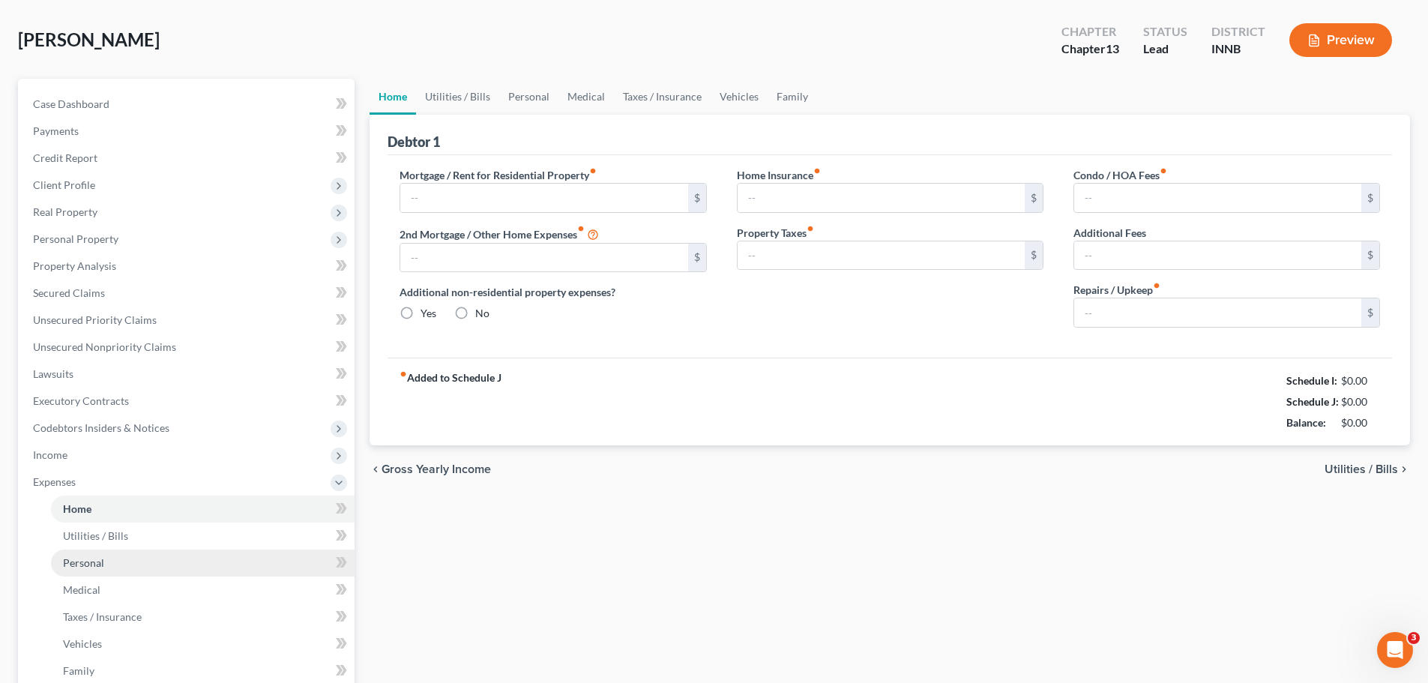
type input "1,910.00"
type input "0.00"
radio input "true"
type input "0.00"
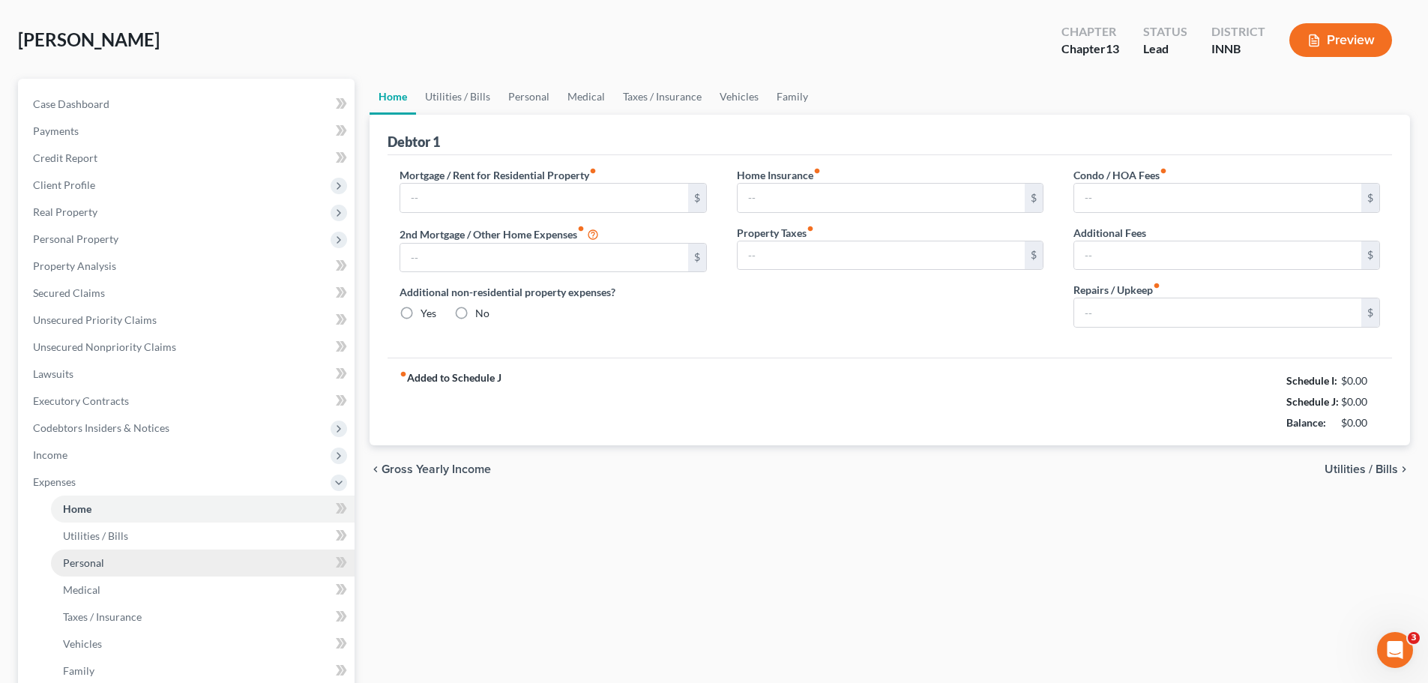
type input "0.00"
type input "250.00"
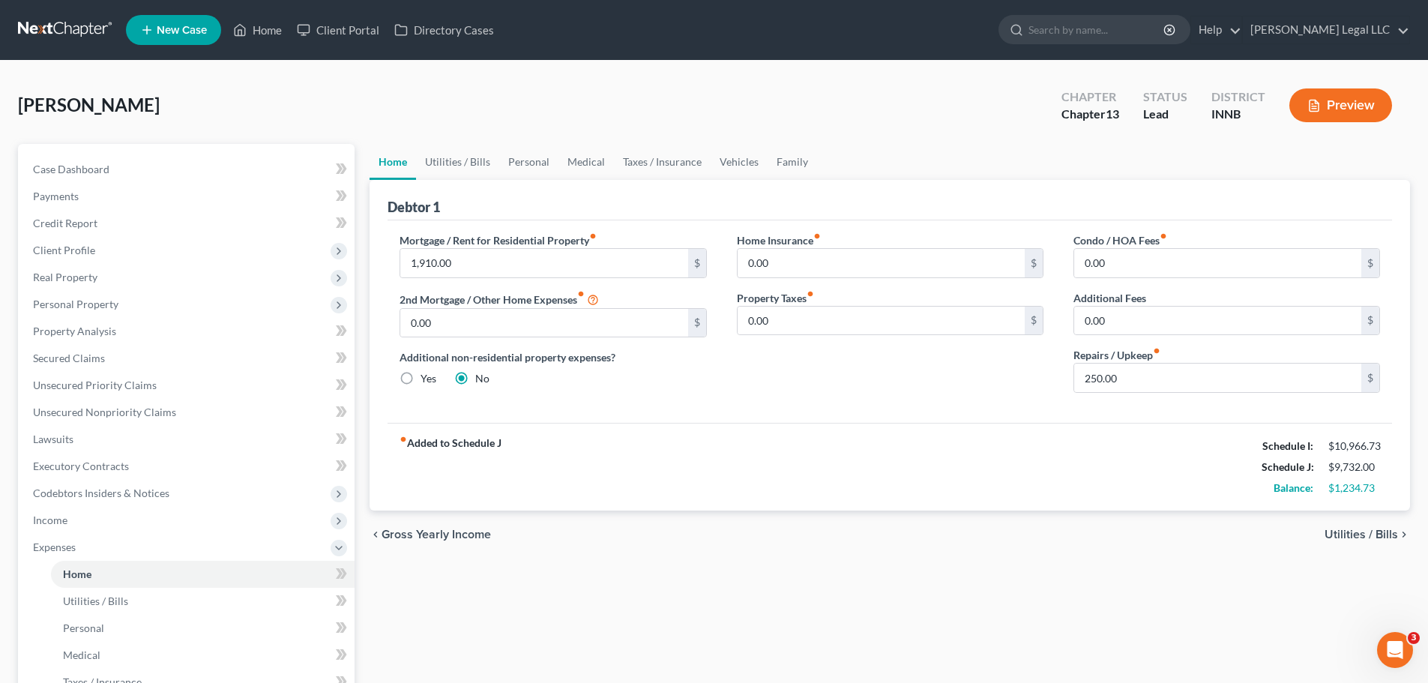
click at [842, 520] on div "chevron_left Gross Yearly Income Utilities / Bills chevron_right" at bounding box center [890, 534] width 1040 height 48
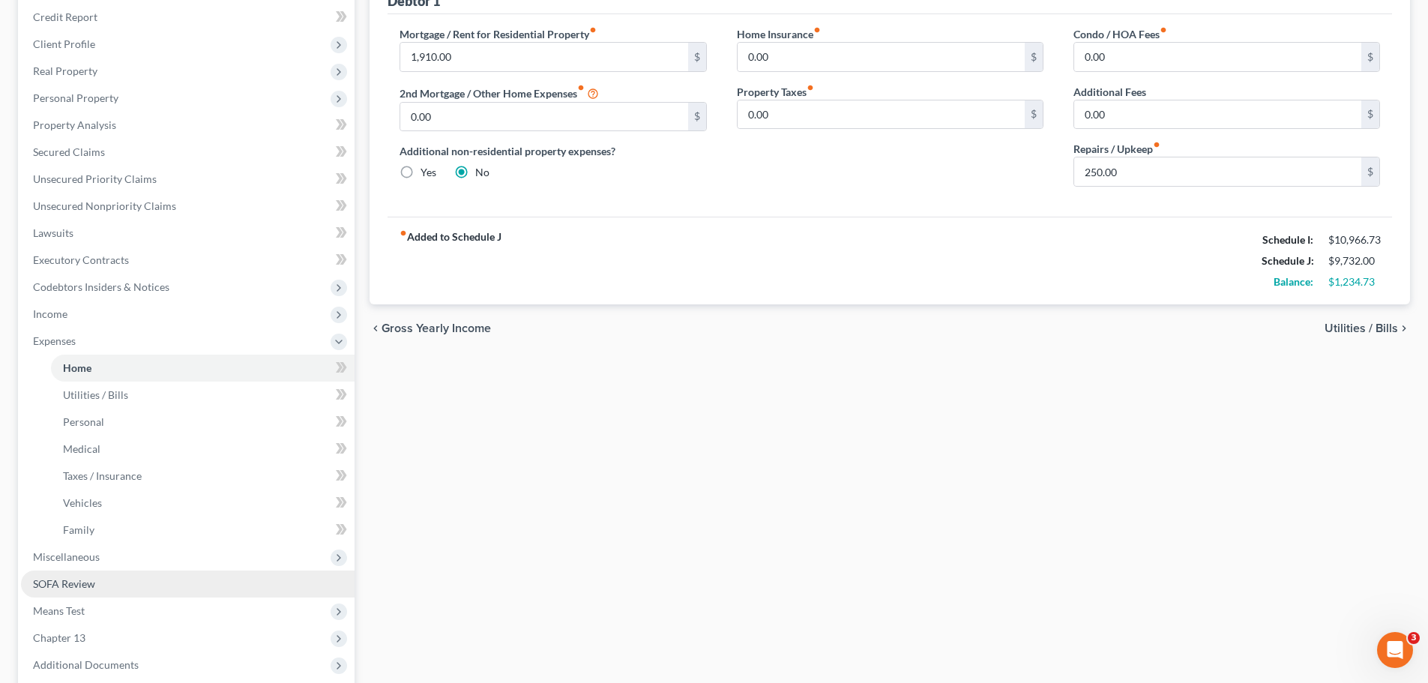
scroll to position [225, 0]
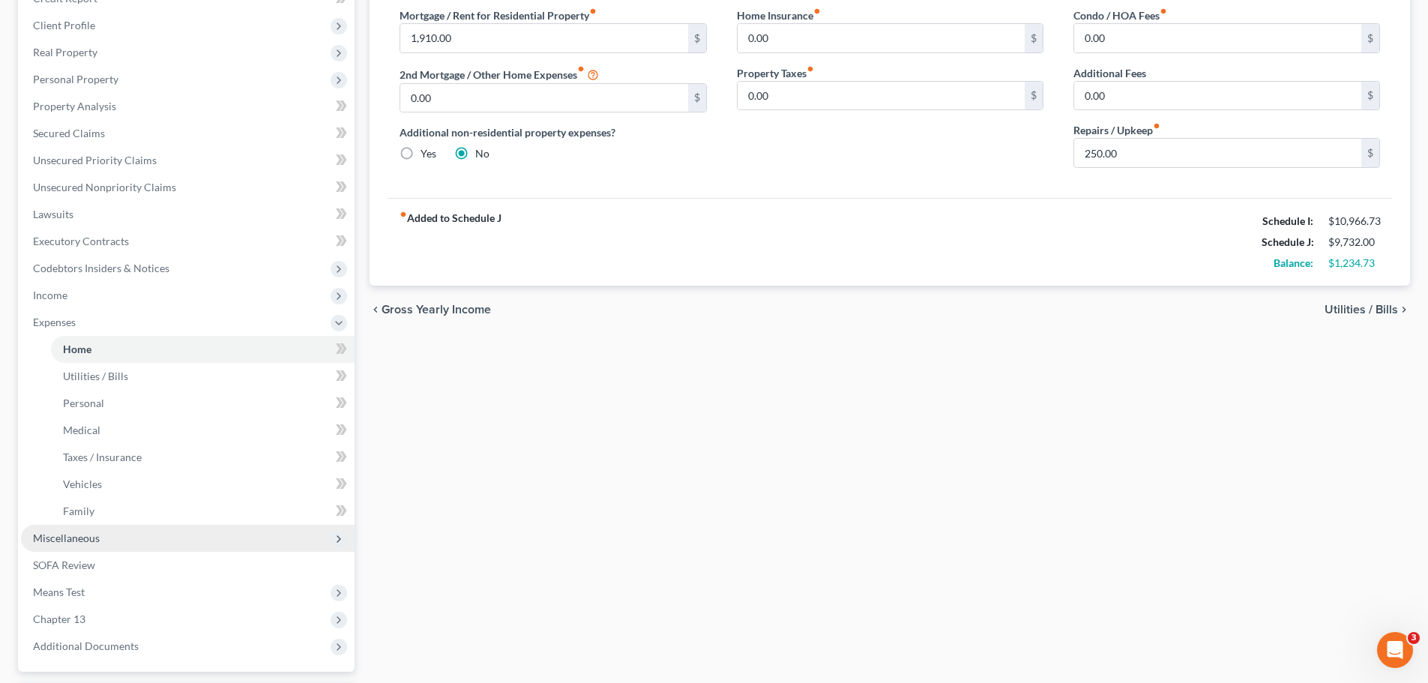
click at [56, 520] on span "Miscellaneous" at bounding box center [66, 537] width 67 height 13
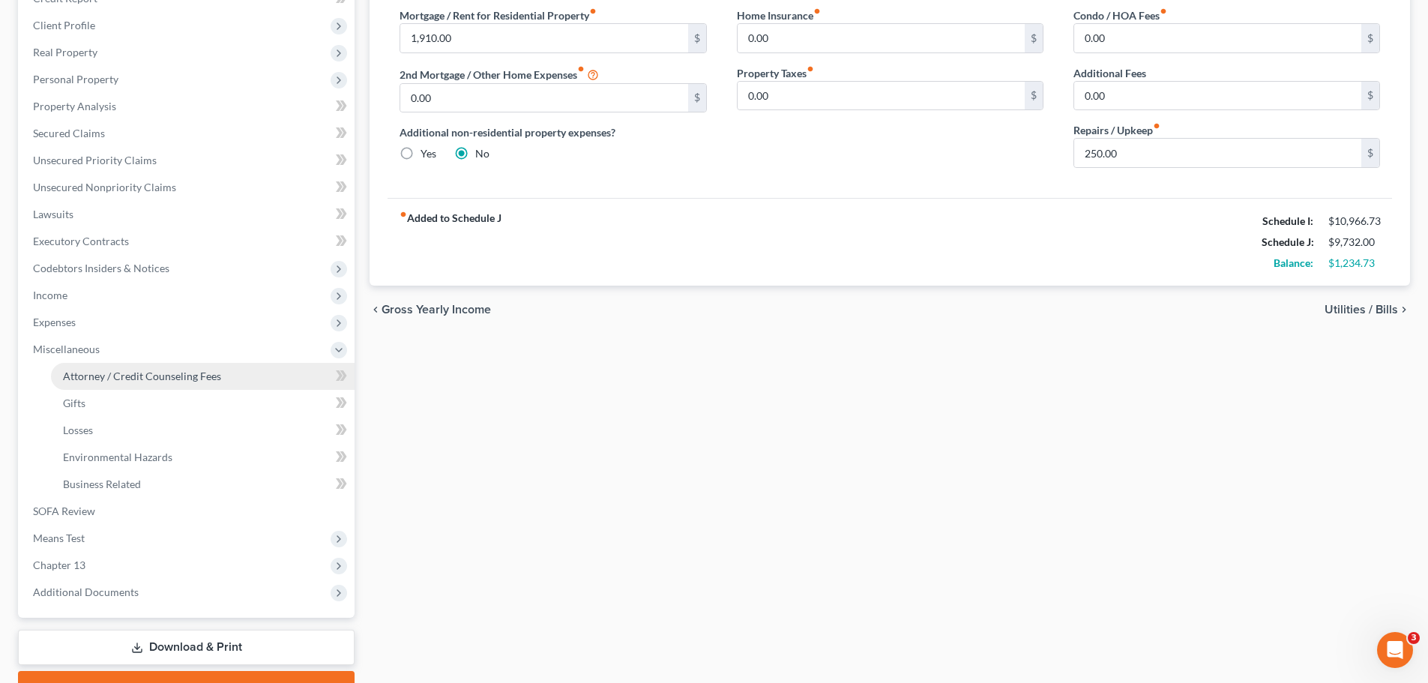
click at [111, 370] on span "Attorney / Credit Counseling Fees" at bounding box center [142, 376] width 158 height 13
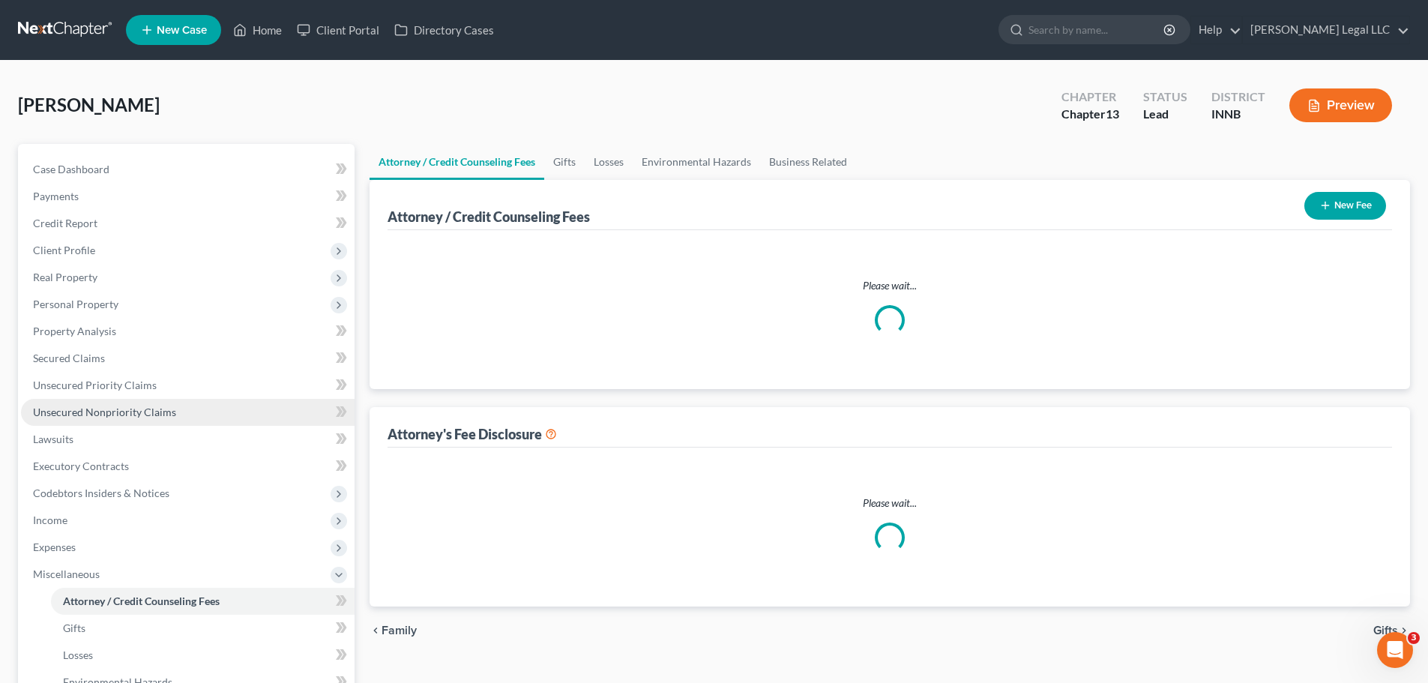
select select "0"
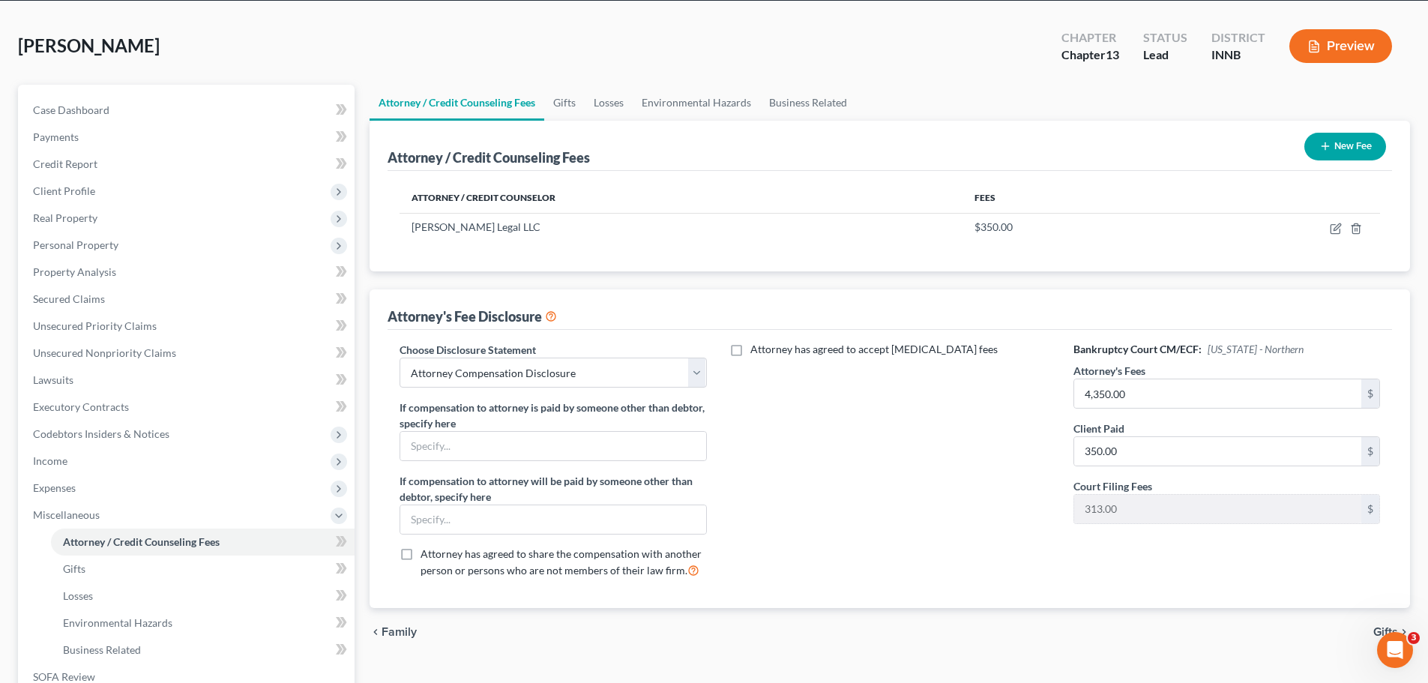
scroll to position [150, 0]
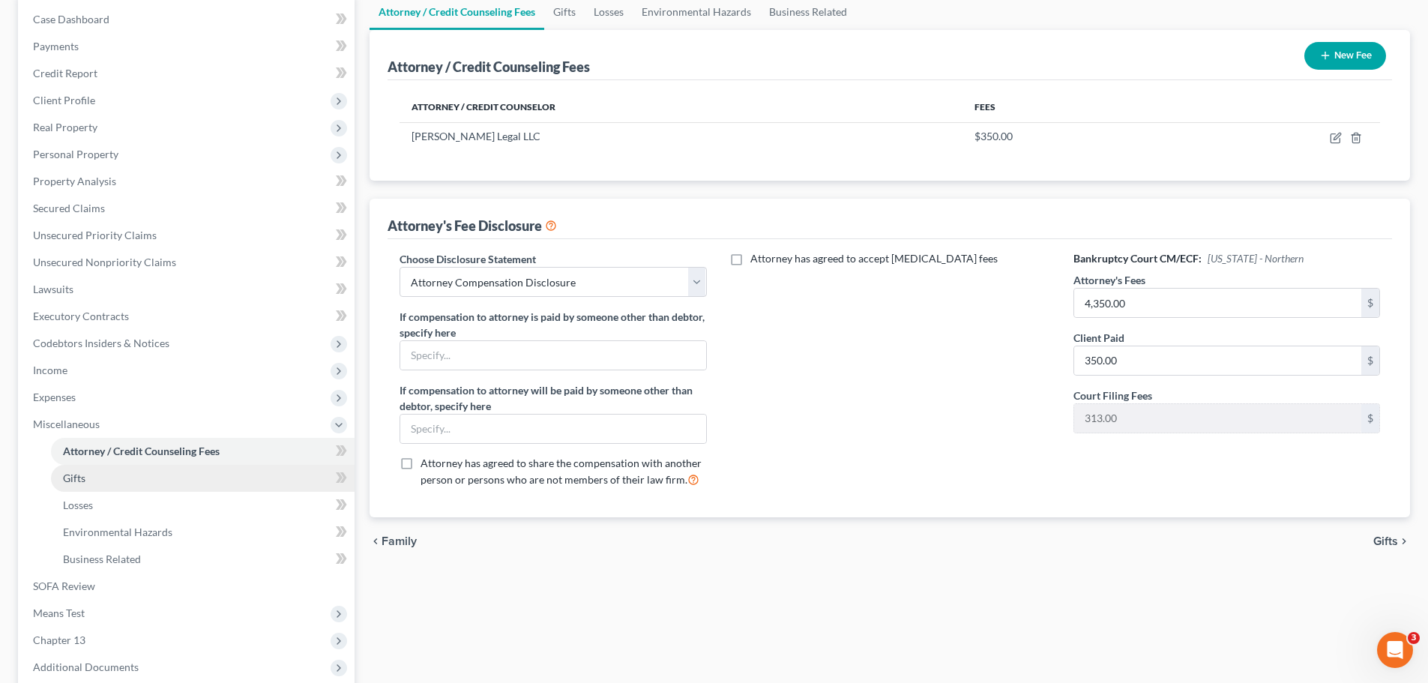
click at [81, 478] on span "Gifts" at bounding box center [74, 477] width 22 height 13
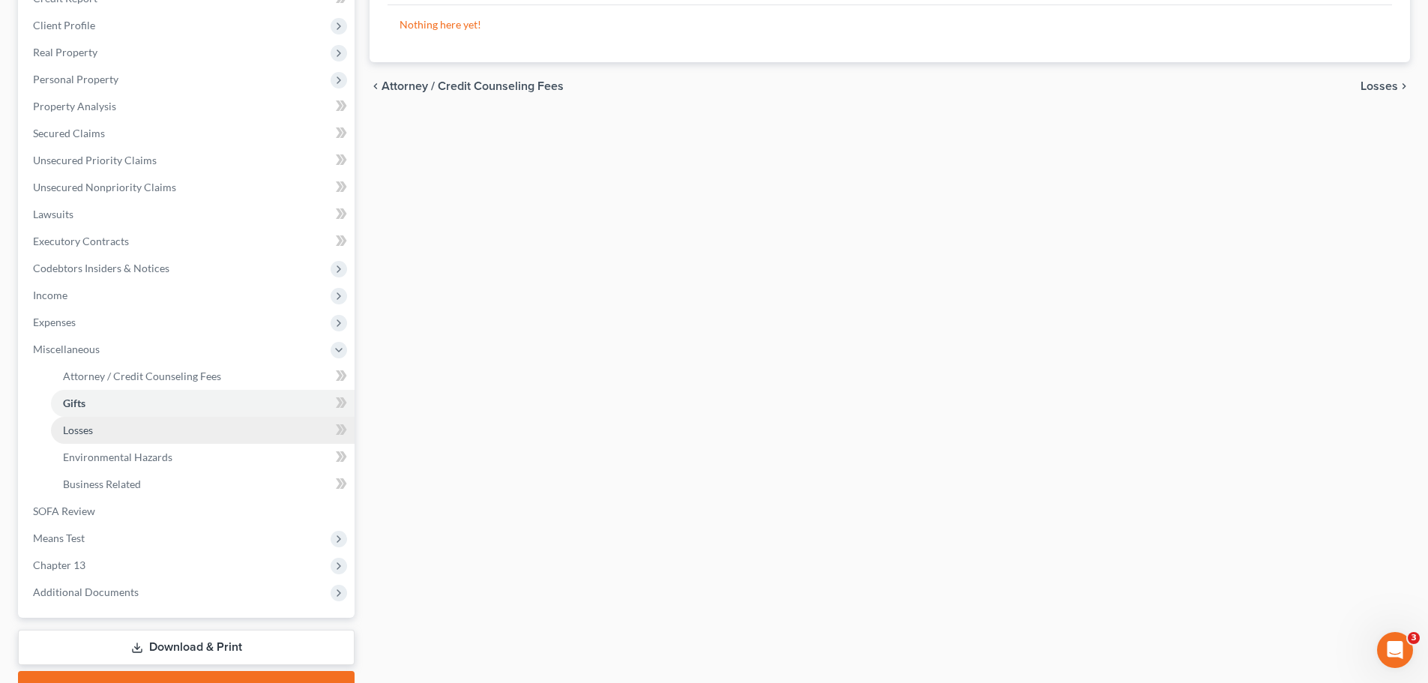
click at [146, 429] on link "Losses" at bounding box center [203, 430] width 304 height 27
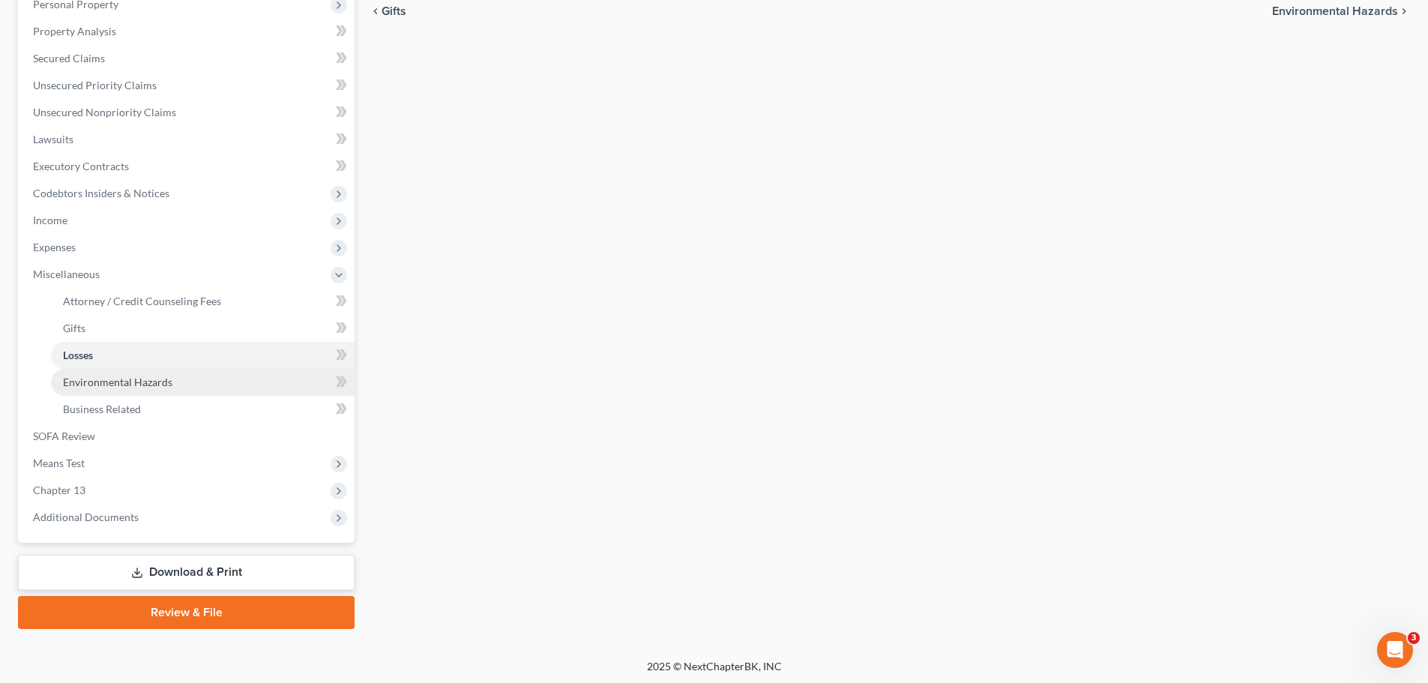
click at [106, 385] on span "Environmental Hazards" at bounding box center [117, 382] width 109 height 13
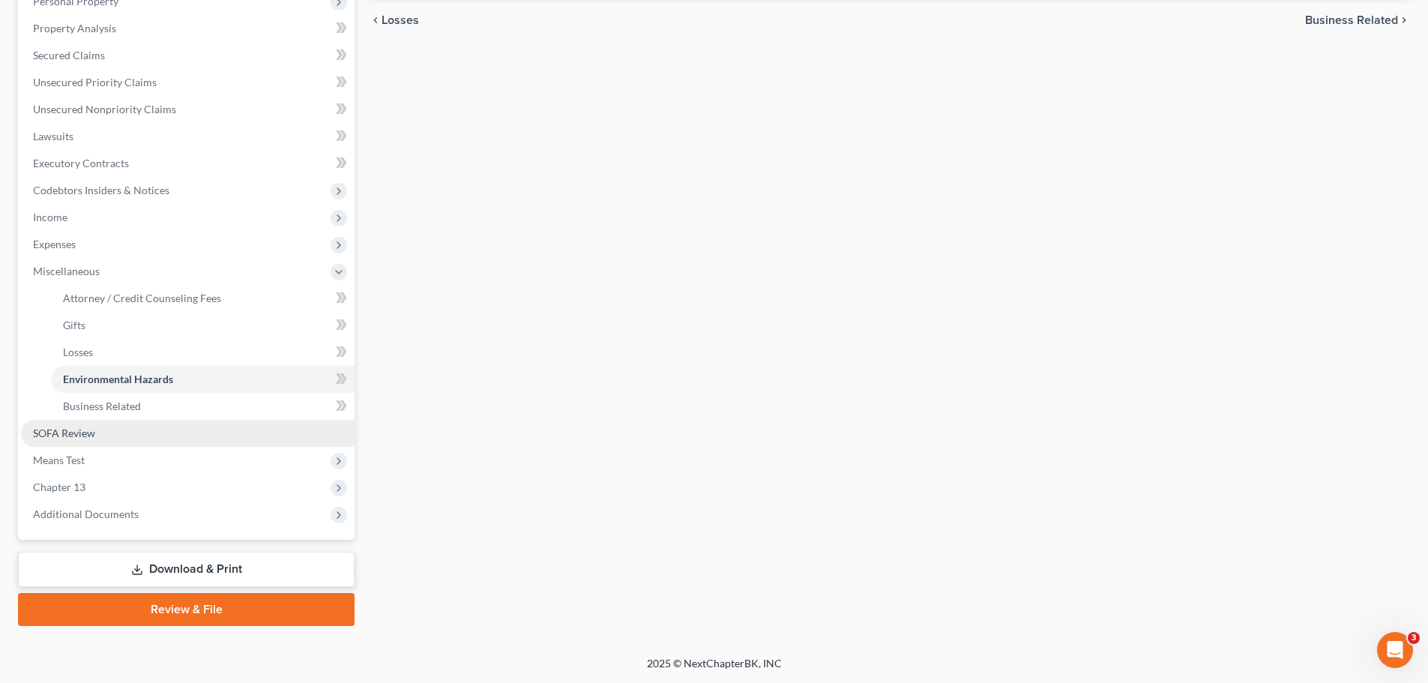
click at [73, 434] on span "SOFA Review" at bounding box center [64, 432] width 62 height 13
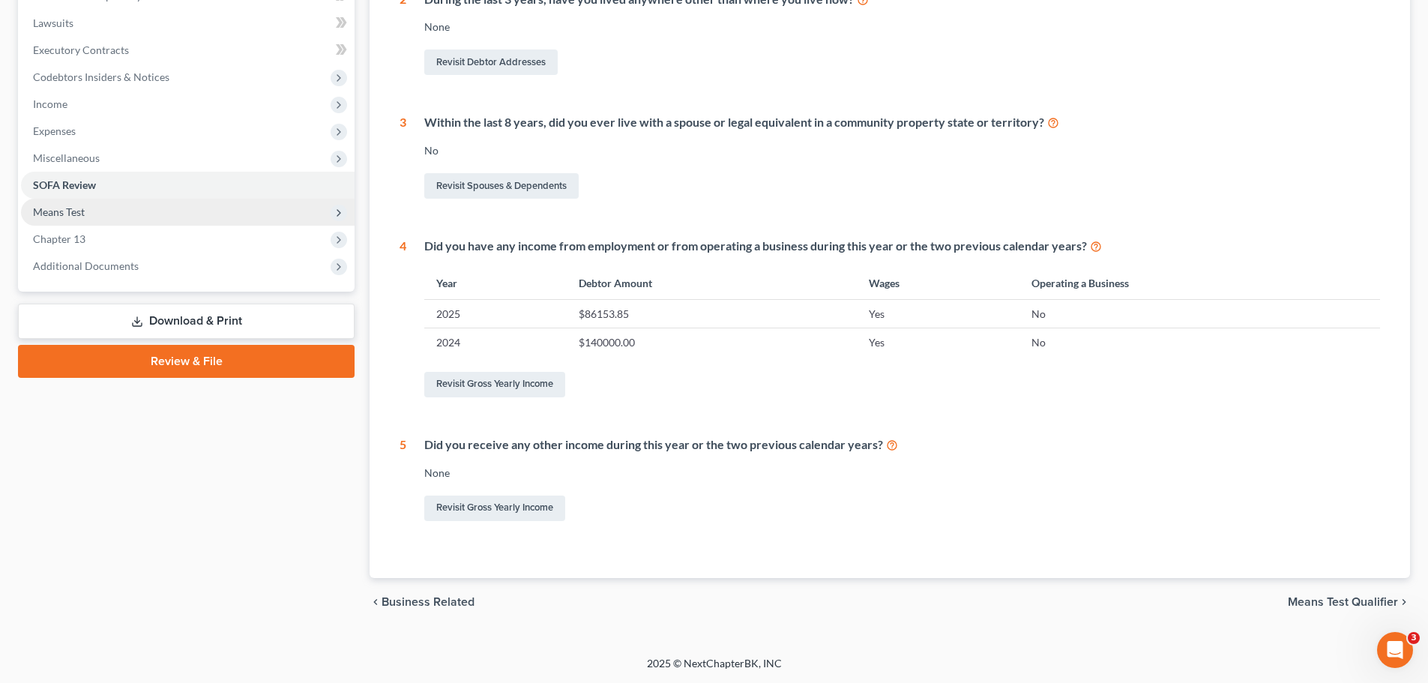
click at [71, 218] on span "Means Test" at bounding box center [188, 212] width 334 height 27
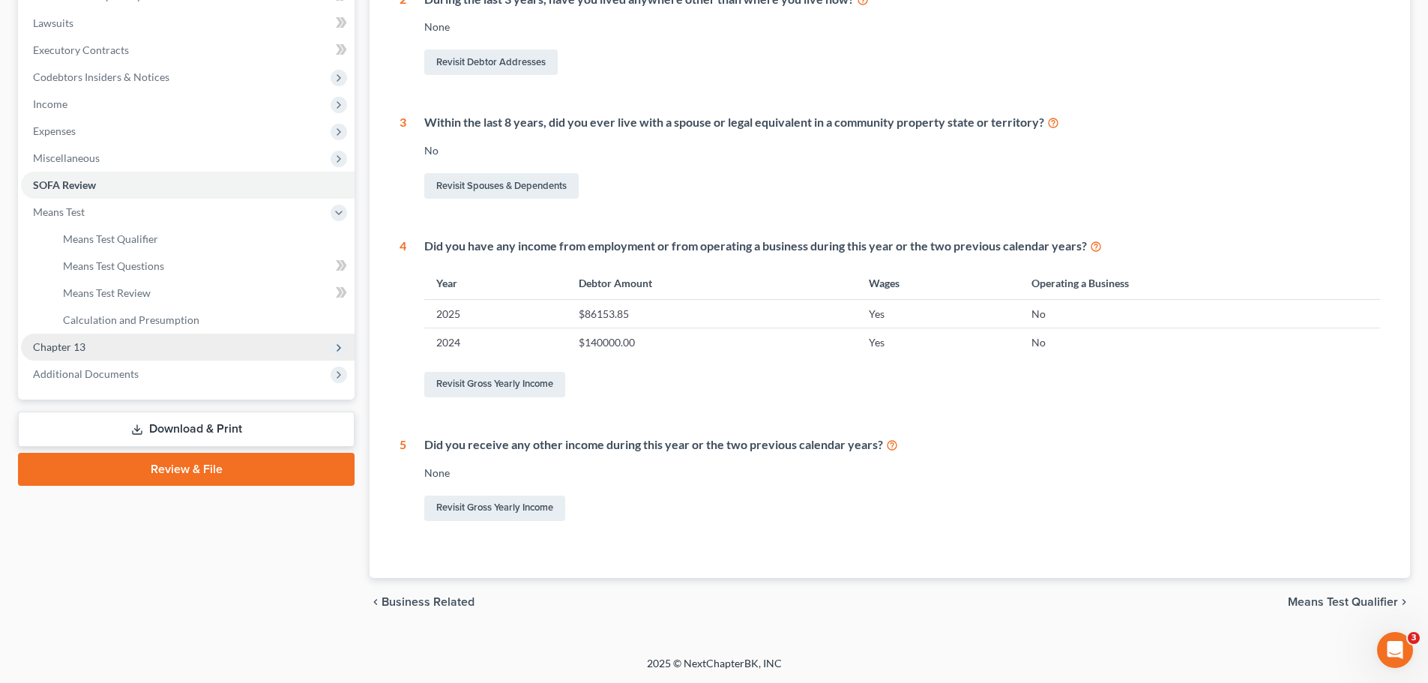
click at [99, 357] on span "Chapter 13" at bounding box center [188, 347] width 334 height 27
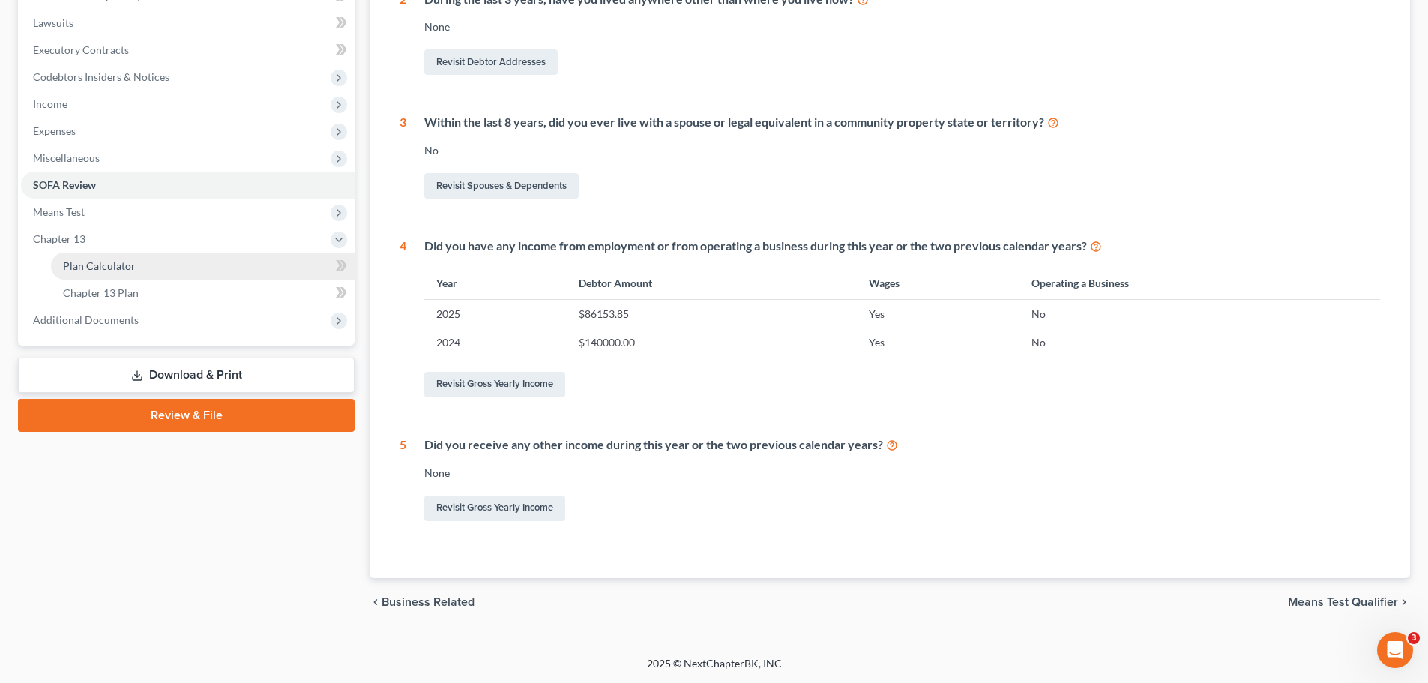
click at [121, 264] on span "Plan Calculator" at bounding box center [99, 265] width 73 height 13
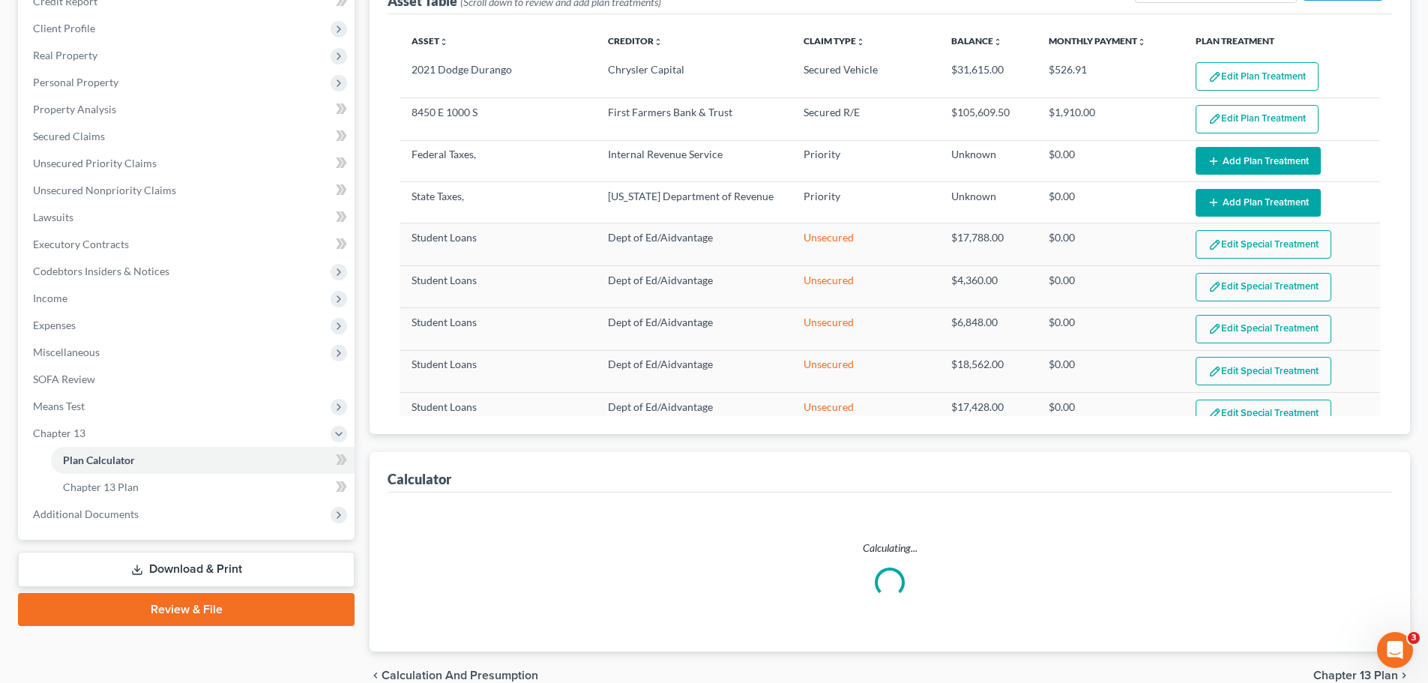
select select "59"
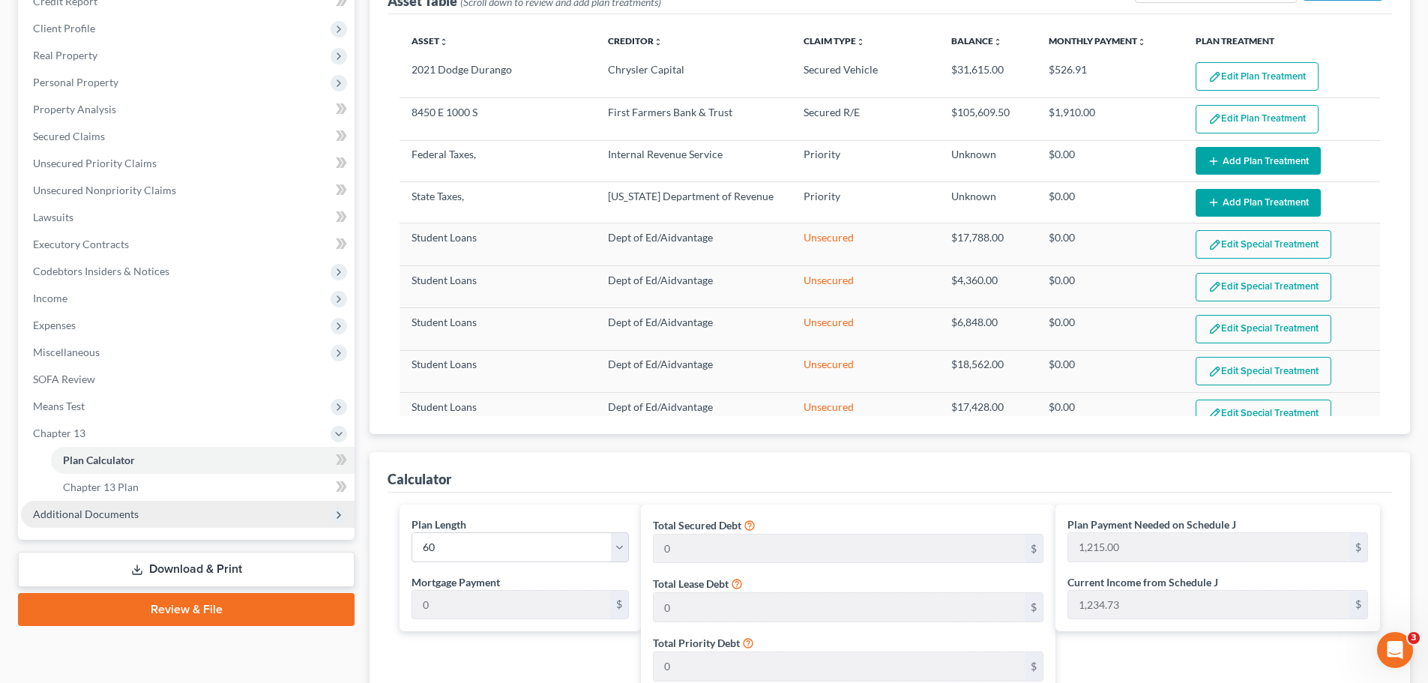
click at [63, 520] on span "Additional Documents" at bounding box center [188, 514] width 334 height 27
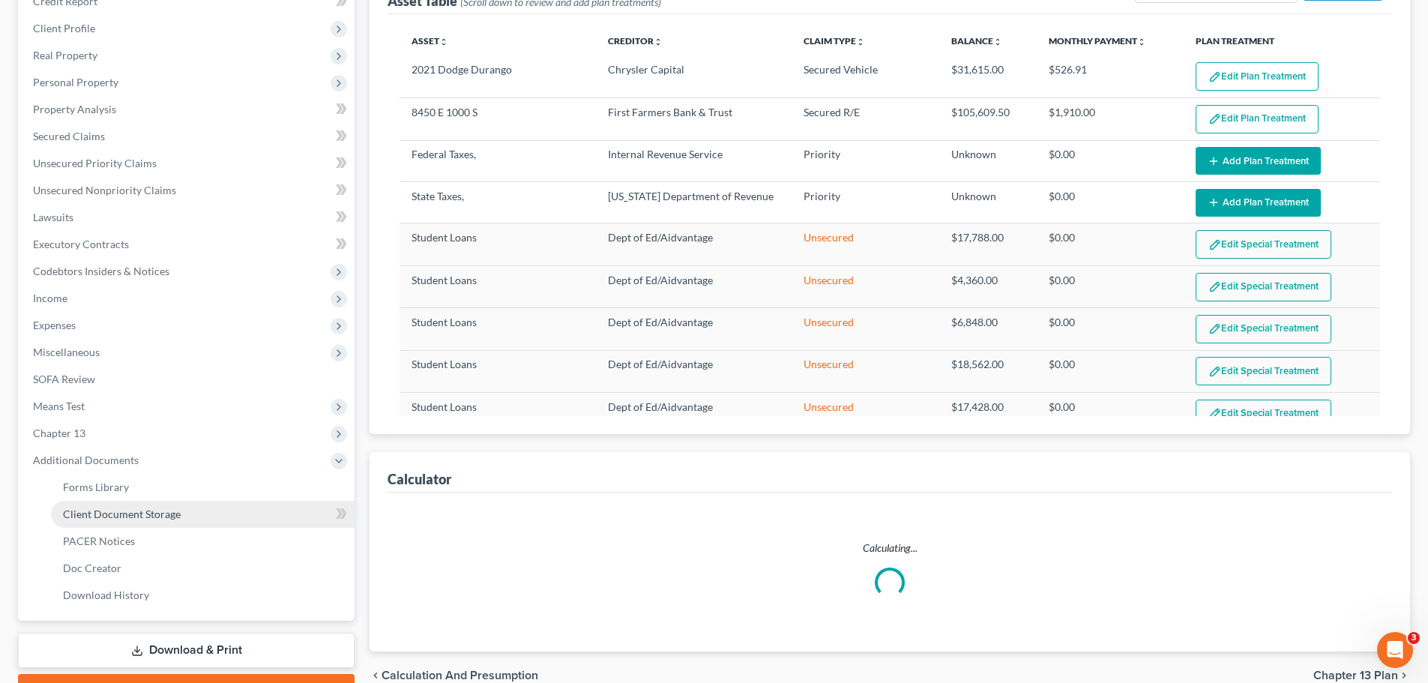
click at [125, 517] on span "Client Document Storage" at bounding box center [122, 513] width 118 height 13
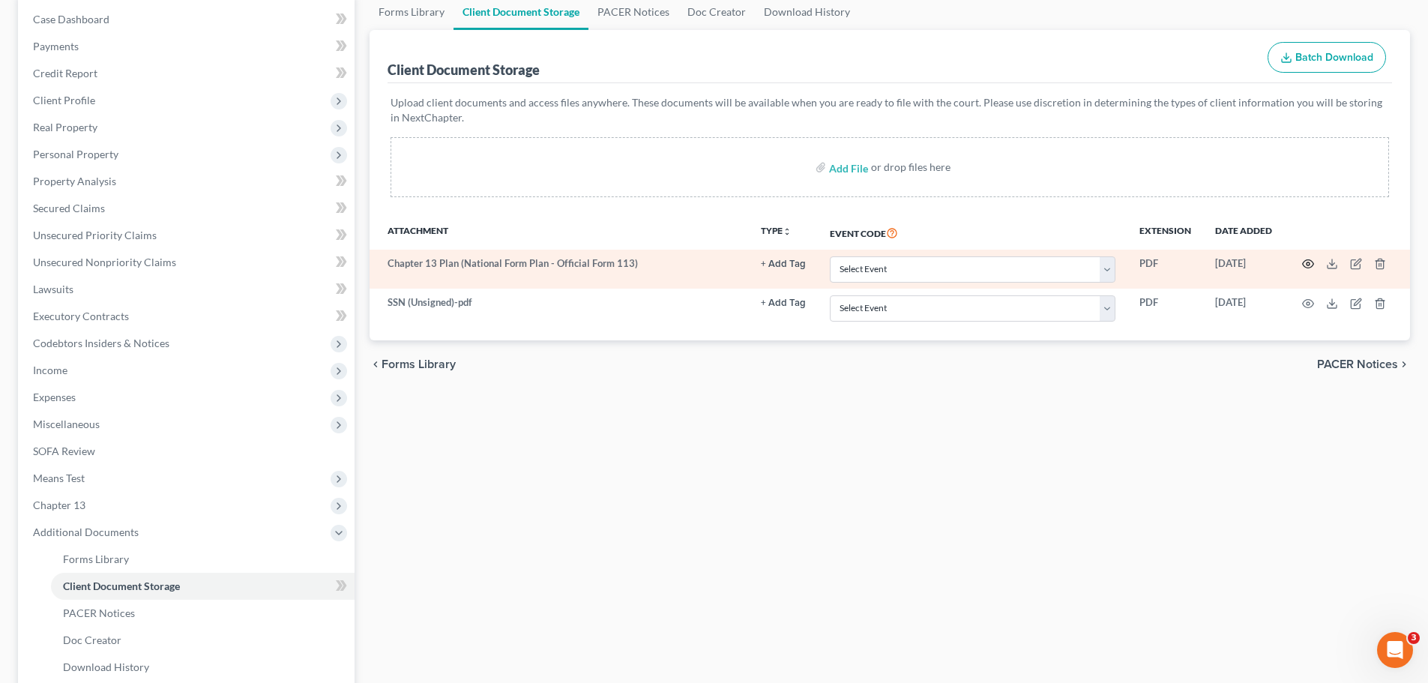
click at [1150, 262] on icon "button" at bounding box center [1308, 264] width 12 height 12
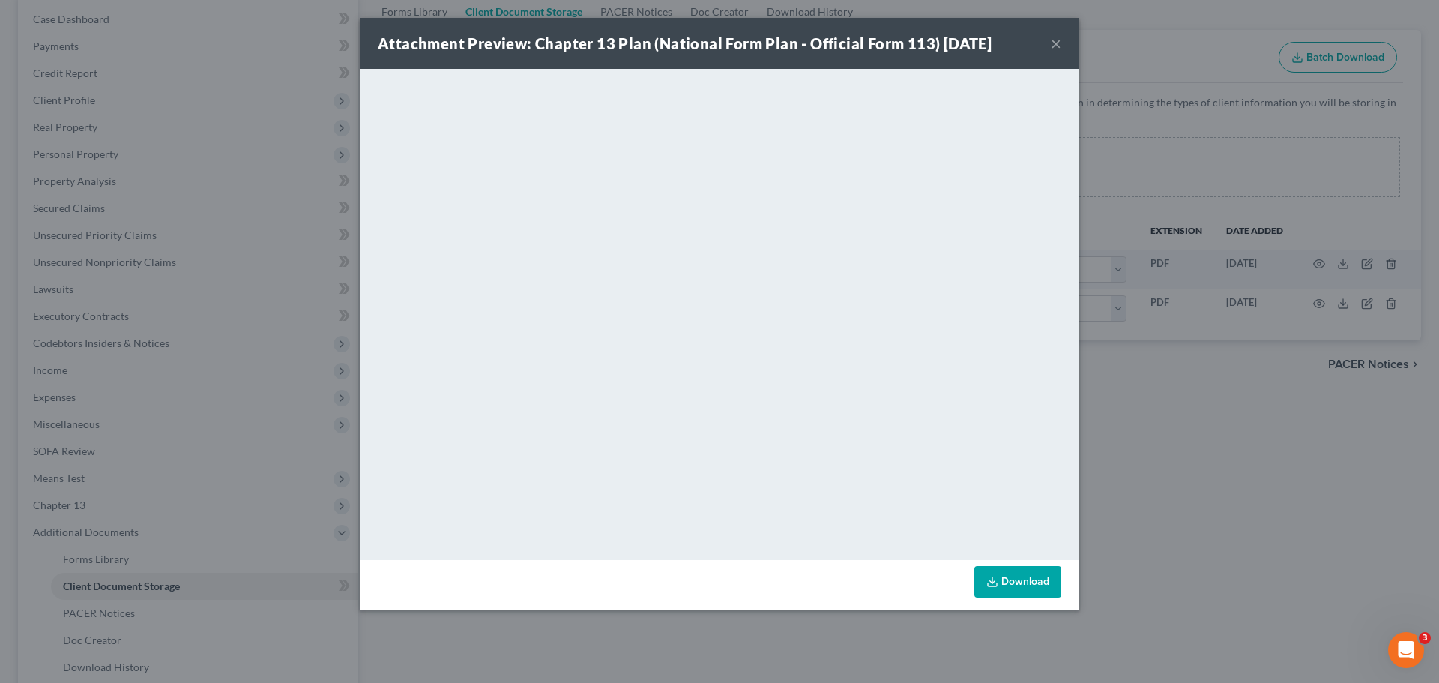
click at [1058, 46] on button "×" at bounding box center [1056, 43] width 10 height 18
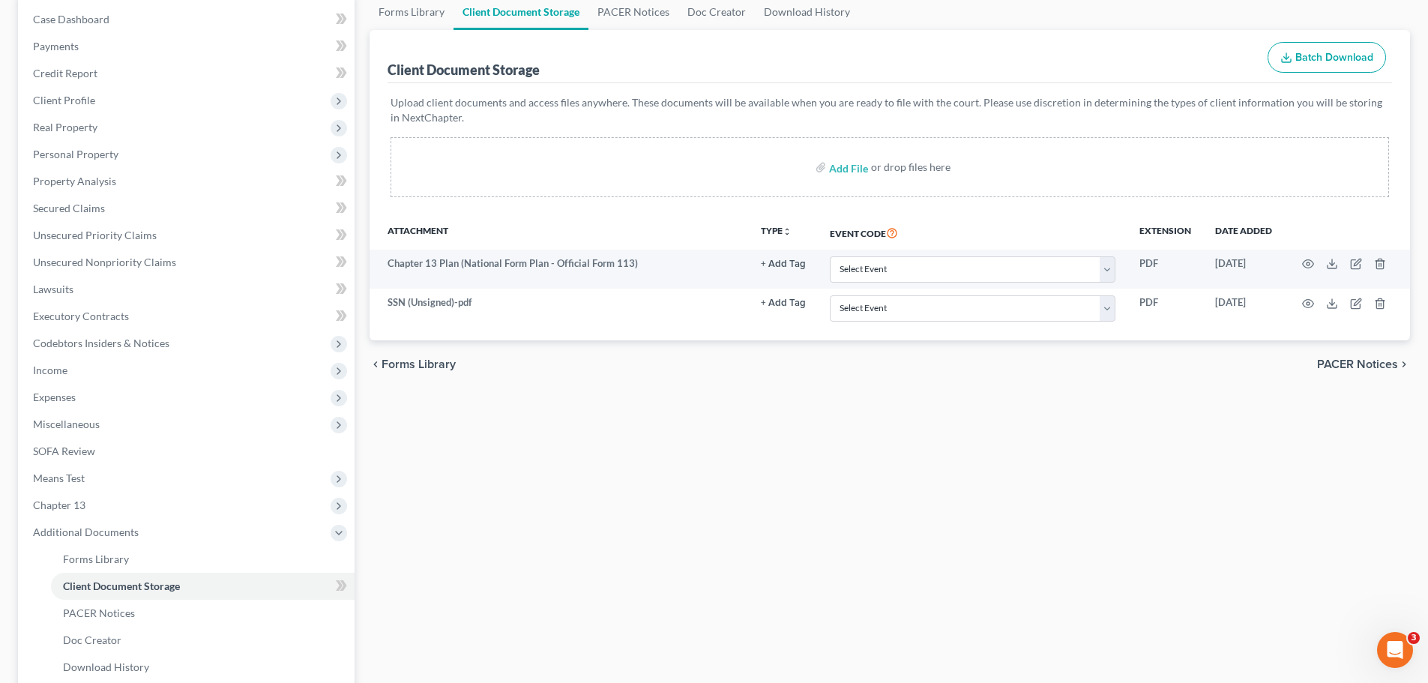
click at [682, 462] on div "Forms Library Client Document Storage PACER Notices Doc Creator Download Histor…" at bounding box center [889, 386] width 1055 height 785
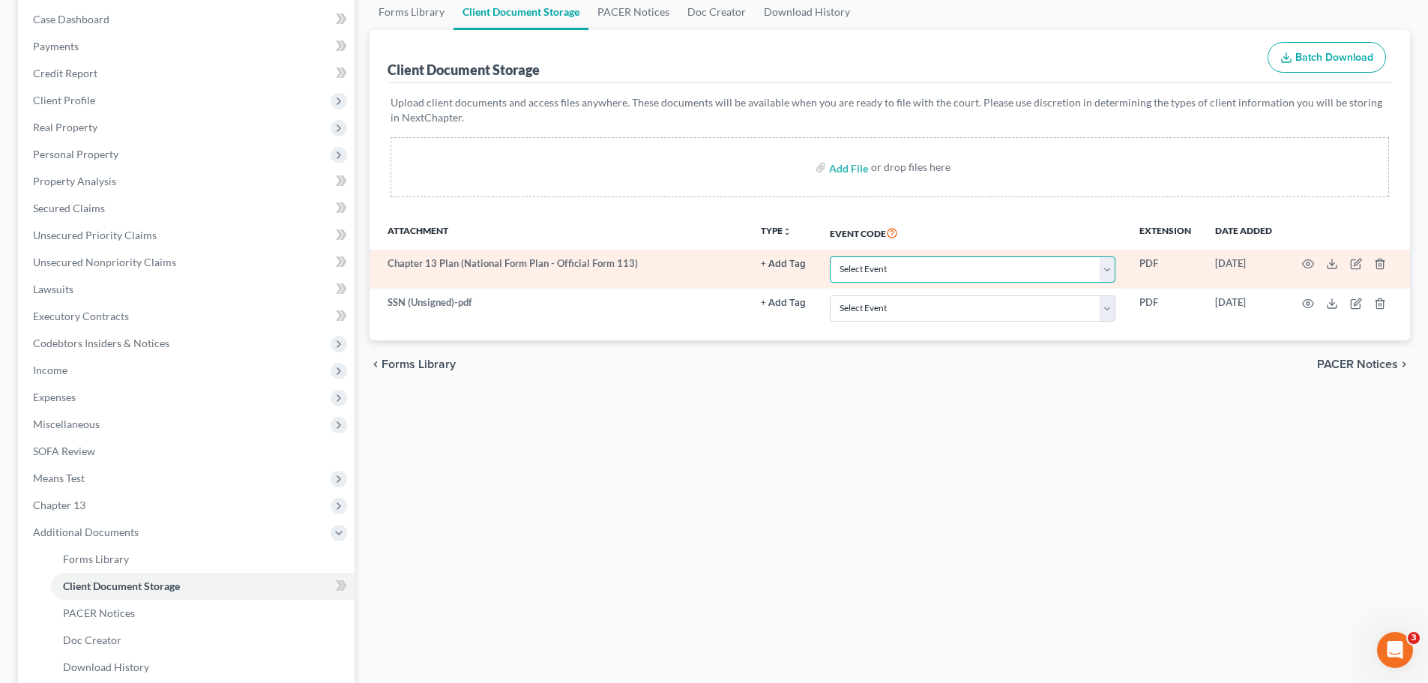
click at [884, 270] on select "Select Event Certificate of Credit Counseling Chapter 13 Calculation of Disposa…" at bounding box center [973, 269] width 286 height 26
select select "2"
click at [830, 256] on select "Select Event Certificate of Credit Counseling Chapter 13 Calculation of Disposa…" at bounding box center [973, 269] width 286 height 26
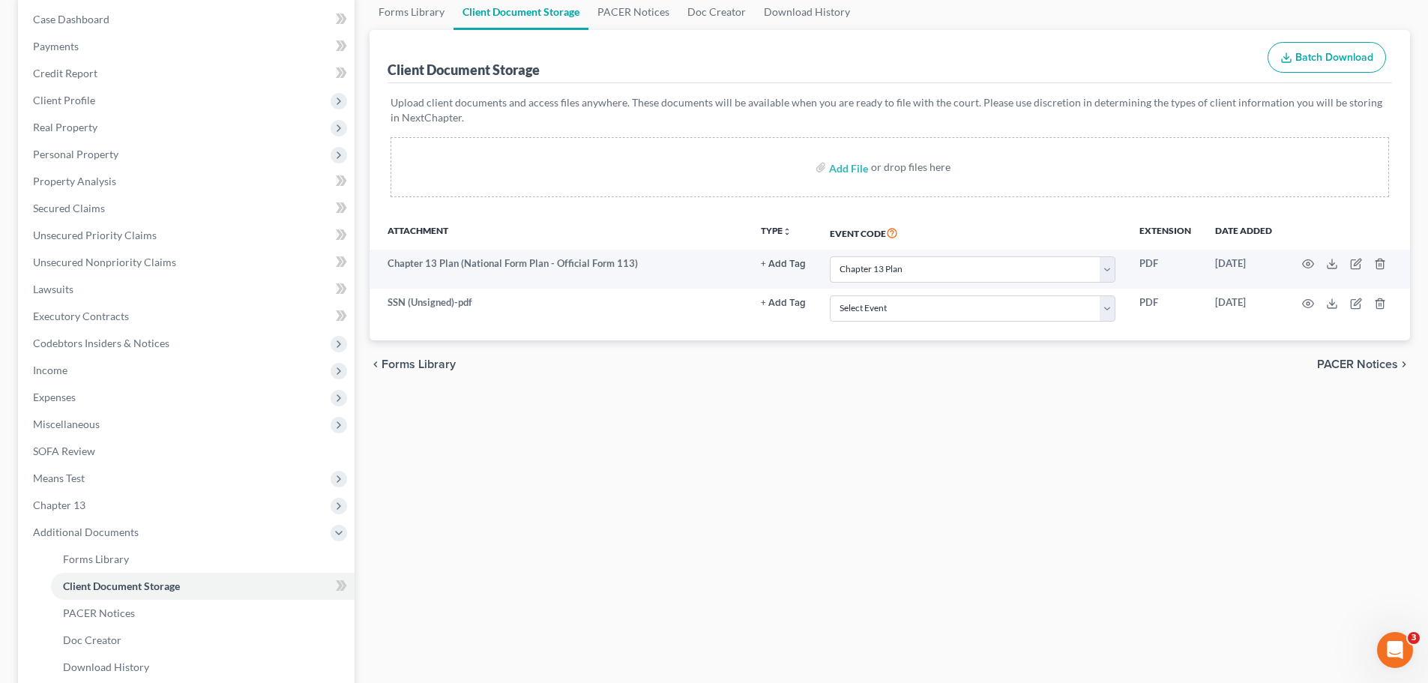
click at [849, 438] on div "Forms Library Client Document Storage PACER Notices Doc Creator Download Histor…" at bounding box center [889, 386] width 1055 height 785
click at [752, 450] on div "Forms Library Client Document Storage PACER Notices Doc Creator Download Histor…" at bounding box center [889, 386] width 1055 height 785
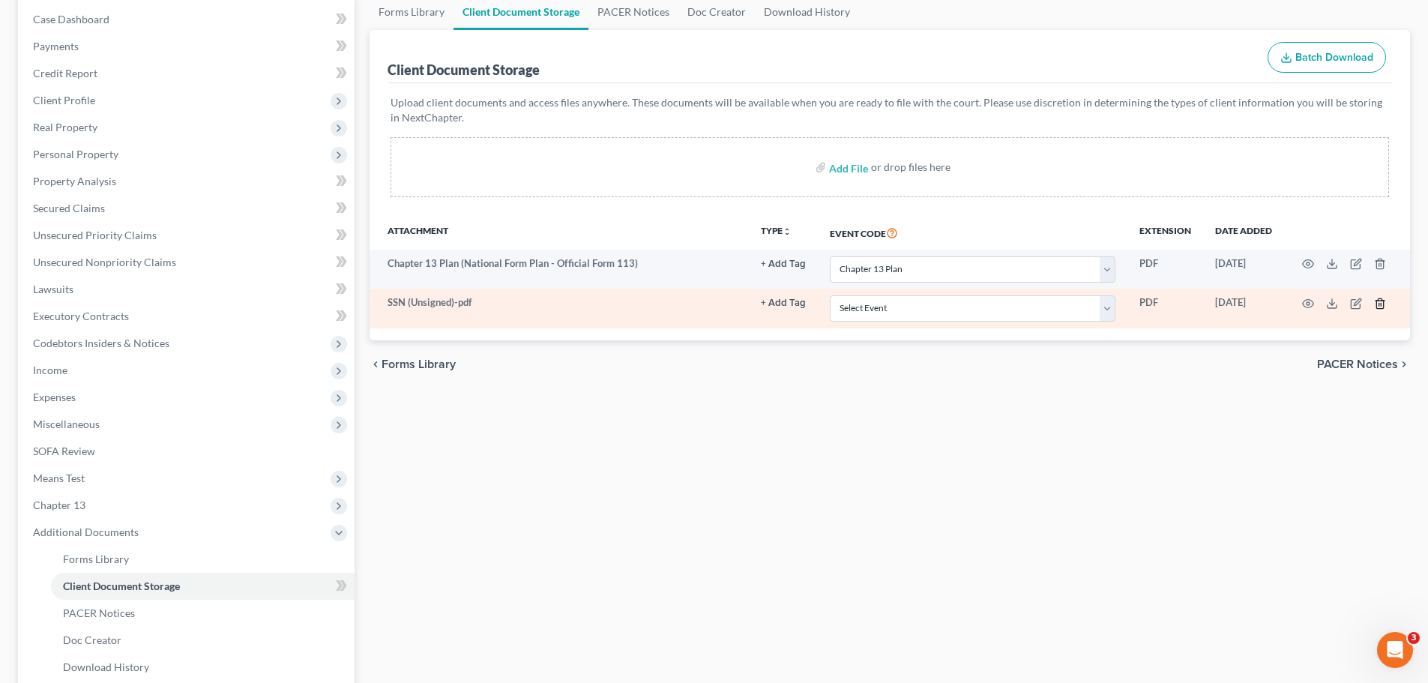
click at [1150, 301] on icon "button" at bounding box center [1380, 304] width 12 height 12
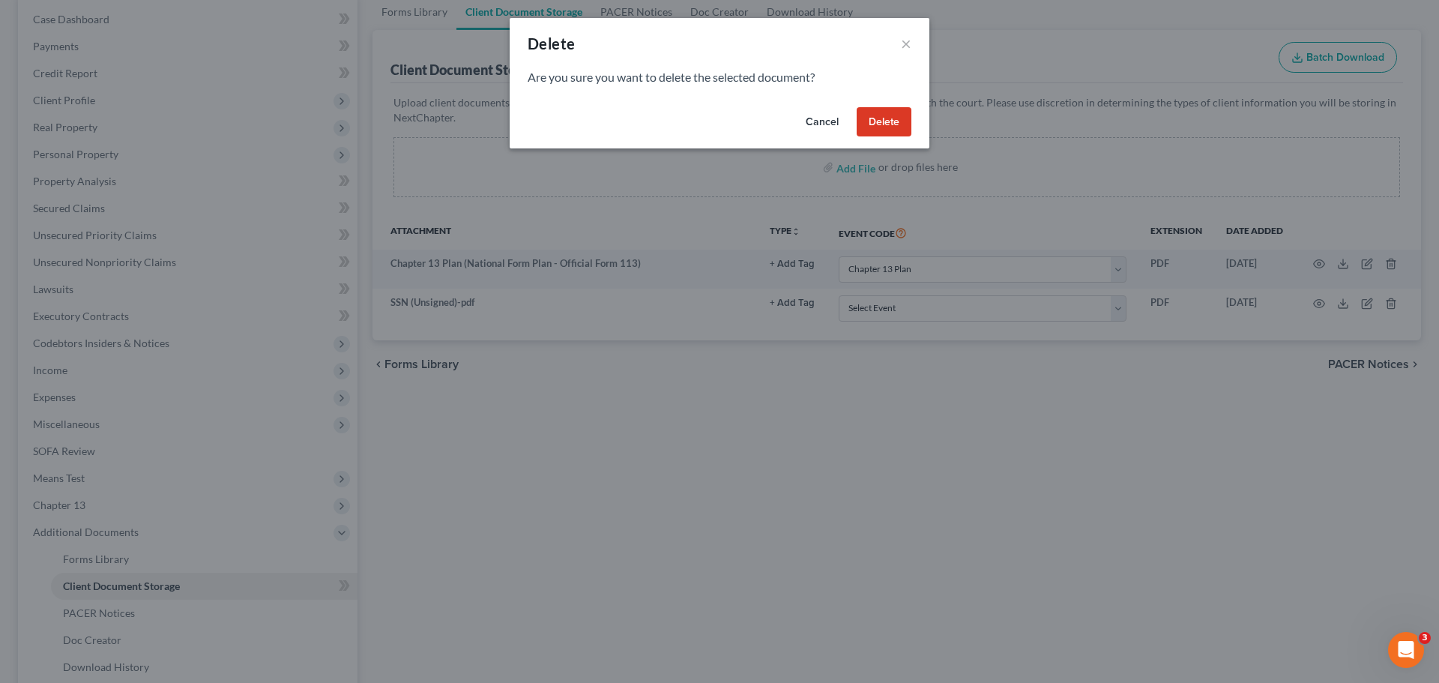
click at [874, 118] on button "Delete" at bounding box center [884, 122] width 55 height 30
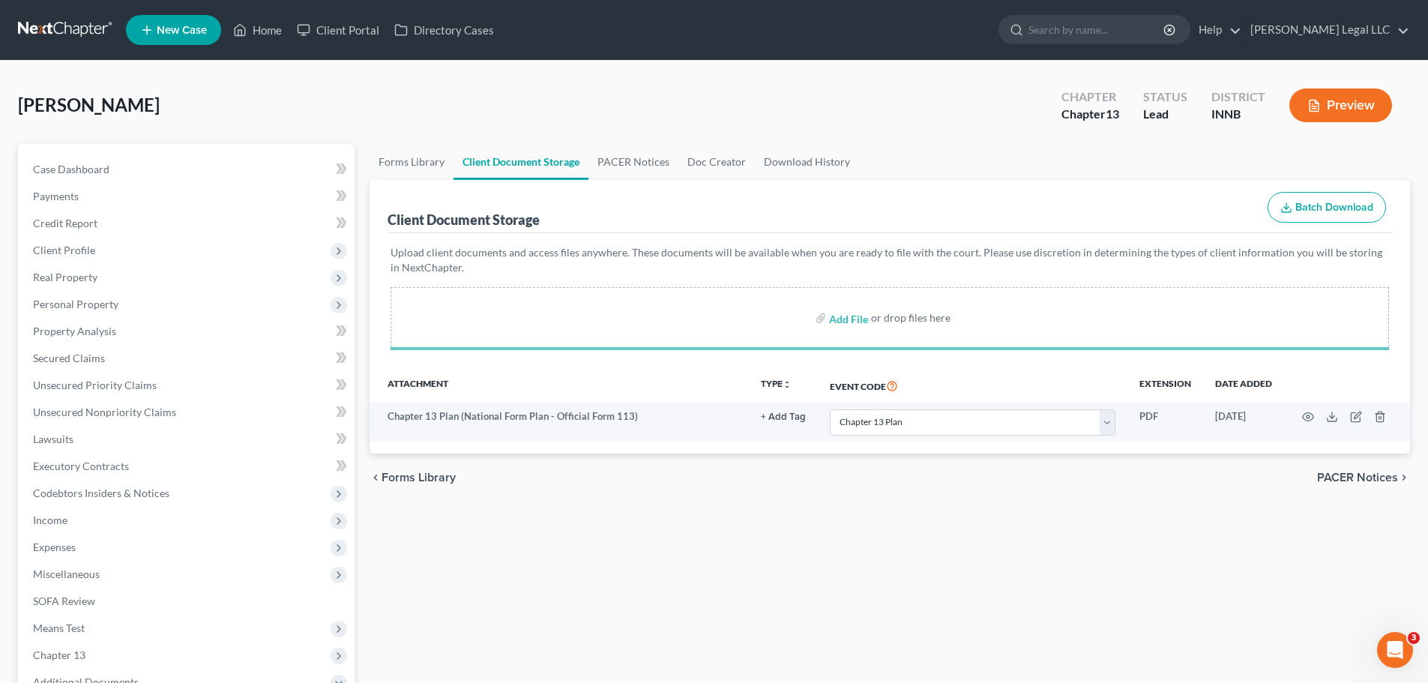
select select "2"
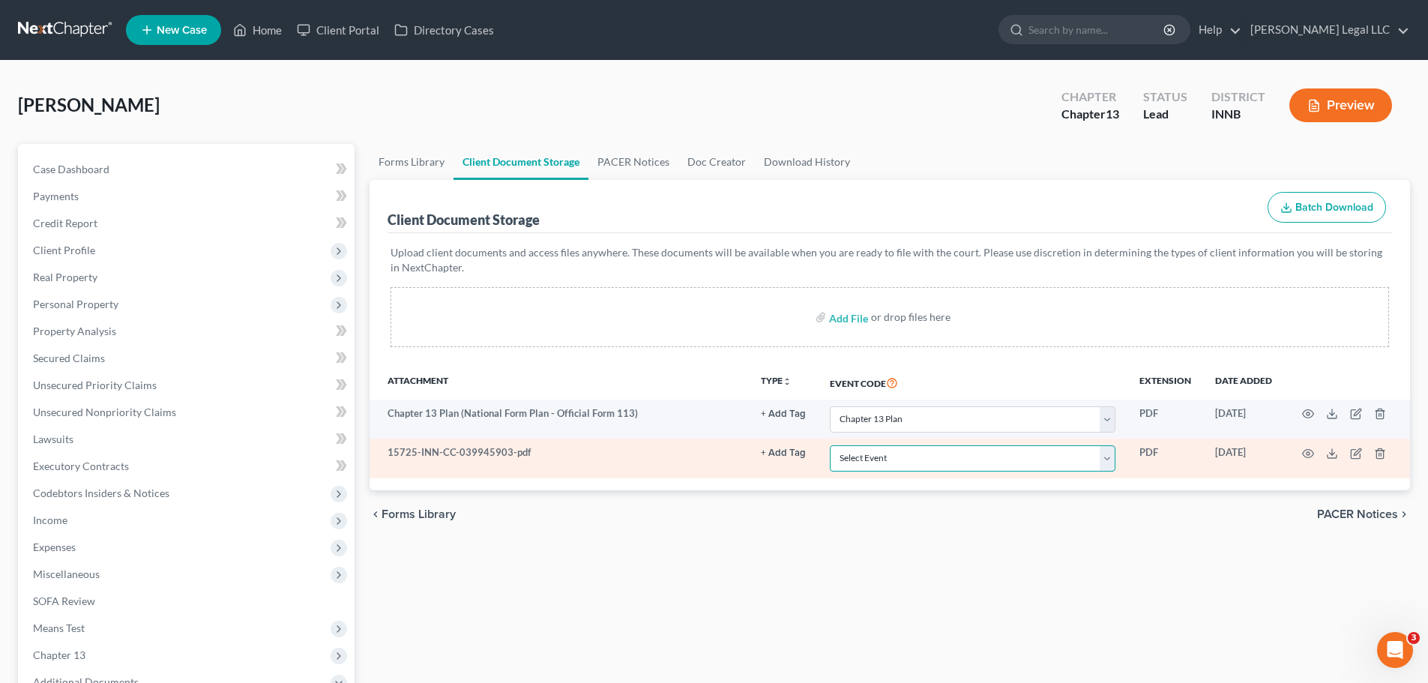
click at [920, 456] on select "Select Event Certificate of Credit Counseling Chapter 13 Calculation of Disposa…" at bounding box center [973, 458] width 286 height 26
select select "0"
click at [830, 445] on select "Select Event Certificate of Credit Counseling Chapter 13 Calculation of Disposa…" at bounding box center [973, 458] width 286 height 26
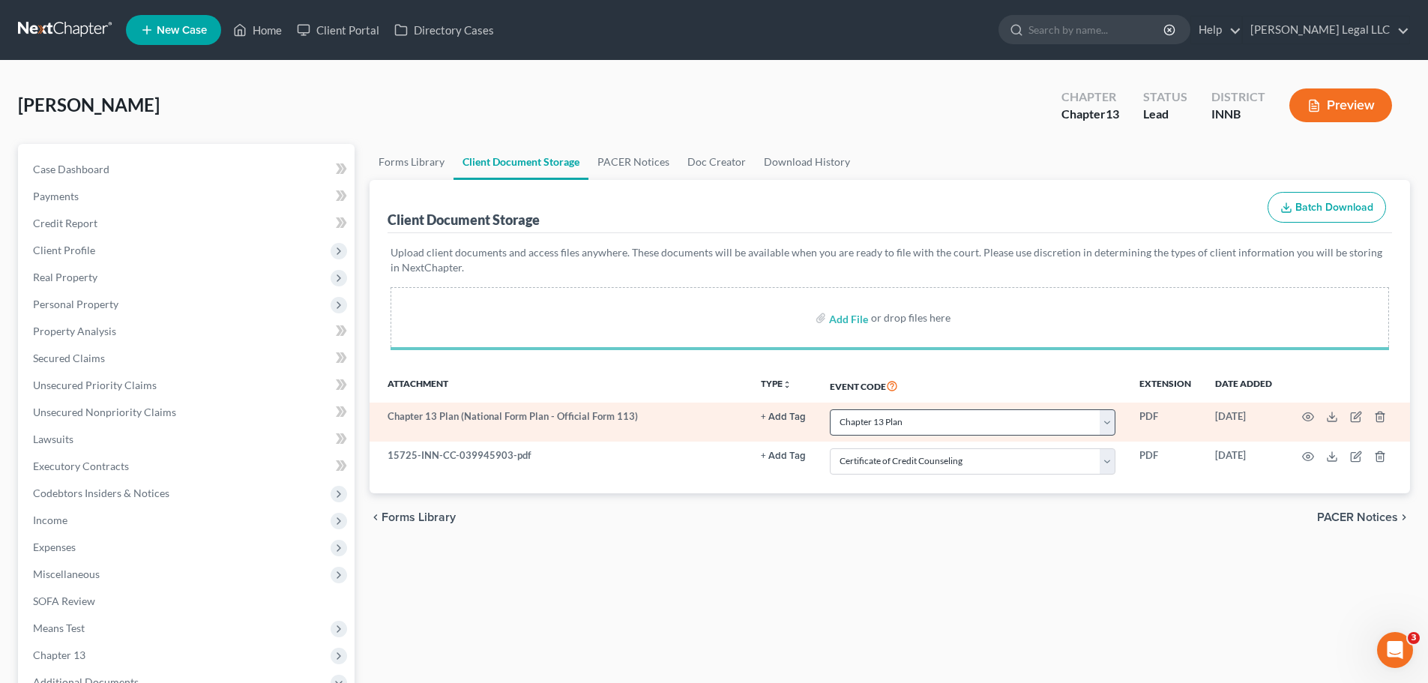
select select "2"
select select "0"
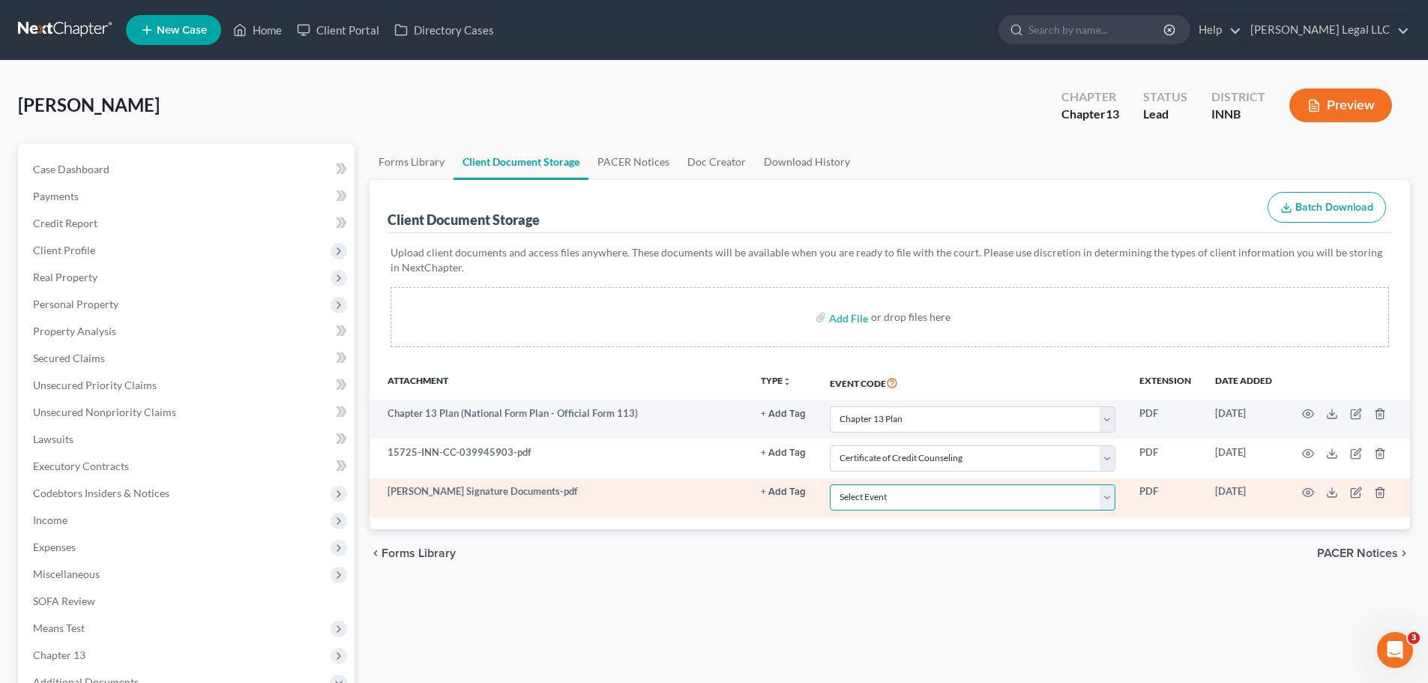
click at [884, 504] on select "Select Event Certificate of Credit Counseling Chapter 13 Calculation of Disposa…" at bounding box center [973, 497] width 286 height 26
select select "8"
click at [830, 484] on select "Select Event Certificate of Credit Counseling Chapter 13 Calculation of Disposa…" at bounding box center [973, 497] width 286 height 26
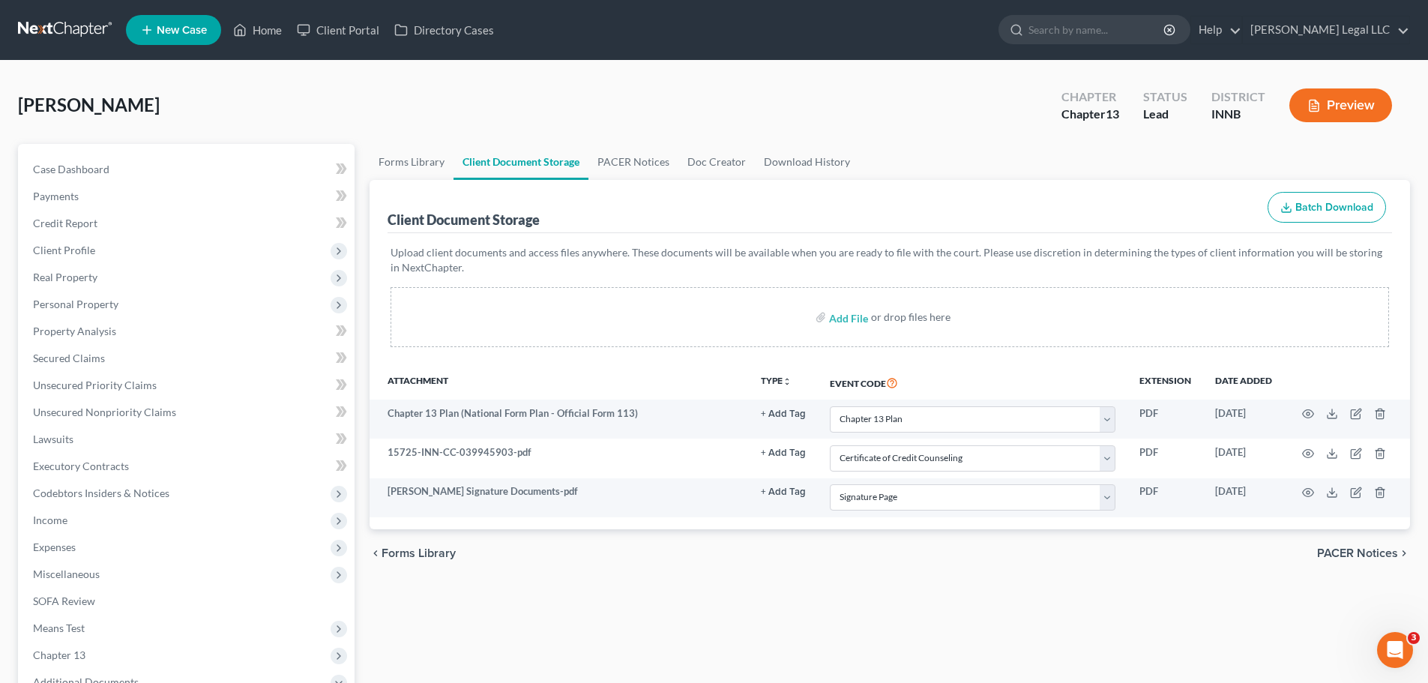
select select "2"
select select "0"
select select "8"
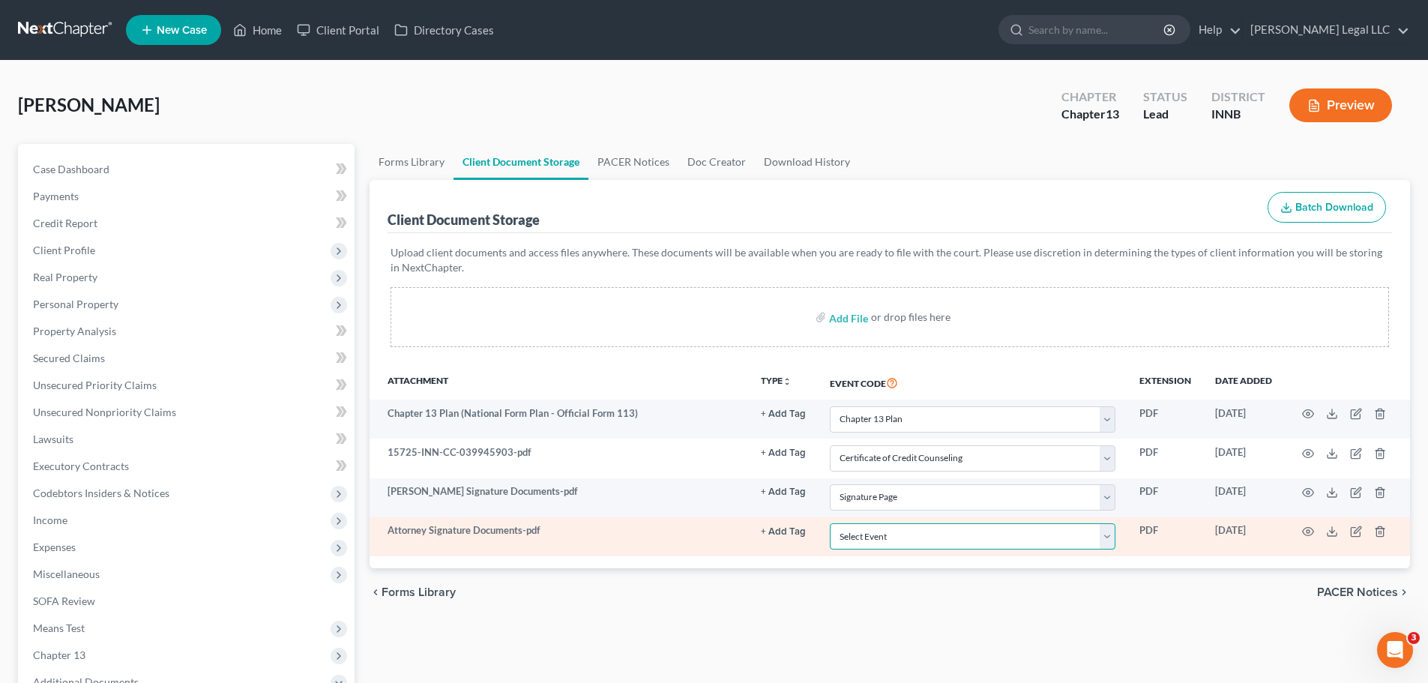
click at [866, 520] on select "Select Event Certificate of Credit Counseling Chapter 13 Calculation of Disposa…" at bounding box center [973, 536] width 286 height 26
select select "8"
click at [830, 520] on select "Select Event Certificate of Credit Counseling Chapter 13 Calculation of Disposa…" at bounding box center [973, 536] width 286 height 26
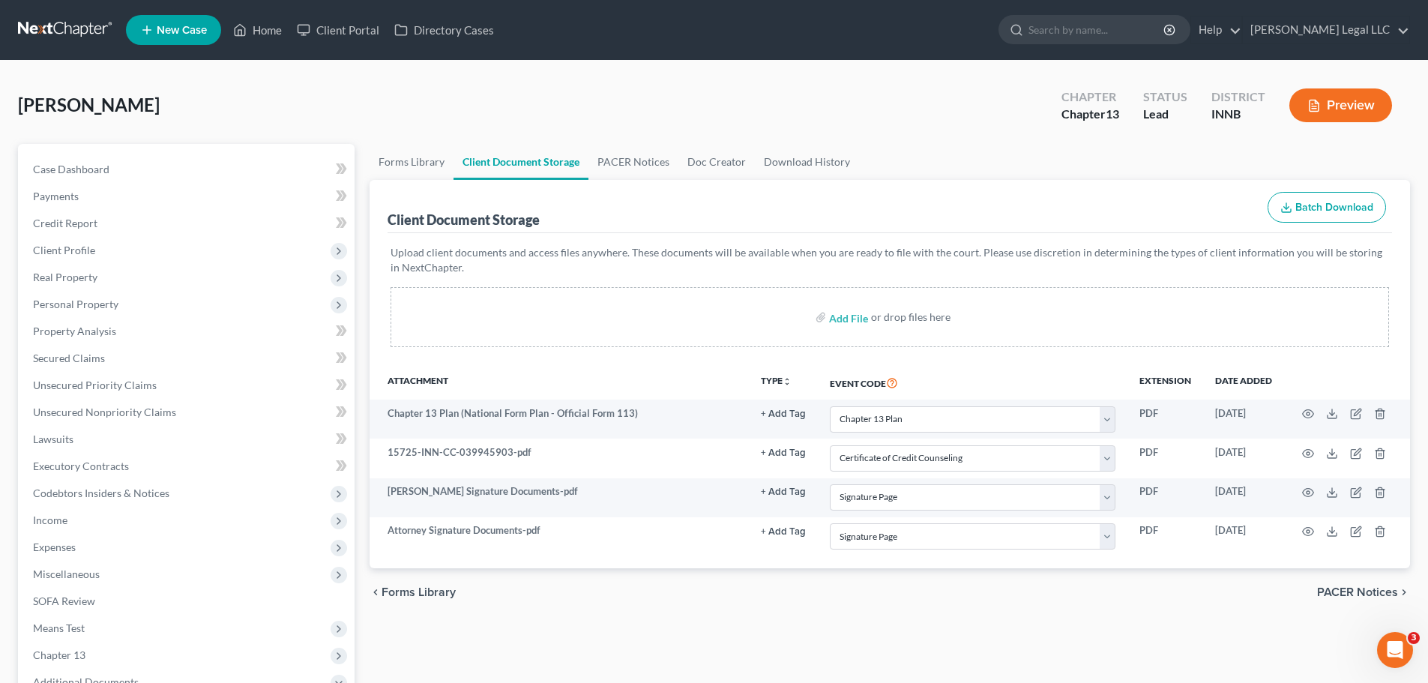
click at [917, 520] on div "Forms Library Client Document Storage PACER Notices Doc Creator Download Histor…" at bounding box center [889, 536] width 1055 height 785
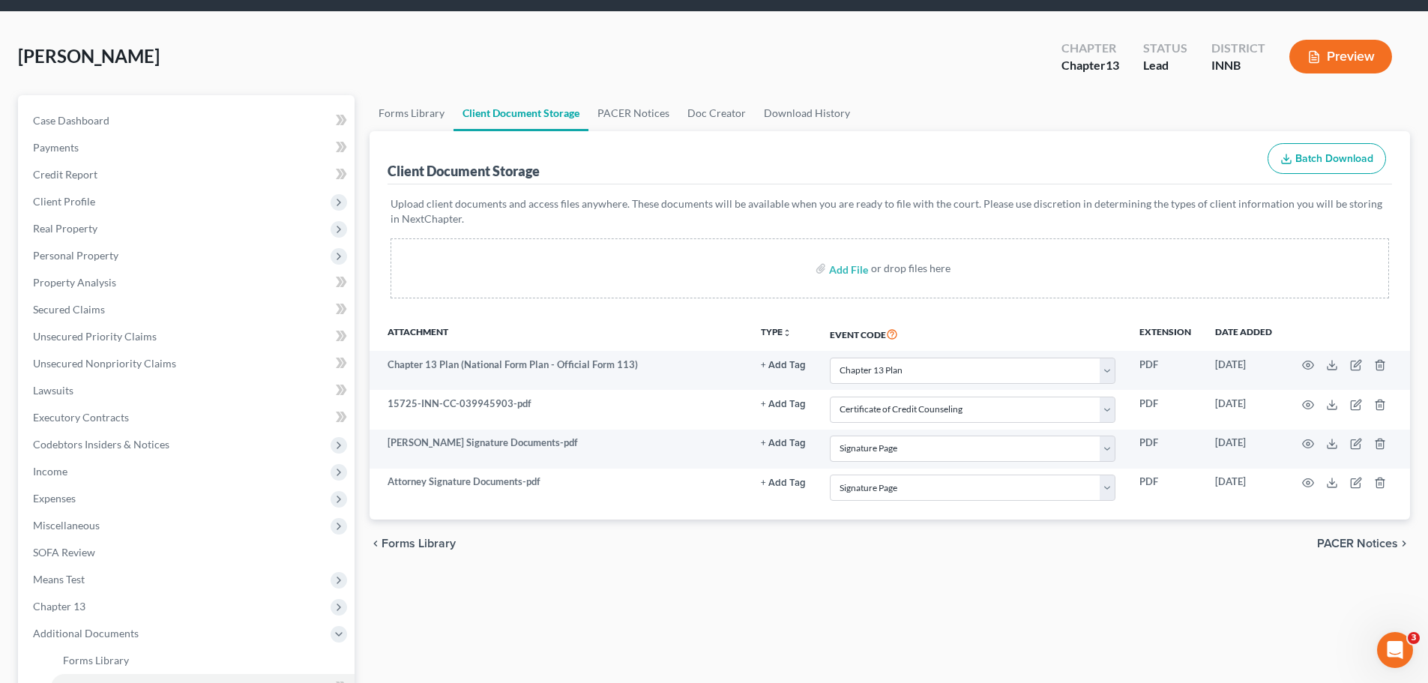
scroll to position [75, 0]
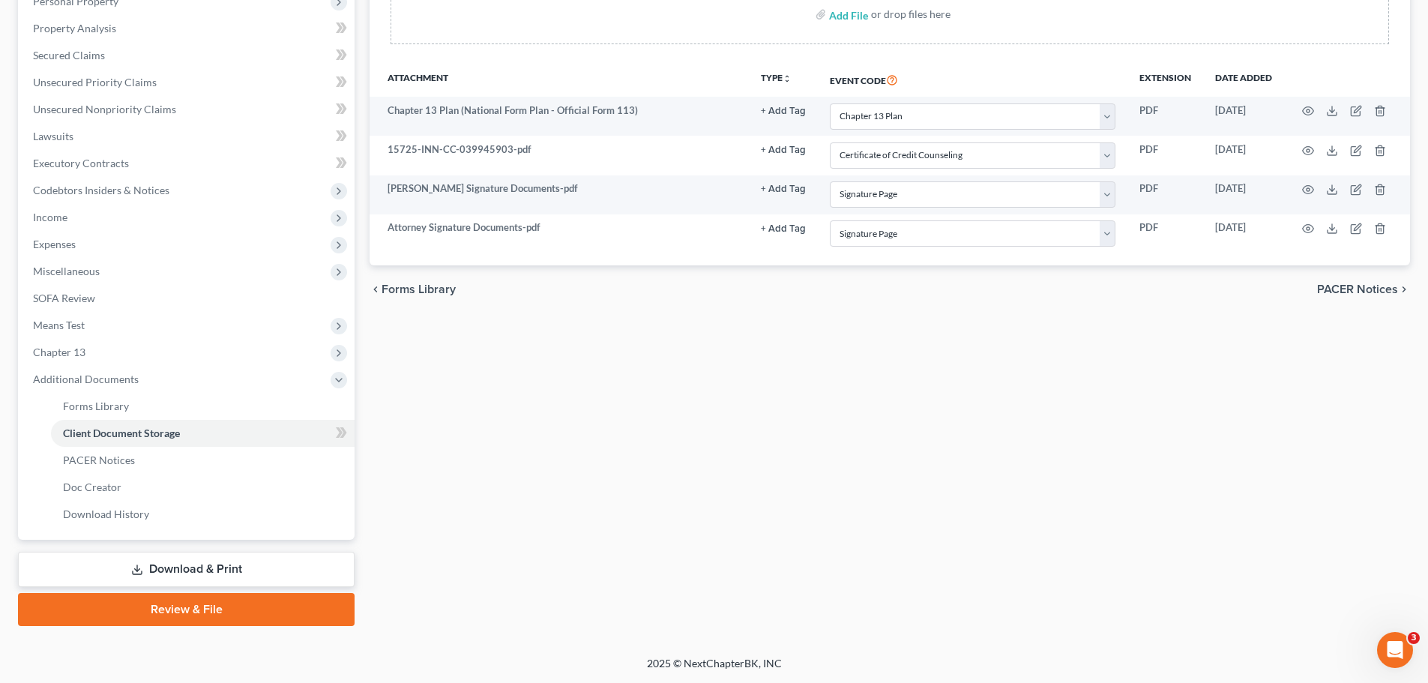
click at [147, 520] on link "Download & Print" at bounding box center [186, 569] width 337 height 35
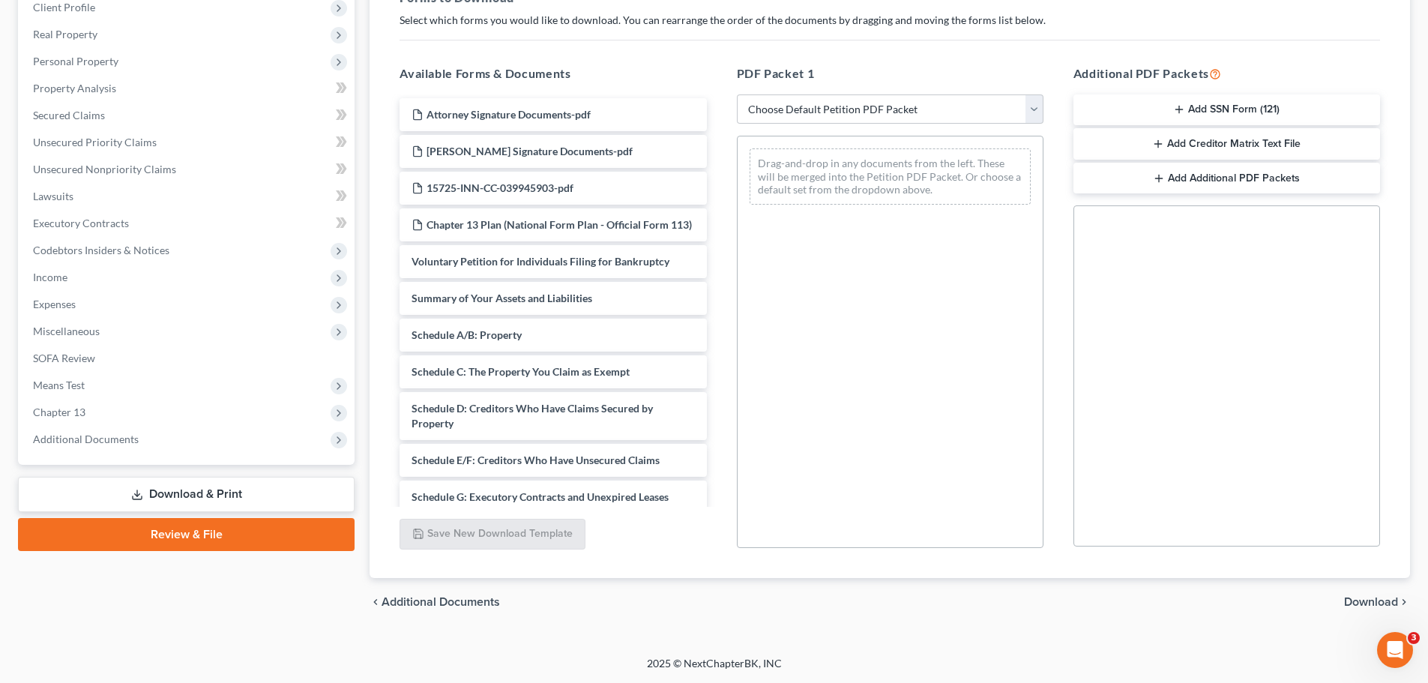
click at [170, 520] on link "Review & File" at bounding box center [186, 534] width 337 height 33
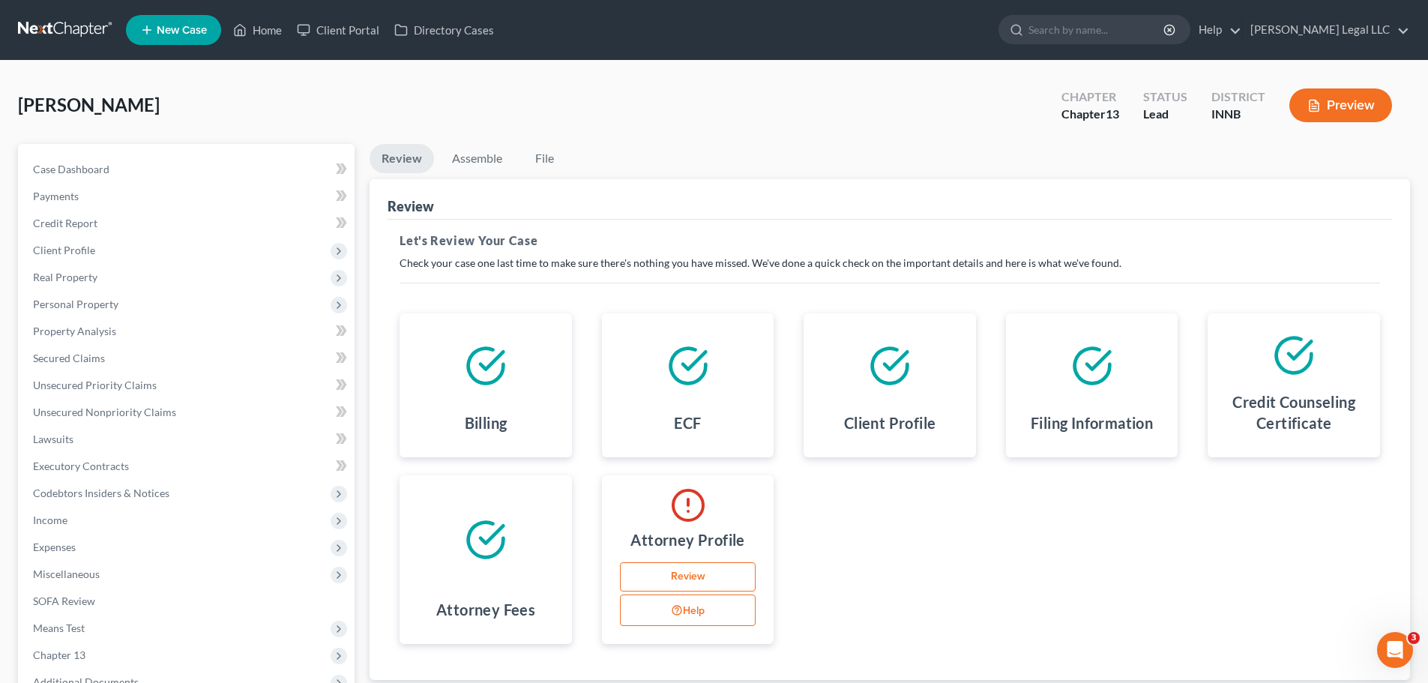
click at [661, 520] on link "Review" at bounding box center [688, 577] width 136 height 30
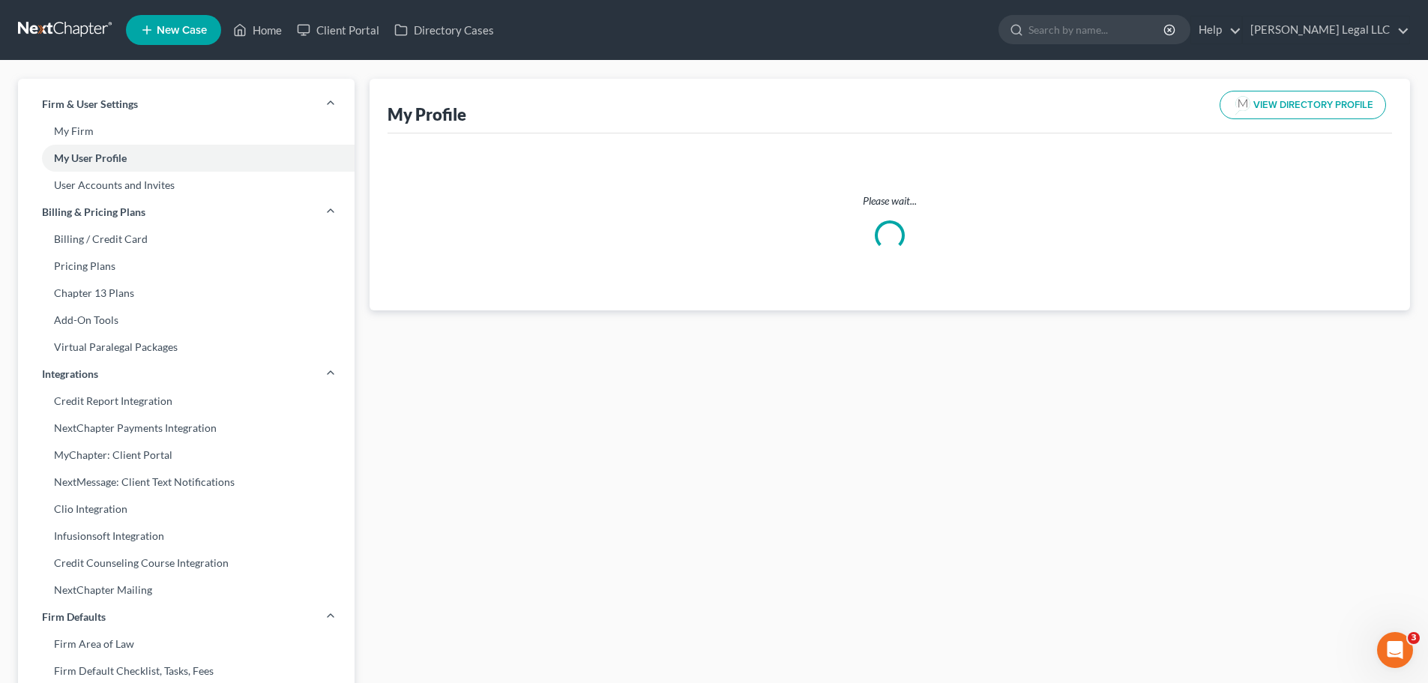
select select "15"
select select "28"
select select "attorney"
select select "0"
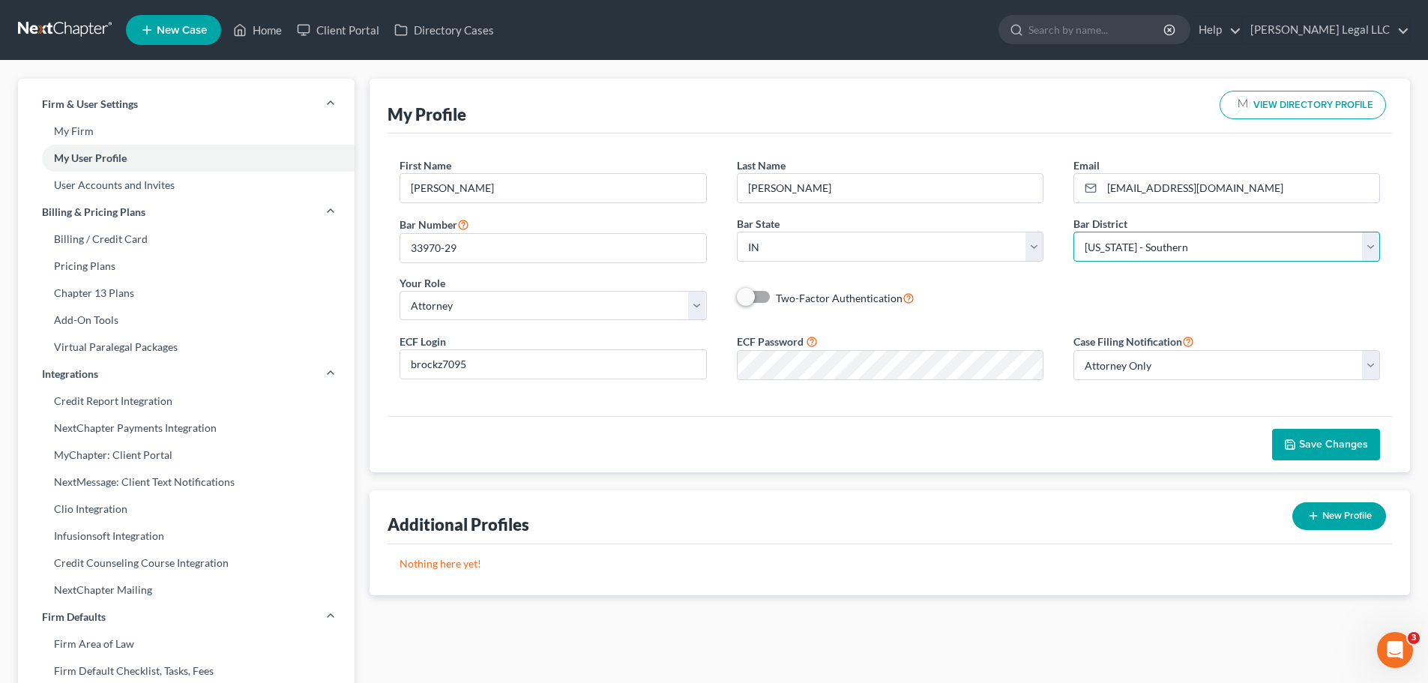
click at [1121, 243] on select "Select Alabama - Middle Alabama - Northern Alabama - Southern Alaska Arizona Ar…" at bounding box center [1226, 247] width 307 height 30
select select "27"
click at [1073, 232] on select "Select Alabama - Middle Alabama - Northern Alabama - Southern Alaska Arizona Ar…" at bounding box center [1226, 247] width 307 height 30
click at [1150, 444] on span "Save Changes" at bounding box center [1333, 444] width 69 height 13
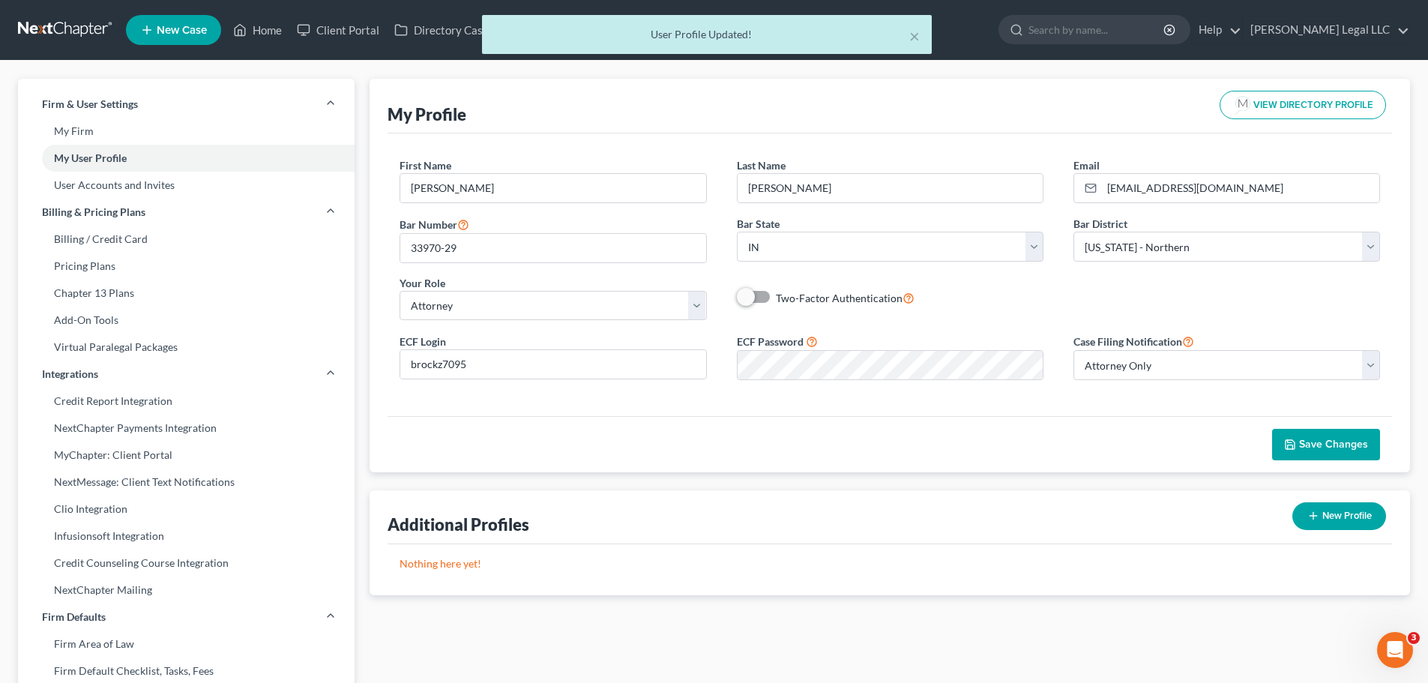
click at [255, 33] on div "× User Profile Updated!" at bounding box center [707, 38] width 1428 height 46
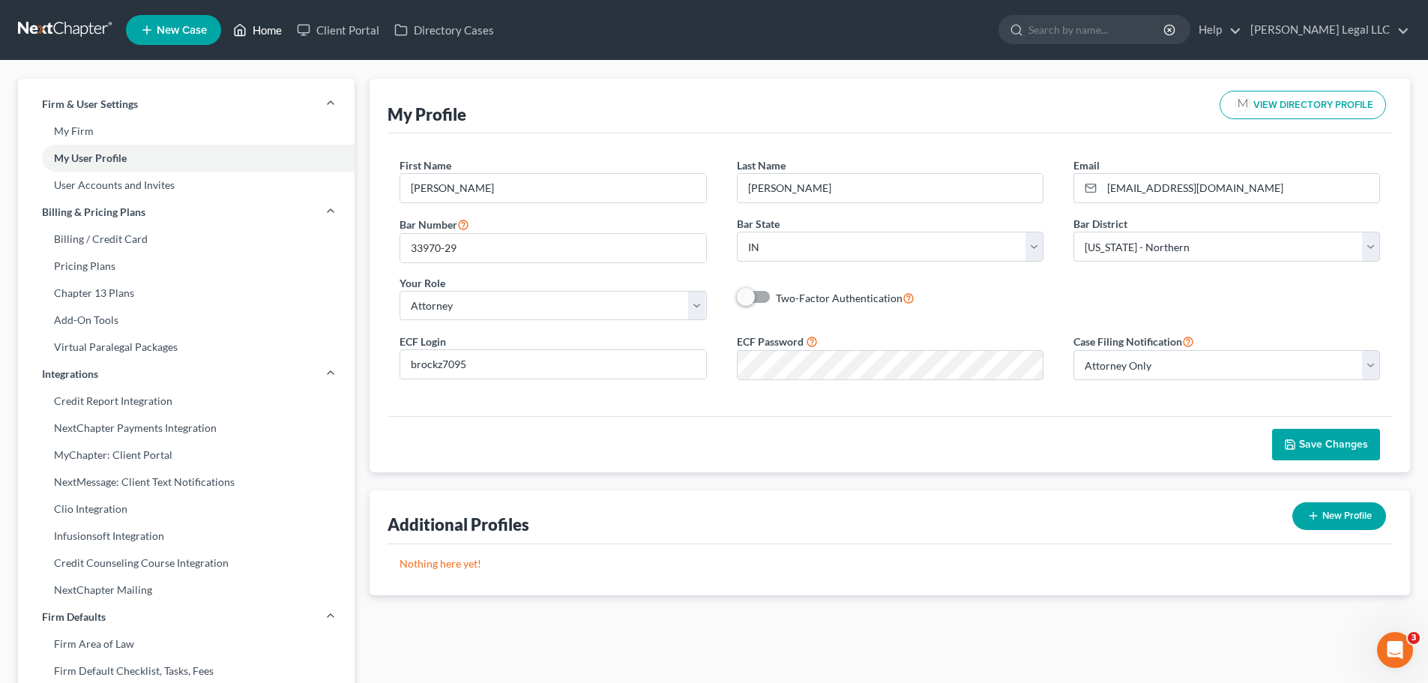
click at [266, 31] on link "Home" at bounding box center [258, 29] width 64 height 27
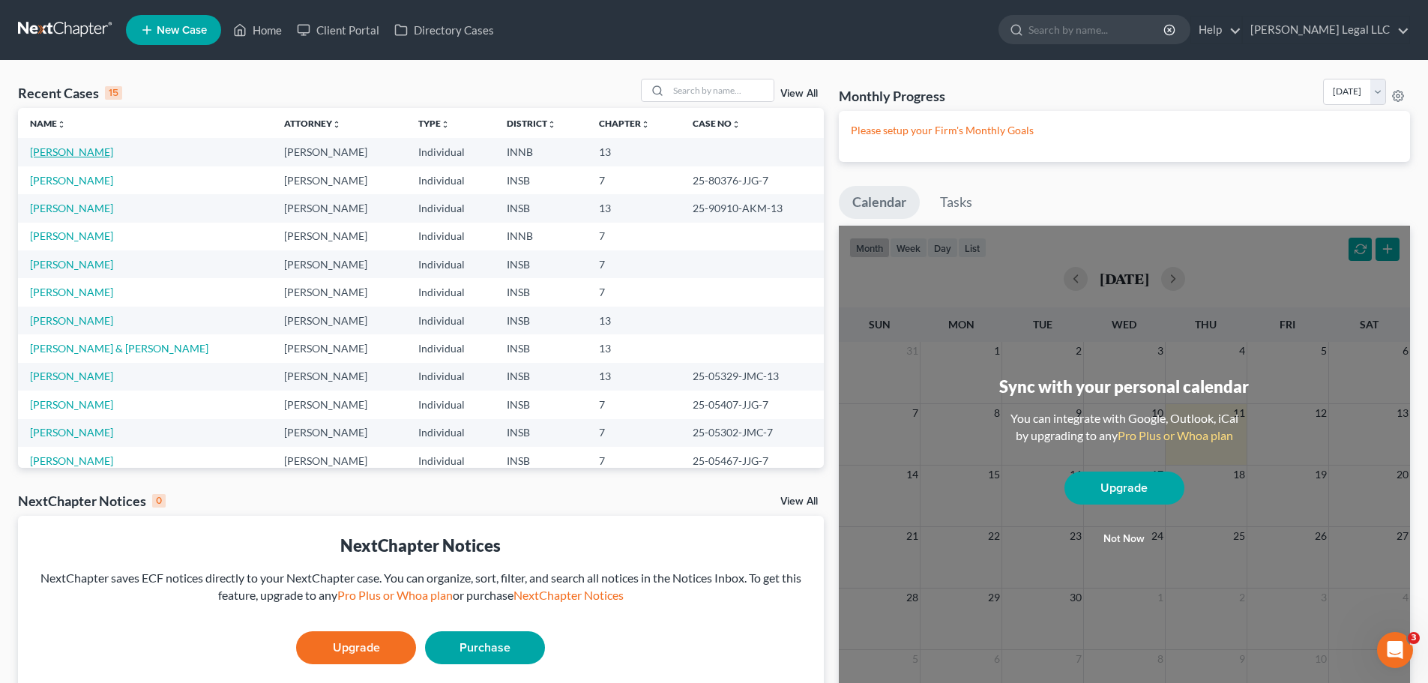
click at [64, 145] on link "[PERSON_NAME]" at bounding box center [71, 151] width 83 height 13
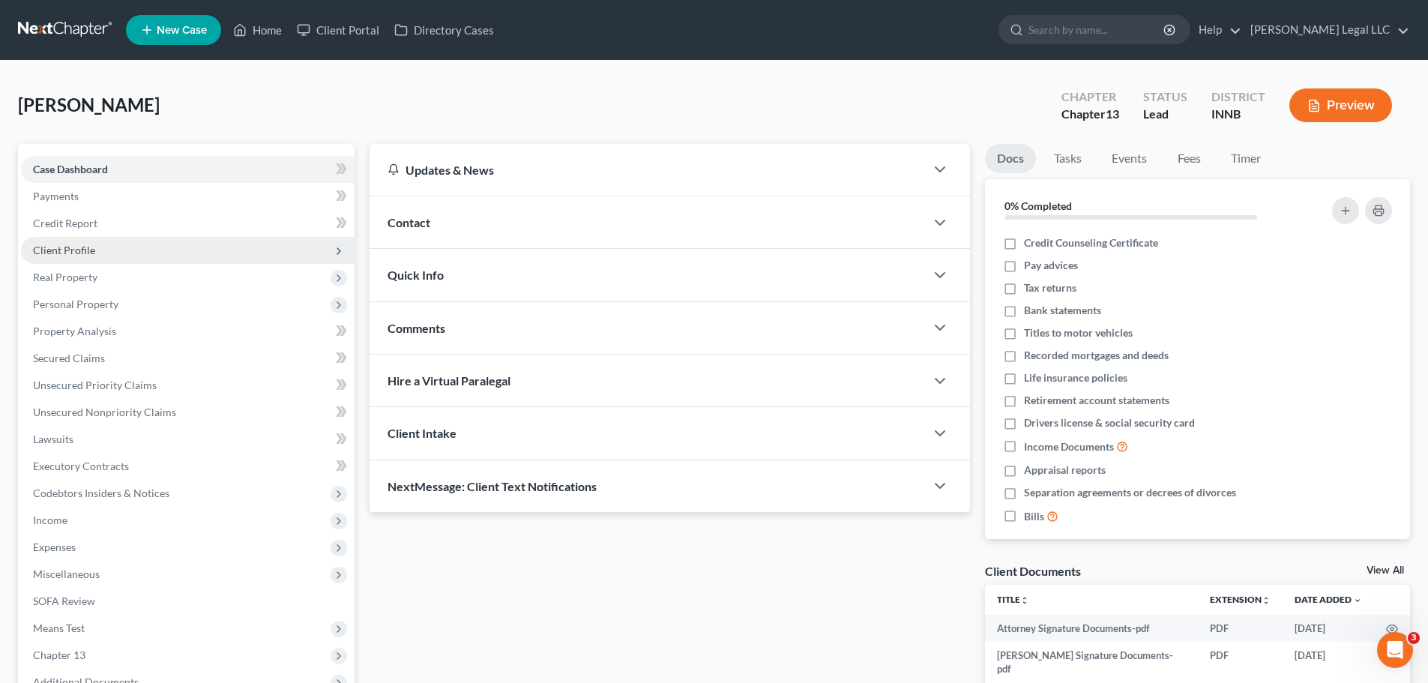
click at [94, 250] on span "Client Profile" at bounding box center [188, 250] width 334 height 27
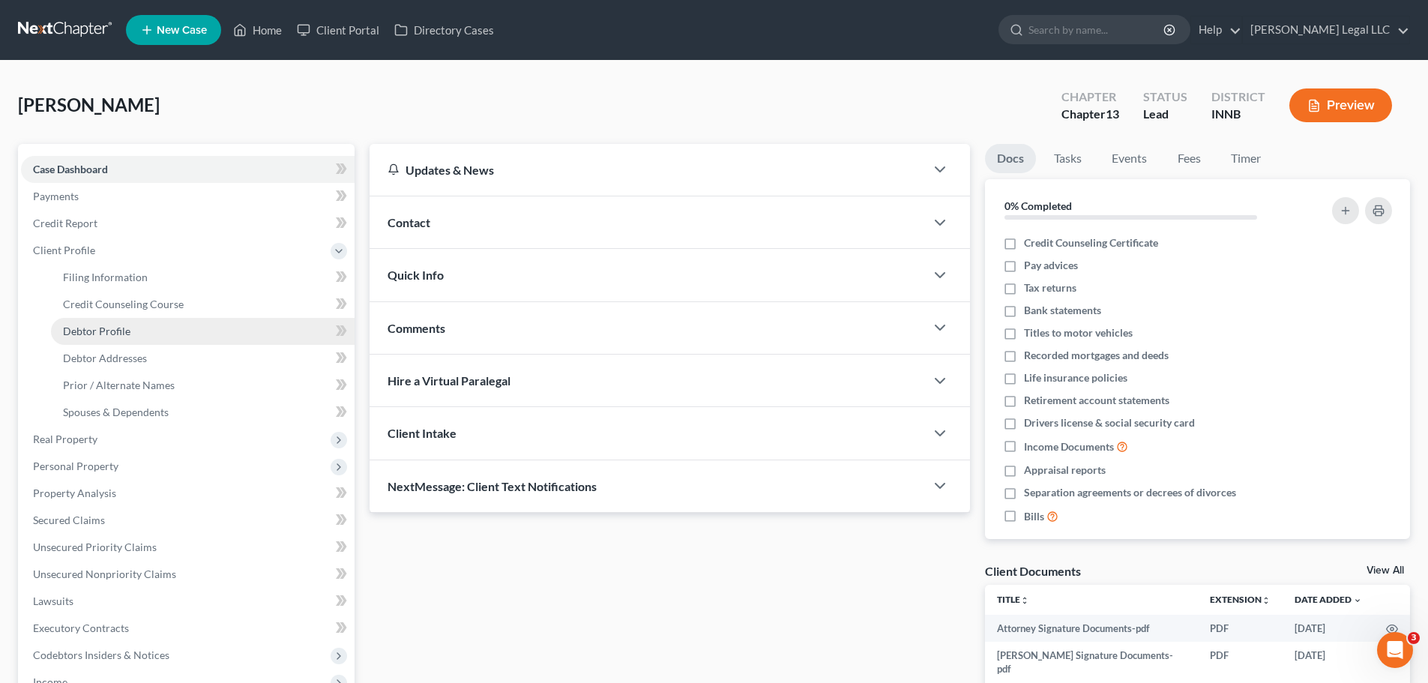
click at [94, 328] on span "Debtor Profile" at bounding box center [96, 331] width 67 height 13
select select "1"
select select "2"
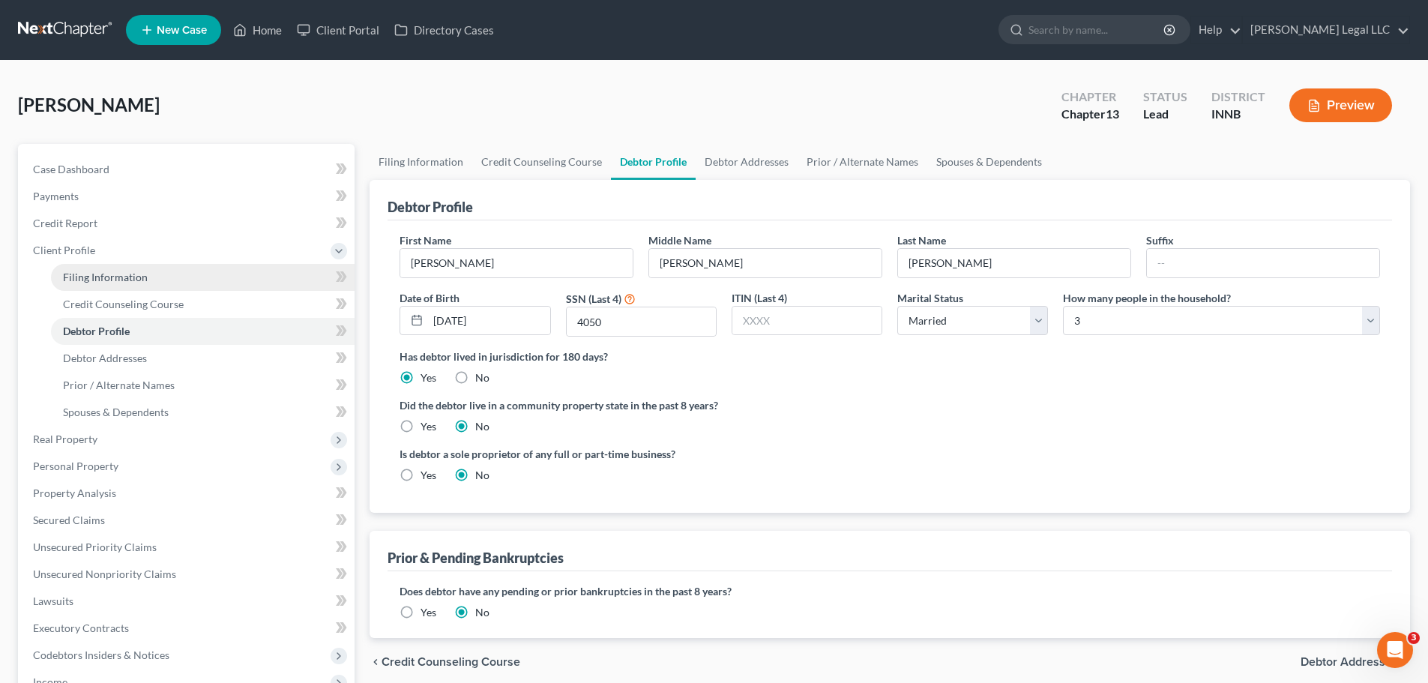
click at [133, 274] on span "Filing Information" at bounding box center [105, 277] width 85 height 13
select select "1"
select select "0"
select select "3"
select select "27"
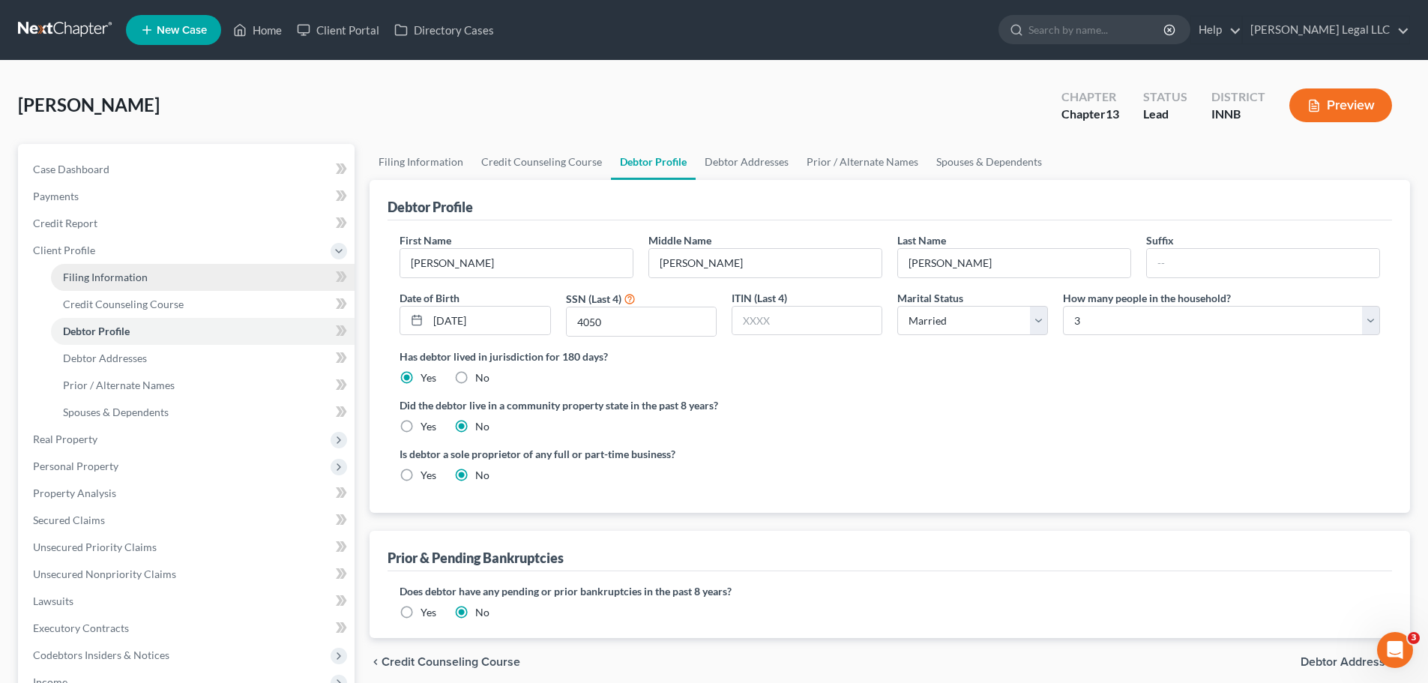
select select "15"
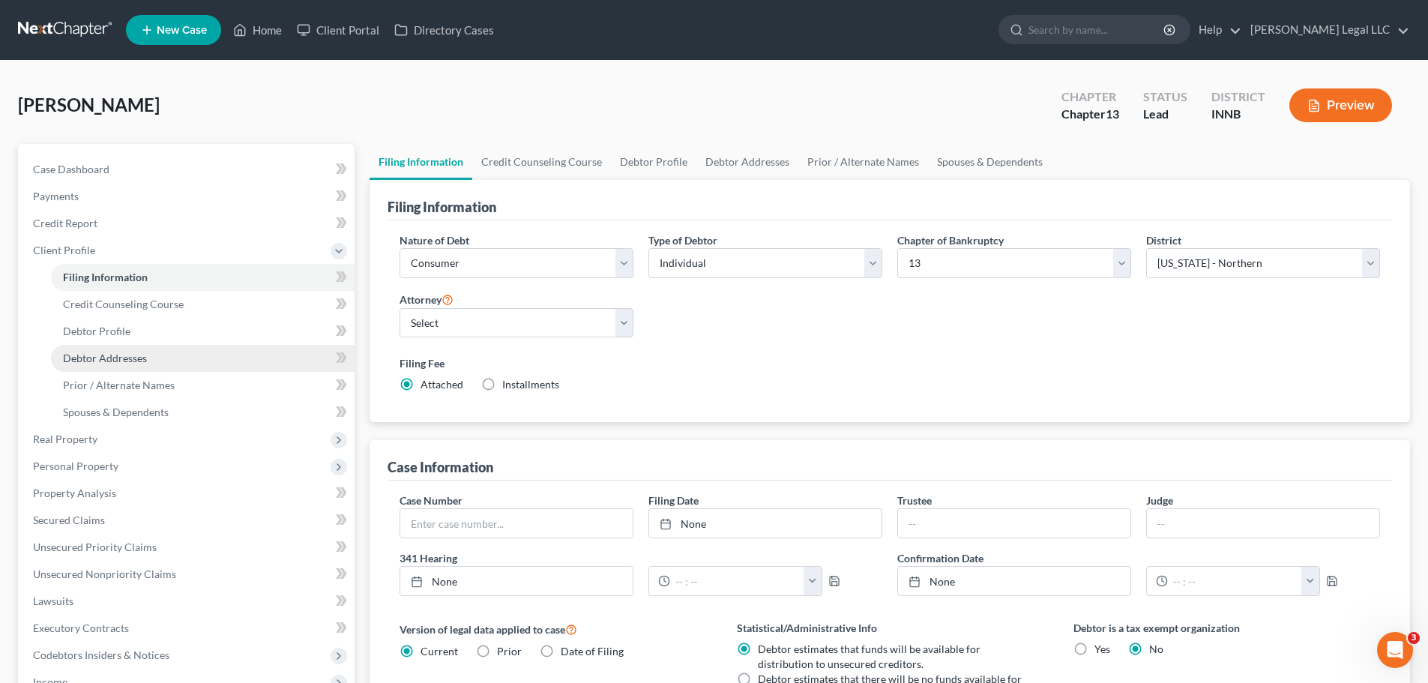
click at [98, 358] on span "Debtor Addresses" at bounding box center [105, 358] width 84 height 13
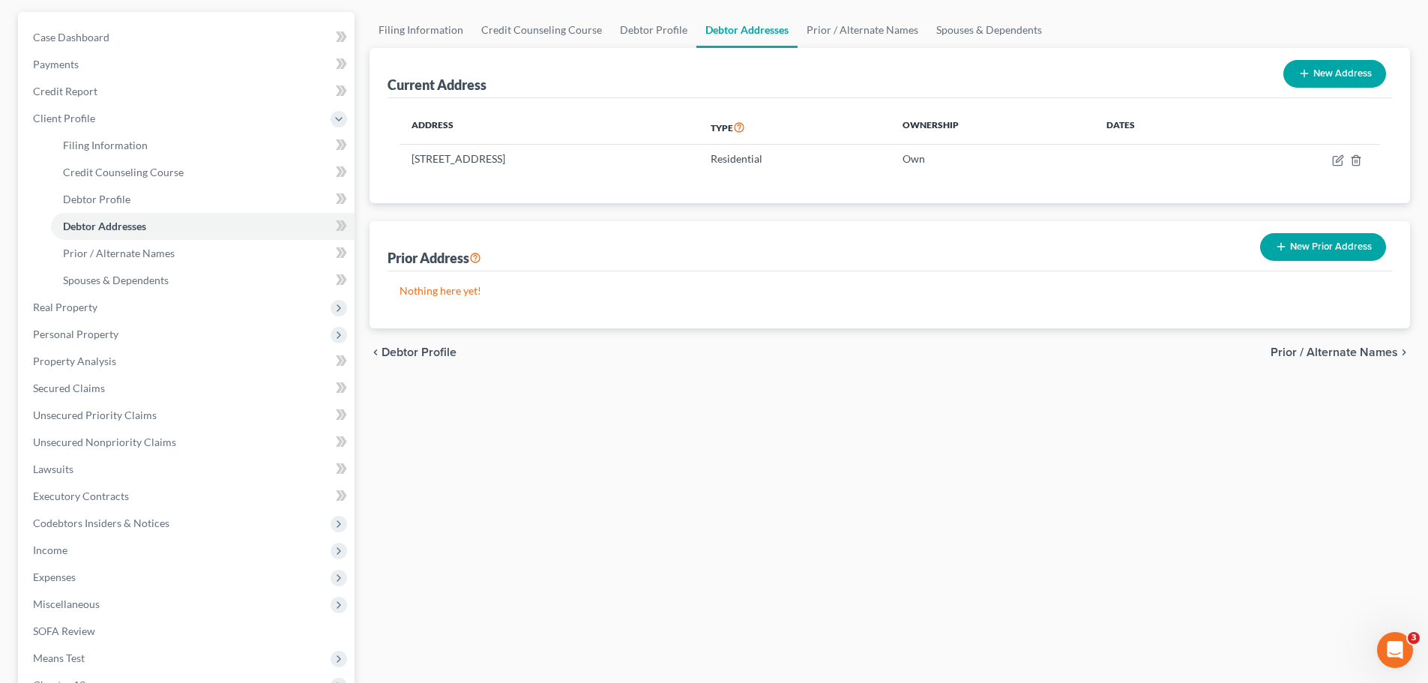
scroll to position [330, 0]
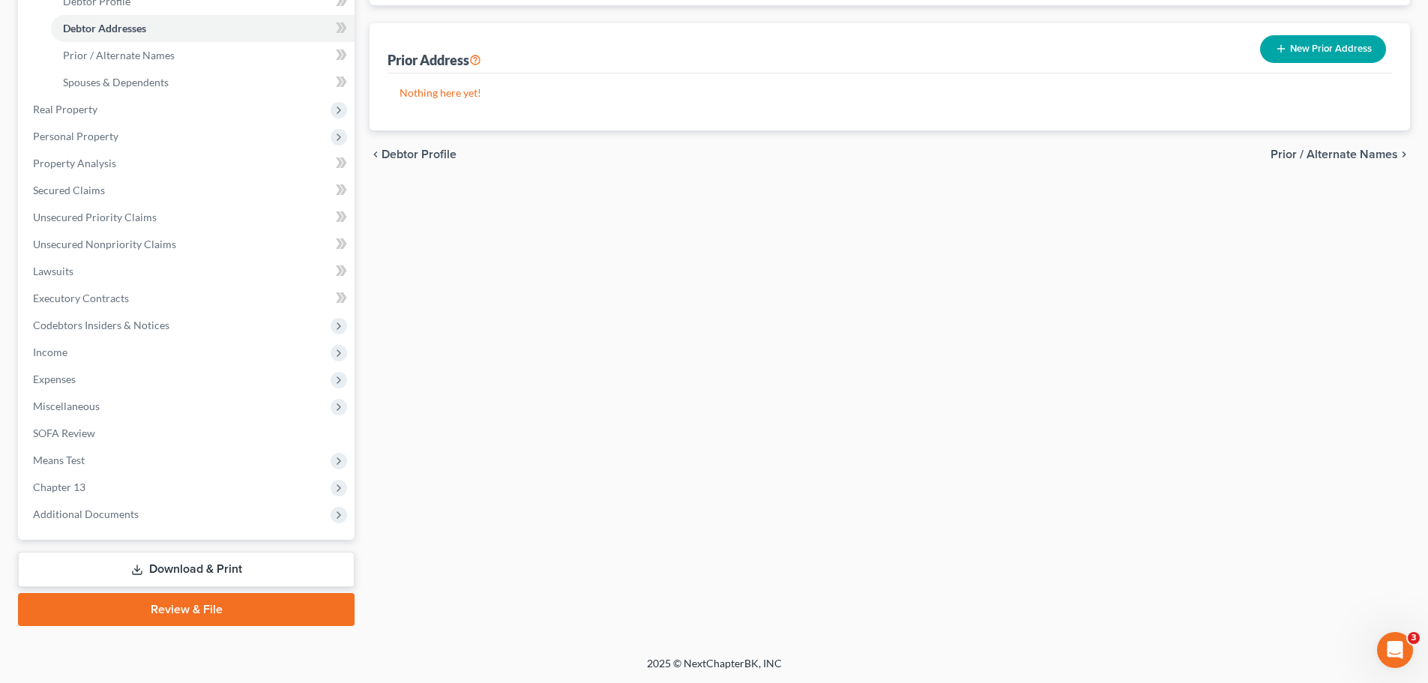
click at [196, 520] on link "Review & File" at bounding box center [186, 609] width 337 height 33
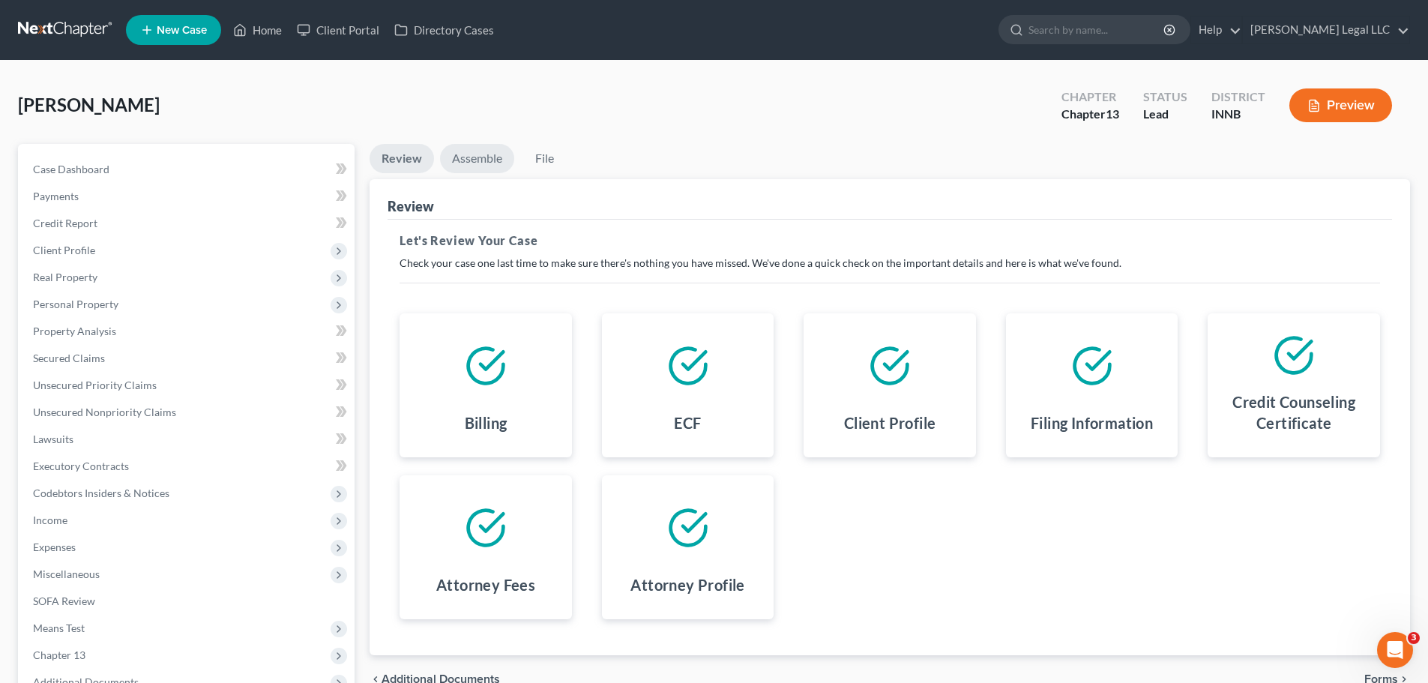
click at [479, 149] on link "Assemble" at bounding box center [477, 158] width 74 height 29
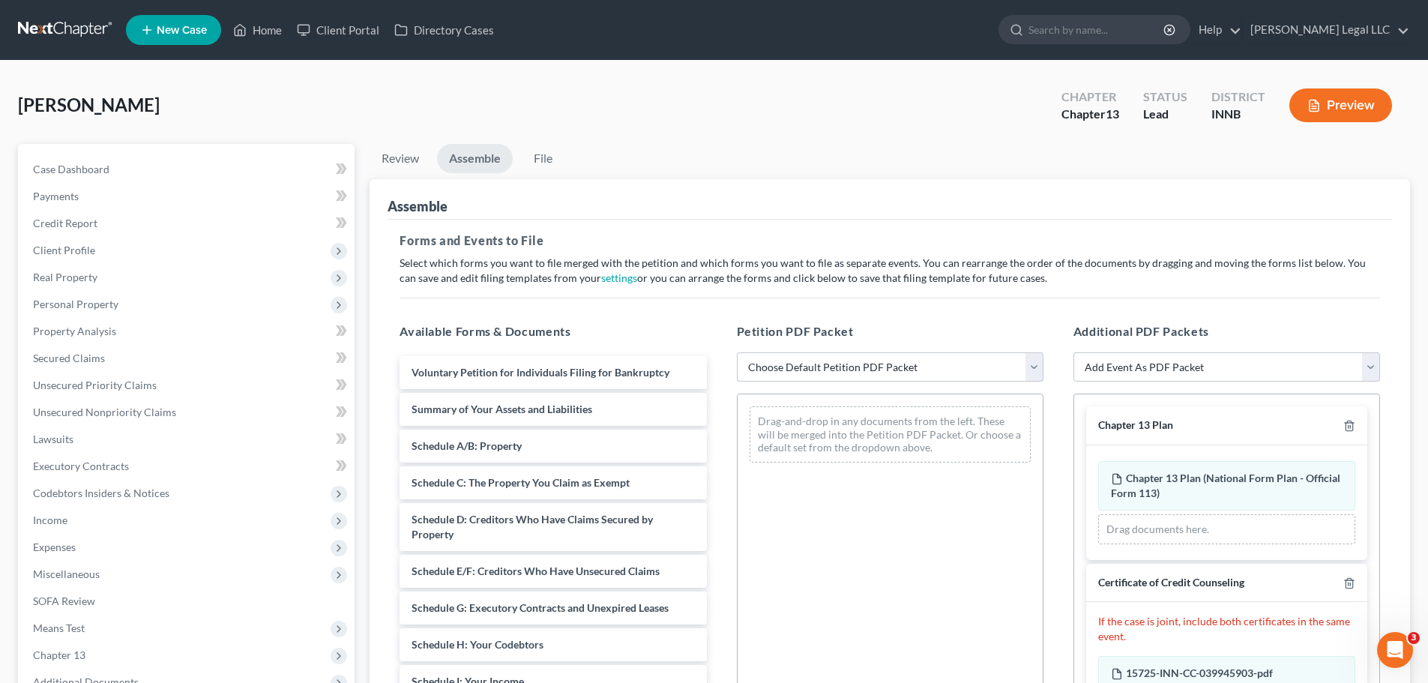
click at [881, 368] on select "Choose Default Petition PDF Packet Emergency Filing (Voluntary Petition and Cre…" at bounding box center [890, 367] width 307 height 30
select select "1"
click at [737, 352] on select "Choose Default Petition PDF Packet Emergency Filing (Voluntary Petition and Cre…" at bounding box center [890, 367] width 307 height 30
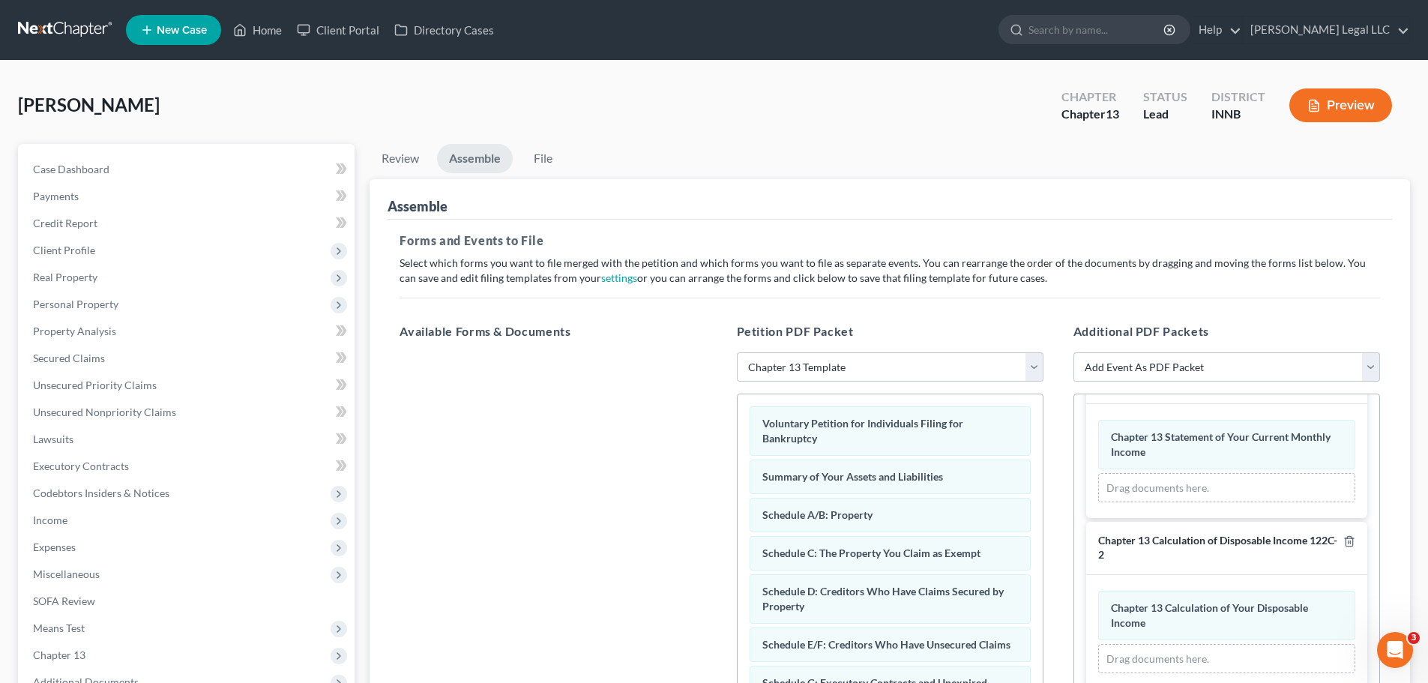
click at [1150, 113] on button "Preview" at bounding box center [1340, 105] width 103 height 34
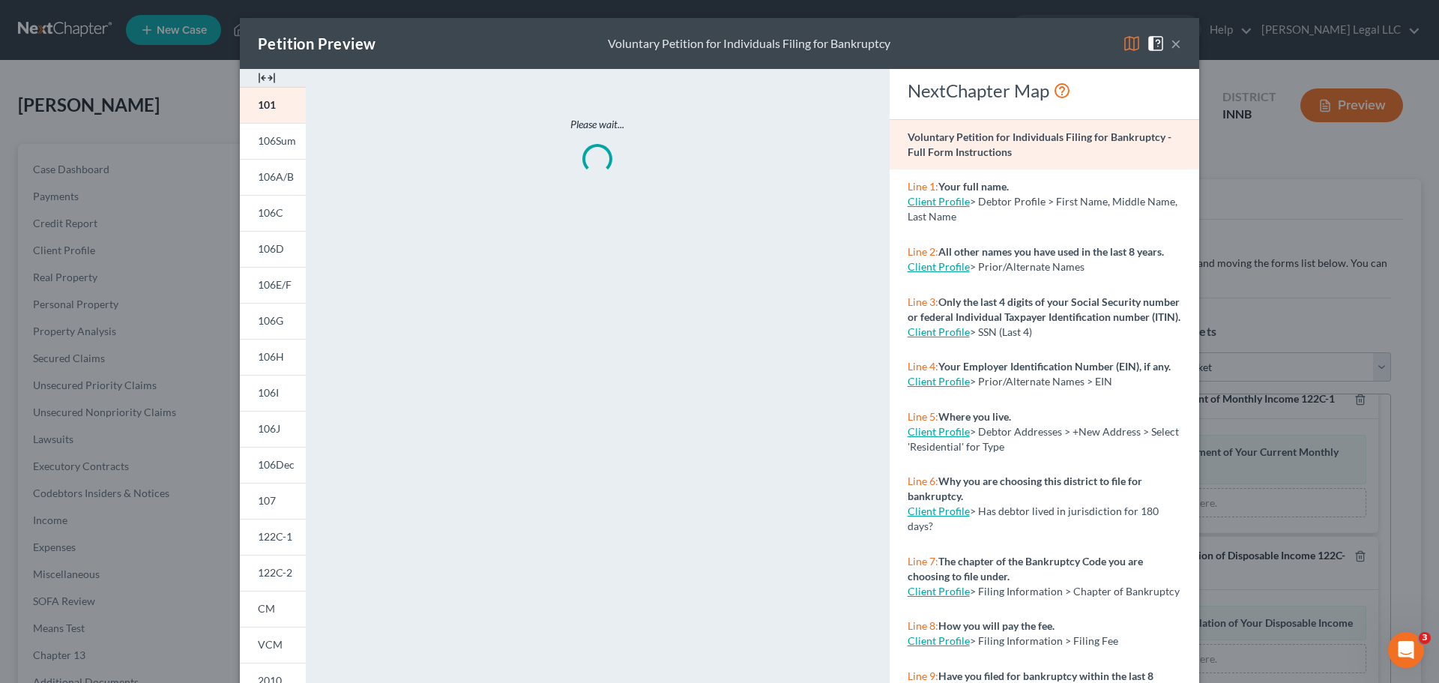
click at [267, 73] on img at bounding box center [267, 78] width 18 height 18
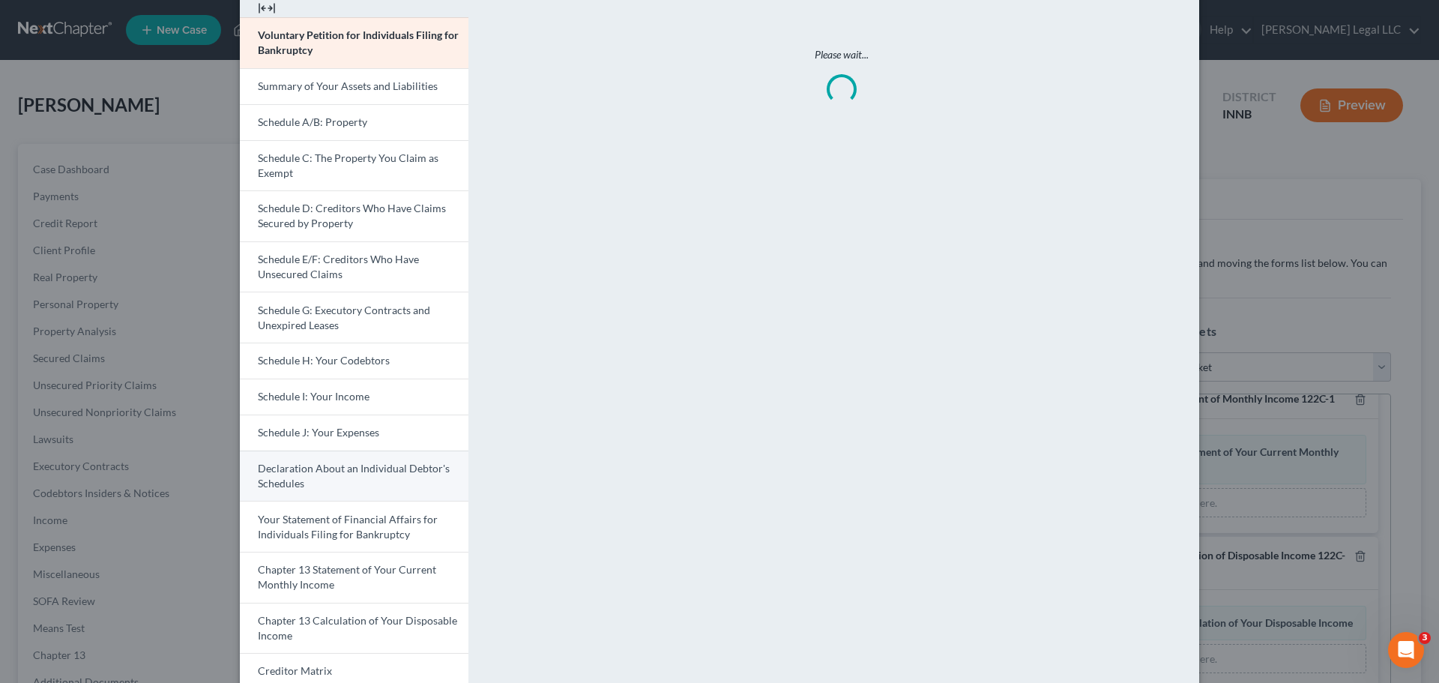
scroll to position [150, 0]
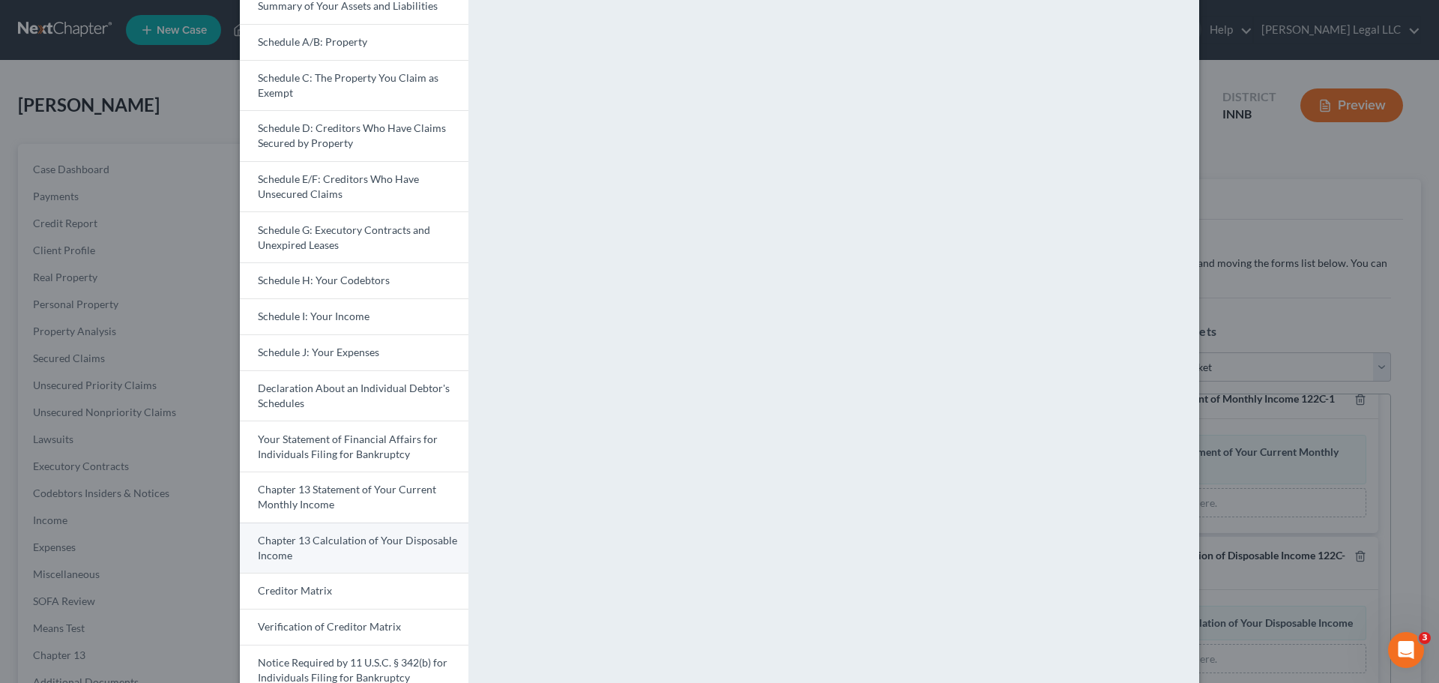
click at [346, 520] on link "Chapter 13 Calculation of Your Disposable Income" at bounding box center [354, 547] width 229 height 51
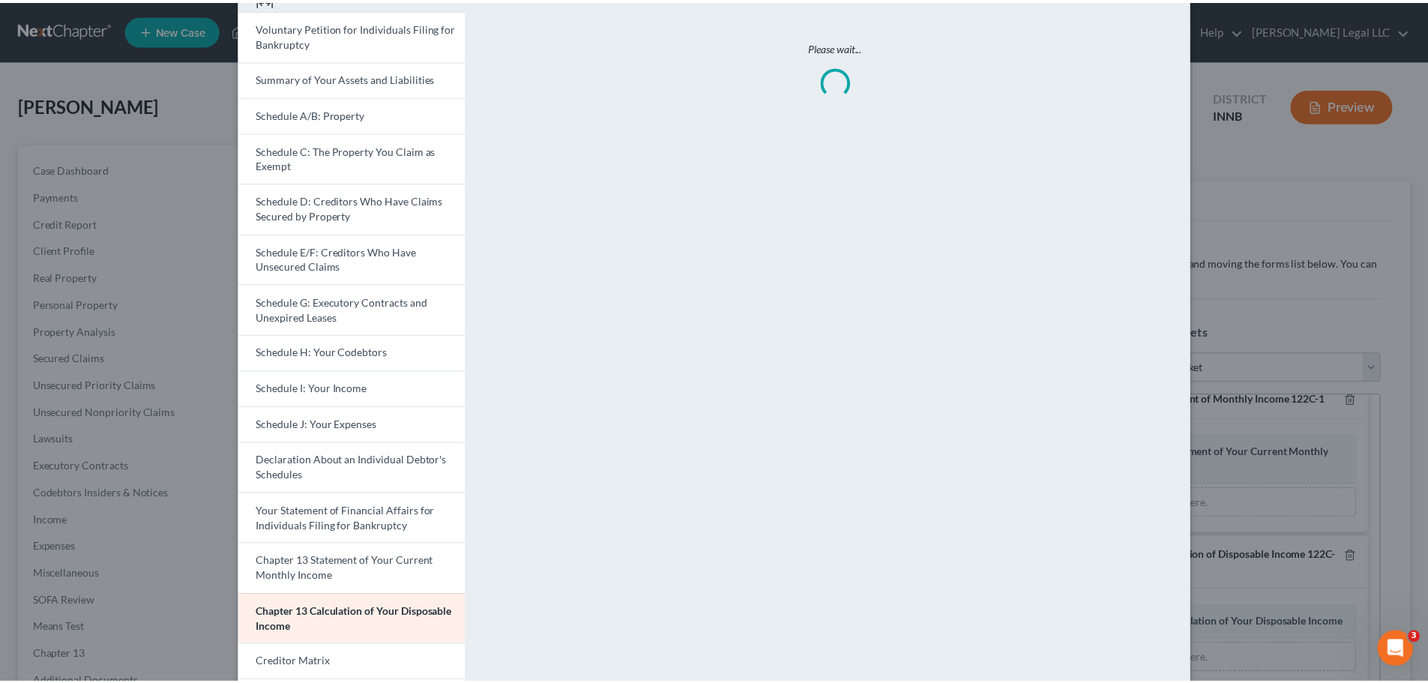
scroll to position [0, 0]
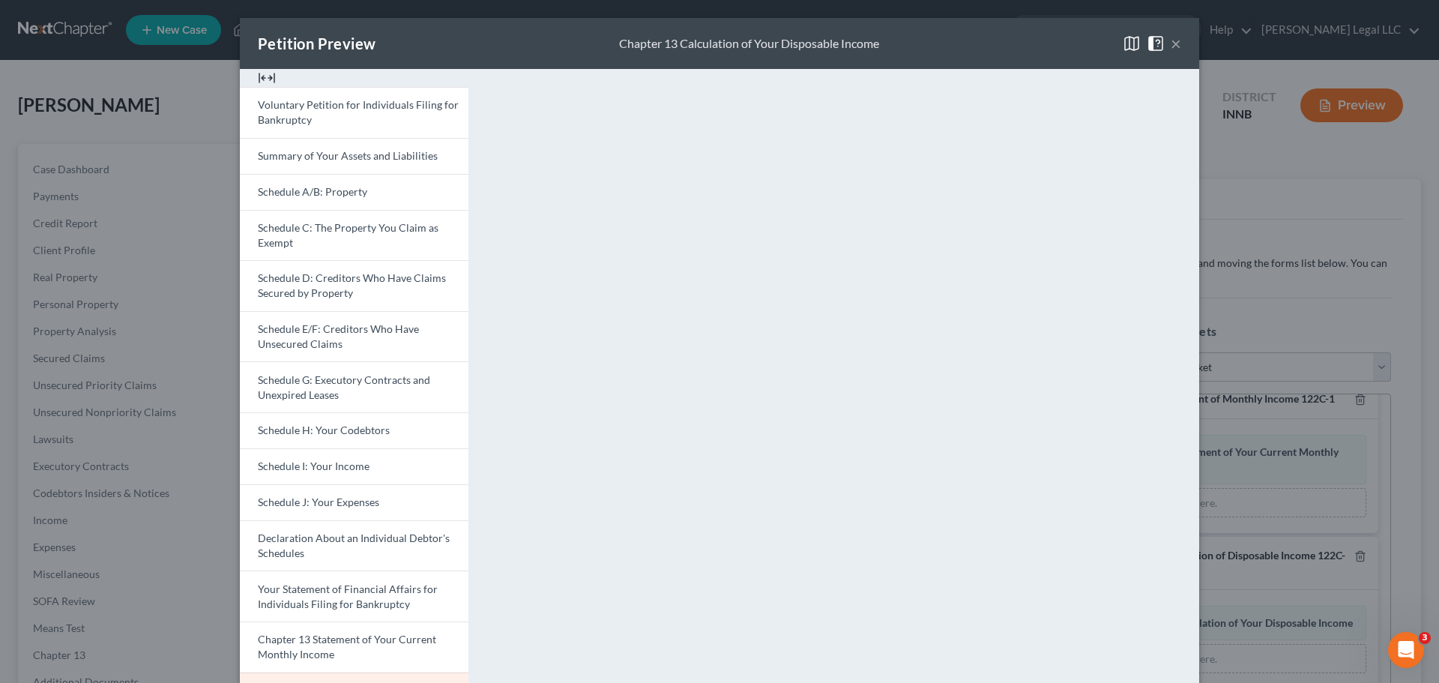
click at [1150, 42] on button "×" at bounding box center [1176, 43] width 10 height 18
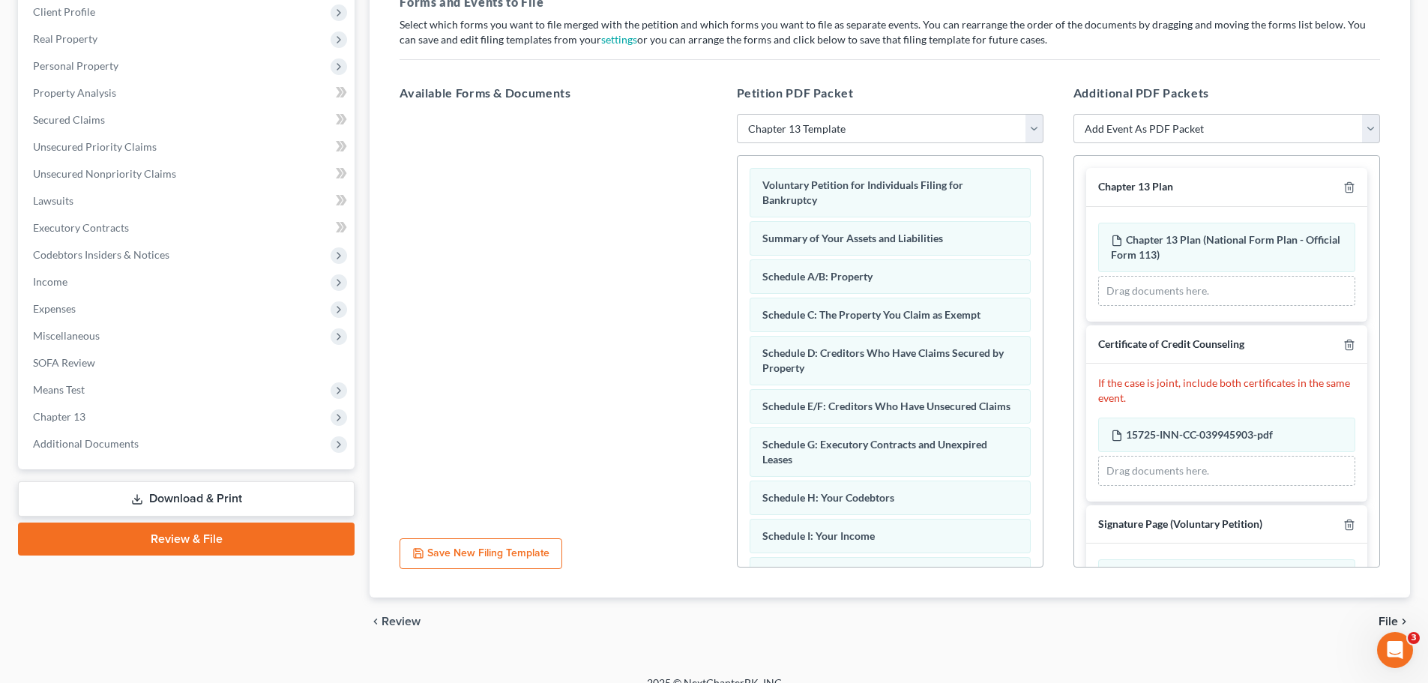
scroll to position [258, 0]
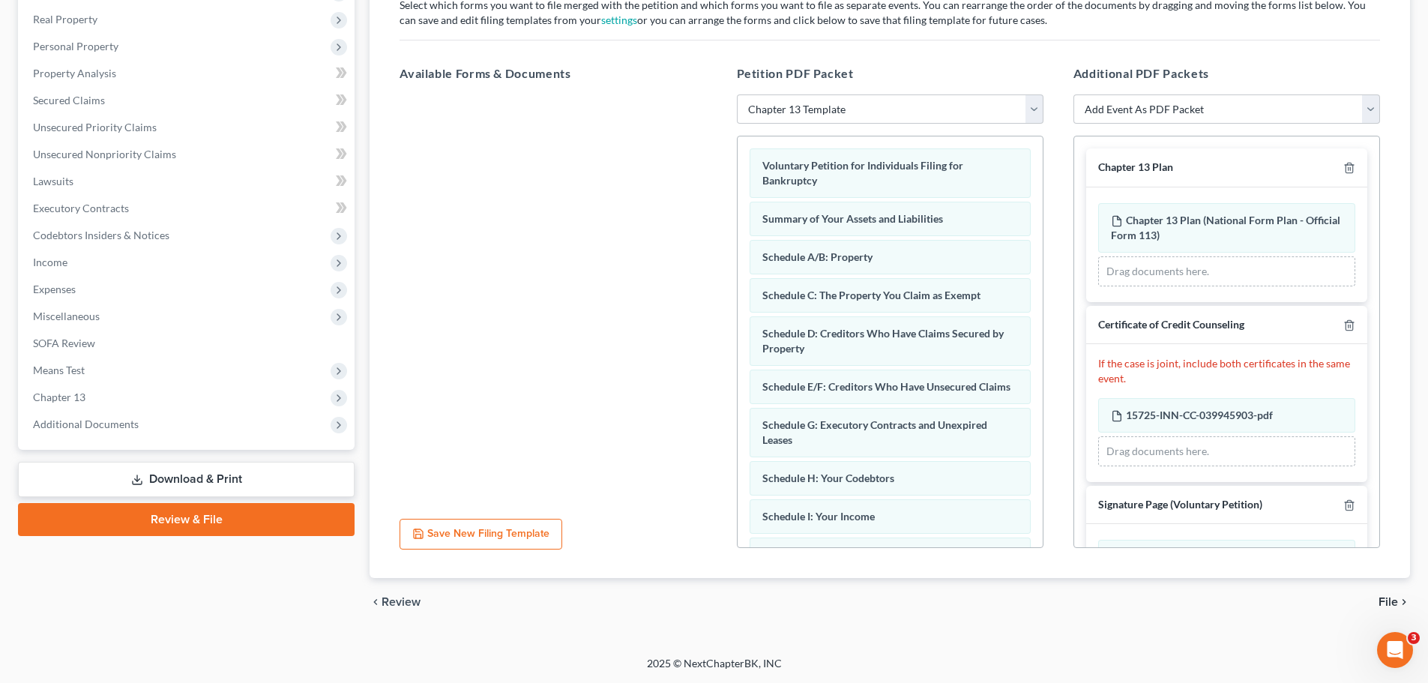
click at [1150, 520] on span "File" at bounding box center [1387, 602] width 19 height 12
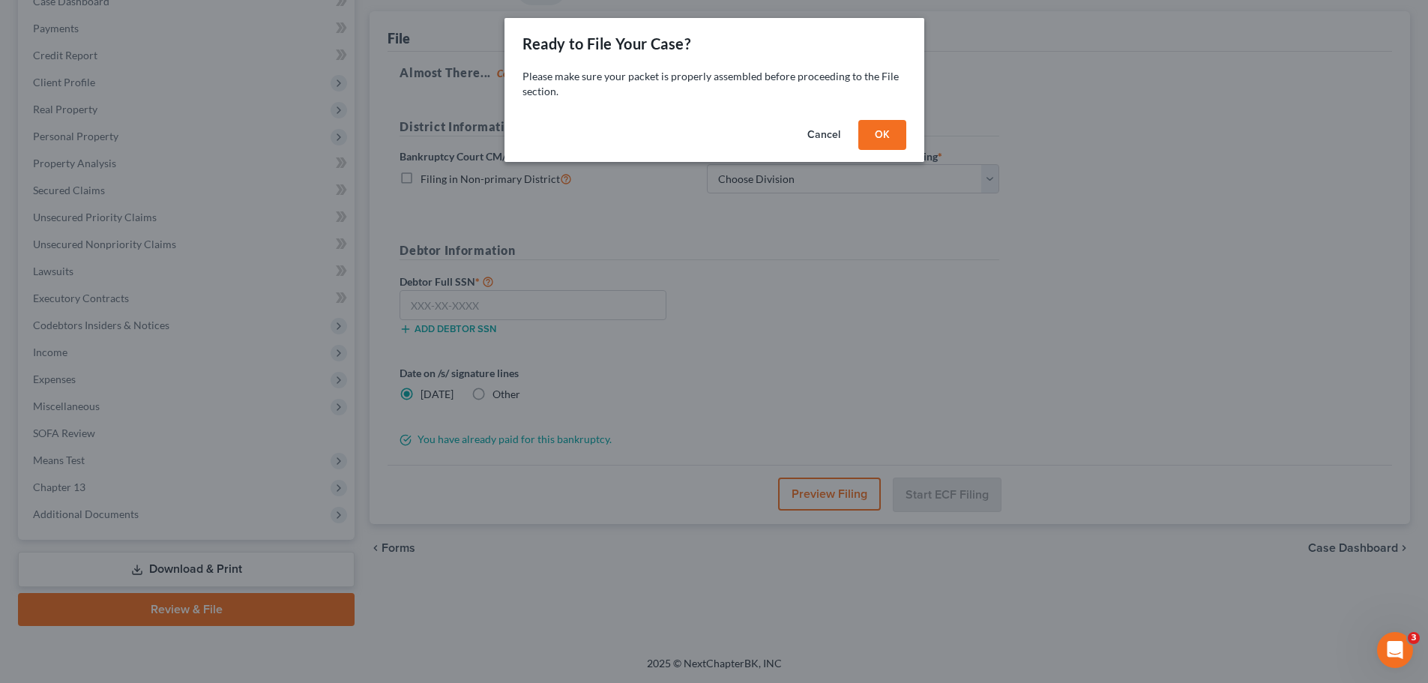
scroll to position [168, 0]
click at [905, 141] on button "OK" at bounding box center [887, 135] width 48 height 30
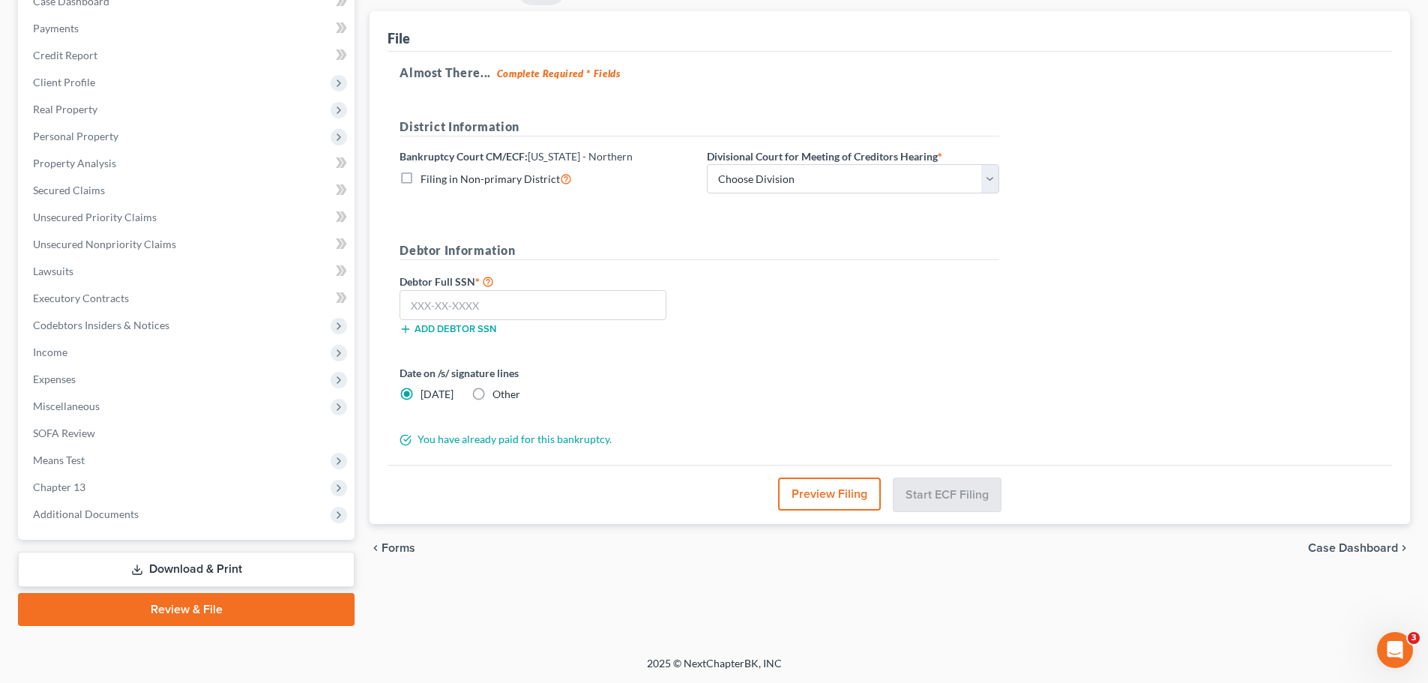
click at [852, 198] on div "District Information Bankruptcy Court CM/ECF: Indiana - Northern Filing in Non-…" at bounding box center [699, 162] width 615 height 88
click at [854, 188] on select "Choose Division Fort Wayne Hammond Lafayette South Bend" at bounding box center [853, 179] width 292 height 30
select select "3"
click at [707, 164] on select "Choose Division Fort Wayne Hammond Lafayette South Bend" at bounding box center [853, 179] width 292 height 30
click at [489, 315] on input "text" at bounding box center [532, 305] width 267 height 30
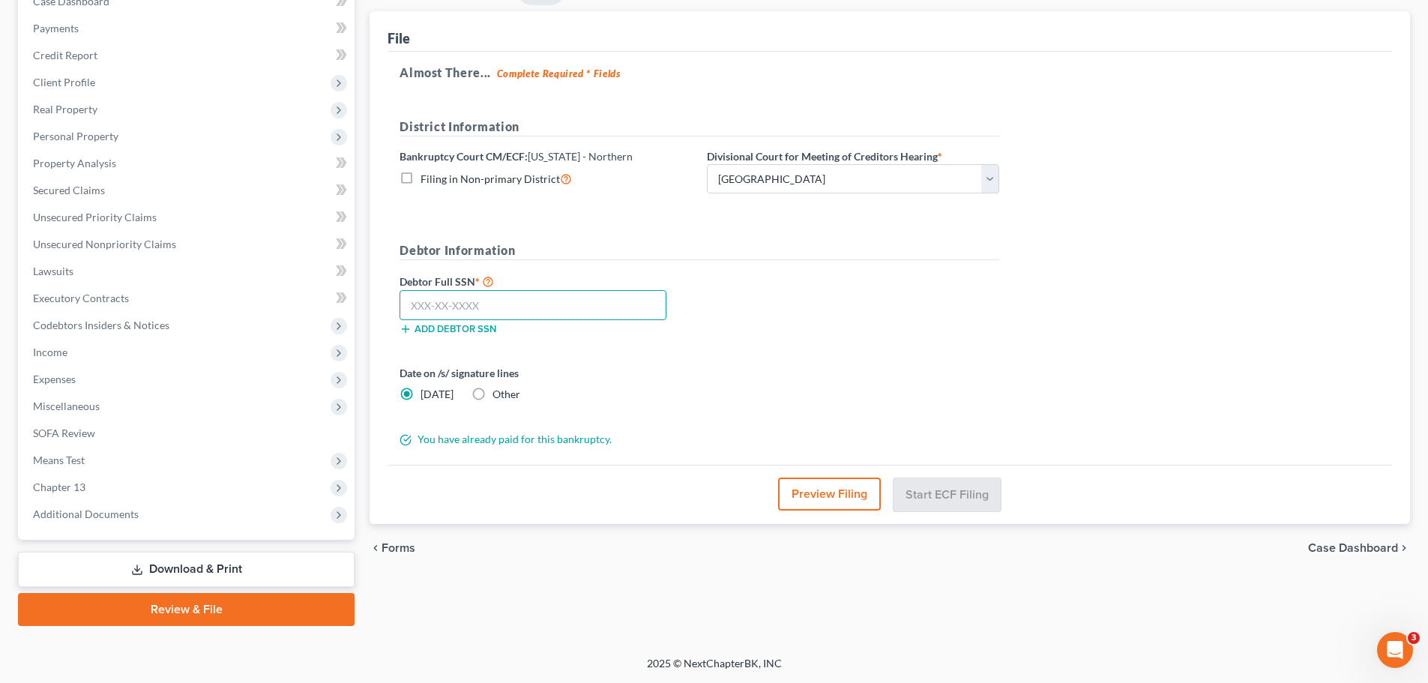
click at [498, 301] on input "text" at bounding box center [532, 305] width 267 height 30
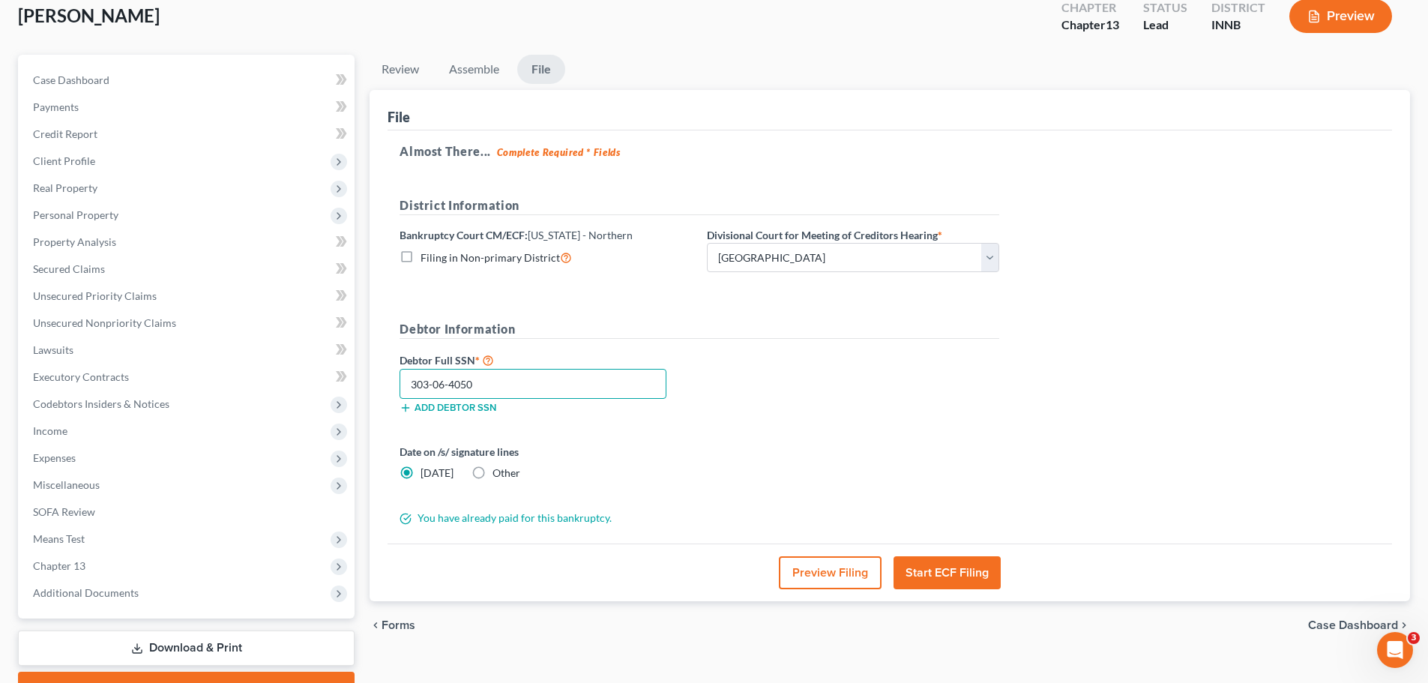
scroll to position [0, 0]
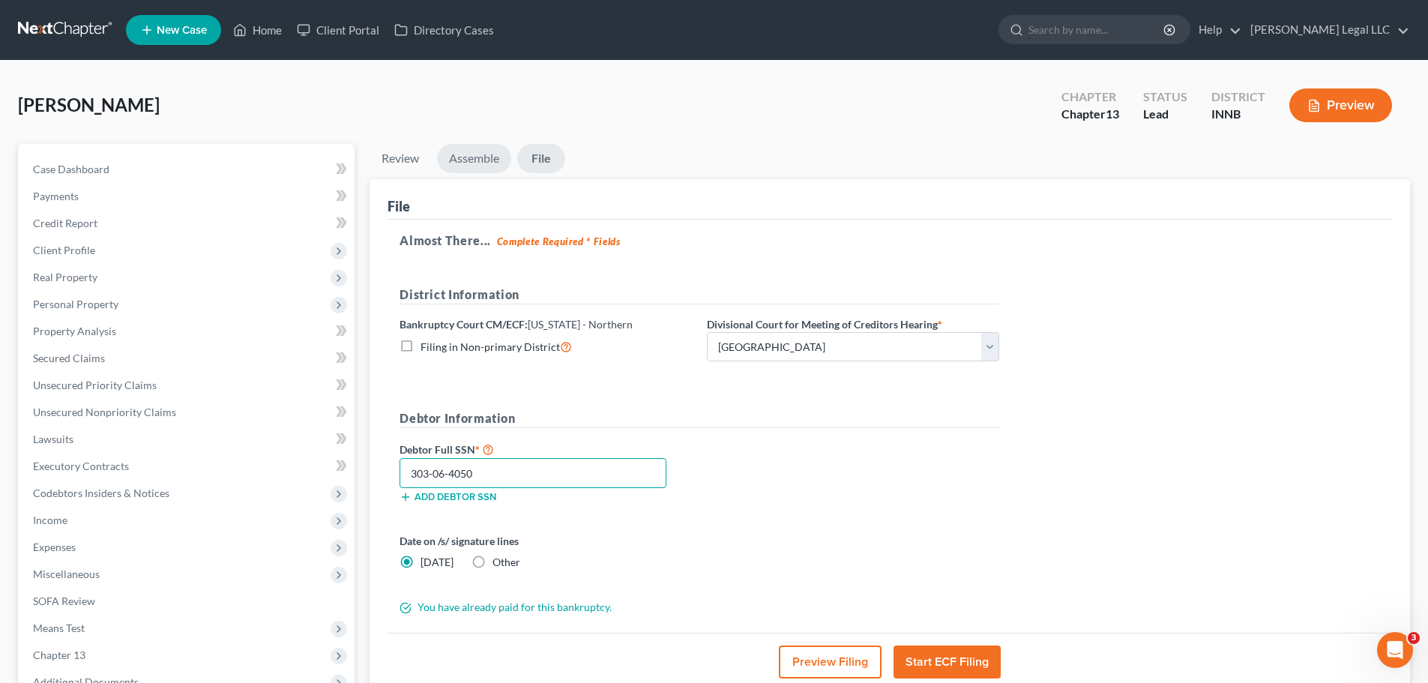
type input "303-06-4050"
drag, startPoint x: 477, startPoint y: 154, endPoint x: 551, endPoint y: 268, distance: 135.5
click at [477, 154] on link "Assemble" at bounding box center [474, 158] width 74 height 29
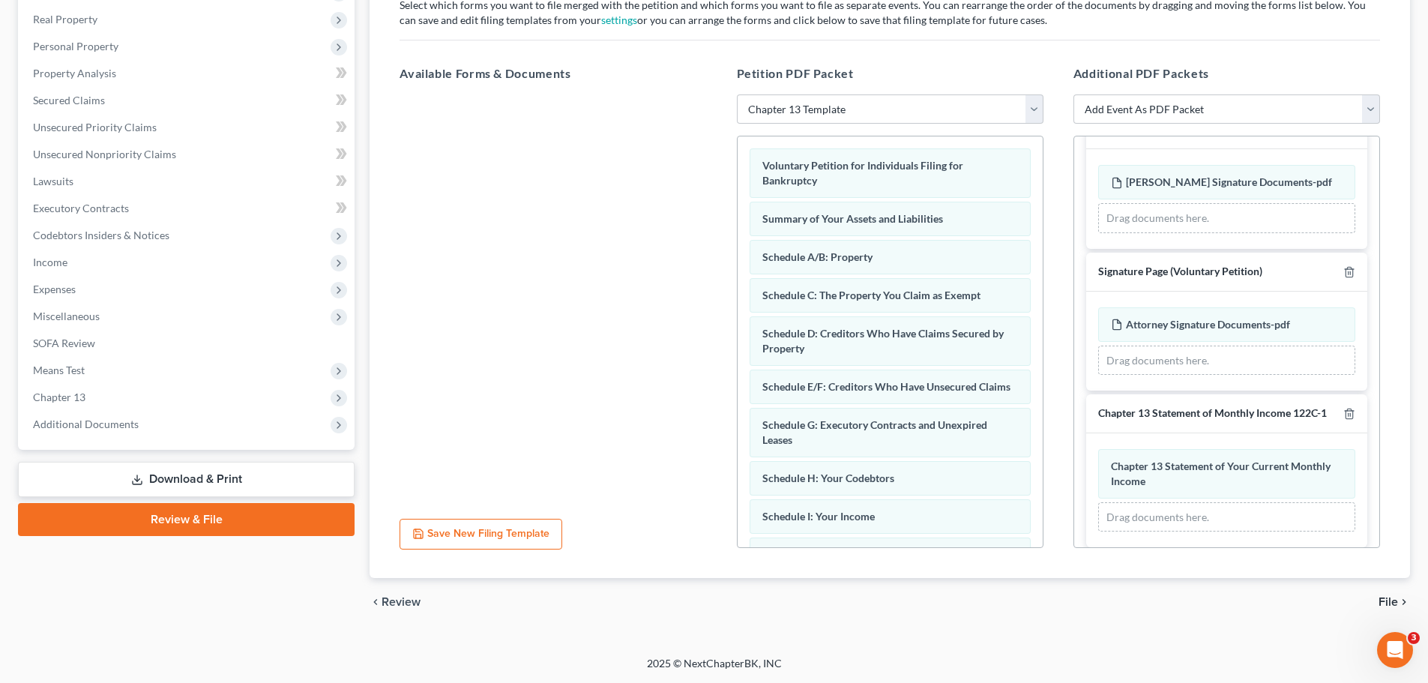
scroll to position [676, 0]
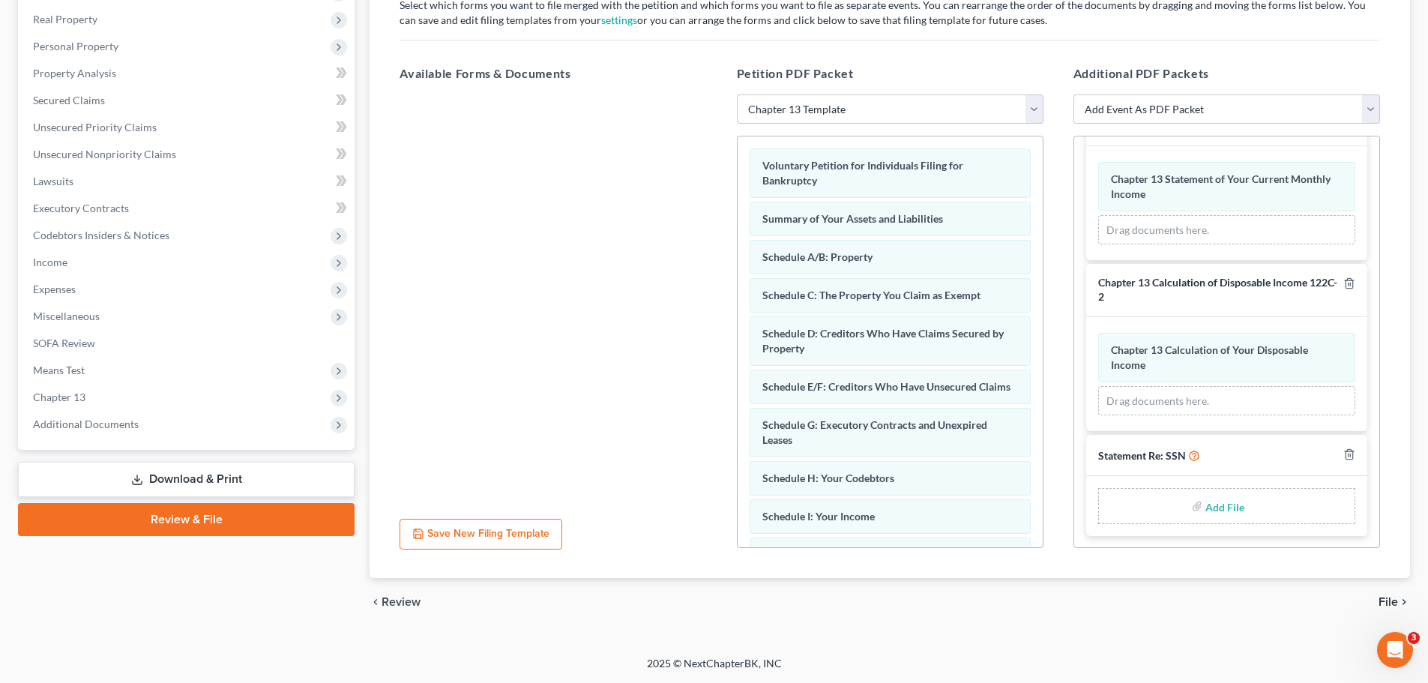
click at [1150, 507] on input "file" at bounding box center [1223, 505] width 36 height 27
type input "C:\fakepath\Hayes SSN Statement (Signed).pdf"
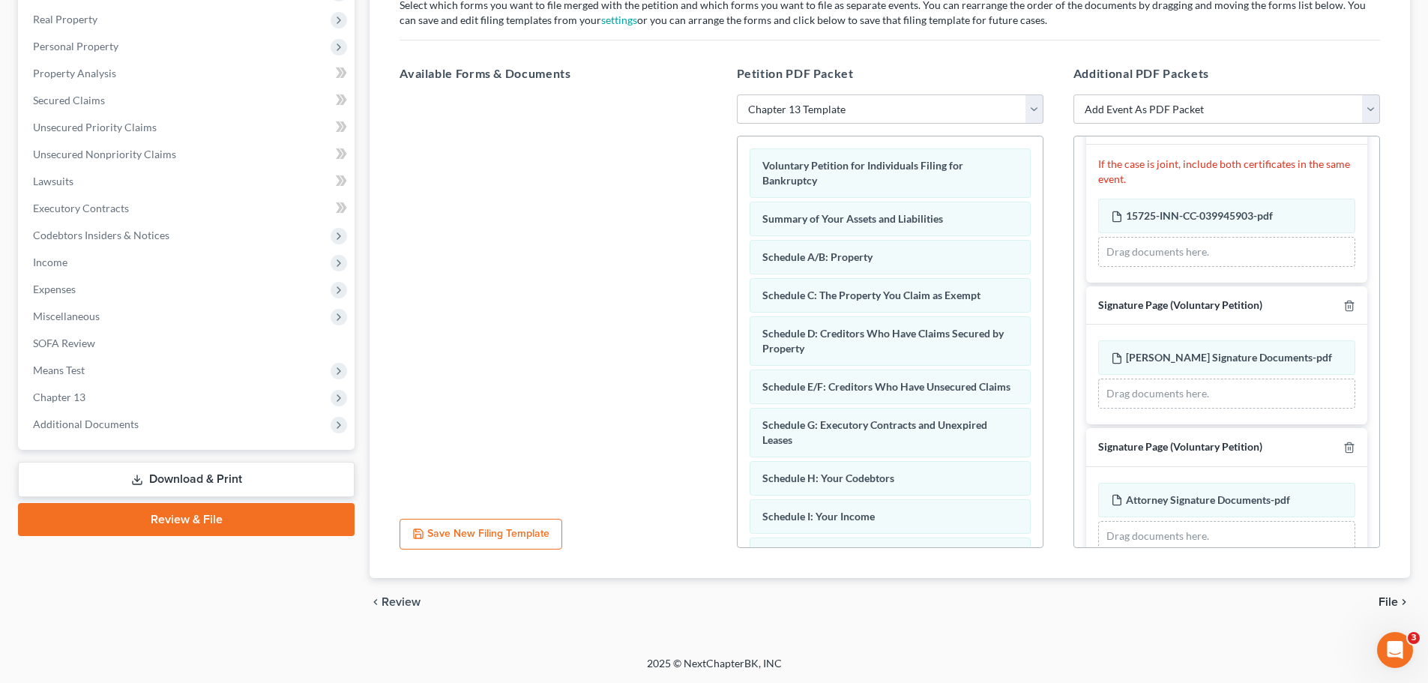
scroll to position [300, 0]
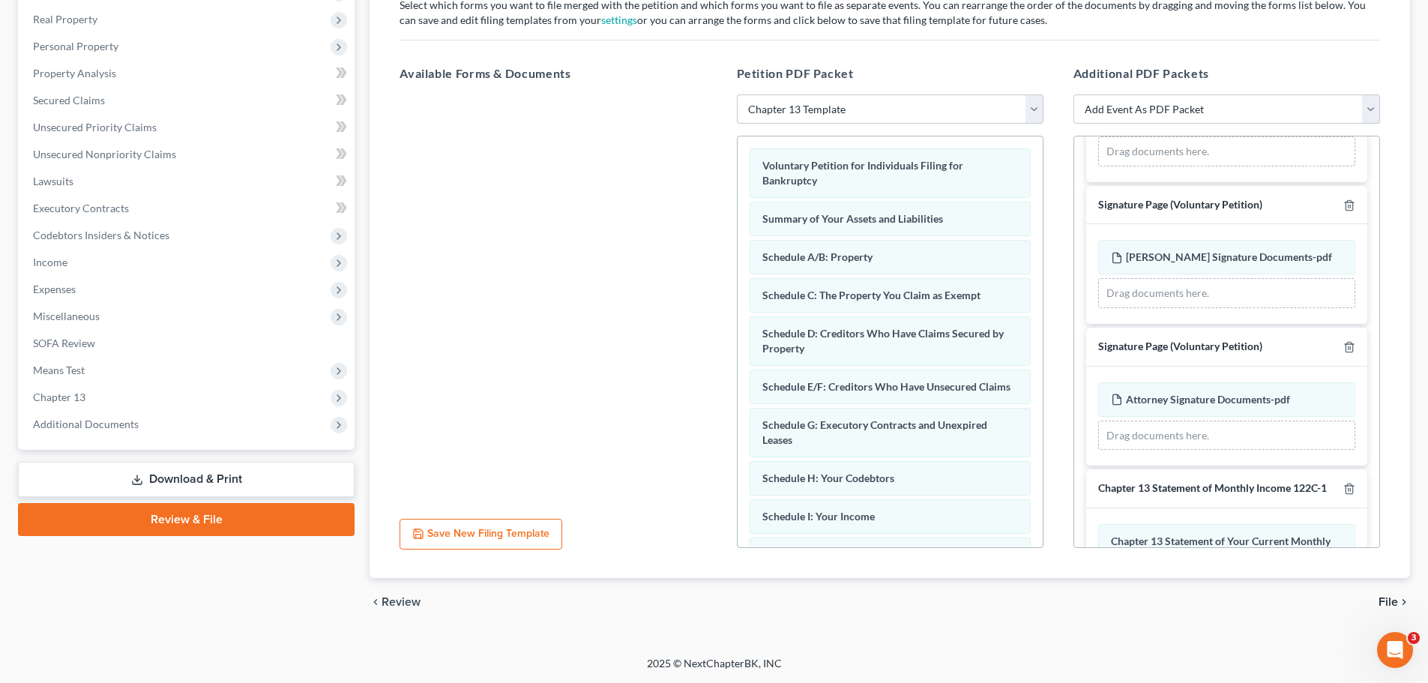
click at [1150, 520] on span "File" at bounding box center [1387, 602] width 19 height 12
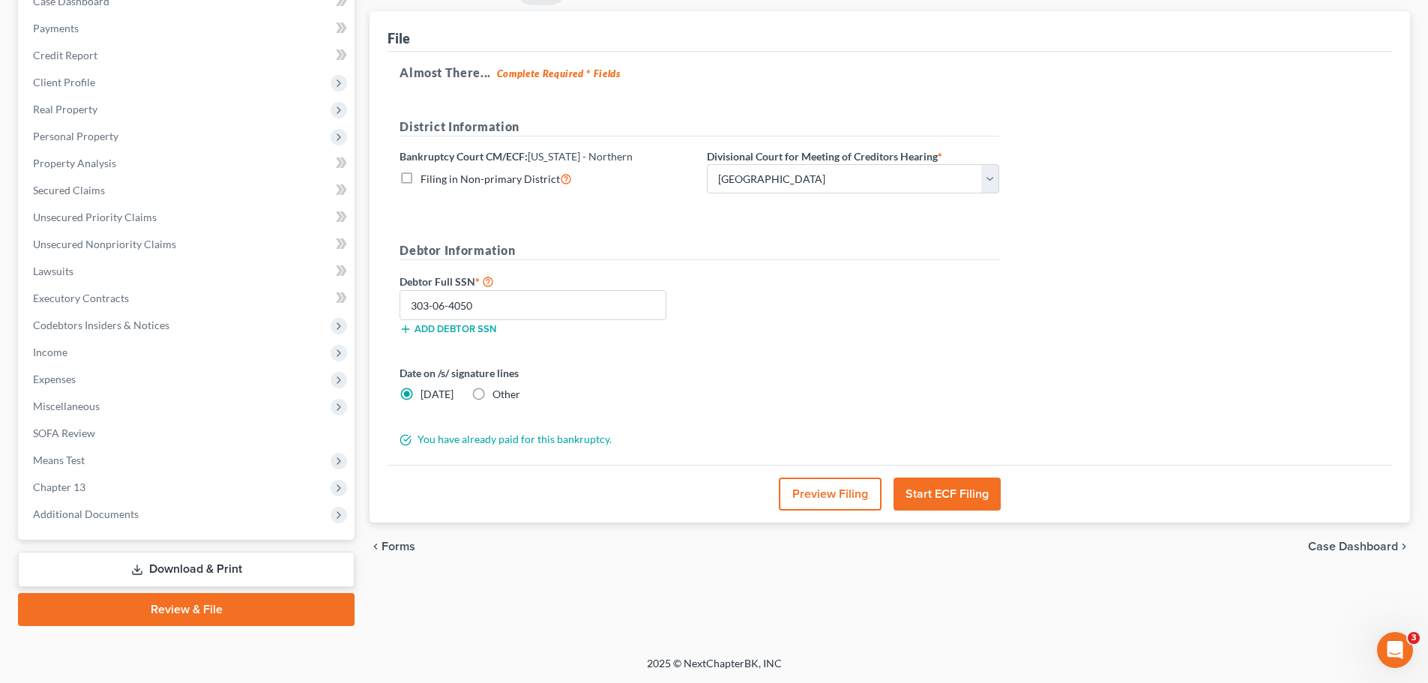
click at [492, 393] on label "Other" at bounding box center [506, 394] width 28 height 15
click at [498, 393] on input "Other" at bounding box center [503, 392] width 10 height 10
radio input "true"
radio input "false"
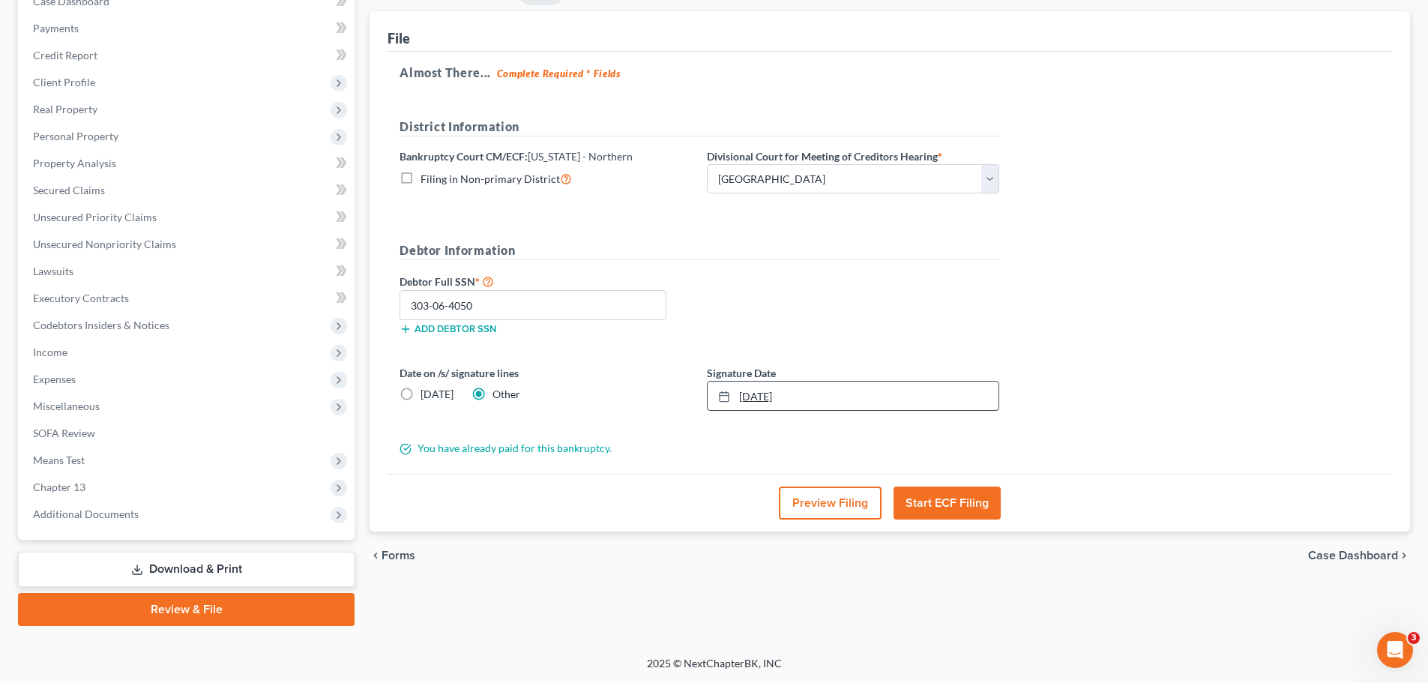
click at [811, 392] on link "9/11/2025" at bounding box center [853, 395] width 291 height 28
click at [962, 492] on button "Start ECF Filing" at bounding box center [946, 502] width 107 height 33
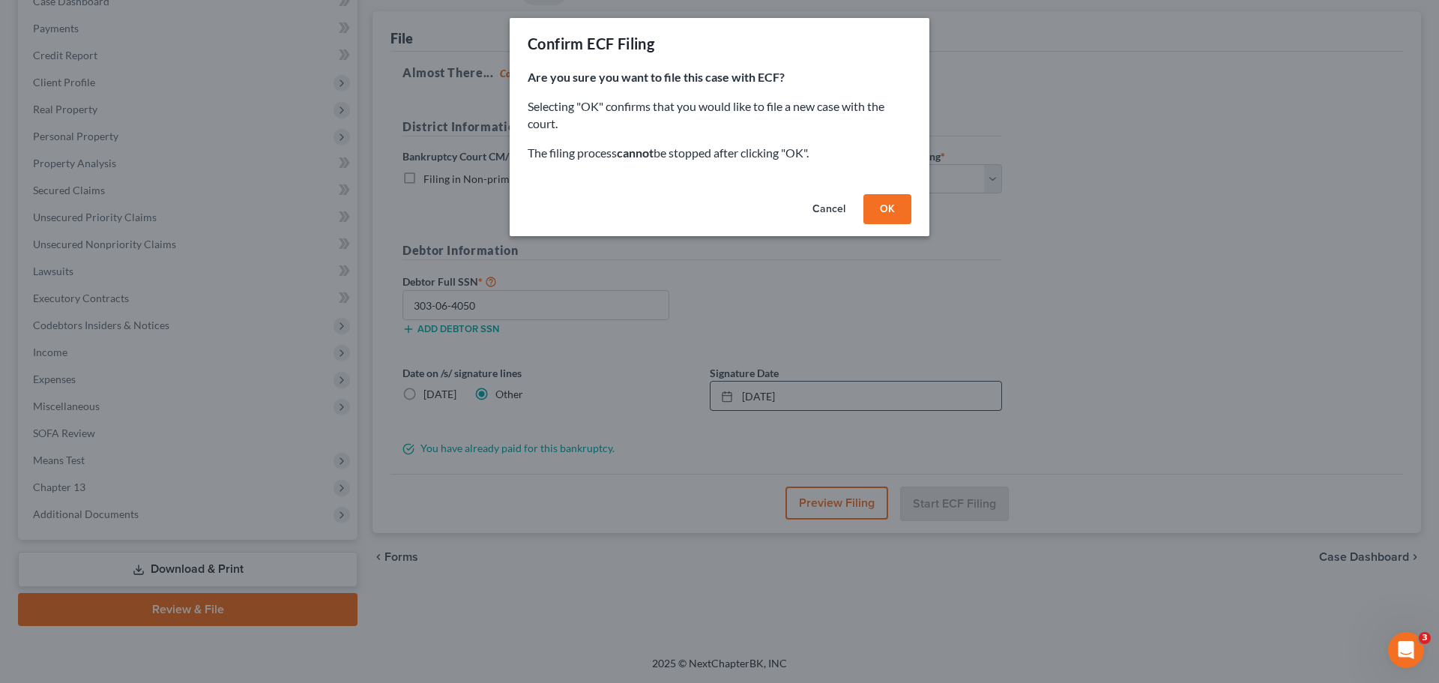
click at [880, 207] on button "OK" at bounding box center [887, 209] width 48 height 30
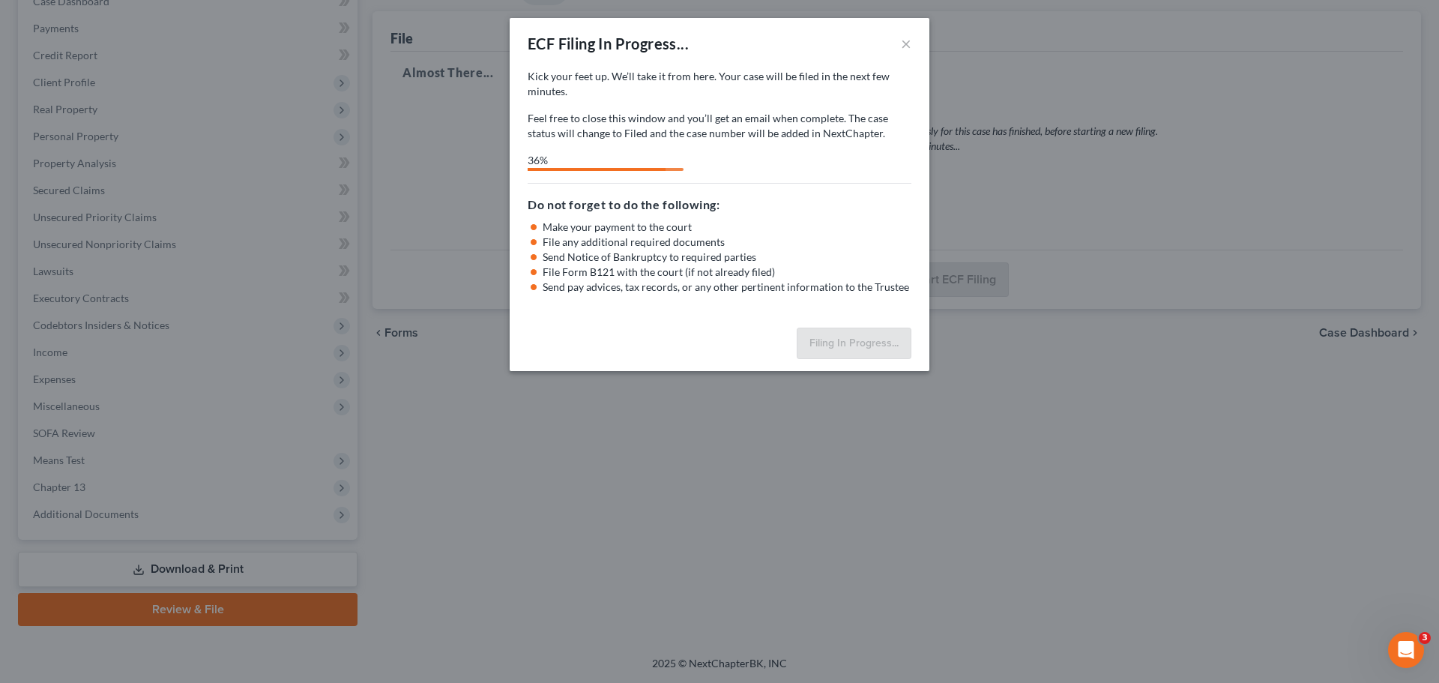
select select "3"
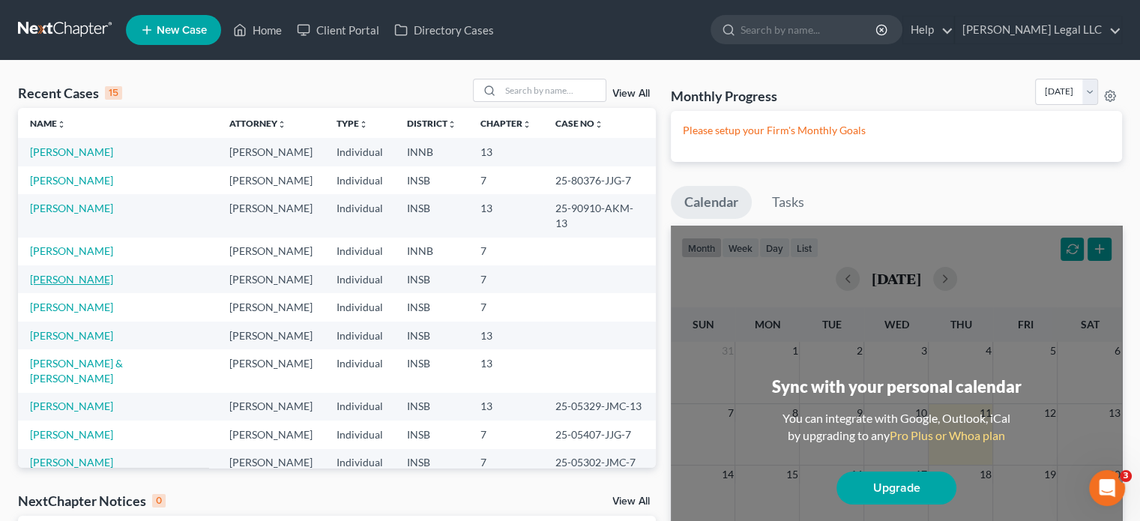
click at [61, 273] on link "[PERSON_NAME]" at bounding box center [71, 279] width 83 height 13
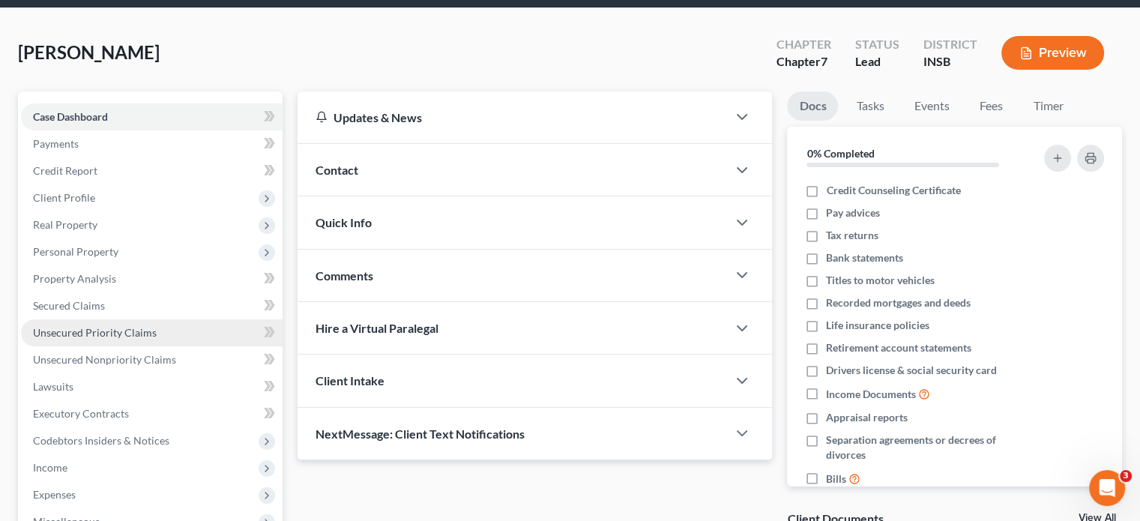
scroll to position [225, 0]
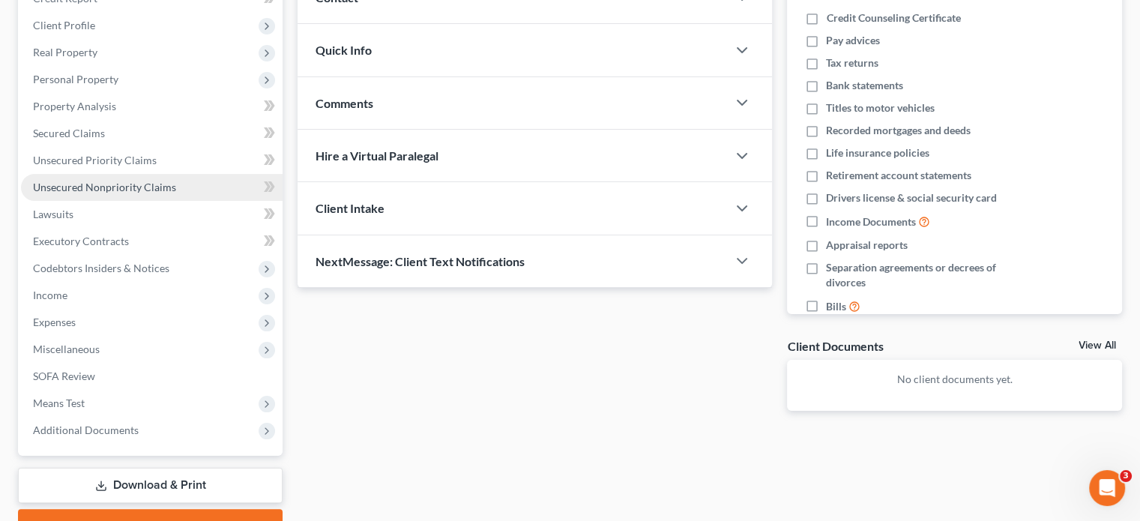
click at [76, 188] on span "Unsecured Nonpriority Claims" at bounding box center [104, 187] width 143 height 13
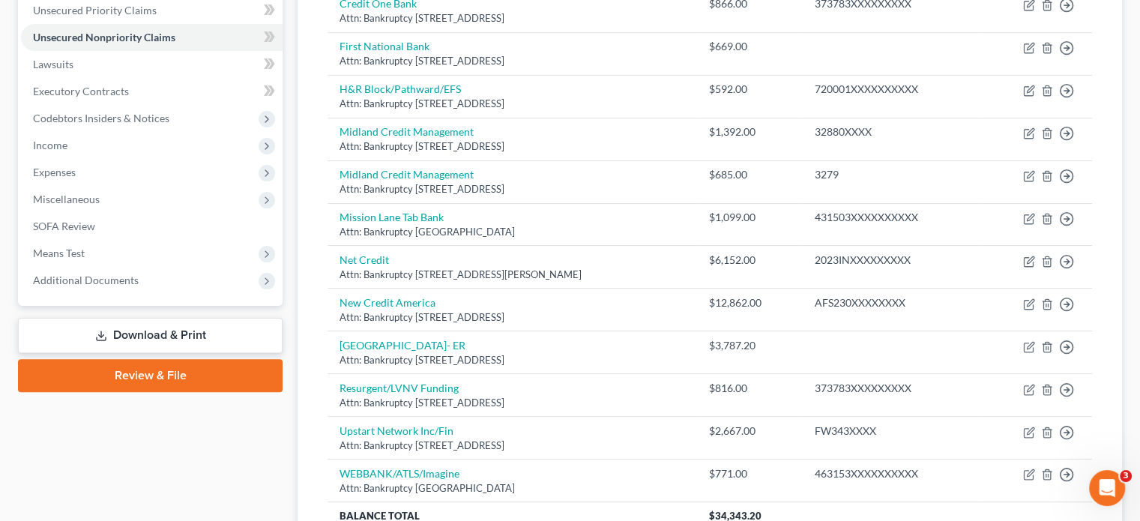
scroll to position [290, 0]
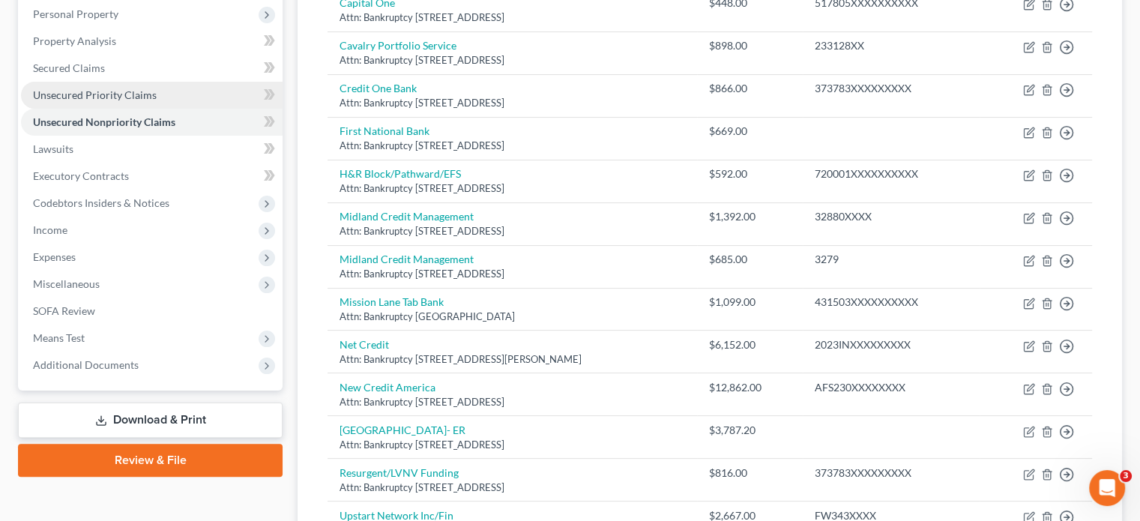
click at [48, 94] on span "Unsecured Priority Claims" at bounding box center [95, 94] width 124 height 13
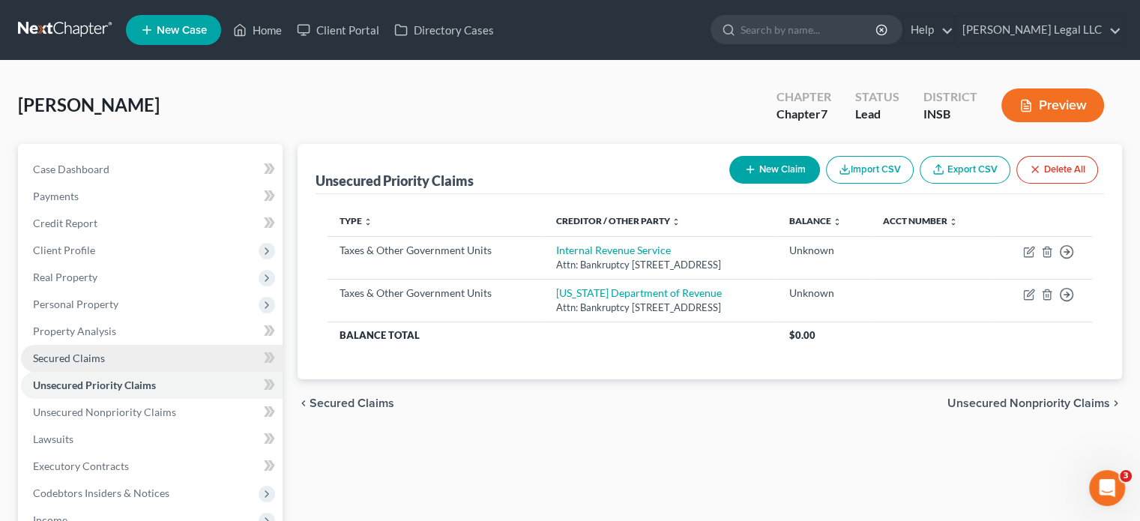
click at [65, 361] on span "Secured Claims" at bounding box center [69, 358] width 72 height 13
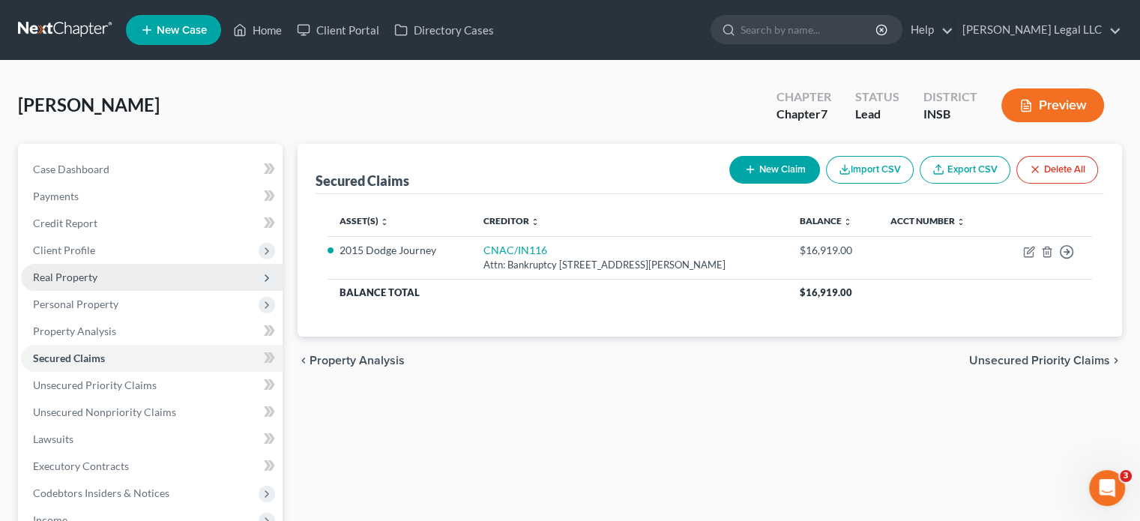
click at [63, 274] on span "Real Property" at bounding box center [65, 277] width 64 height 13
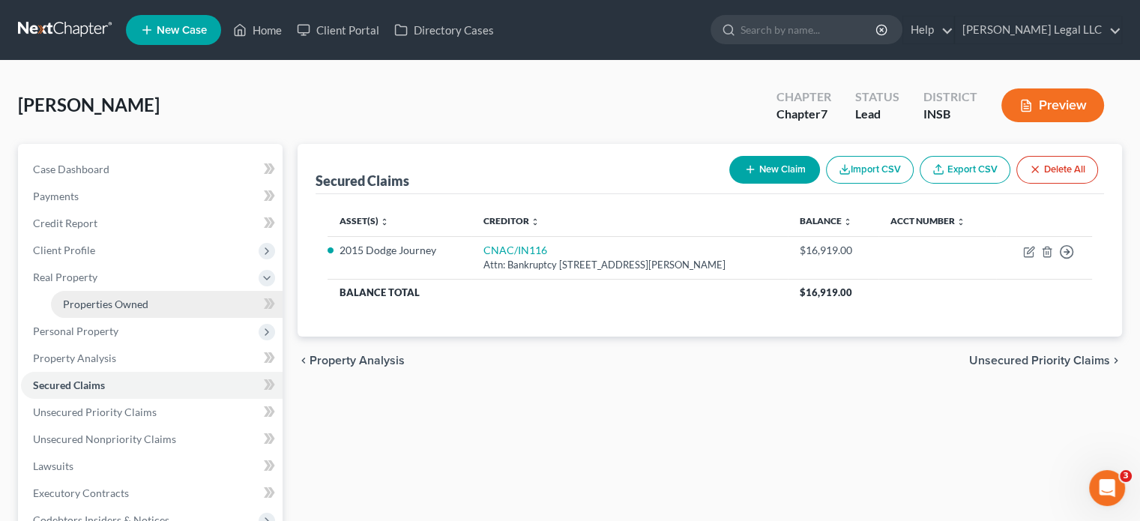
click at [63, 292] on link "Properties Owned" at bounding box center [167, 304] width 232 height 27
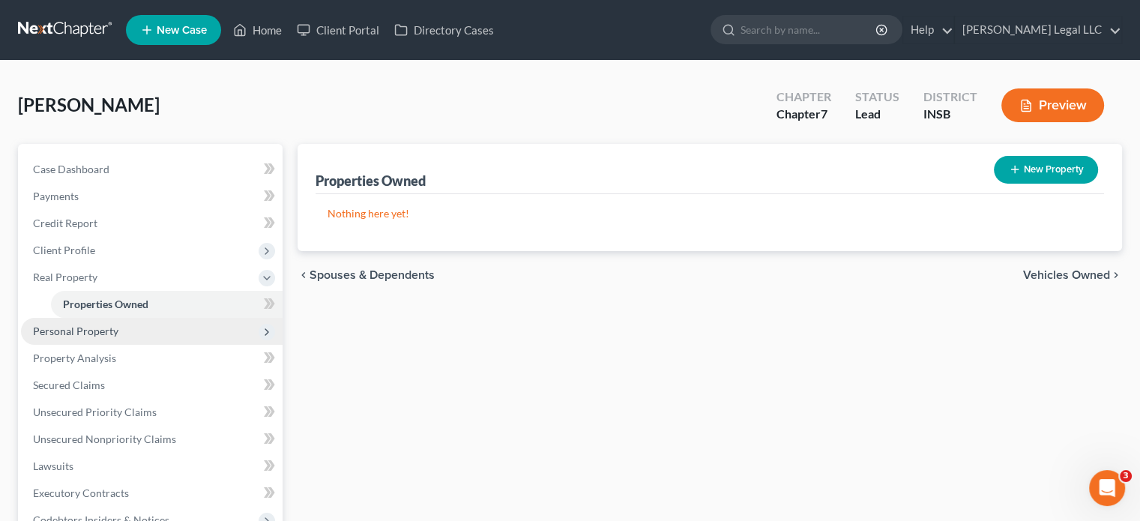
click at [64, 331] on span "Personal Property" at bounding box center [75, 331] width 85 height 13
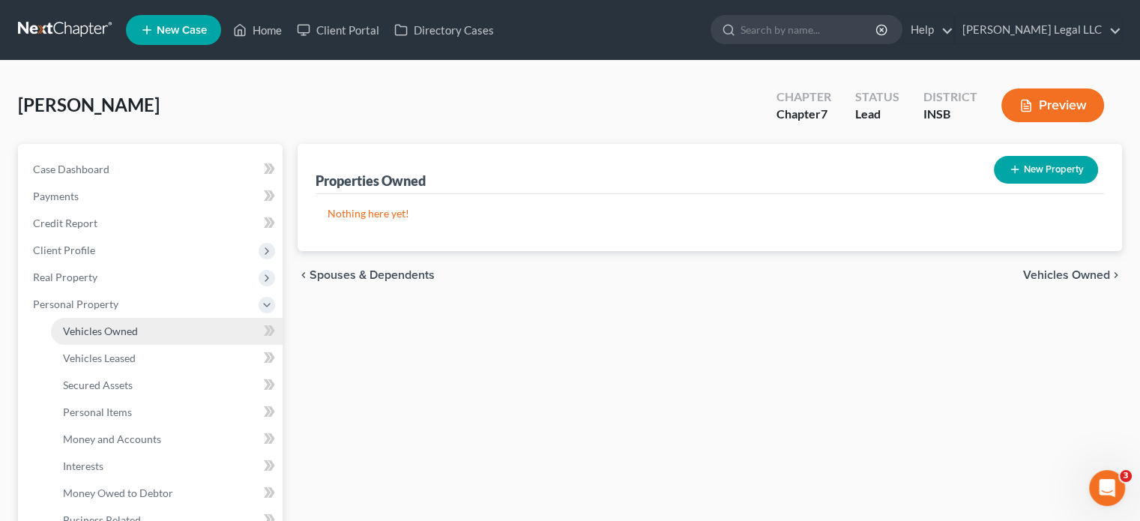
click at [75, 326] on span "Vehicles Owned" at bounding box center [100, 331] width 75 height 13
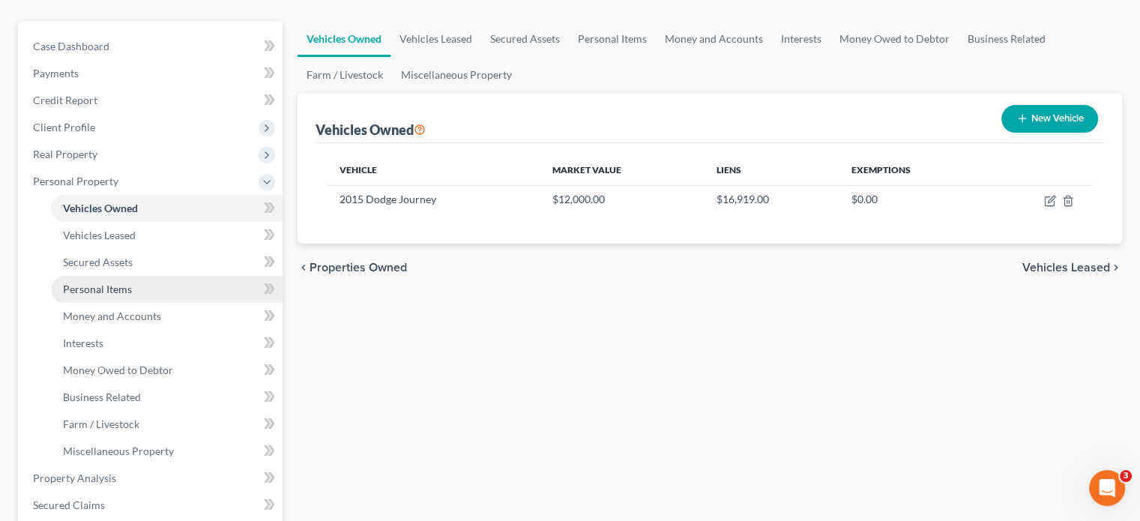
scroll to position [150, 0]
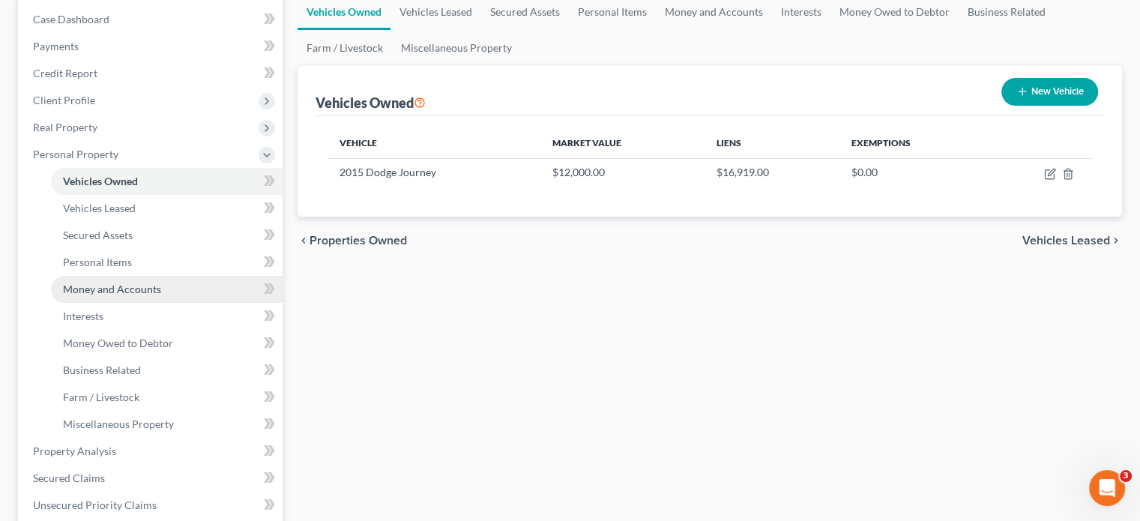
click at [80, 289] on span "Money and Accounts" at bounding box center [112, 289] width 98 height 13
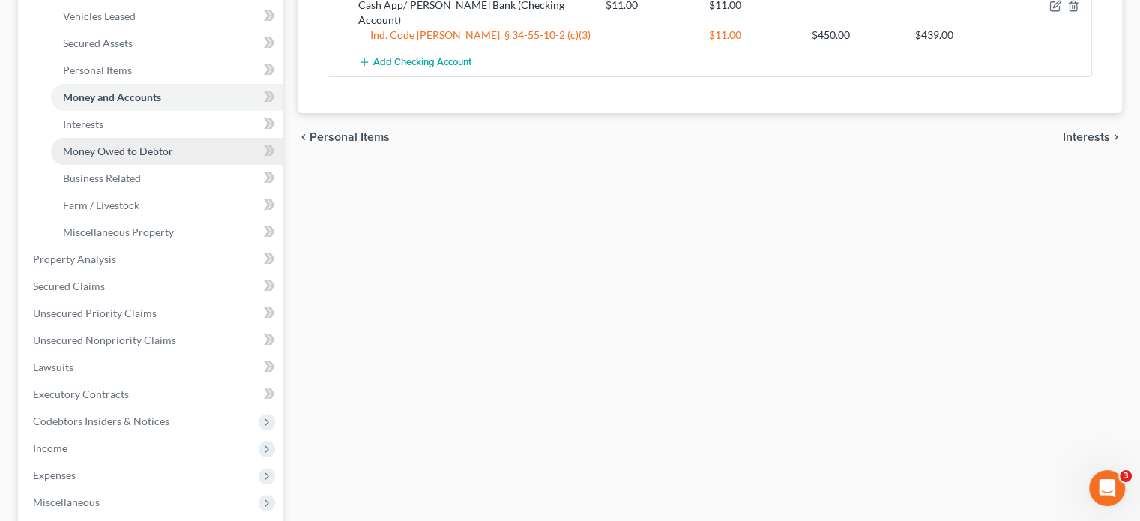
scroll to position [450, 0]
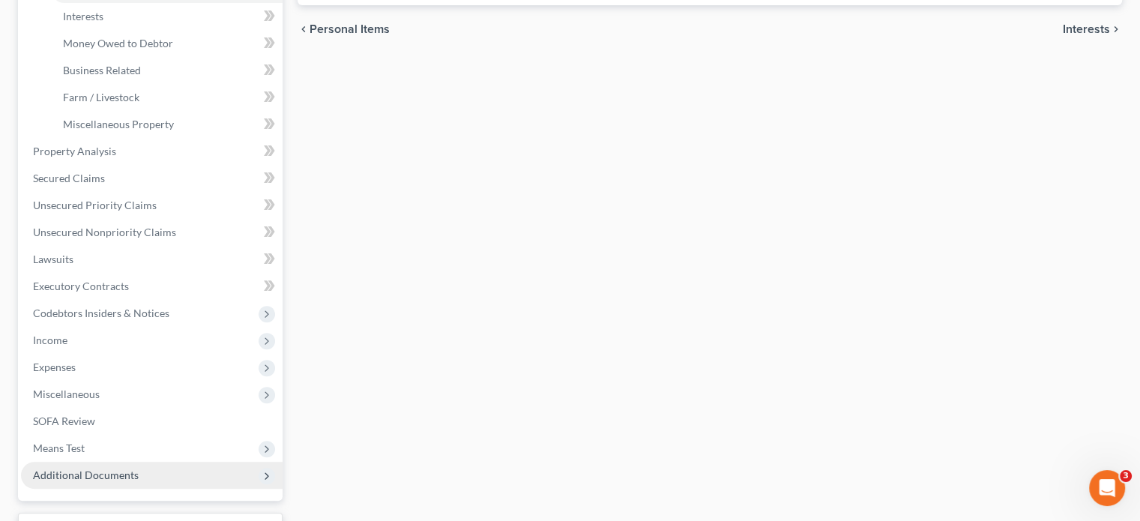
click at [77, 474] on span "Additional Documents" at bounding box center [86, 474] width 106 height 13
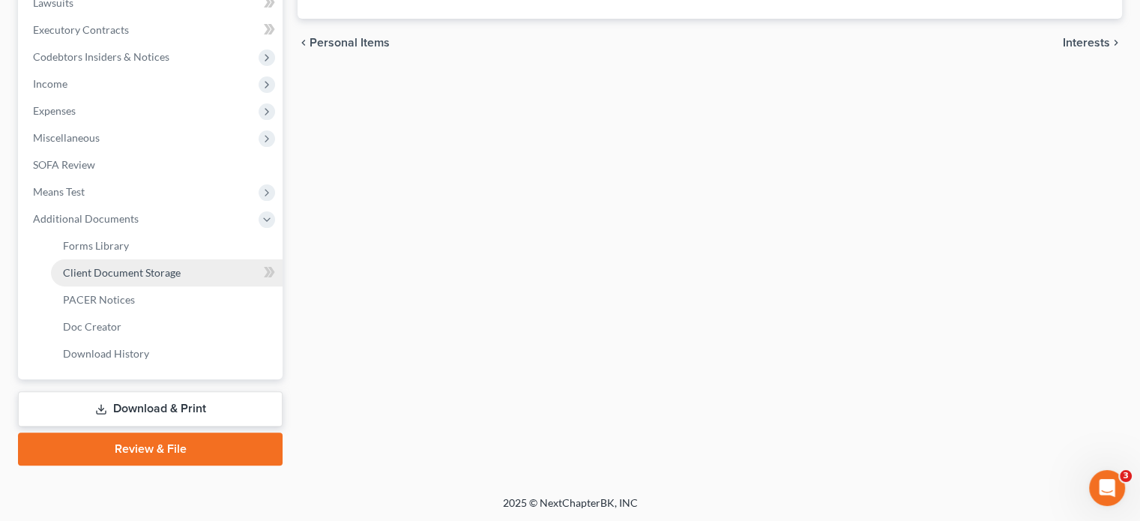
click at [135, 264] on link "Client Document Storage" at bounding box center [167, 272] width 232 height 27
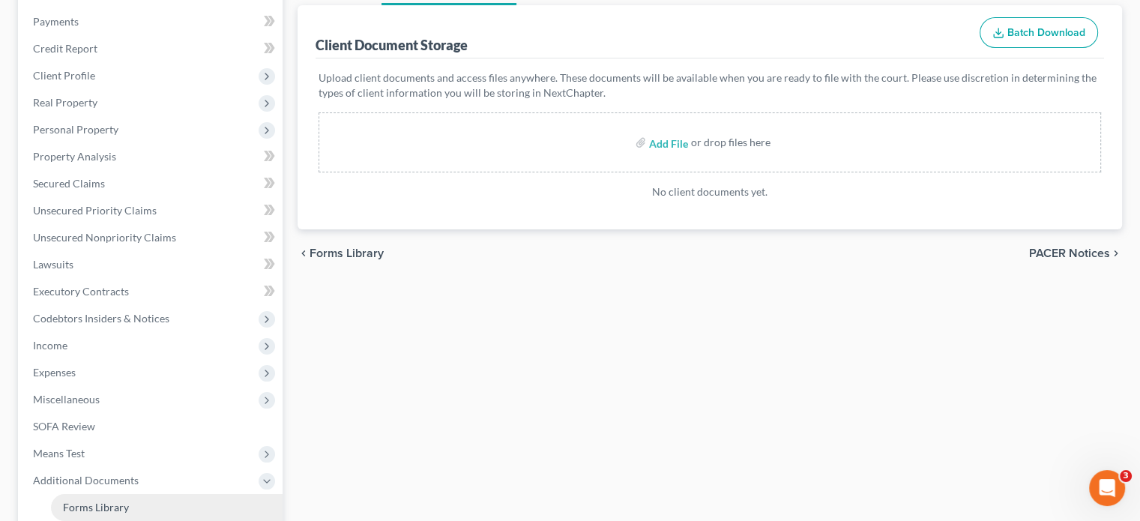
scroll to position [375, 0]
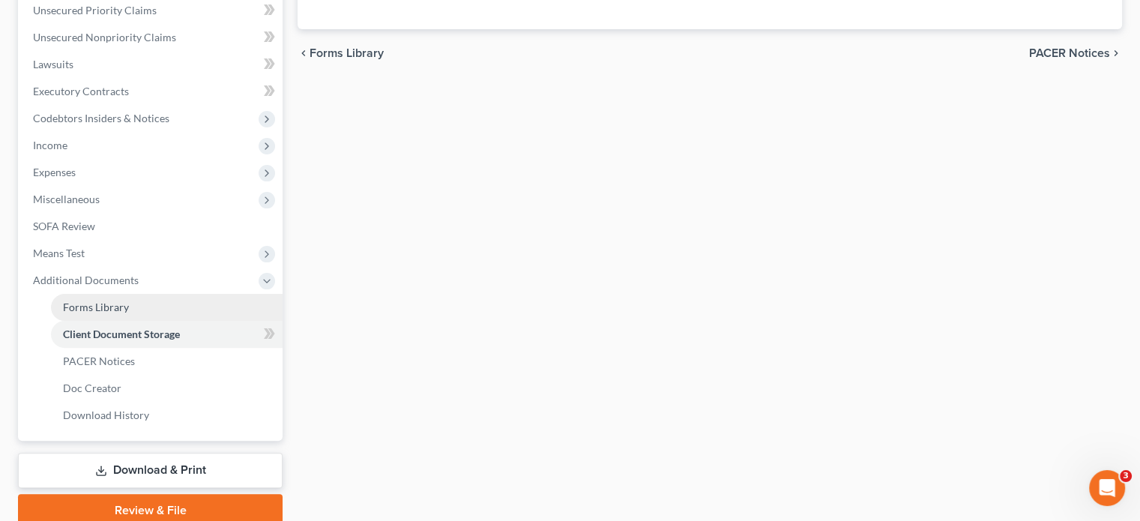
click at [74, 303] on span "Forms Library" at bounding box center [96, 307] width 66 height 13
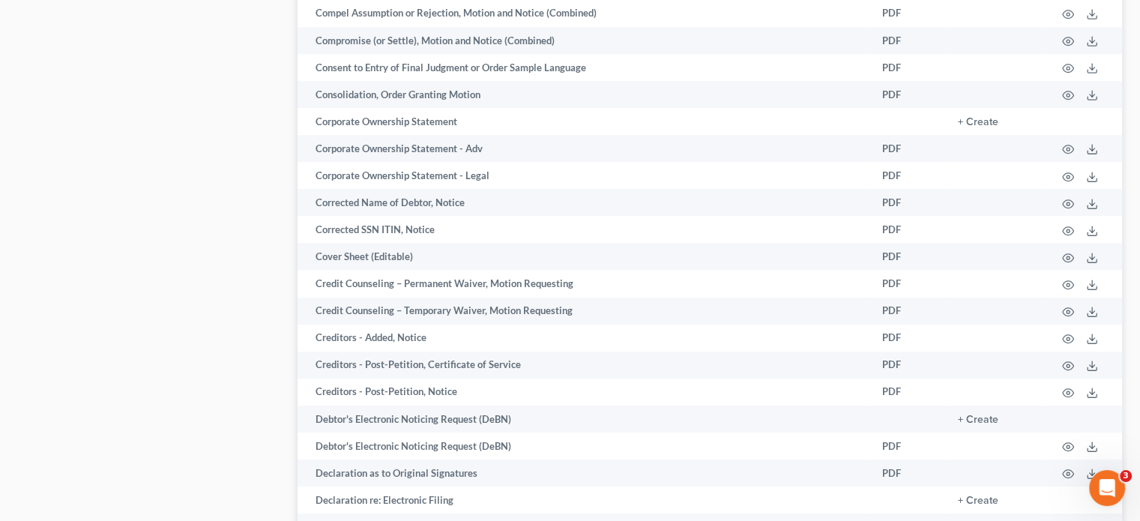
scroll to position [1186, 0]
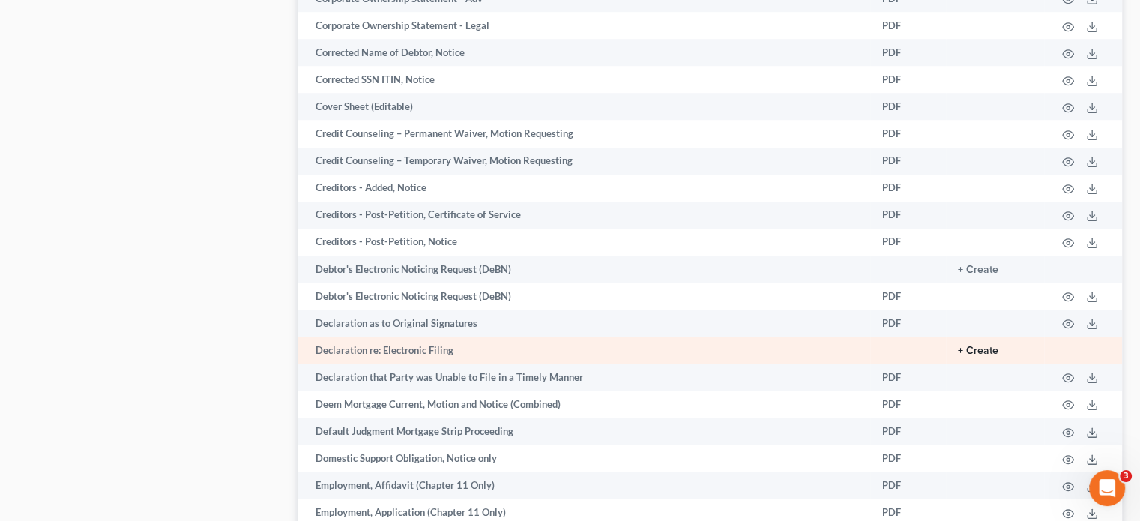
click at [979, 356] on button "+ Create" at bounding box center [978, 351] width 40 height 10
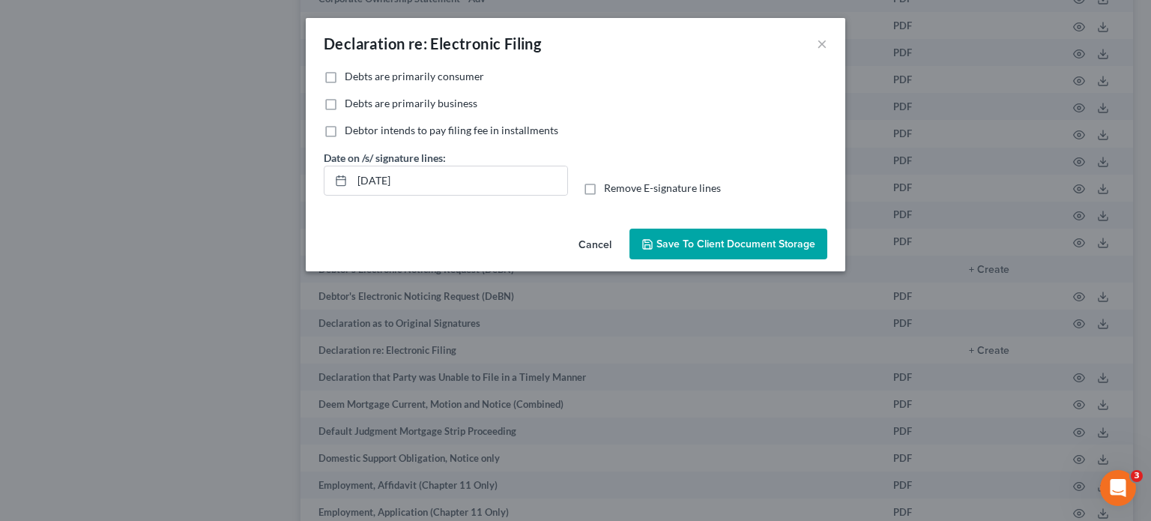
click at [345, 74] on label "Debts are primarily consumer" at bounding box center [414, 76] width 139 height 15
click at [351, 74] on input "Debts are primarily consumer" at bounding box center [356, 74] width 10 height 10
checkbox input "true"
click at [689, 242] on span "Save to Client Document Storage" at bounding box center [736, 244] width 159 height 13
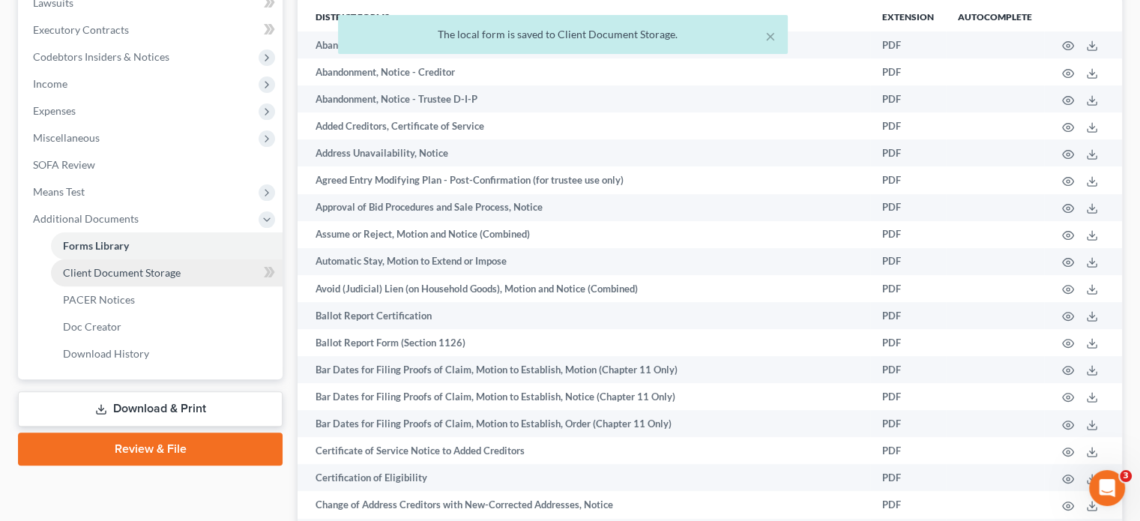
click at [142, 274] on span "Client Document Storage" at bounding box center [122, 272] width 118 height 13
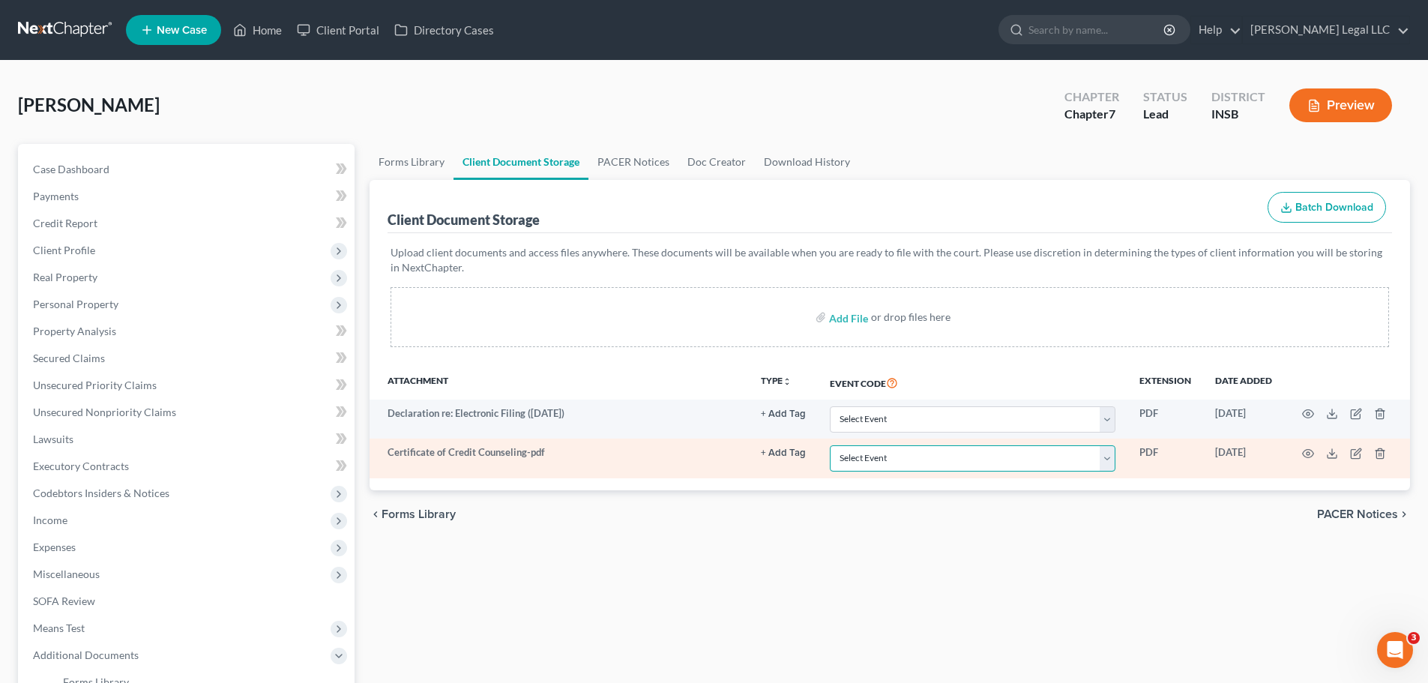
click at [883, 464] on select "Select Event 20 Largest Unsecured Creditors Amended/Corrected Petition Ch 7 Mea…" at bounding box center [973, 458] width 286 height 26
select select "9"
click at [830, 445] on select "Select Event 20 Largest Unsecured Creditors Amended/Corrected Petition Ch 7 Mea…" at bounding box center [973, 458] width 286 height 26
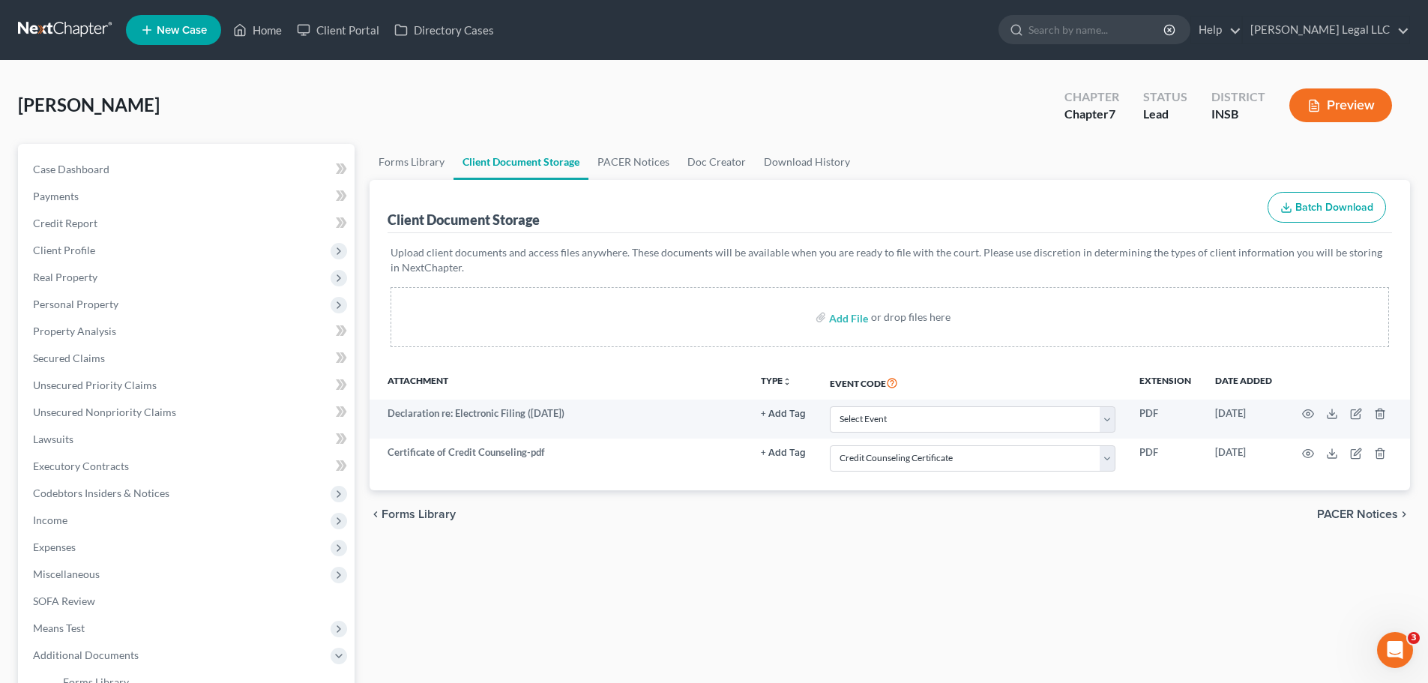
select select "9"
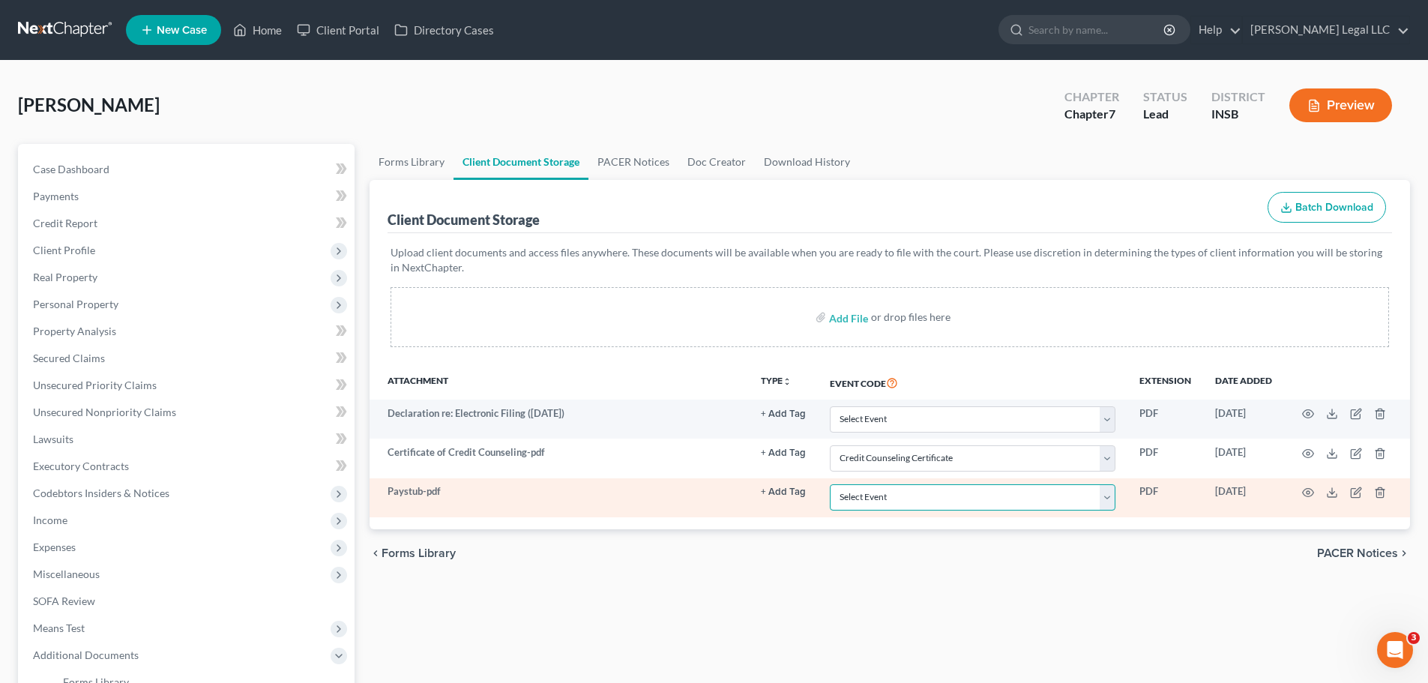
click at [867, 494] on select "Select Event 20 Largest Unsecured Creditors Amended/Corrected Petition Ch 7 Mea…" at bounding box center [973, 497] width 286 height 26
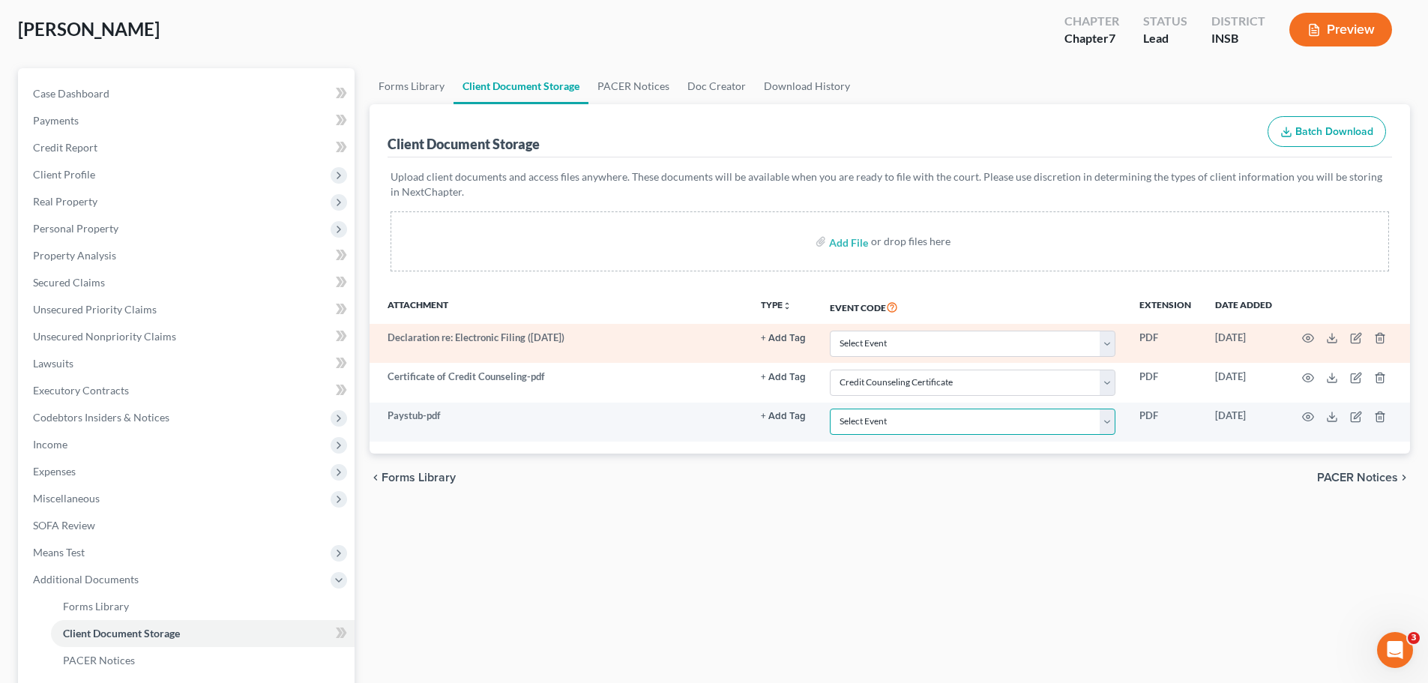
scroll to position [75, 0]
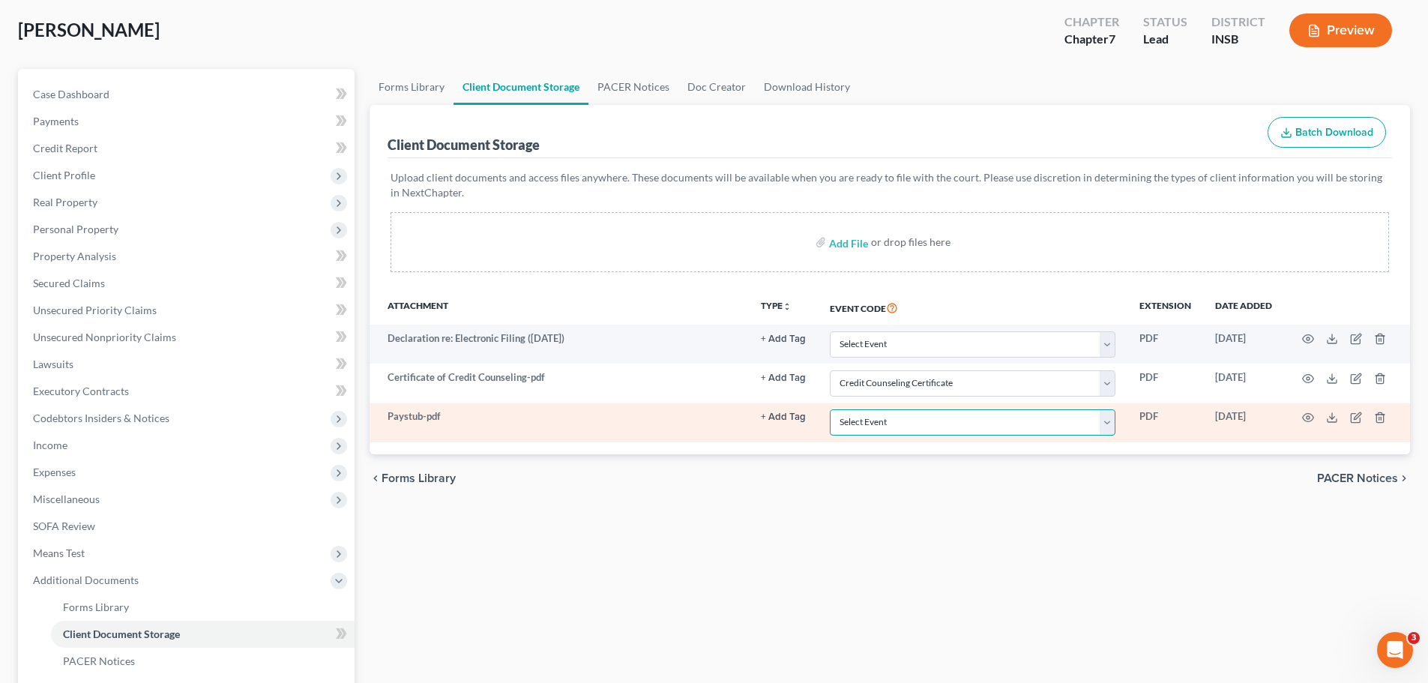
drag, startPoint x: 929, startPoint y: 423, endPoint x: 928, endPoint y: 411, distance: 12.0
click at [929, 423] on select "Select Event 20 Largest Unsecured Creditors Amended/Corrected Petition Ch 7 Mea…" at bounding box center [973, 422] width 286 height 26
select select "15"
click at [830, 409] on select "Select Event 20 Largest Unsecured Creditors Amended/Corrected Petition Ch 7 Mea…" at bounding box center [973, 422] width 286 height 26
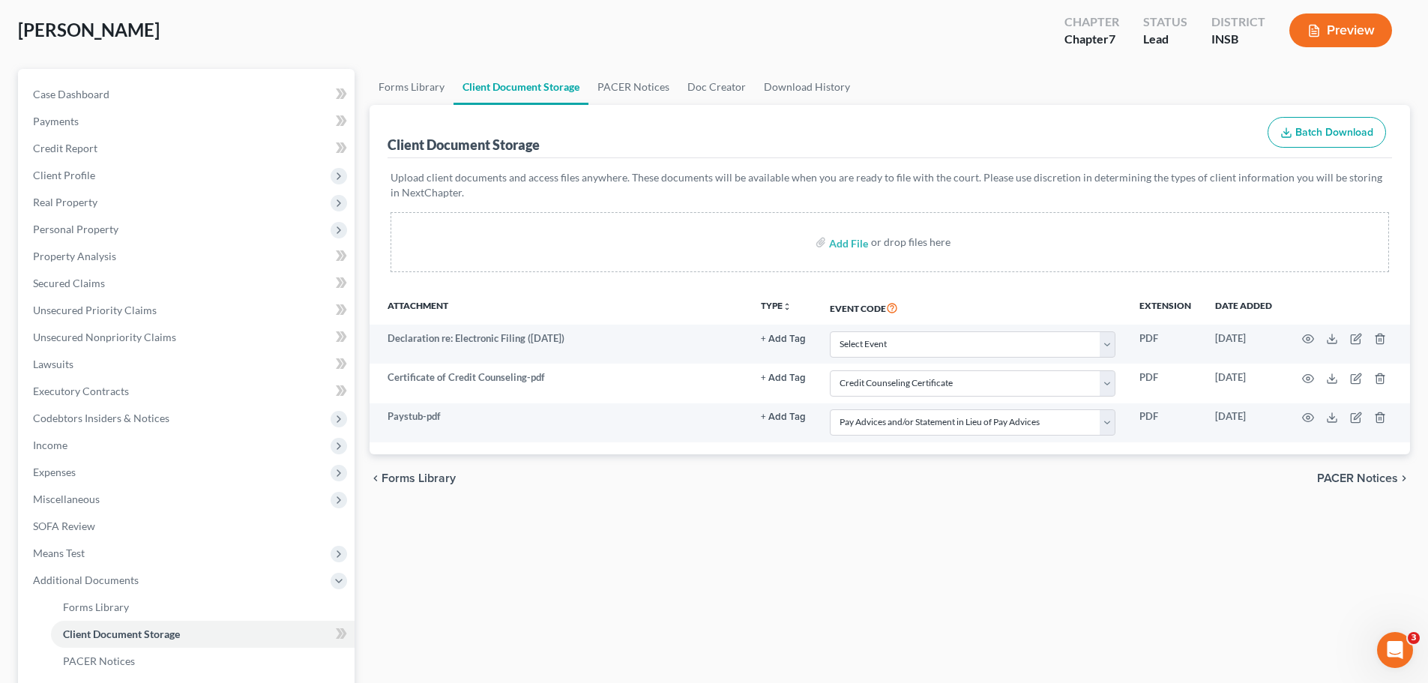
click at [842, 520] on div "Forms Library Client Document Storage PACER Notices Doc Creator Download Histor…" at bounding box center [889, 448] width 1055 height 758
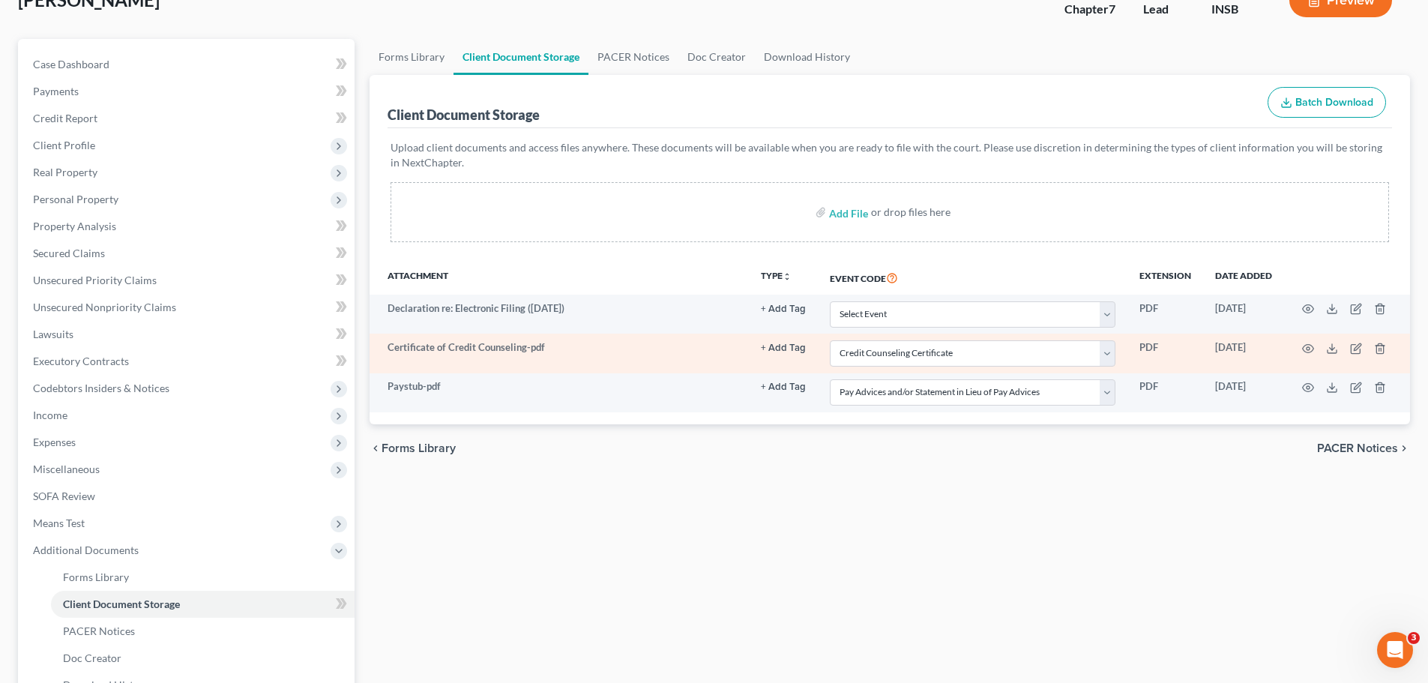
scroll to position [276, 0]
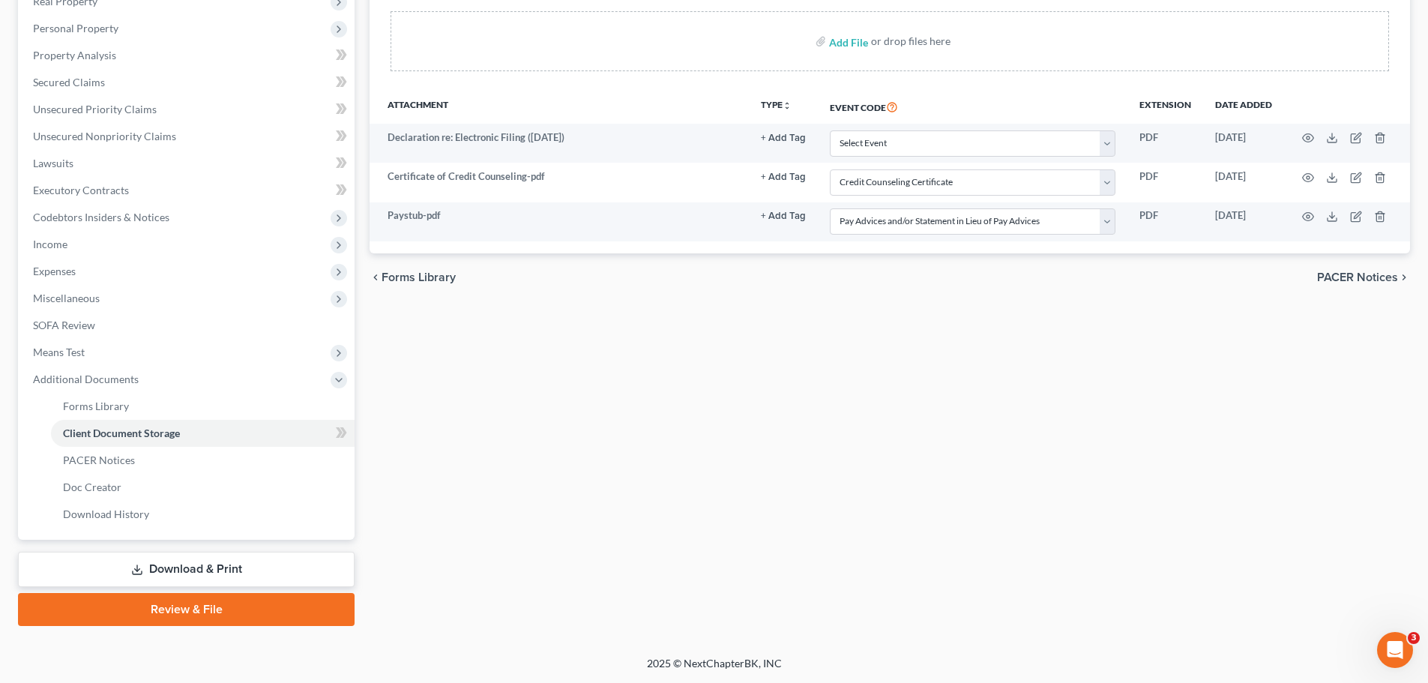
drag, startPoint x: 190, startPoint y: 562, endPoint x: 208, endPoint y: 559, distance: 18.2
click at [190, 520] on link "Download & Print" at bounding box center [186, 569] width 337 height 35
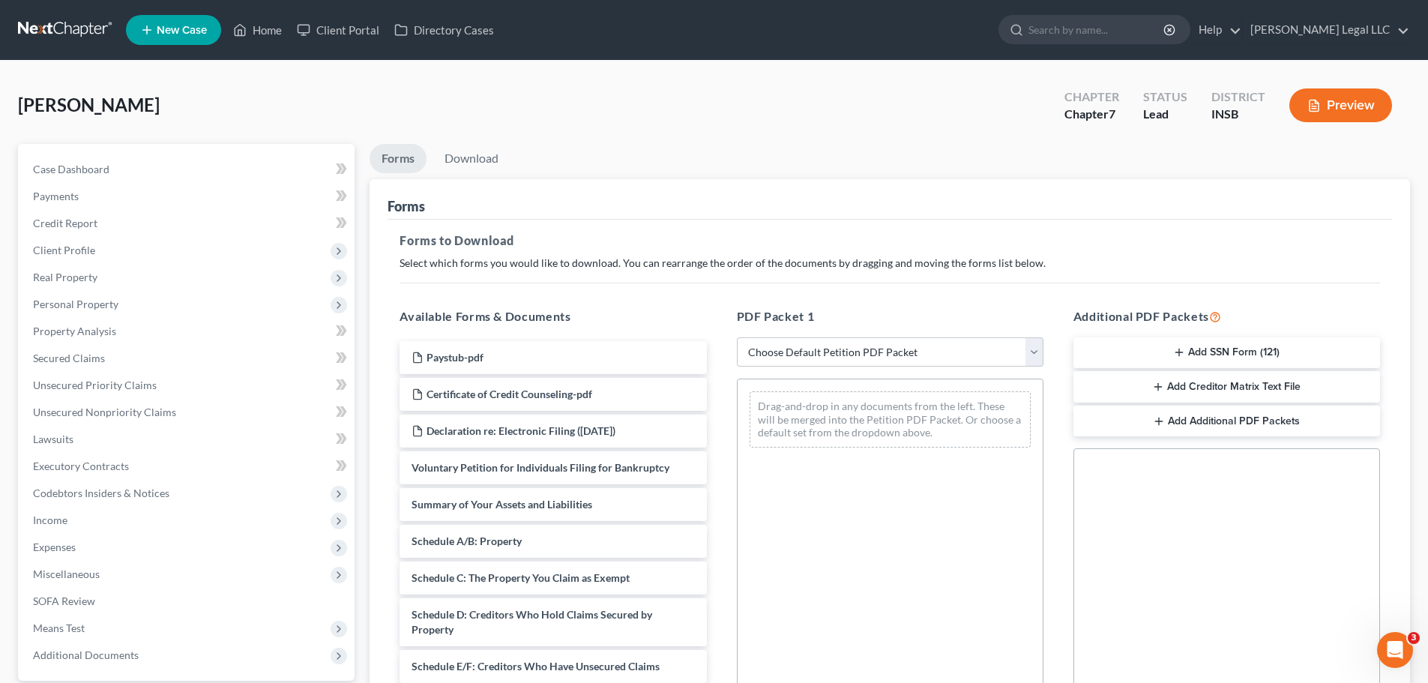
click at [1150, 351] on icon "button" at bounding box center [1179, 352] width 12 height 12
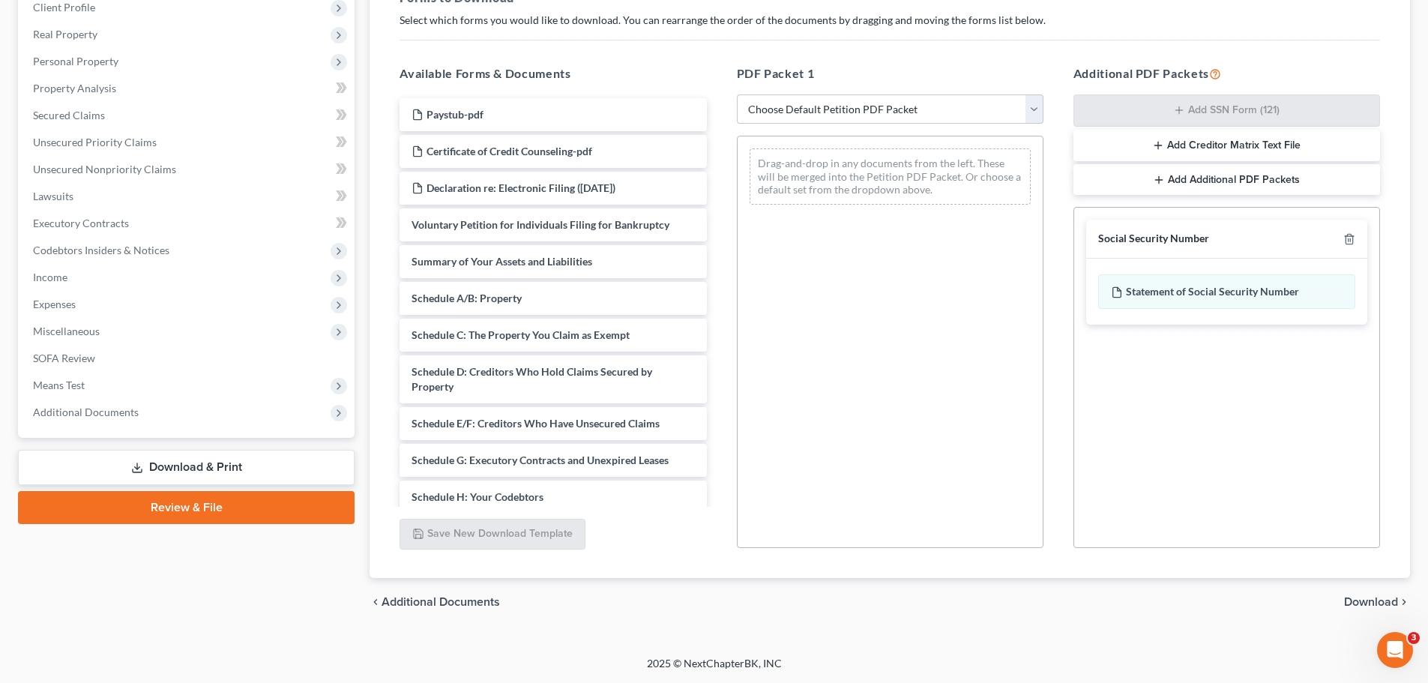
click at [1150, 520] on span "Download" at bounding box center [1371, 602] width 54 height 12
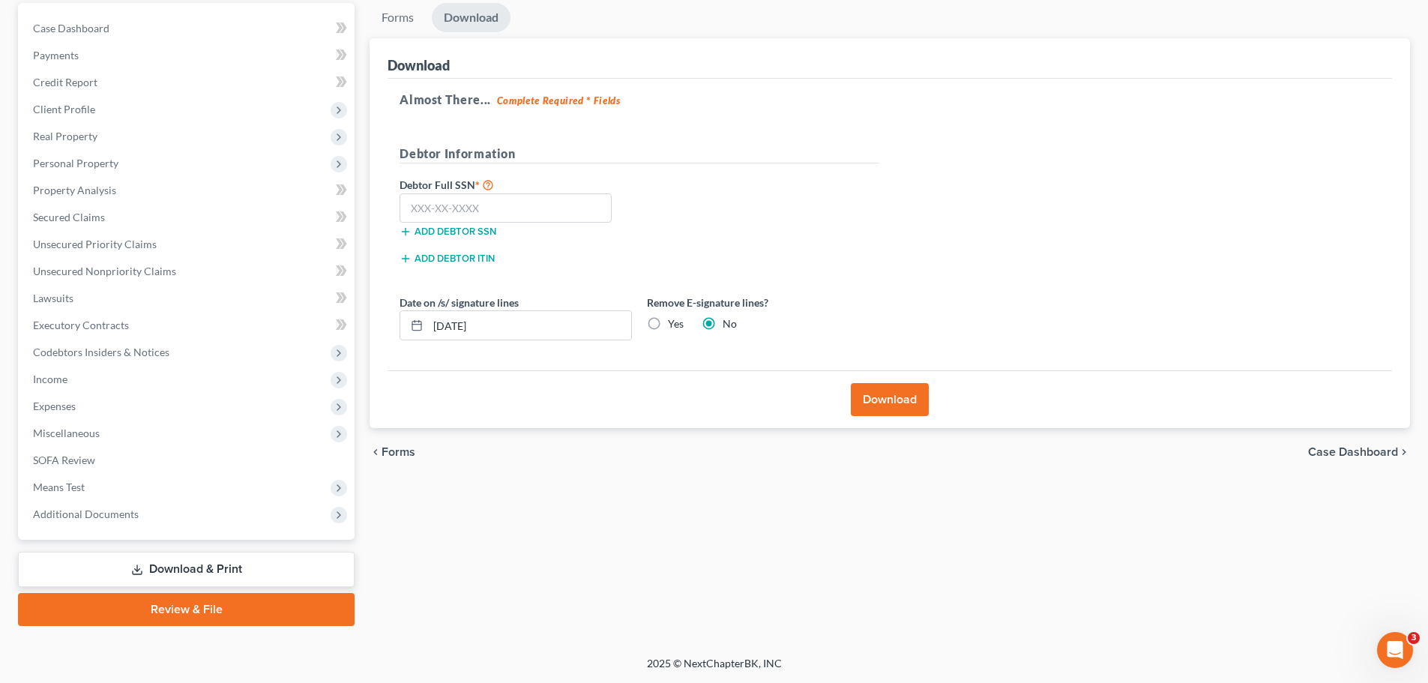
scroll to position [141, 0]
click at [495, 204] on input "text" at bounding box center [505, 208] width 212 height 30
click at [508, 208] on input "text" at bounding box center [505, 208] width 212 height 30
type input "312-06-1913"
click at [878, 407] on button "Download" at bounding box center [890, 399] width 78 height 33
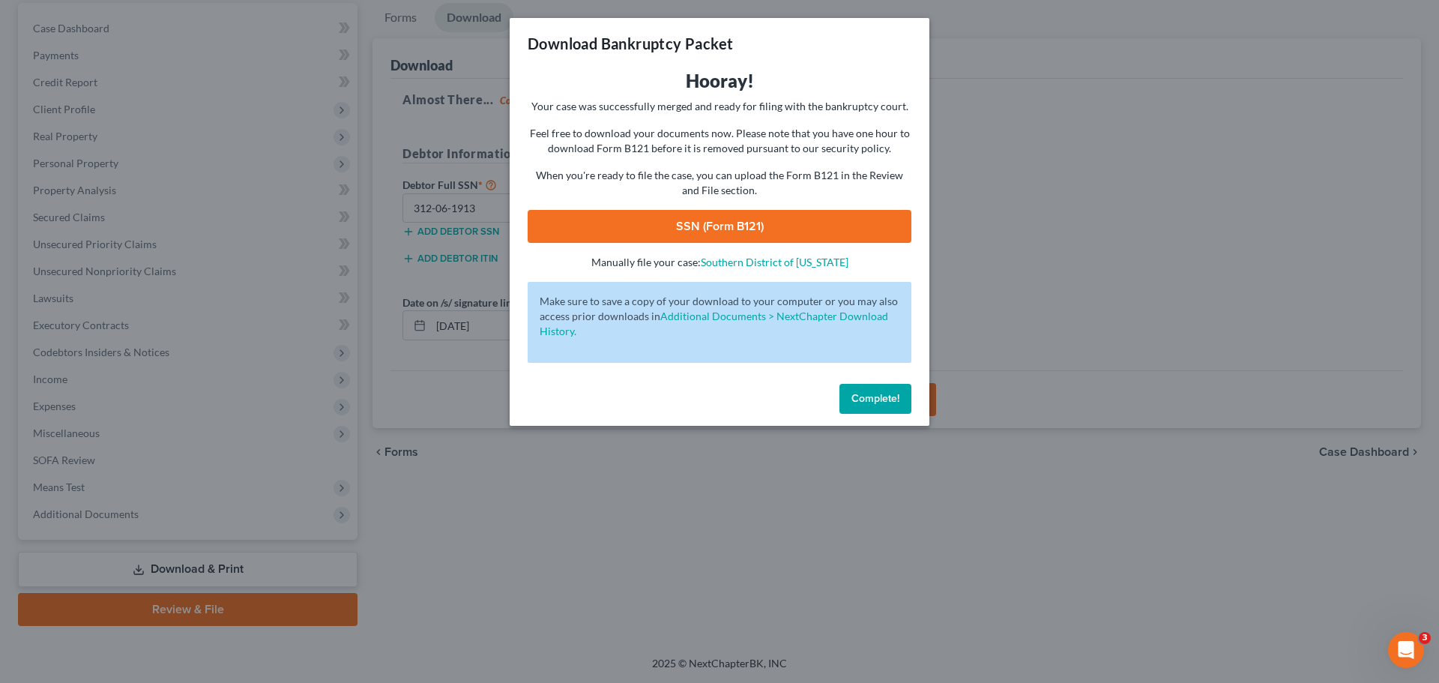
click at [728, 213] on link "SSN (Form B121)" at bounding box center [720, 226] width 384 height 33
drag, startPoint x: 867, startPoint y: 396, endPoint x: 954, endPoint y: 310, distance: 123.0
click at [867, 397] on span "Complete!" at bounding box center [875, 398] width 48 height 13
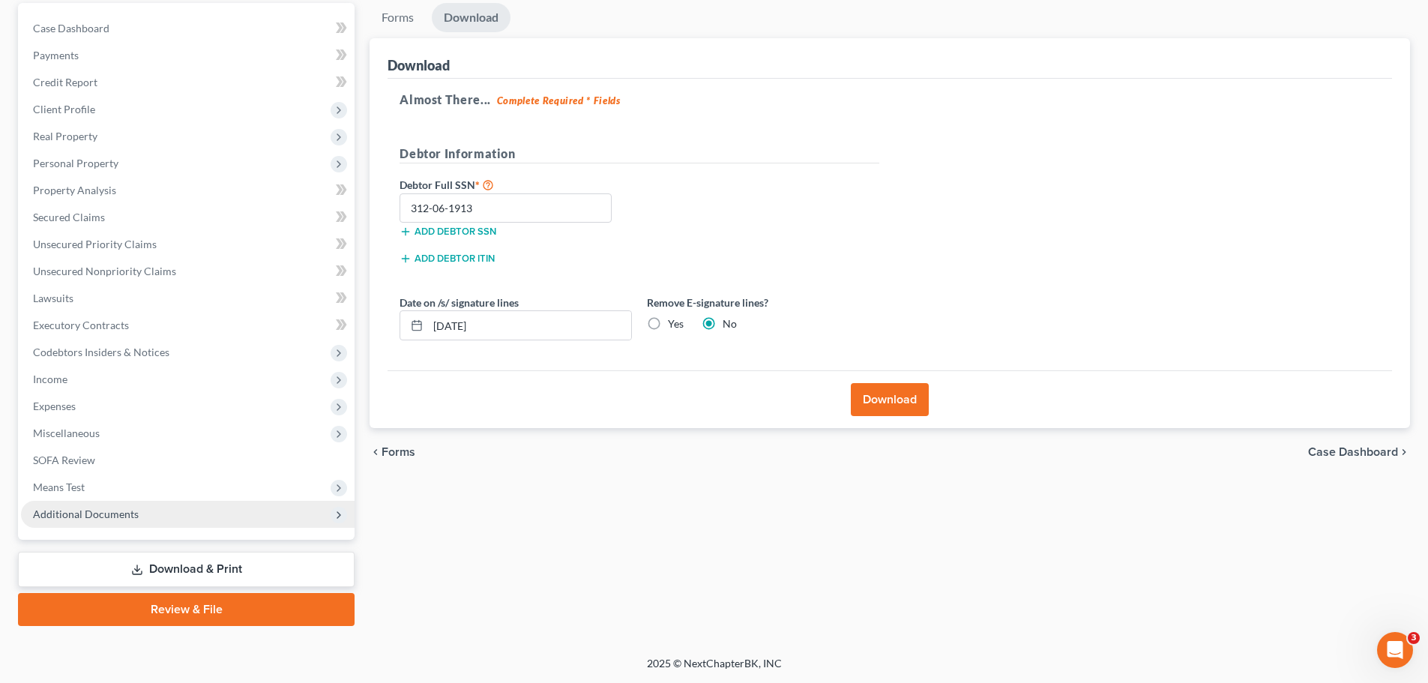
click at [96, 513] on span "Additional Documents" at bounding box center [86, 513] width 106 height 13
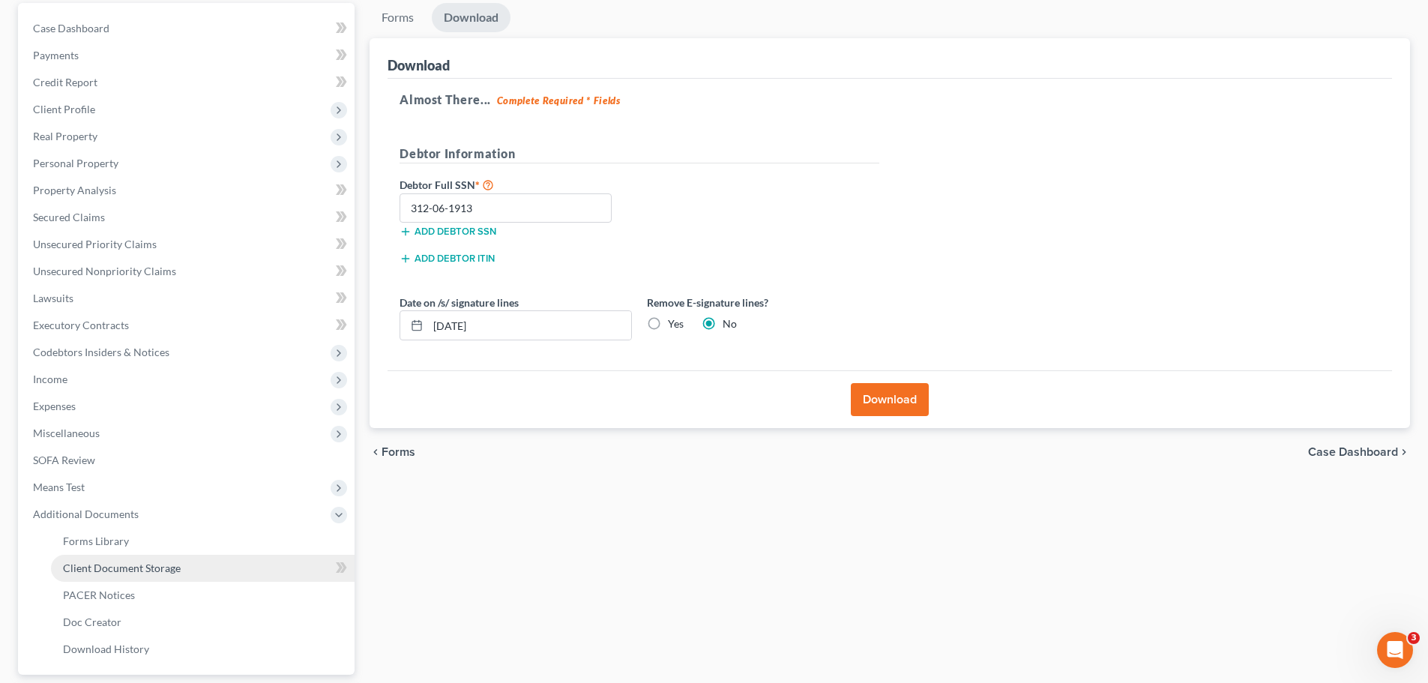
click at [108, 520] on span "Client Document Storage" at bounding box center [122, 567] width 118 height 13
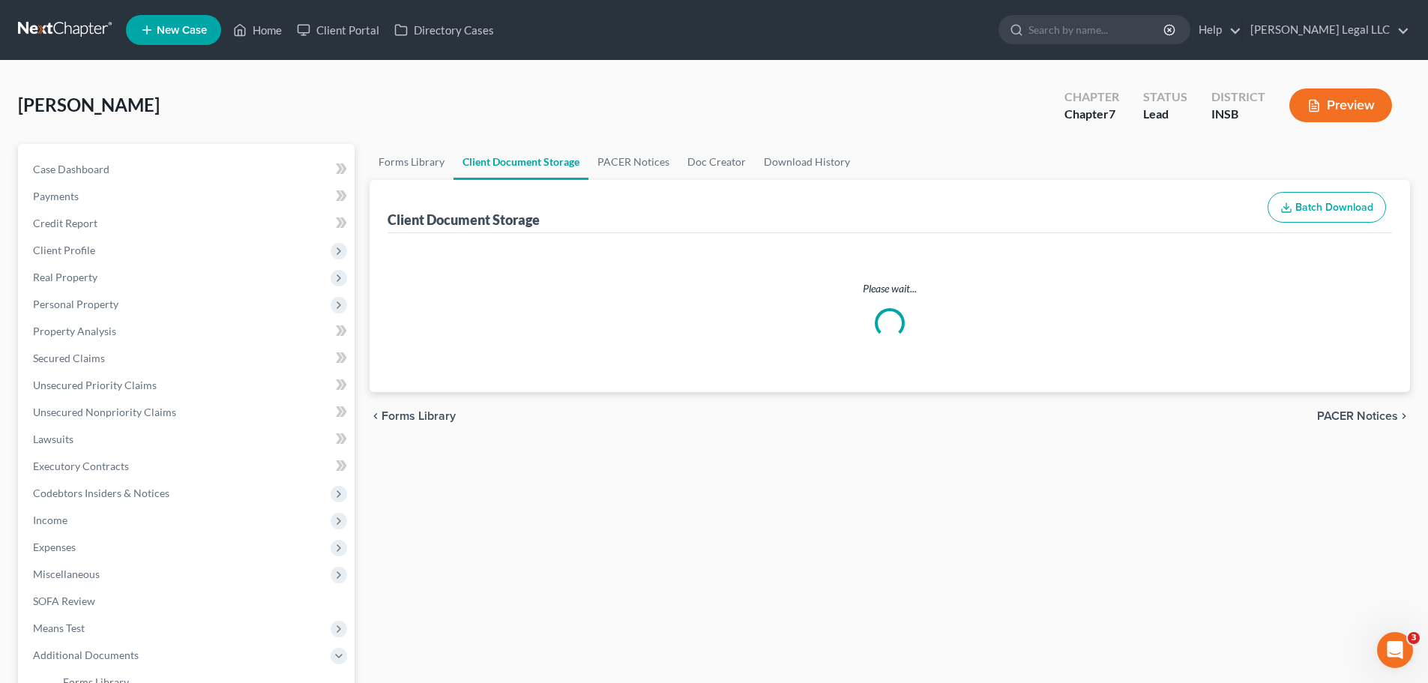
select select "9"
select select "15"
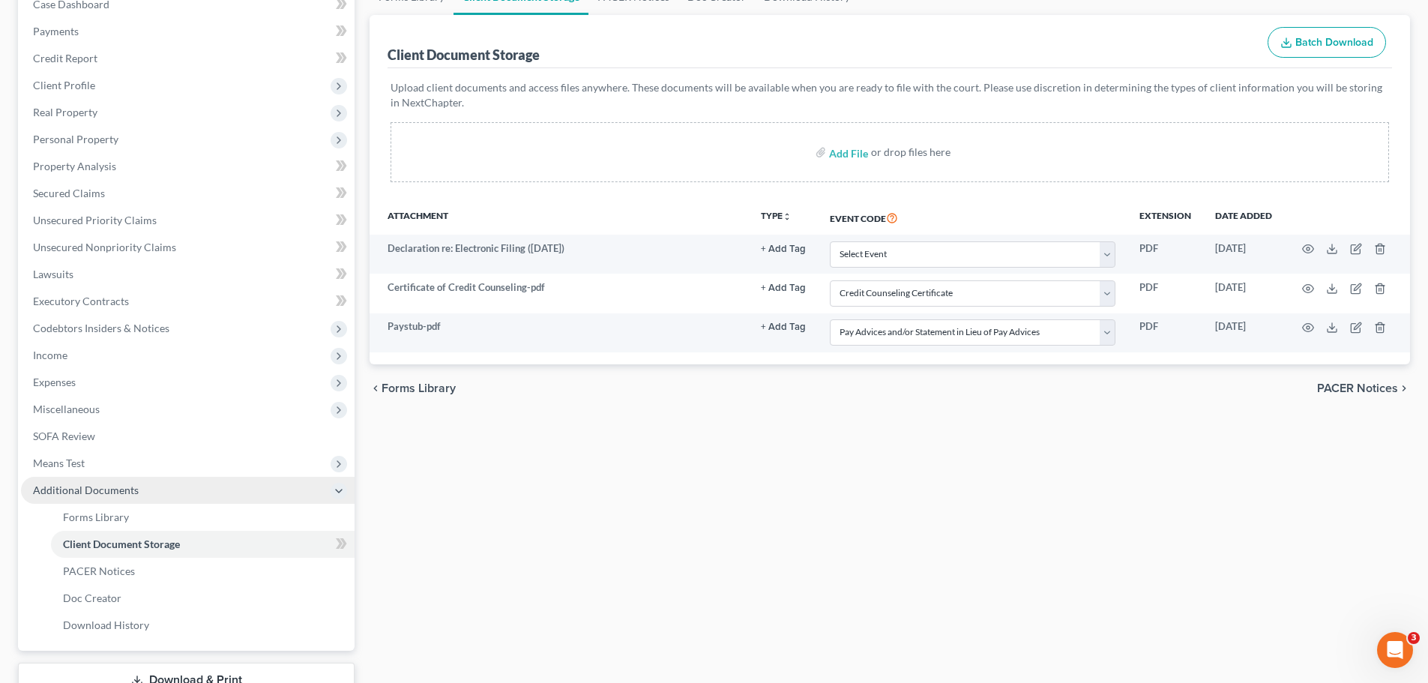
scroll to position [276, 0]
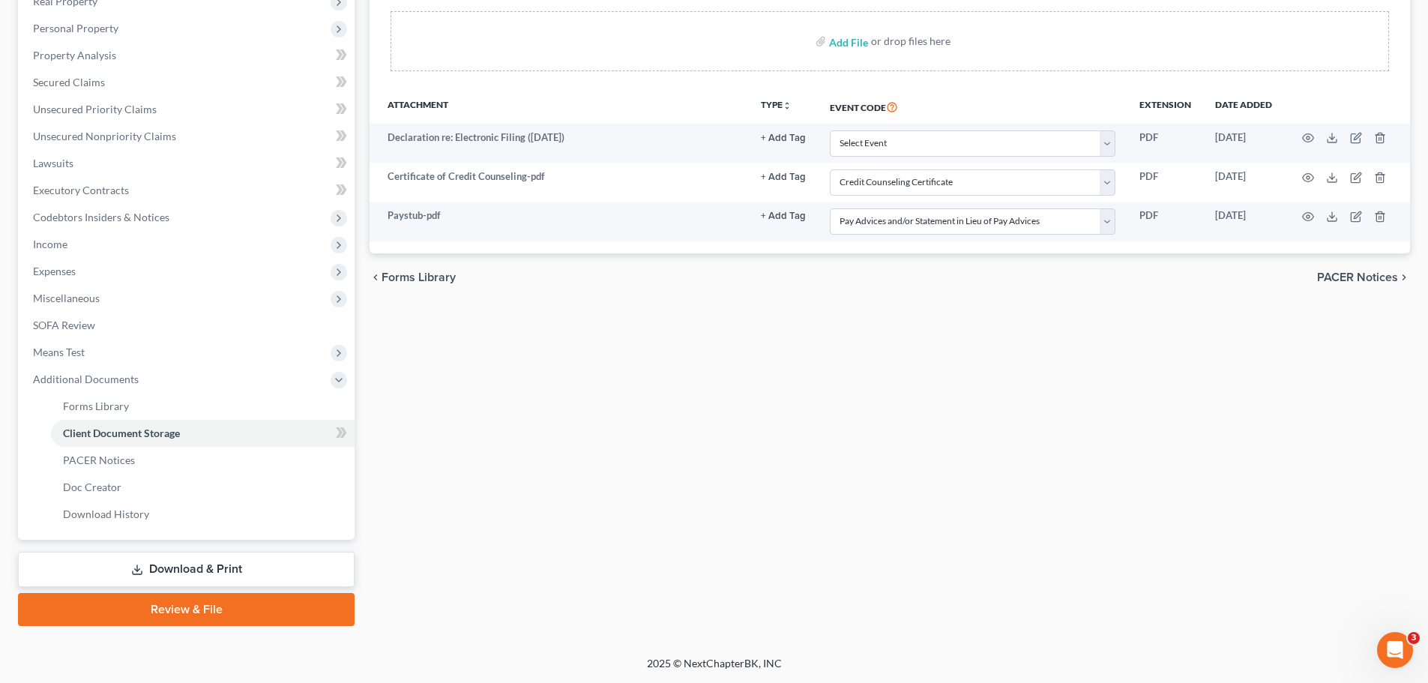
click at [166, 520] on link "Review & File" at bounding box center [186, 609] width 337 height 33
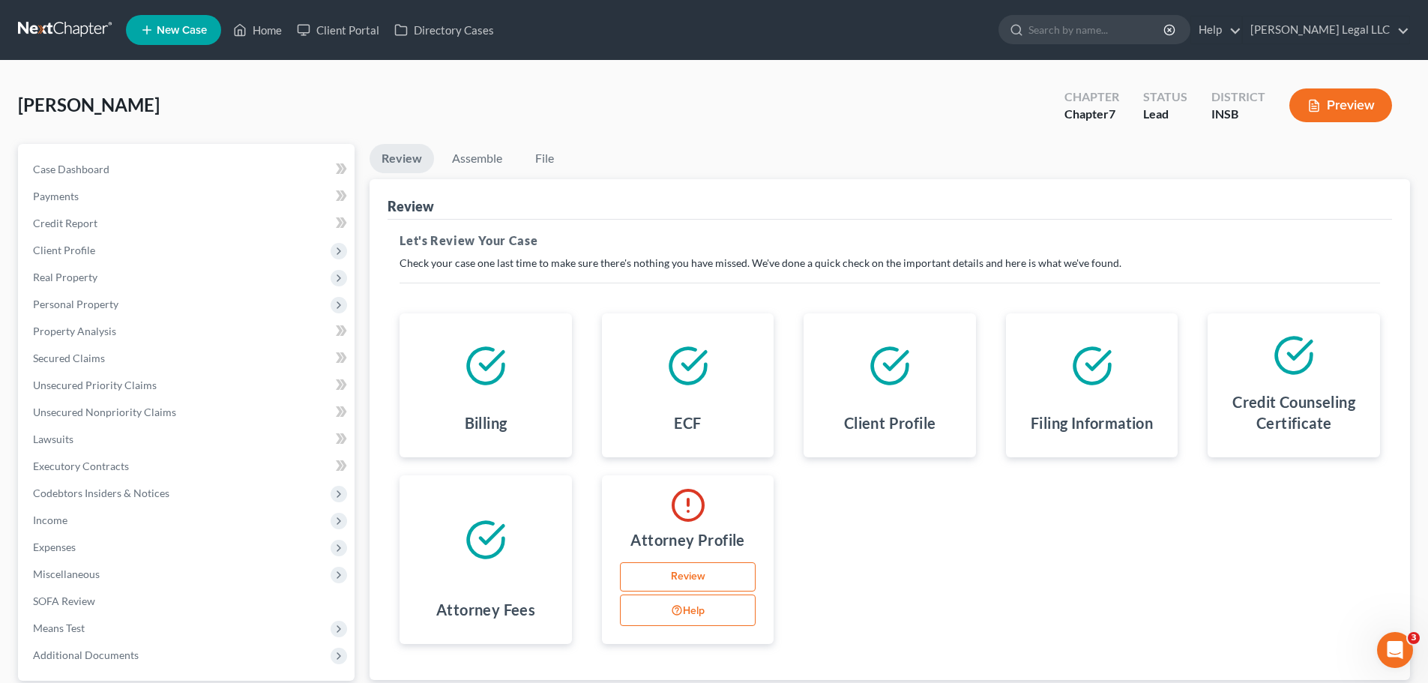
click at [660, 520] on link "Review" at bounding box center [688, 577] width 136 height 30
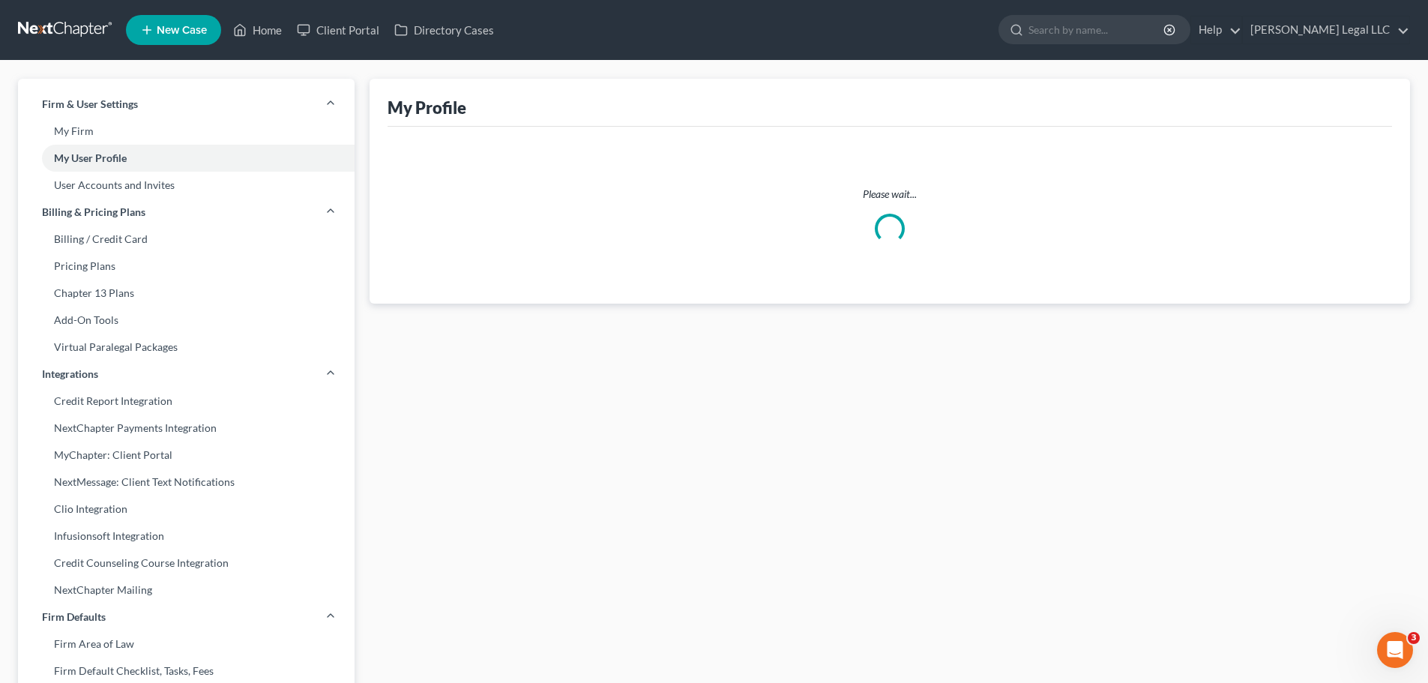
select select "15"
select select "attorney"
select select "0"
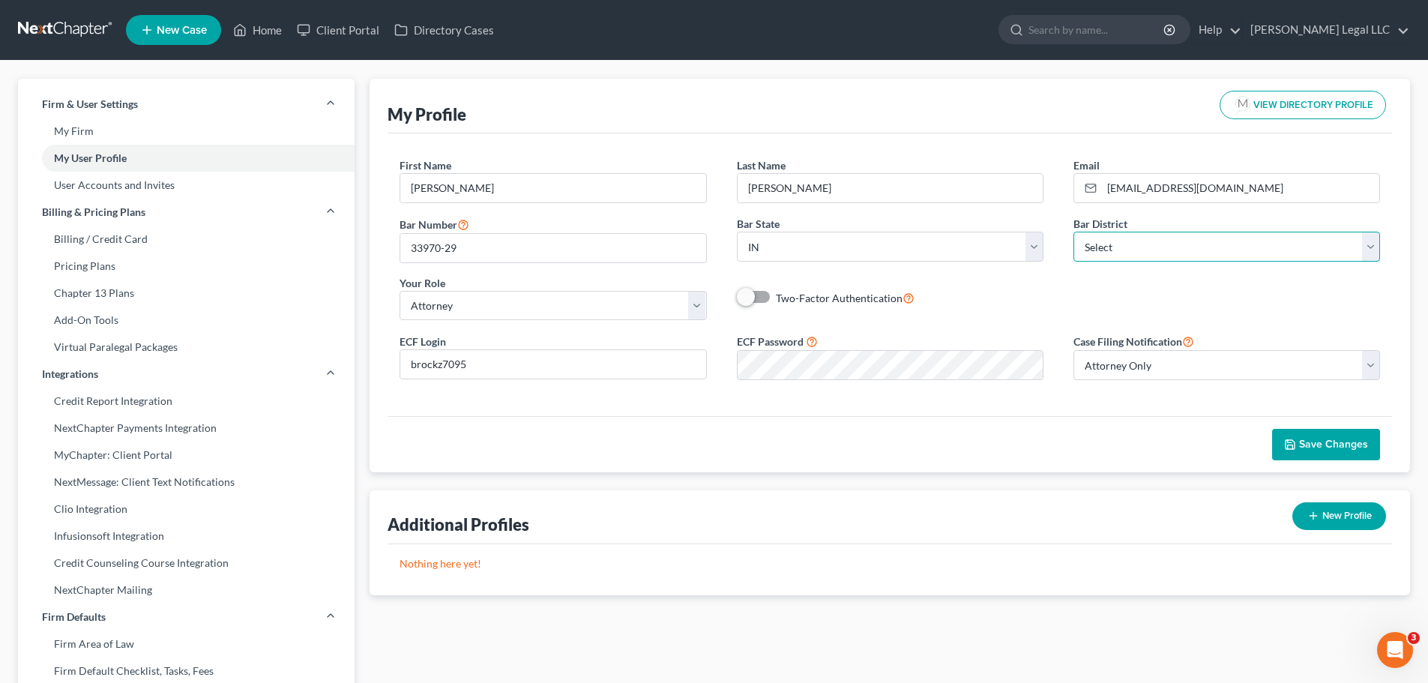
click at [1150, 246] on select "Select Alabama - Middle Alabama - Northern Alabama - Southern Alaska Arizona Ar…" at bounding box center [1226, 247] width 307 height 30
select select "28"
click at [1073, 232] on select "Select Alabama - Middle Alabama - Northern Alabama - Southern Alaska Arizona Ar…" at bounding box center [1226, 247] width 307 height 30
click at [1150, 442] on span "Save Changes" at bounding box center [1333, 444] width 69 height 13
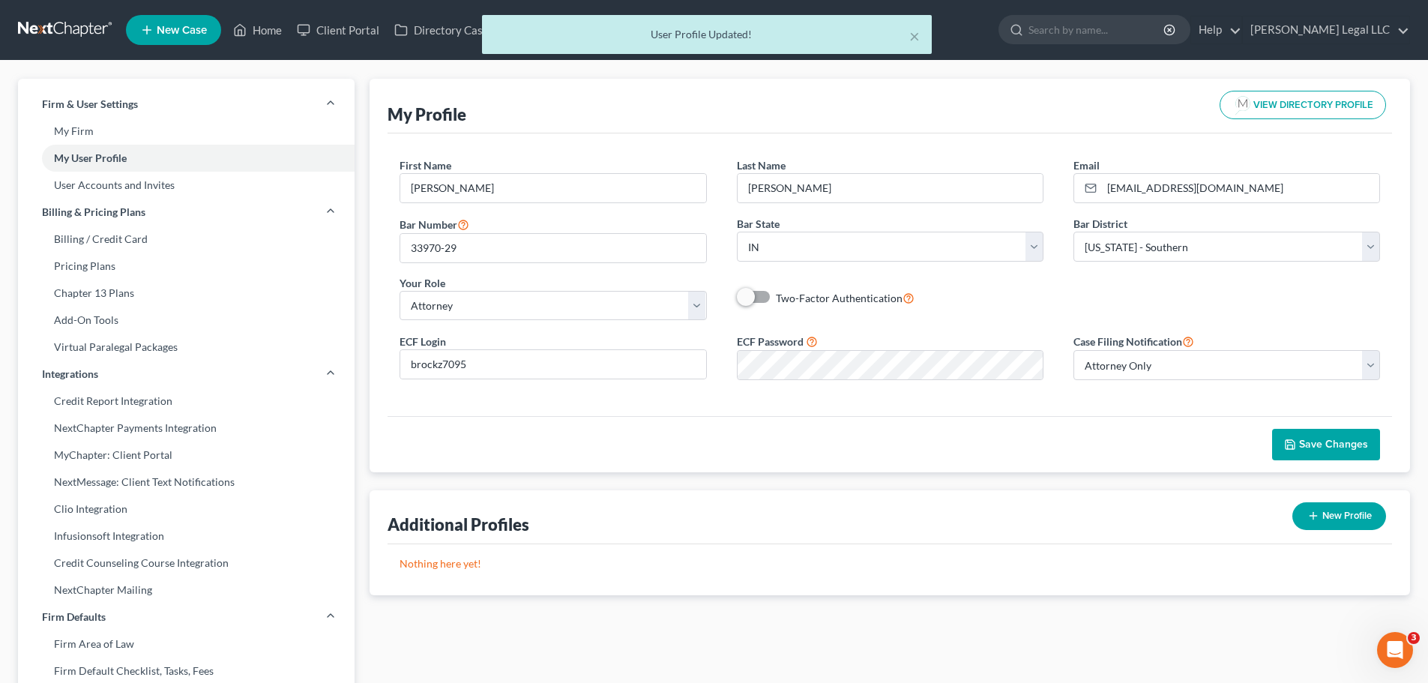
click at [265, 37] on div "× User Profile Updated!" at bounding box center [707, 38] width 1428 height 46
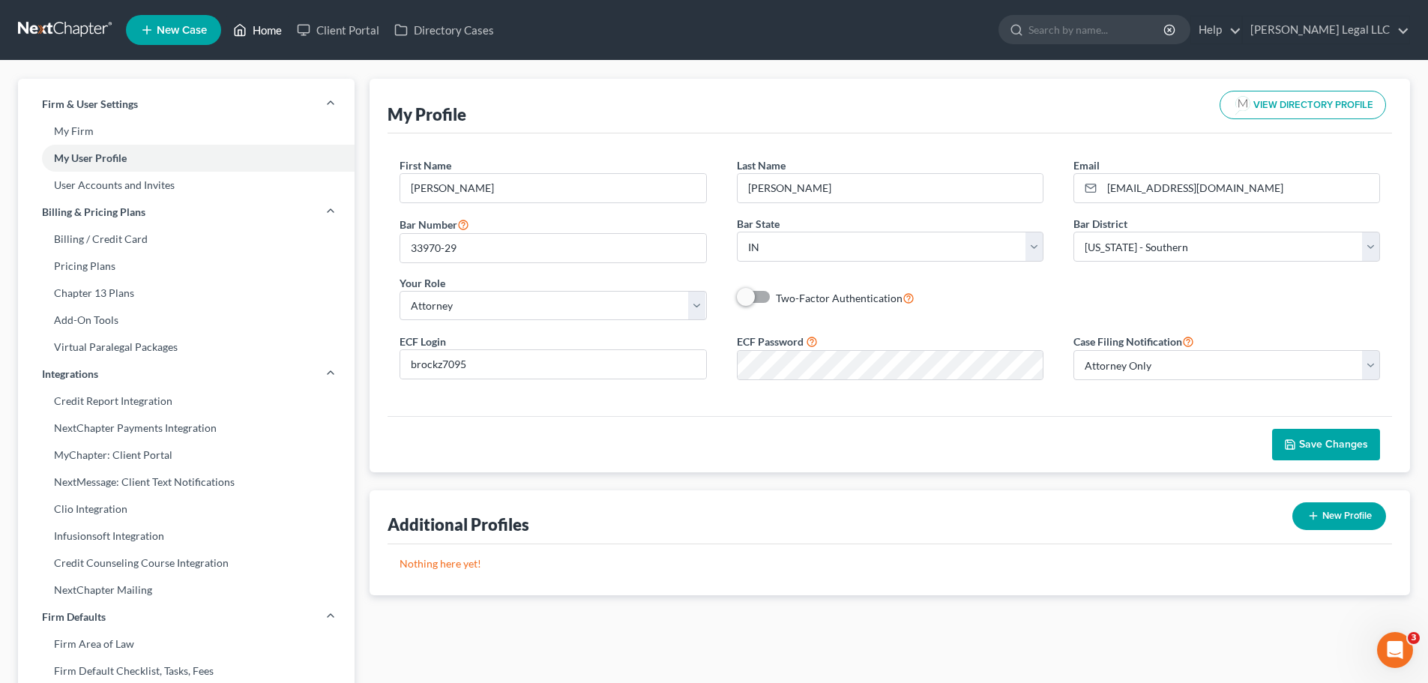
click at [266, 26] on link "Home" at bounding box center [258, 29] width 64 height 27
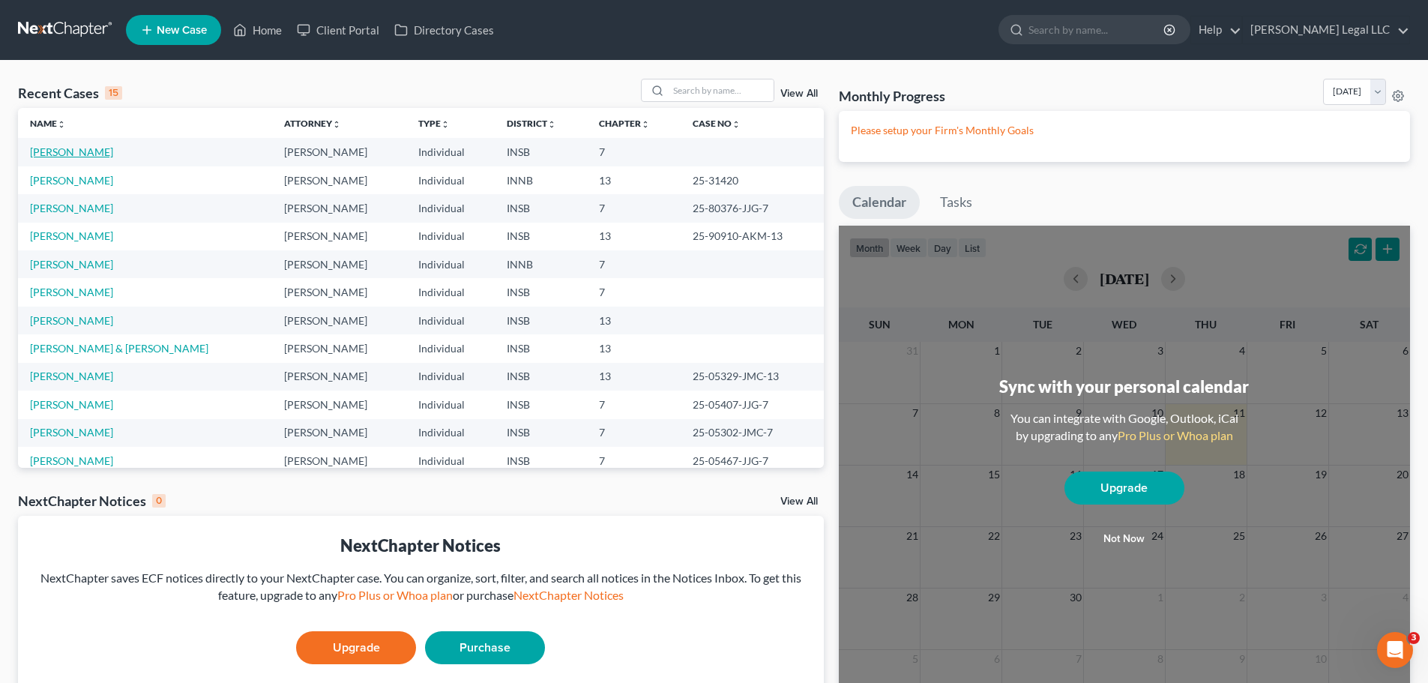
click at [68, 154] on link "[PERSON_NAME]" at bounding box center [71, 151] width 83 height 13
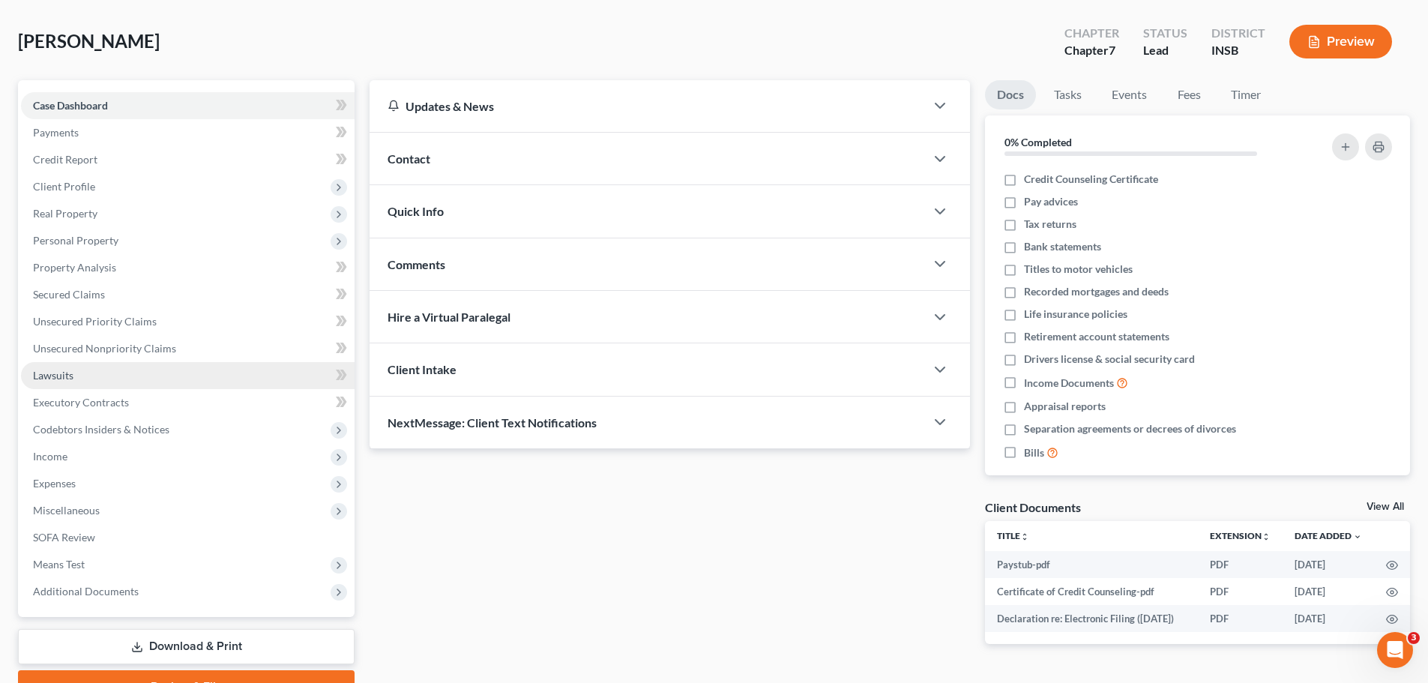
scroll to position [141, 0]
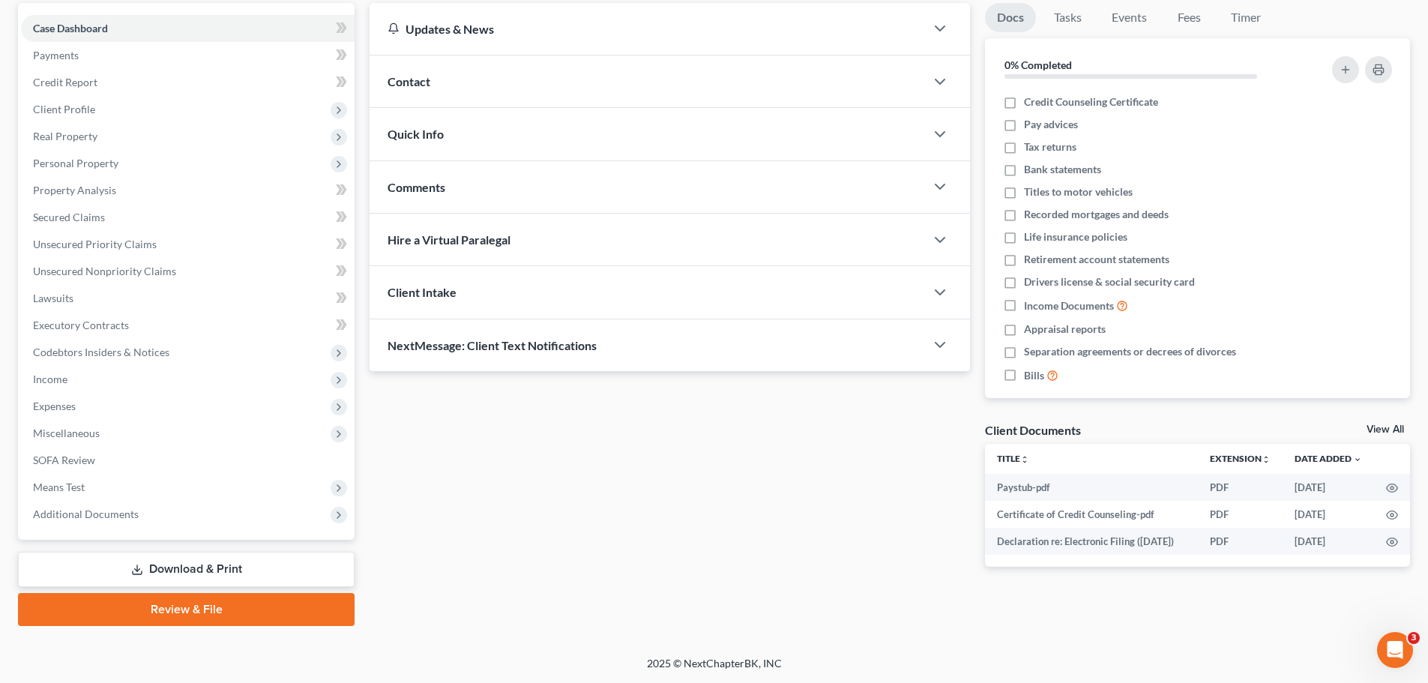
click at [150, 520] on link "Review & File" at bounding box center [186, 609] width 337 height 33
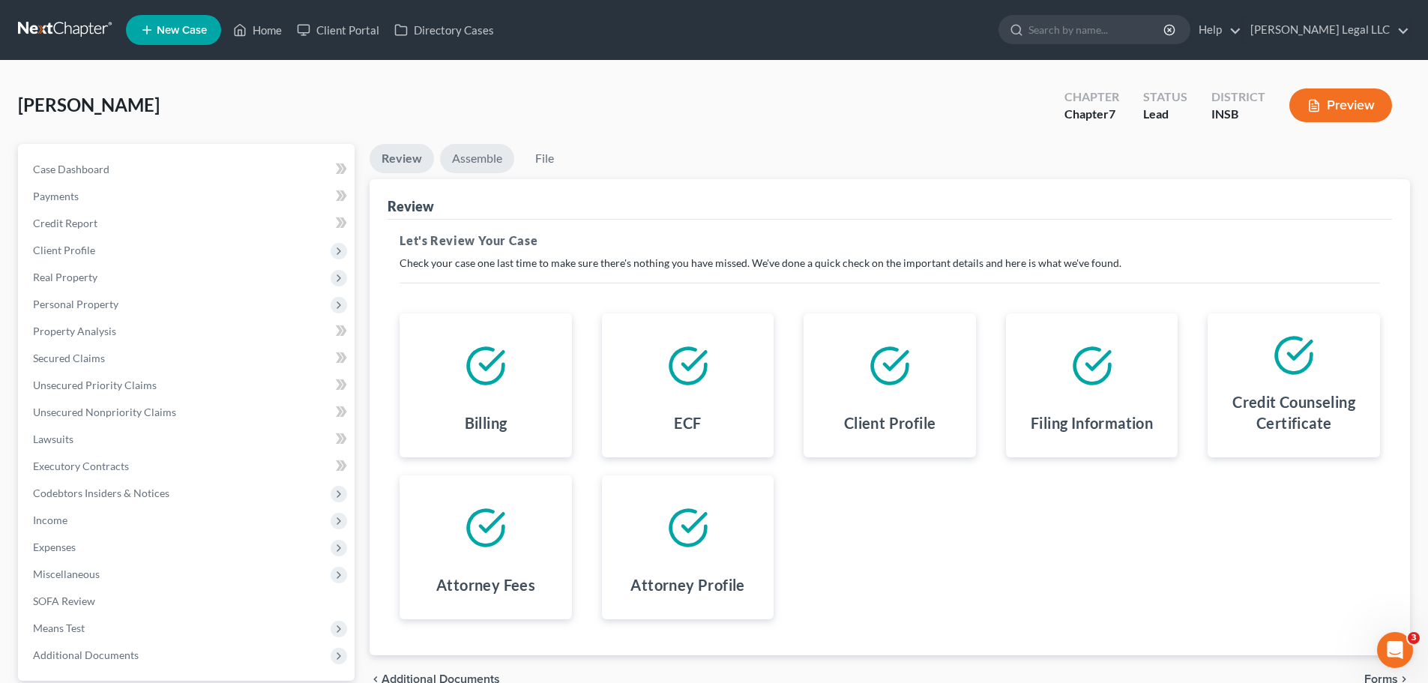
click at [480, 163] on link "Assemble" at bounding box center [477, 158] width 74 height 29
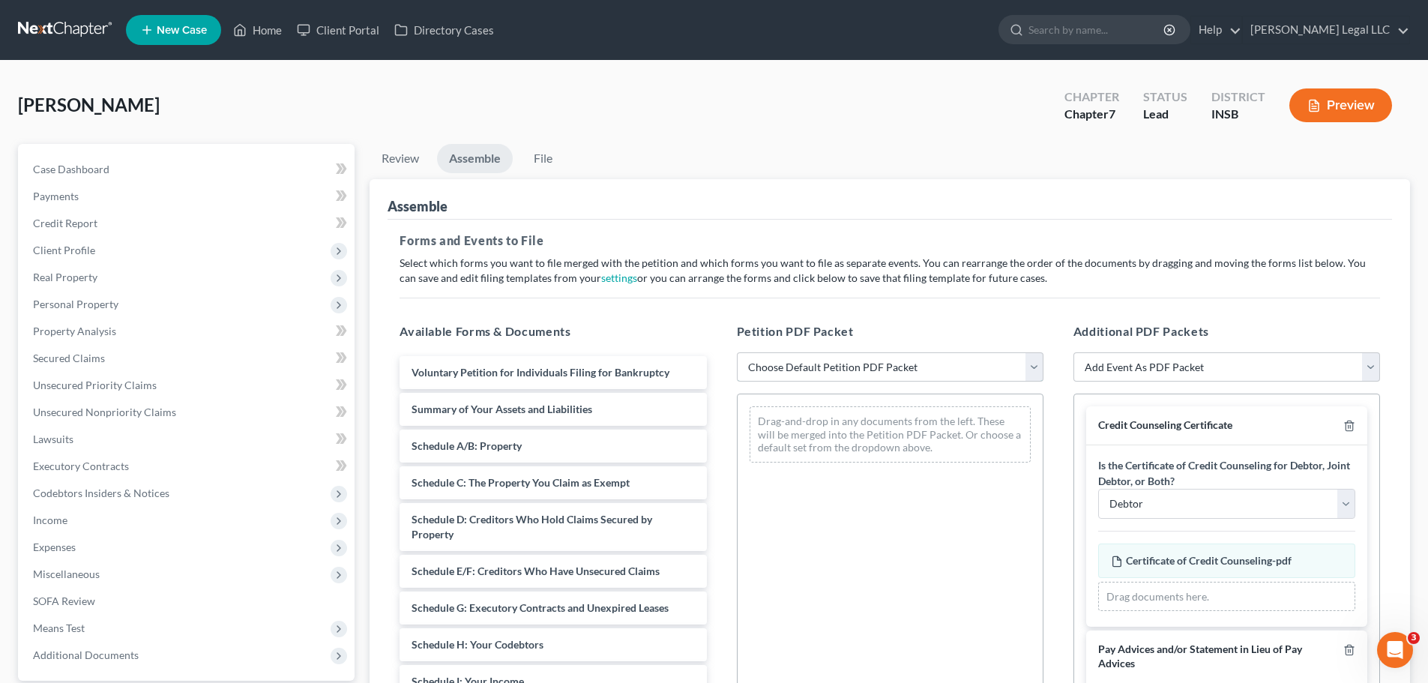
drag, startPoint x: 782, startPoint y: 364, endPoint x: 788, endPoint y: 379, distance: 16.8
click at [782, 364] on select "Choose Default Petition PDF Packet Emergency Filing (Voluntary Petition and Cre…" at bounding box center [890, 367] width 307 height 30
select select "1"
click at [737, 352] on select "Choose Default Petition PDF Packet Emergency Filing (Voluntary Petition and Cre…" at bounding box center [890, 367] width 307 height 30
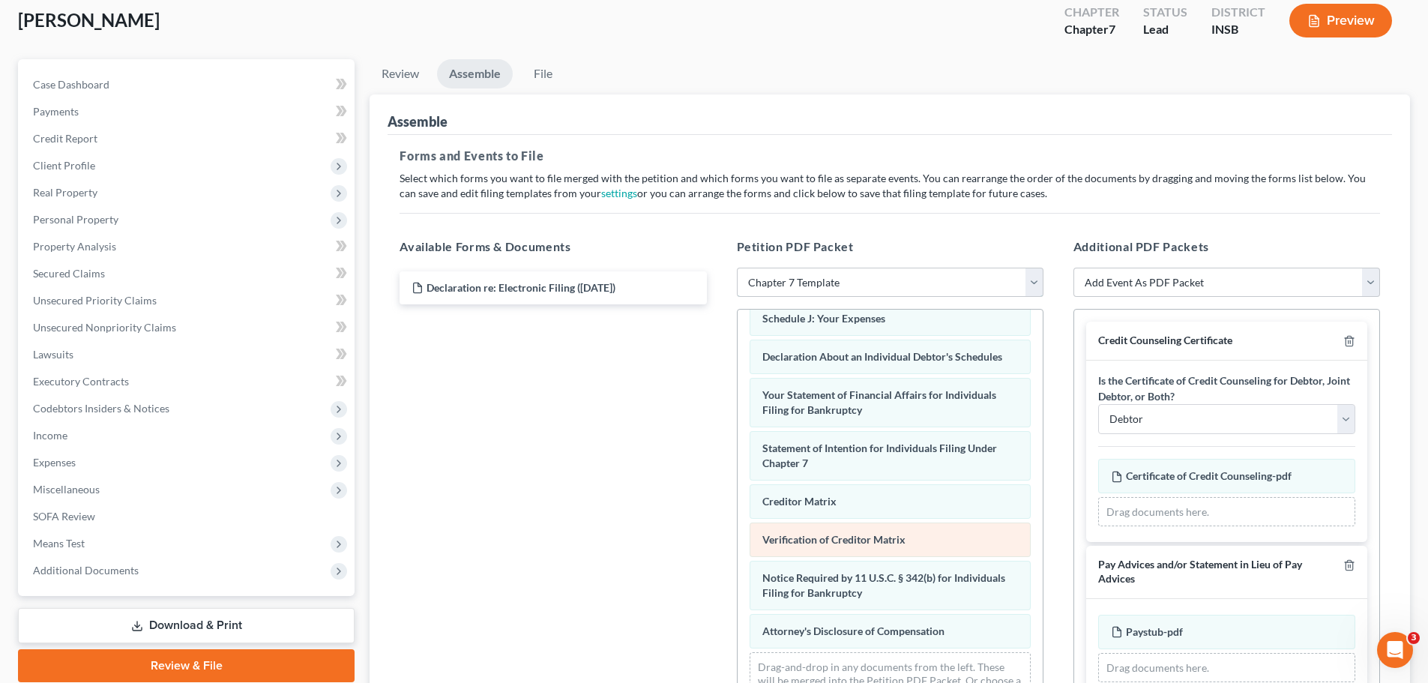
scroll to position [258, 0]
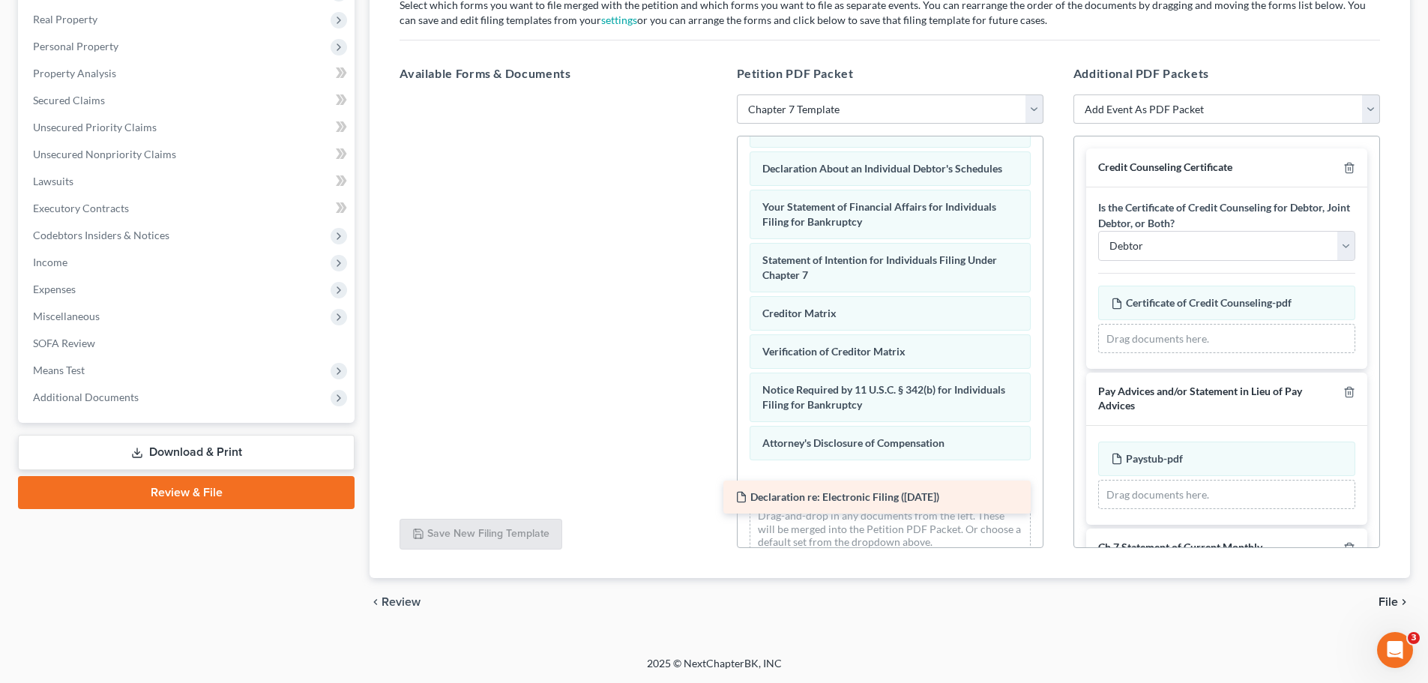
drag, startPoint x: 576, startPoint y: 109, endPoint x: 905, endPoint y: 491, distance: 503.8
click at [718, 94] on div "Declaration re: Electronic Filing (09/11/2025) Declaration re: Electronic Filin…" at bounding box center [552, 94] width 331 height 0
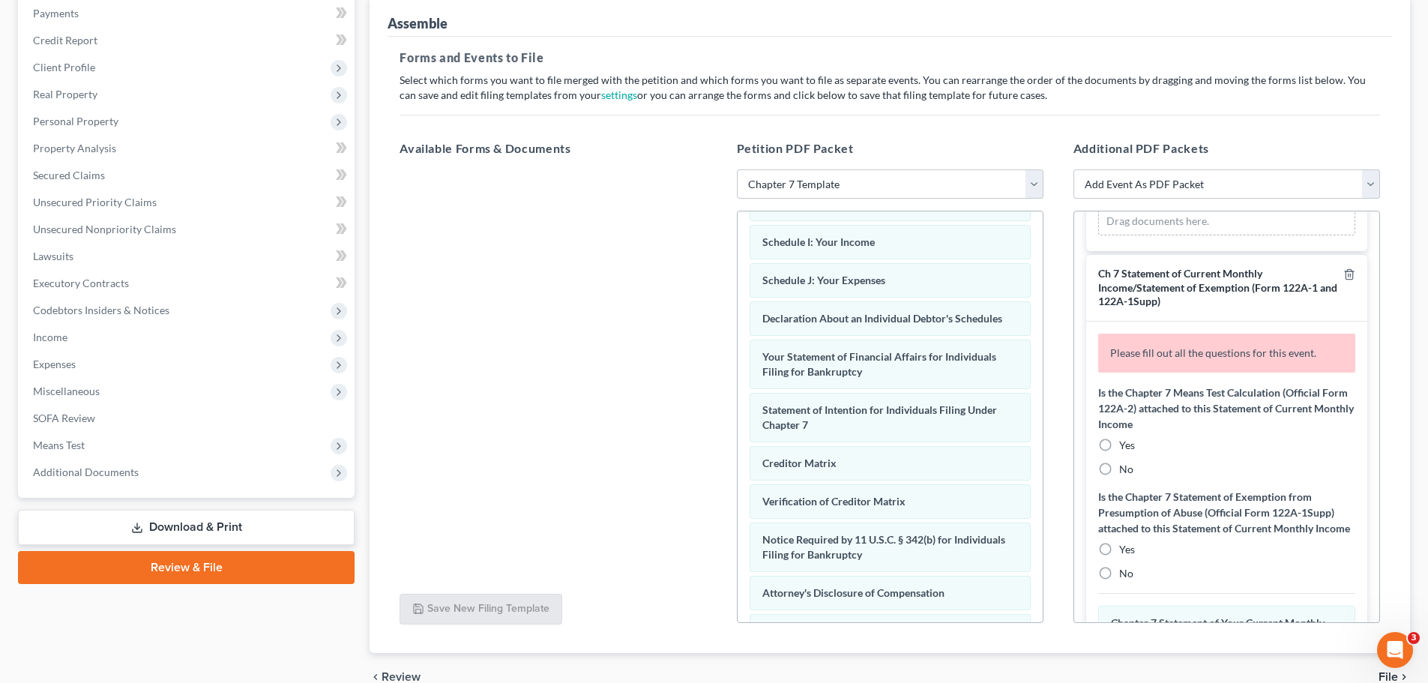
scroll to position [375, 0]
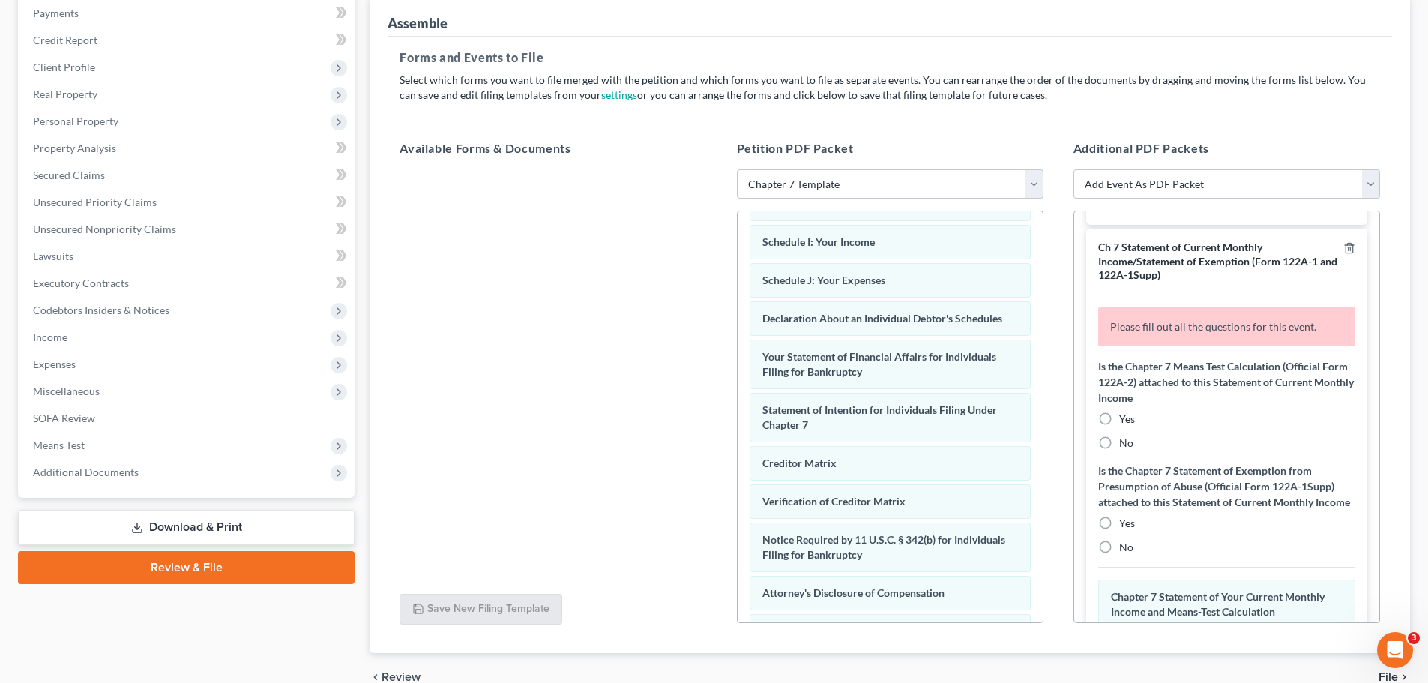
click at [1119, 439] on label "No" at bounding box center [1126, 442] width 14 height 15
click at [1125, 439] on input "No" at bounding box center [1130, 440] width 10 height 10
radio input "true"
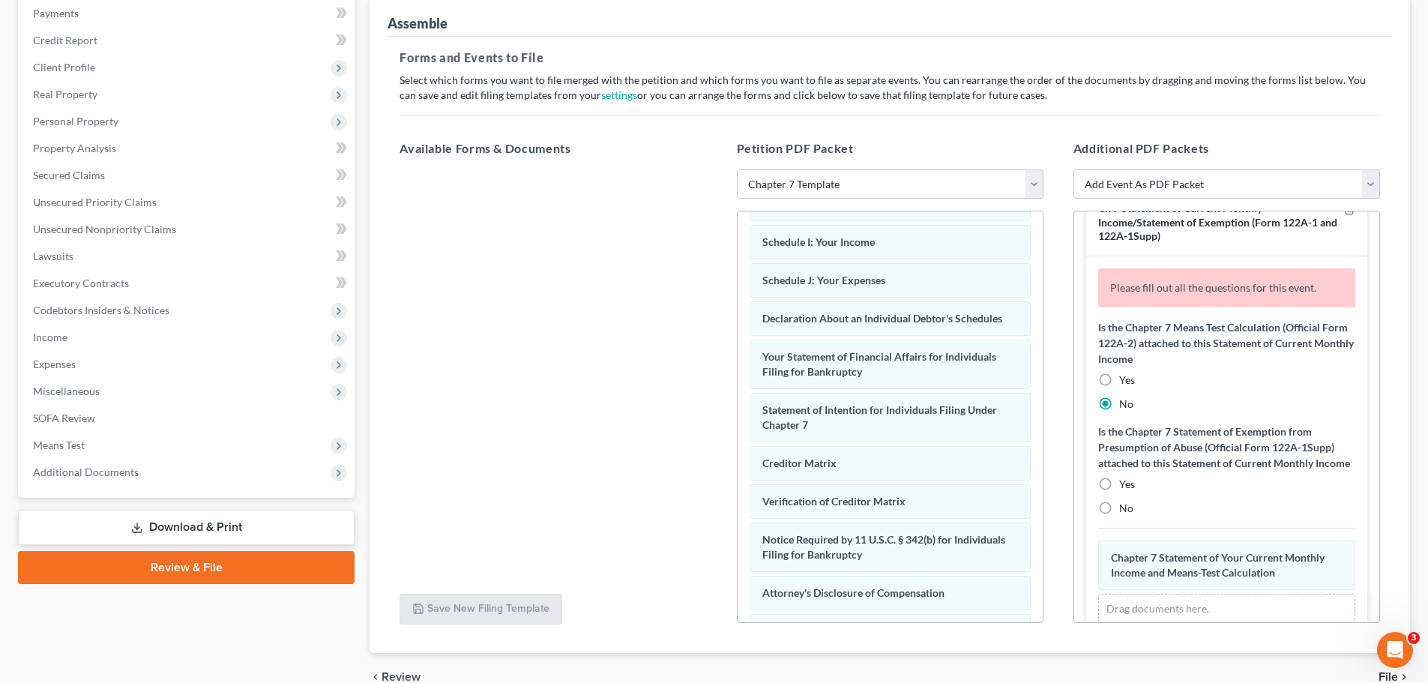
scroll to position [525, 0]
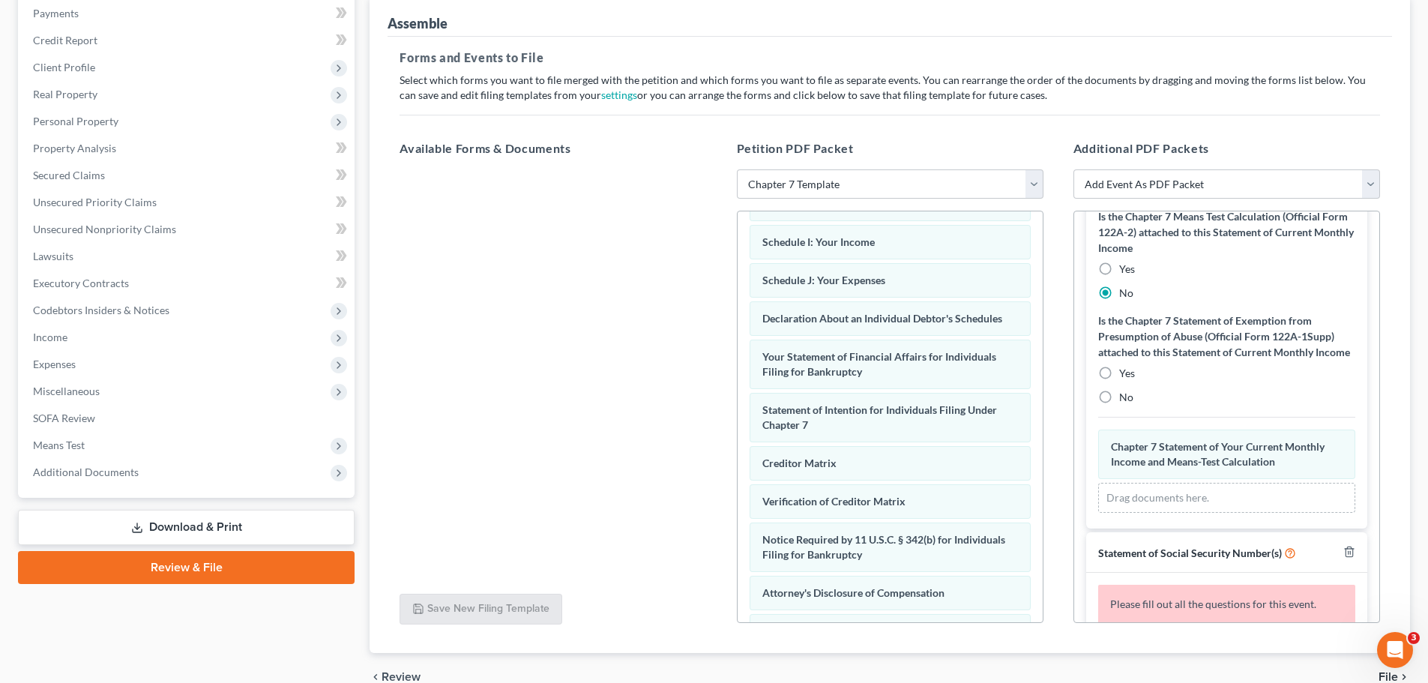
click at [1119, 405] on label "No" at bounding box center [1126, 397] width 14 height 15
click at [1125, 399] on input "No" at bounding box center [1130, 395] width 10 height 10
radio input "true"
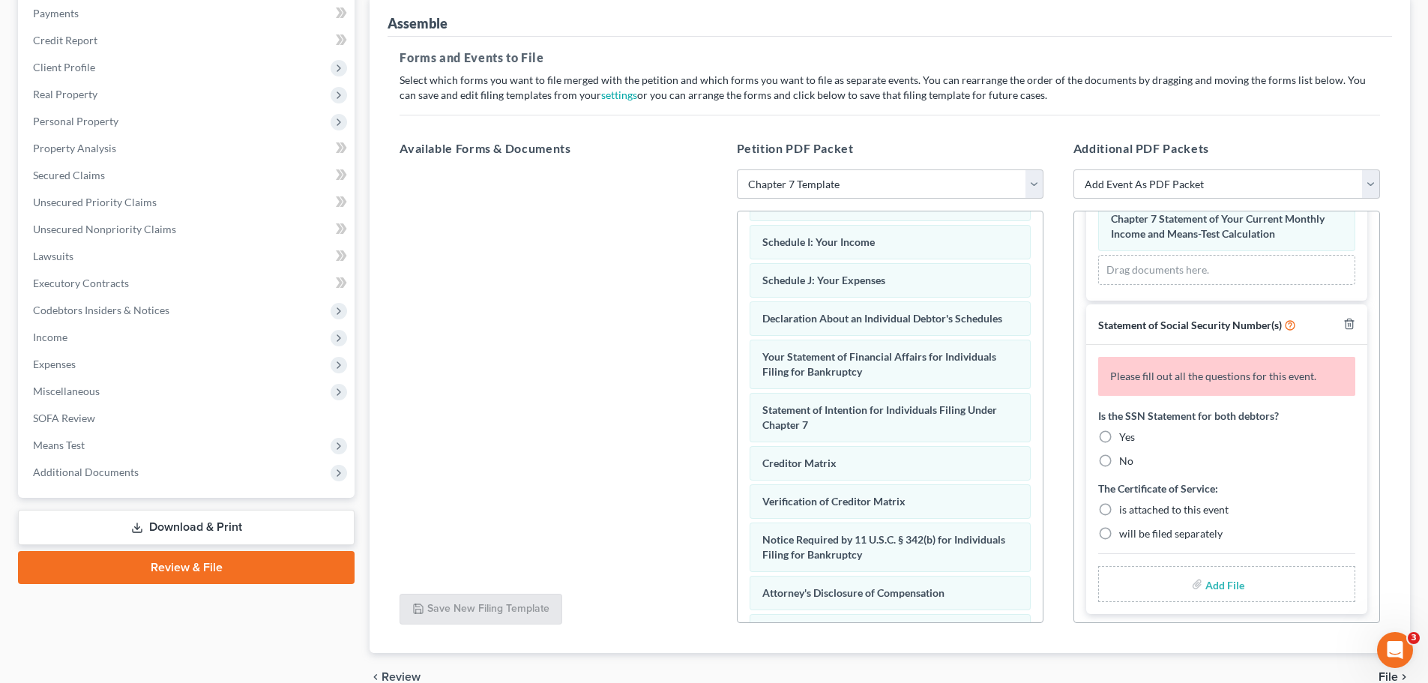
scroll to position [721, 0]
click at [1119, 434] on label "Yes" at bounding box center [1127, 433] width 16 height 15
click at [1125, 434] on input "Yes" at bounding box center [1130, 431] width 10 height 10
radio input "true"
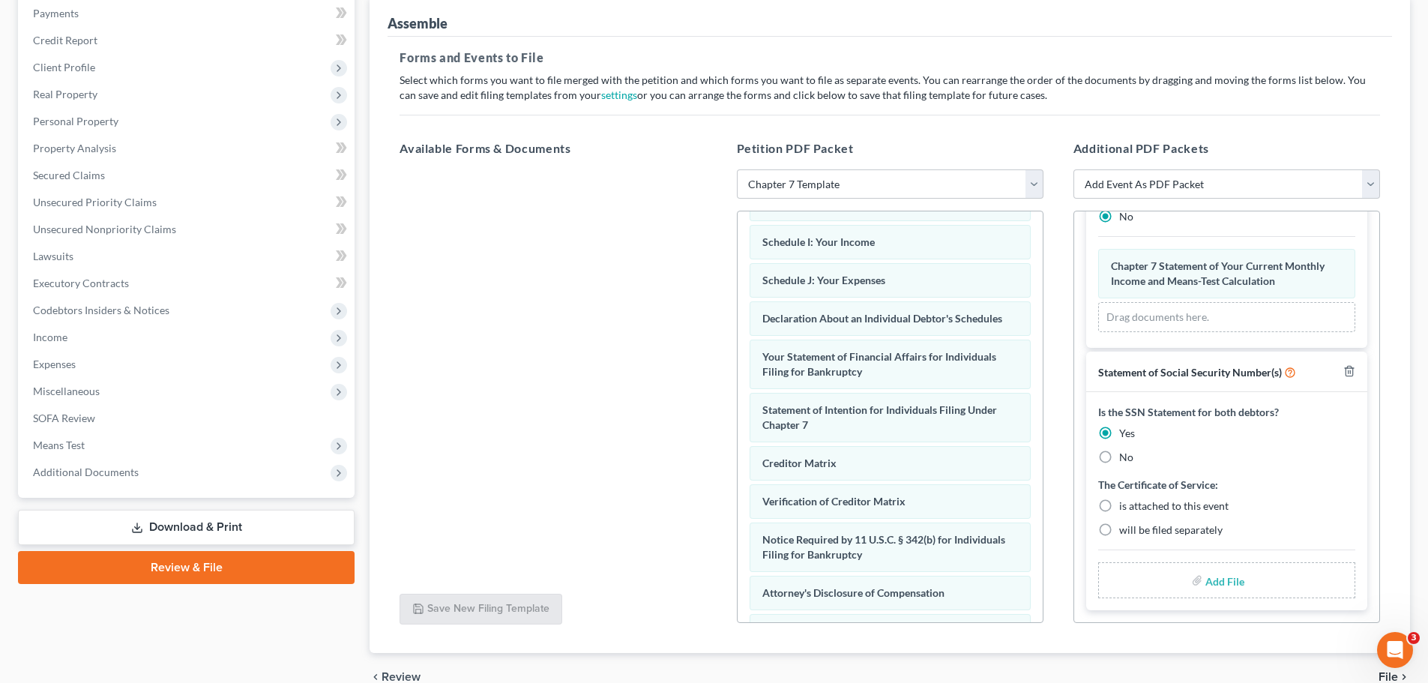
scroll to position [670, 0]
click at [1119, 520] on label "will be filed separately" at bounding box center [1170, 529] width 103 height 15
click at [1125, 520] on input "will be filed separately" at bounding box center [1130, 527] width 10 height 10
radio input "true"
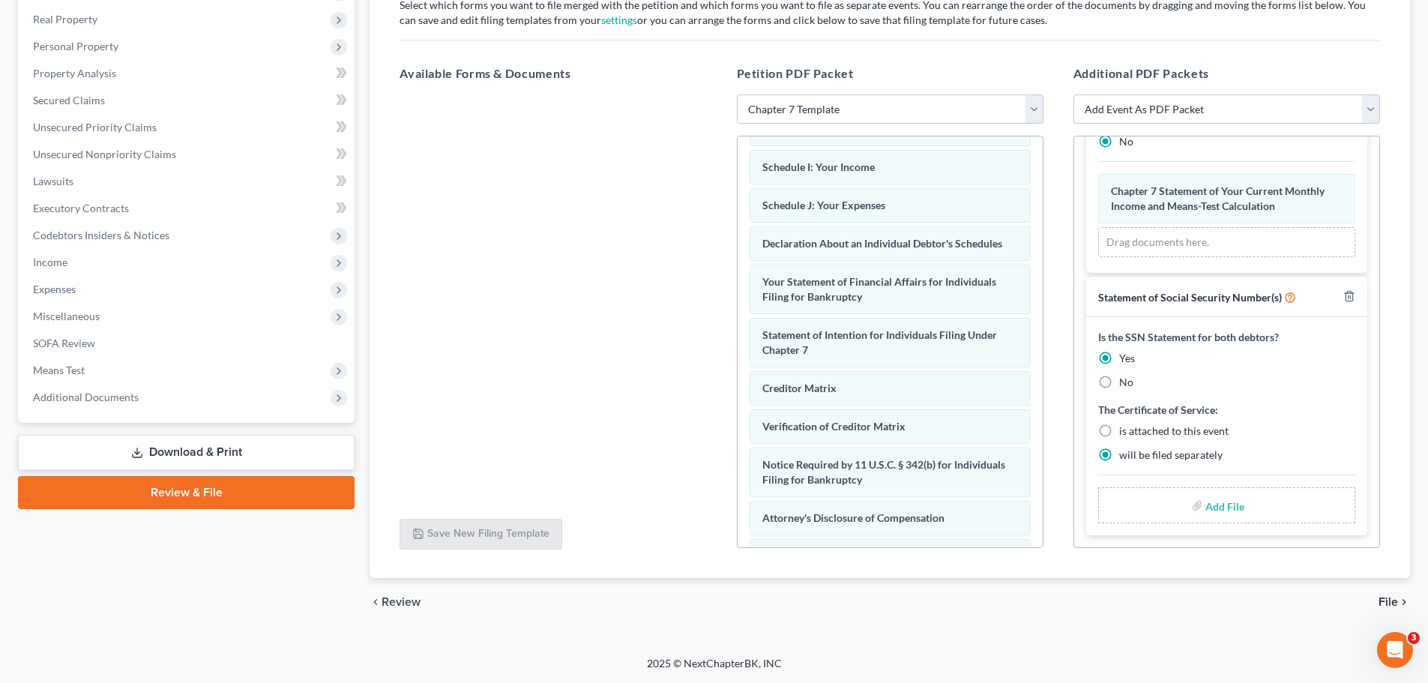
click at [1150, 520] on span "File" at bounding box center [1387, 602] width 19 height 12
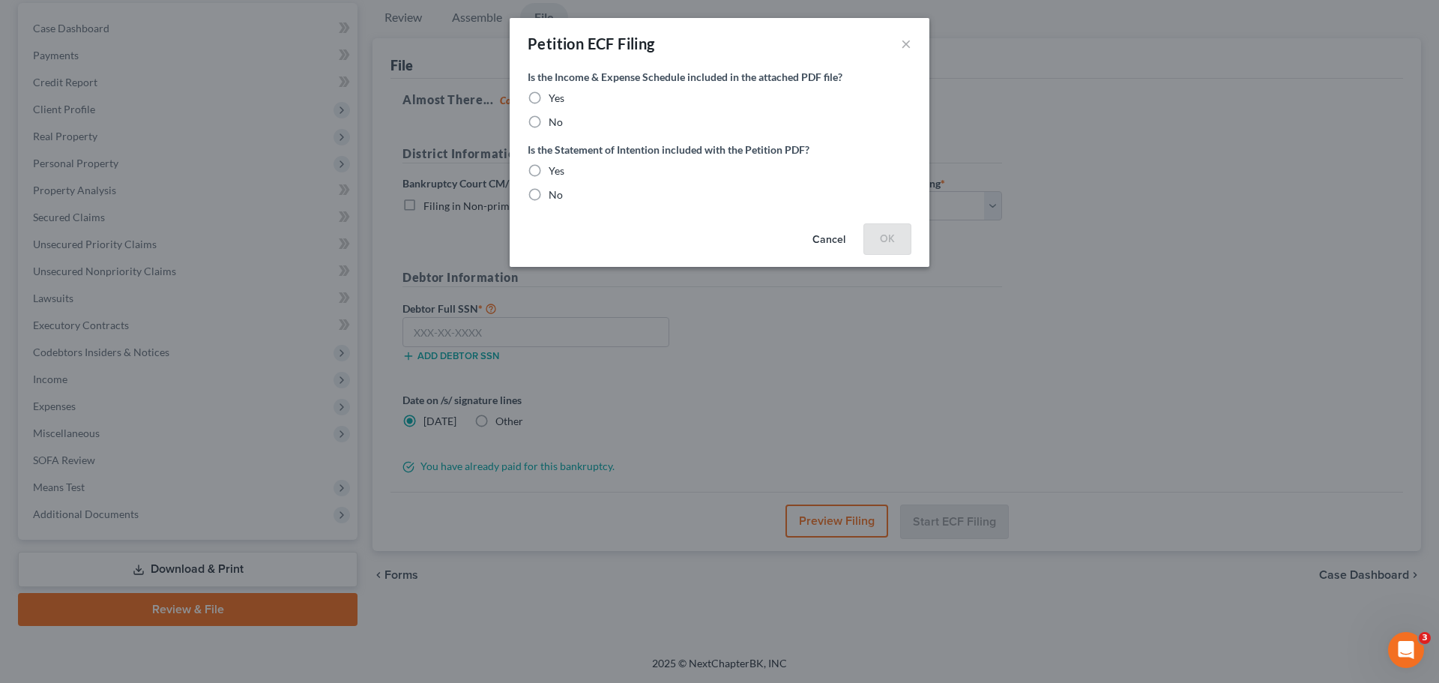
click at [840, 239] on button "Cancel" at bounding box center [828, 240] width 57 height 30
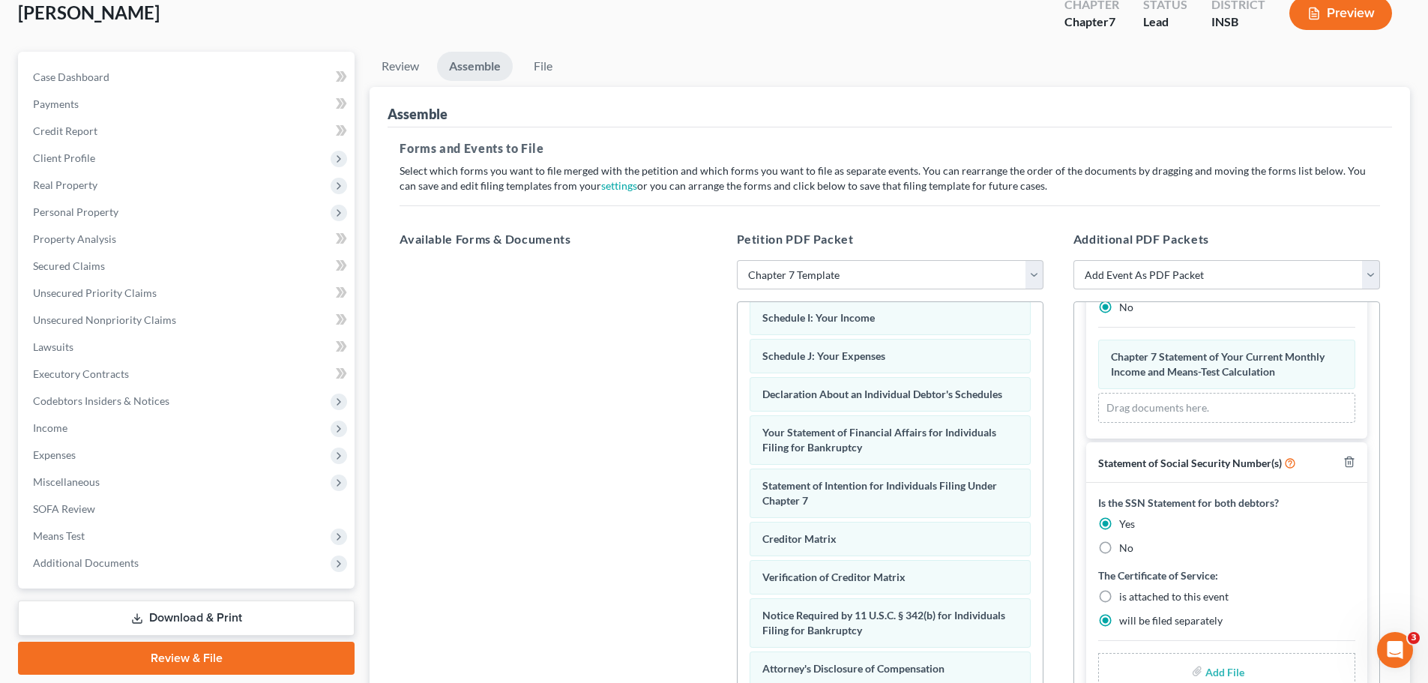
scroll to position [66, 0]
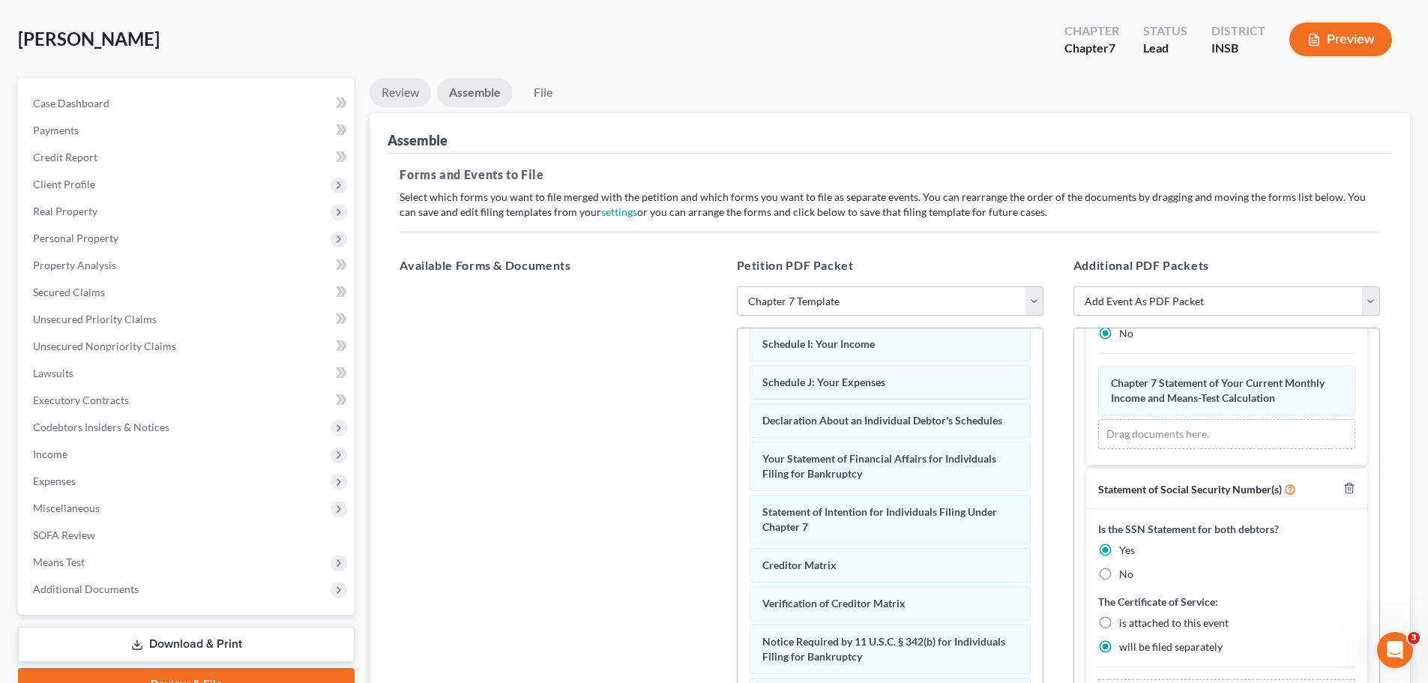
click at [408, 86] on link "Review" at bounding box center [400, 92] width 61 height 29
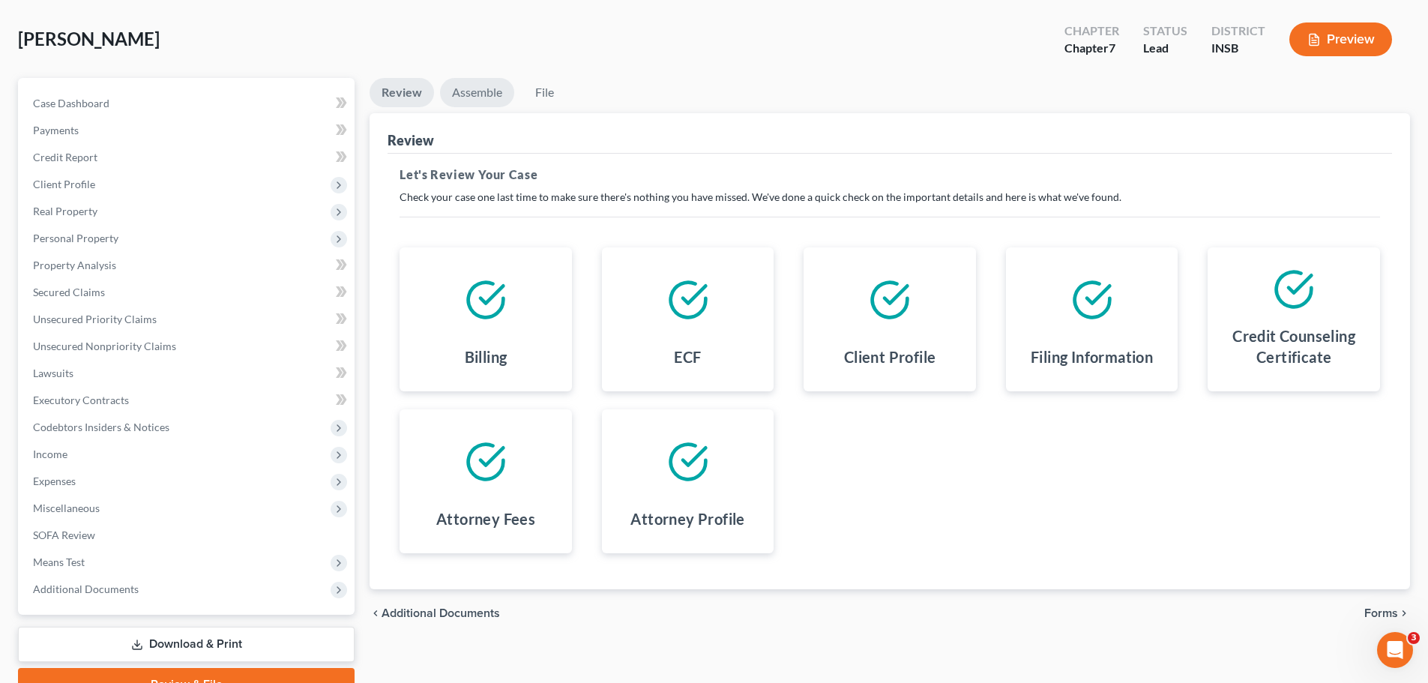
click at [443, 91] on link "Assemble" at bounding box center [477, 92] width 74 height 29
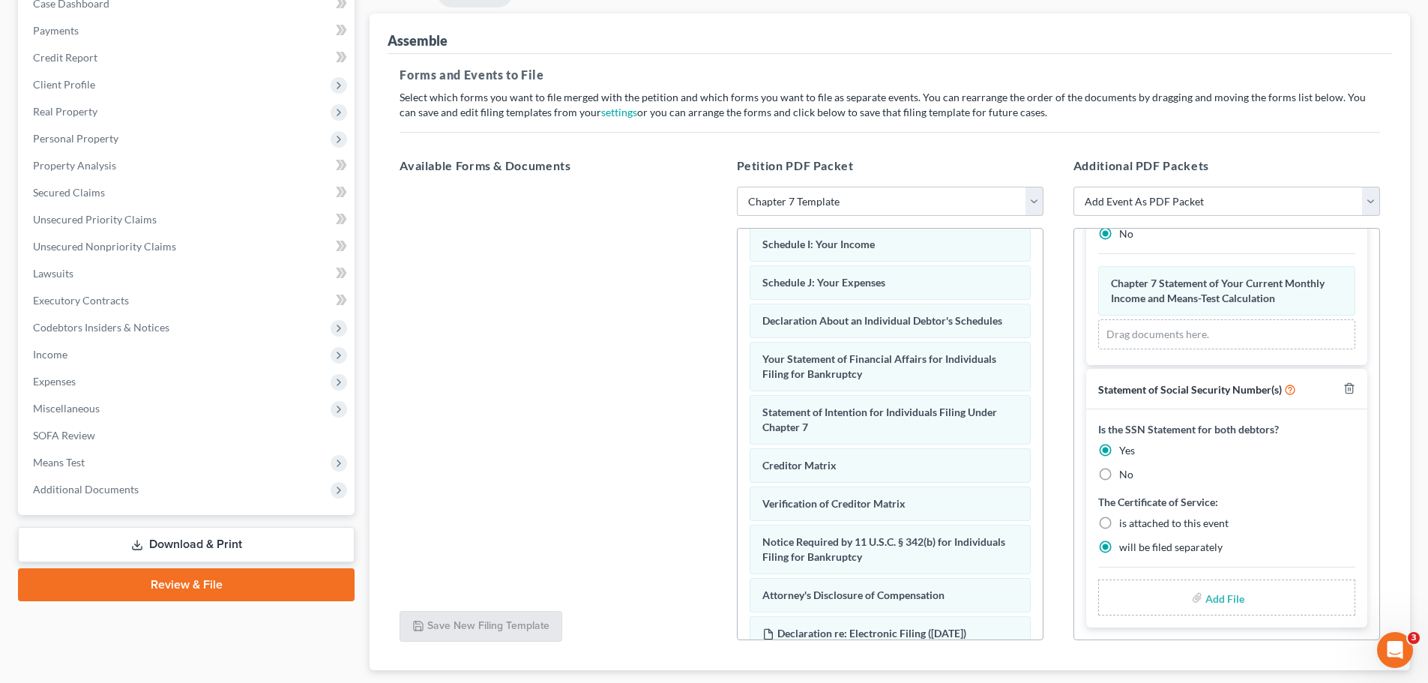
scroll to position [258, 0]
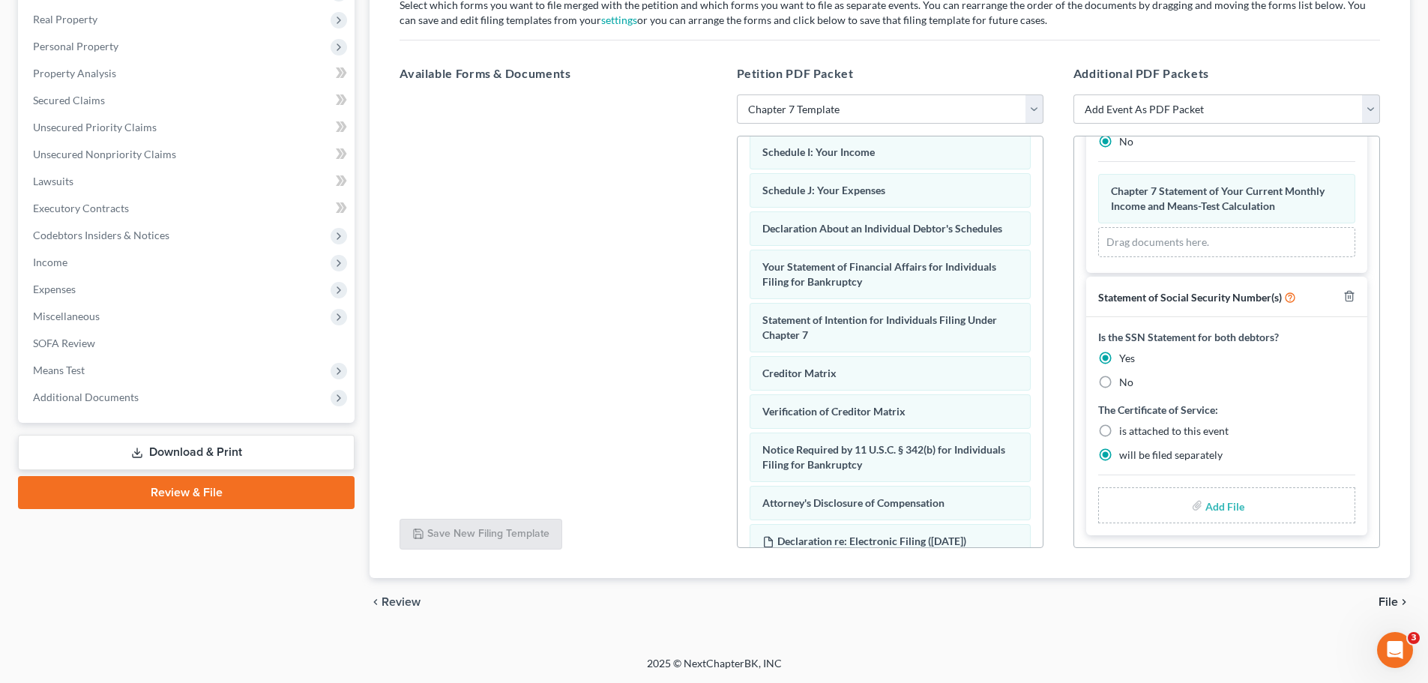
click at [1150, 498] on div "Add File" at bounding box center [1226, 505] width 257 height 36
click at [1150, 507] on input "file" at bounding box center [1223, 505] width 36 height 27
type input "C:\fakepath\SSN Statement.pdf"
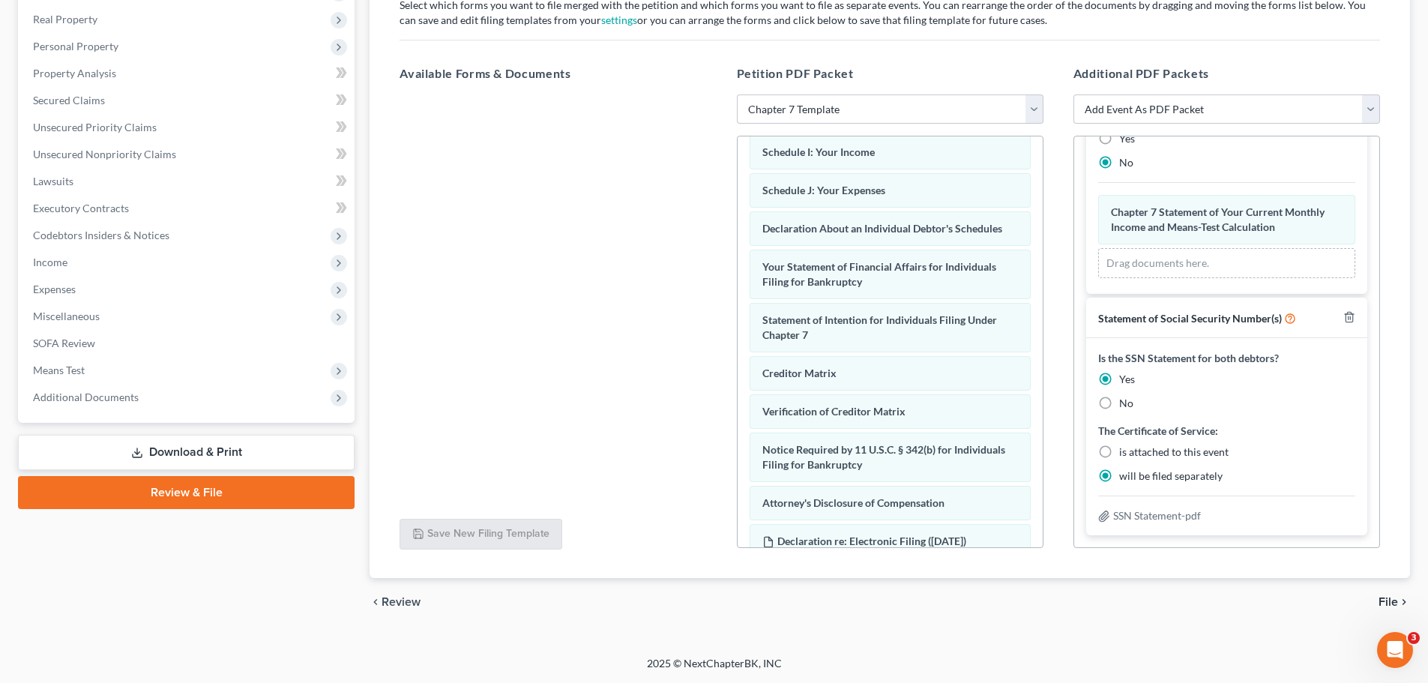
click at [1150, 520] on span "File" at bounding box center [1387, 602] width 19 height 12
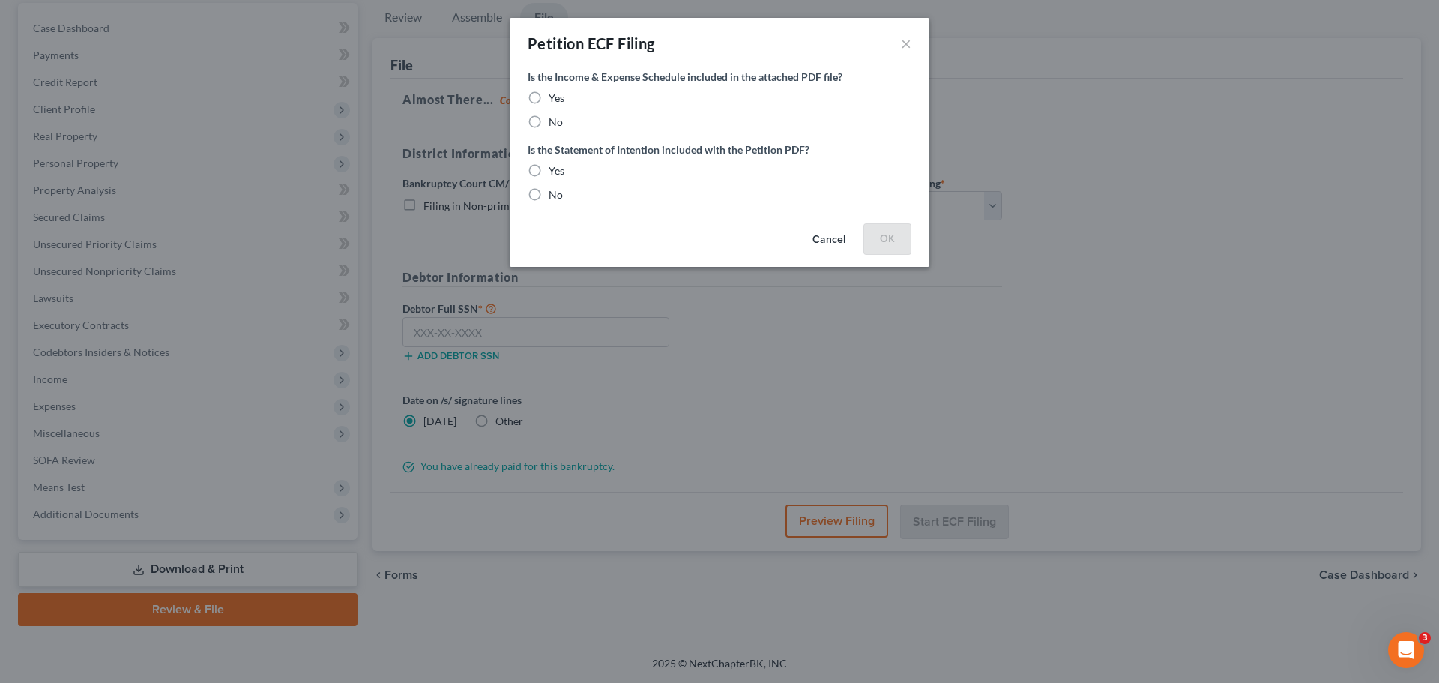
click at [549, 100] on label "Yes" at bounding box center [557, 98] width 16 height 15
click at [555, 100] on input "Yes" at bounding box center [560, 96] width 10 height 10
radio input "true"
click at [549, 166] on label "Yes" at bounding box center [557, 170] width 16 height 15
click at [555, 166] on input "Yes" at bounding box center [560, 168] width 10 height 10
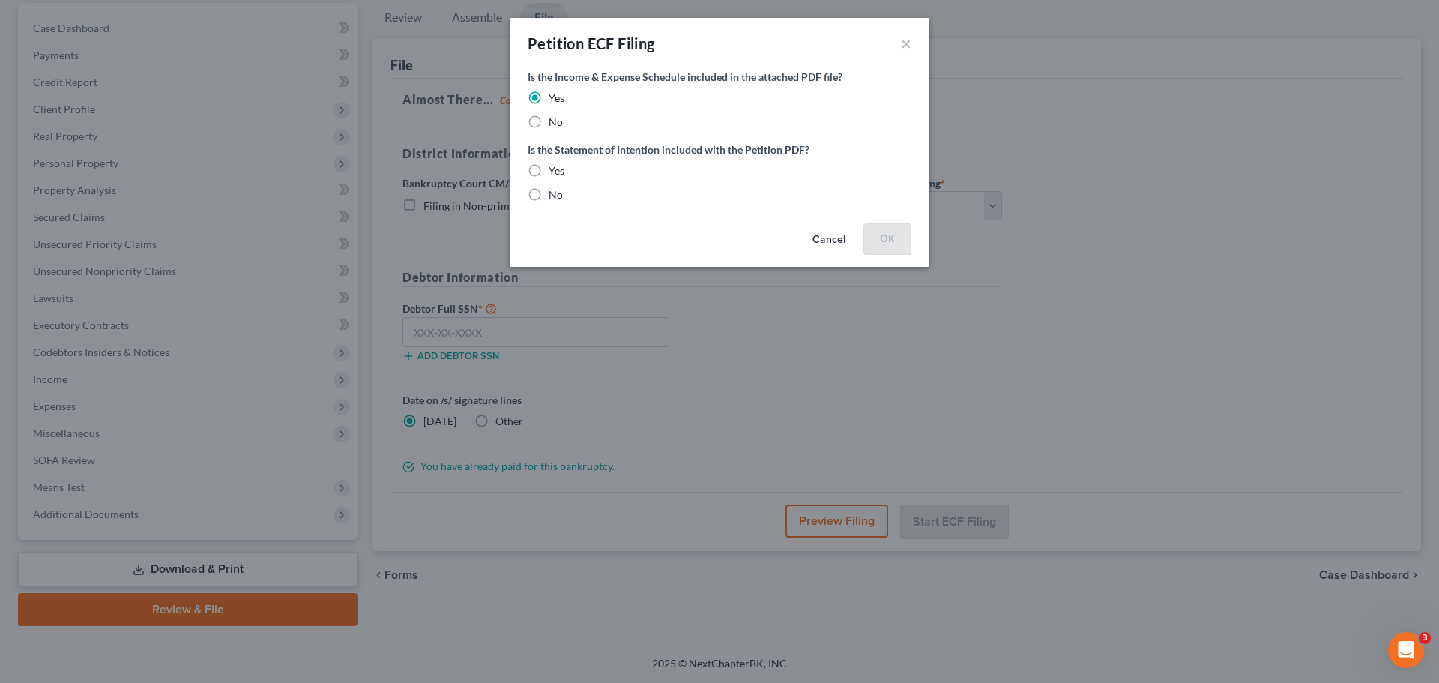
radio input "true"
click at [901, 239] on button "OK" at bounding box center [887, 238] width 48 height 30
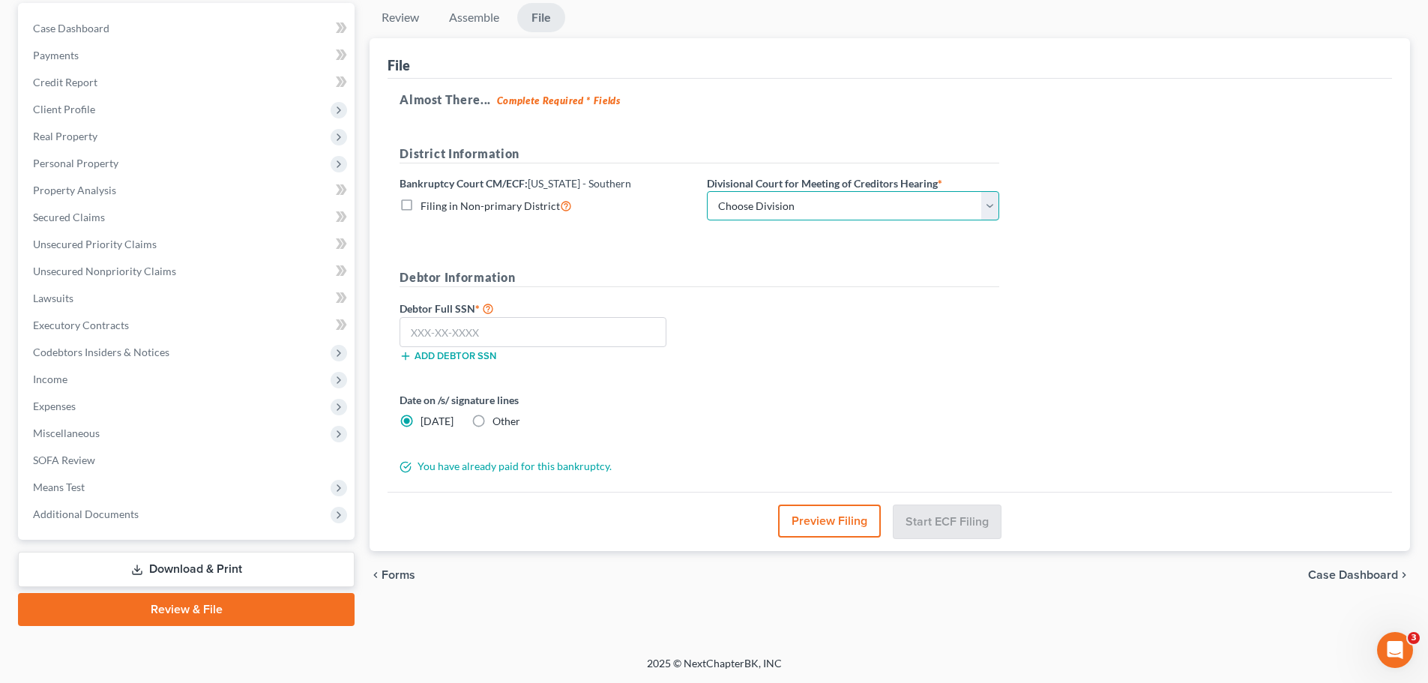
click at [818, 213] on select "Choose Division Evansville Indianapolis New Albany Terre Haute" at bounding box center [853, 206] width 292 height 30
select select "3"
click at [707, 191] on select "Choose Division Evansville Indianapolis New Albany Terre Haute" at bounding box center [853, 206] width 292 height 30
click at [483, 334] on input "text" at bounding box center [532, 332] width 267 height 30
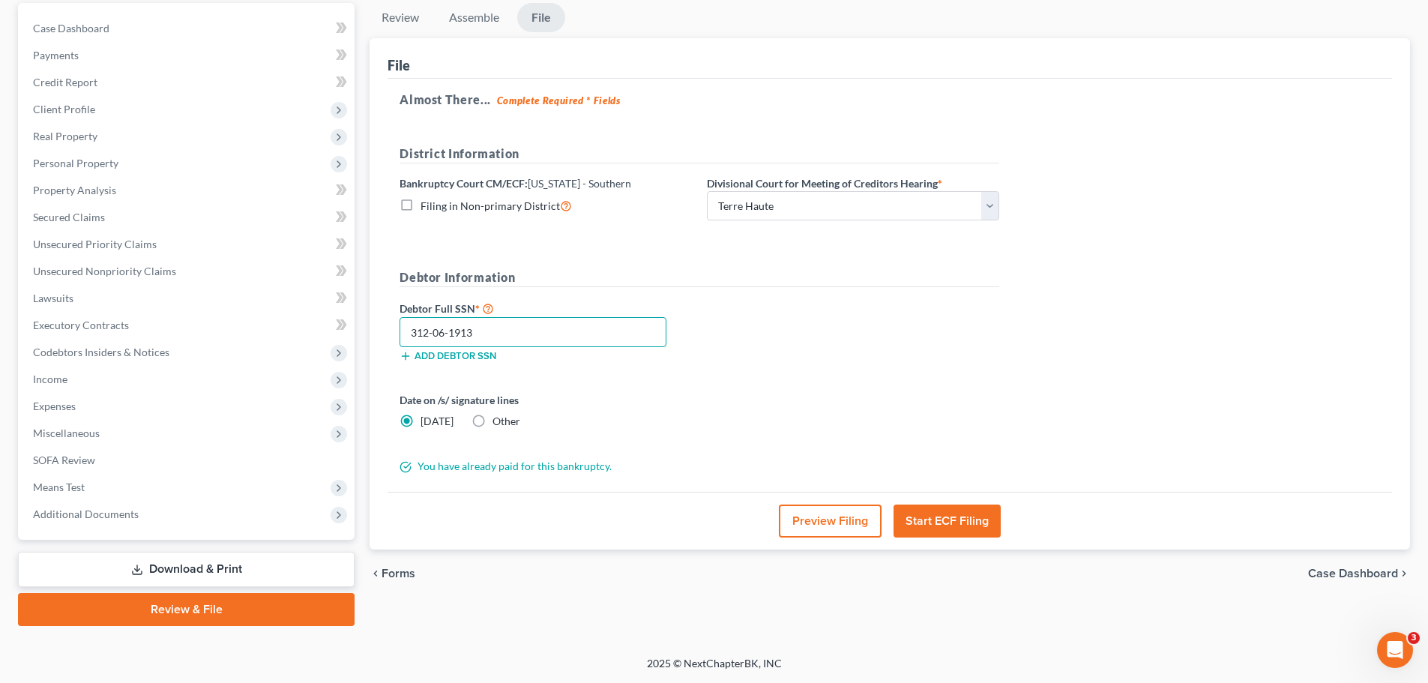
type input "312-06-1913"
click at [942, 520] on button "Start ECF Filing" at bounding box center [946, 520] width 107 height 33
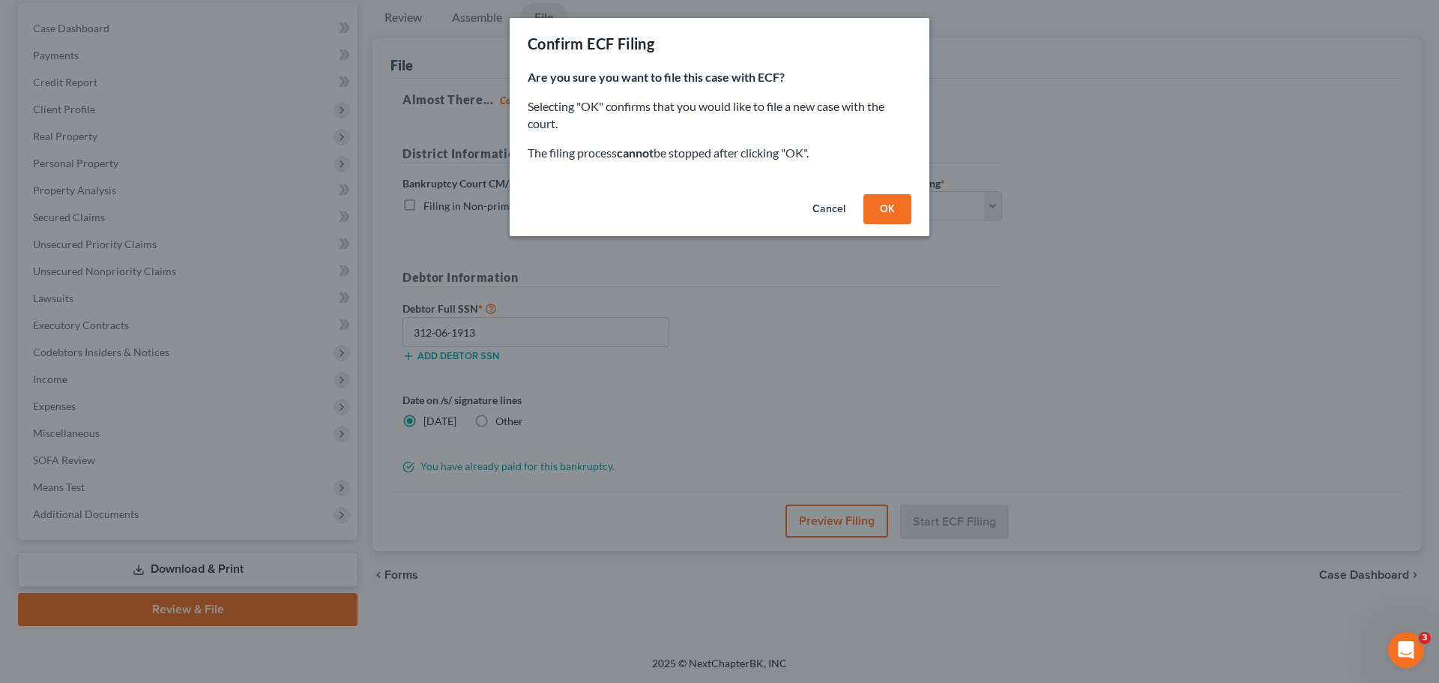
click at [888, 204] on button "OK" at bounding box center [887, 209] width 48 height 30
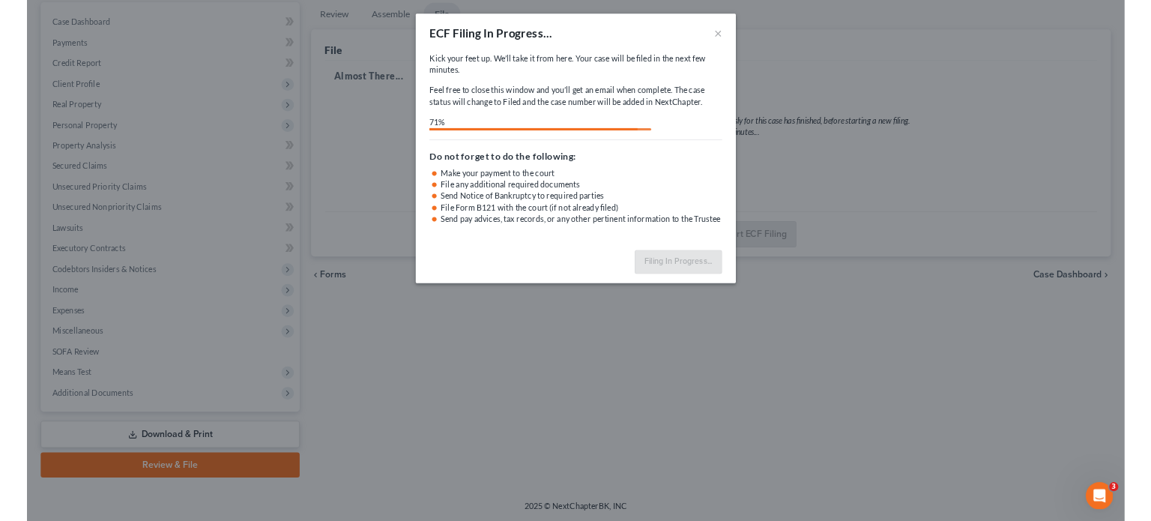
scroll to position [139, 0]
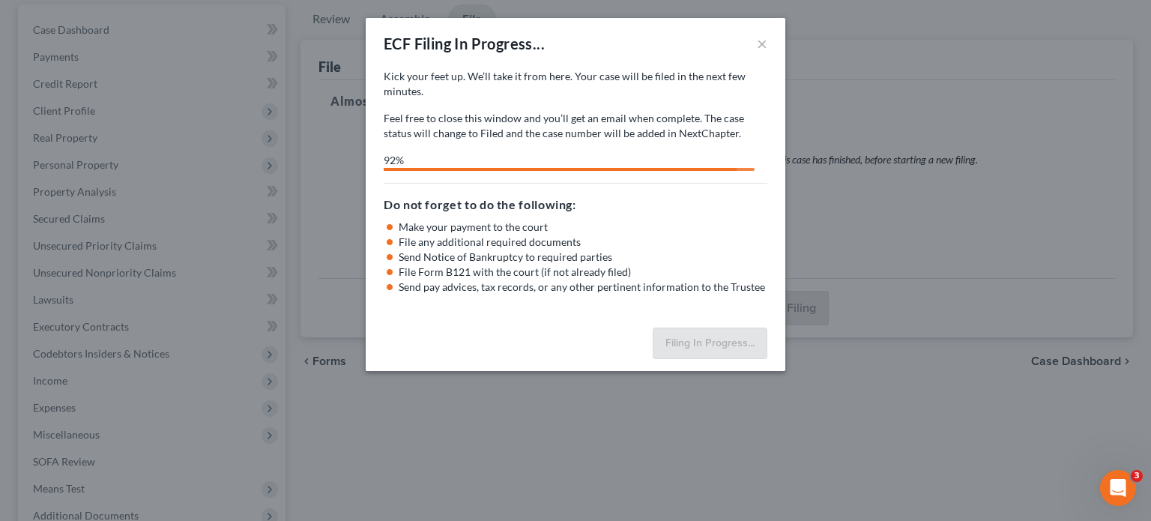
select select "3"
